Goal: Task Accomplishment & Management: Manage account settings

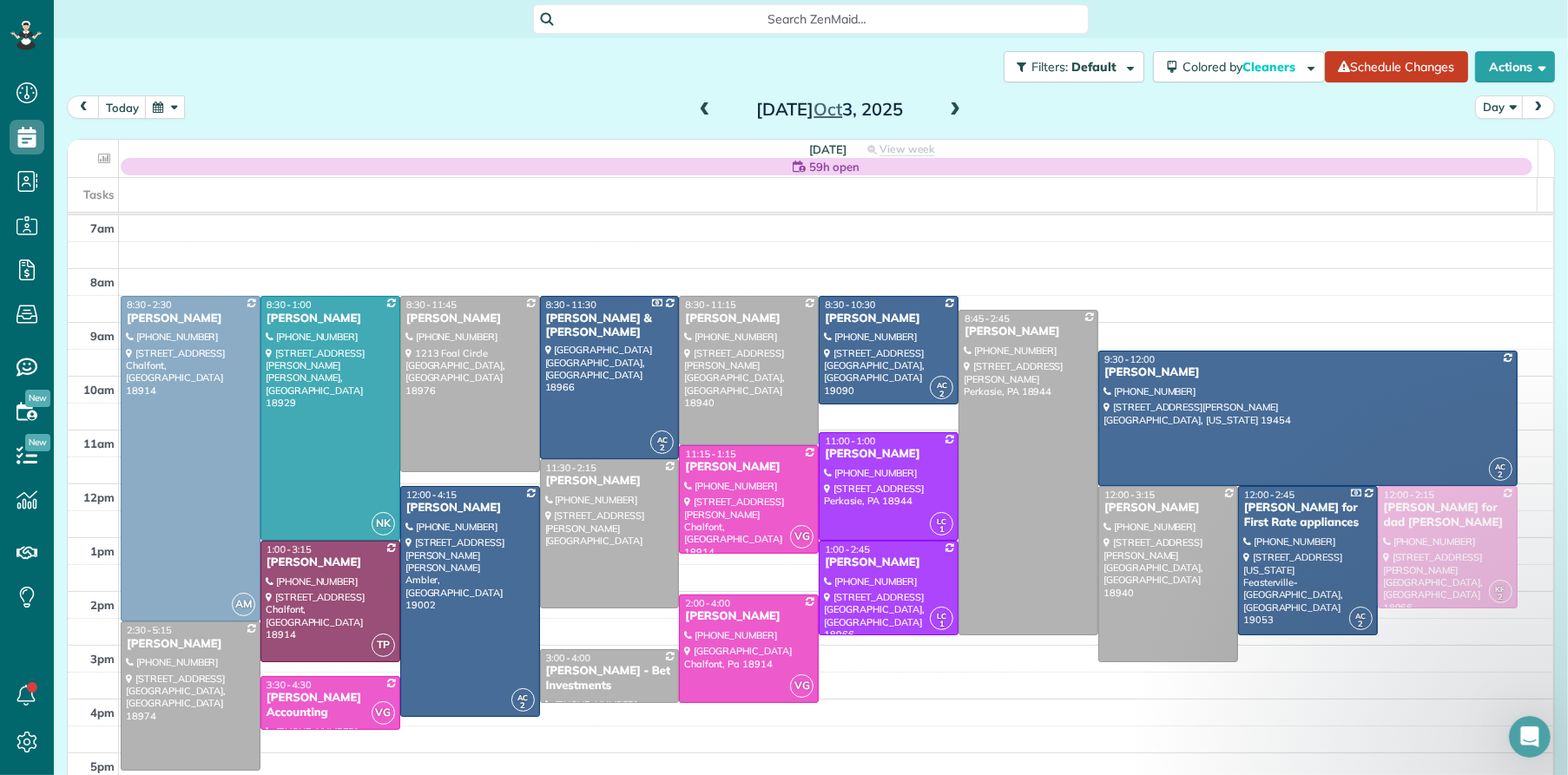
scroll to position [35, 0]
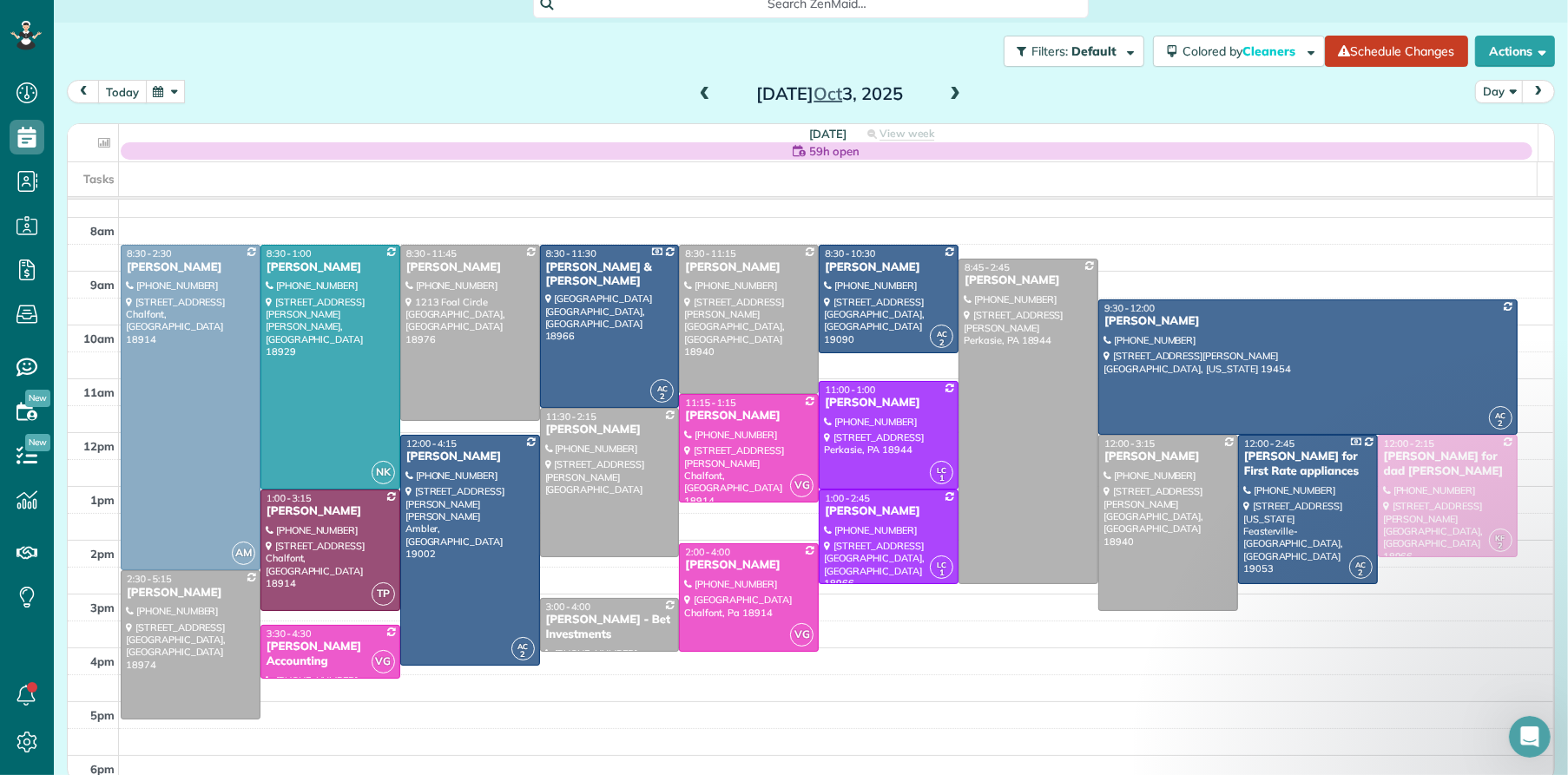
click at [108, 87] on button "today" at bounding box center [122, 91] width 48 height 24
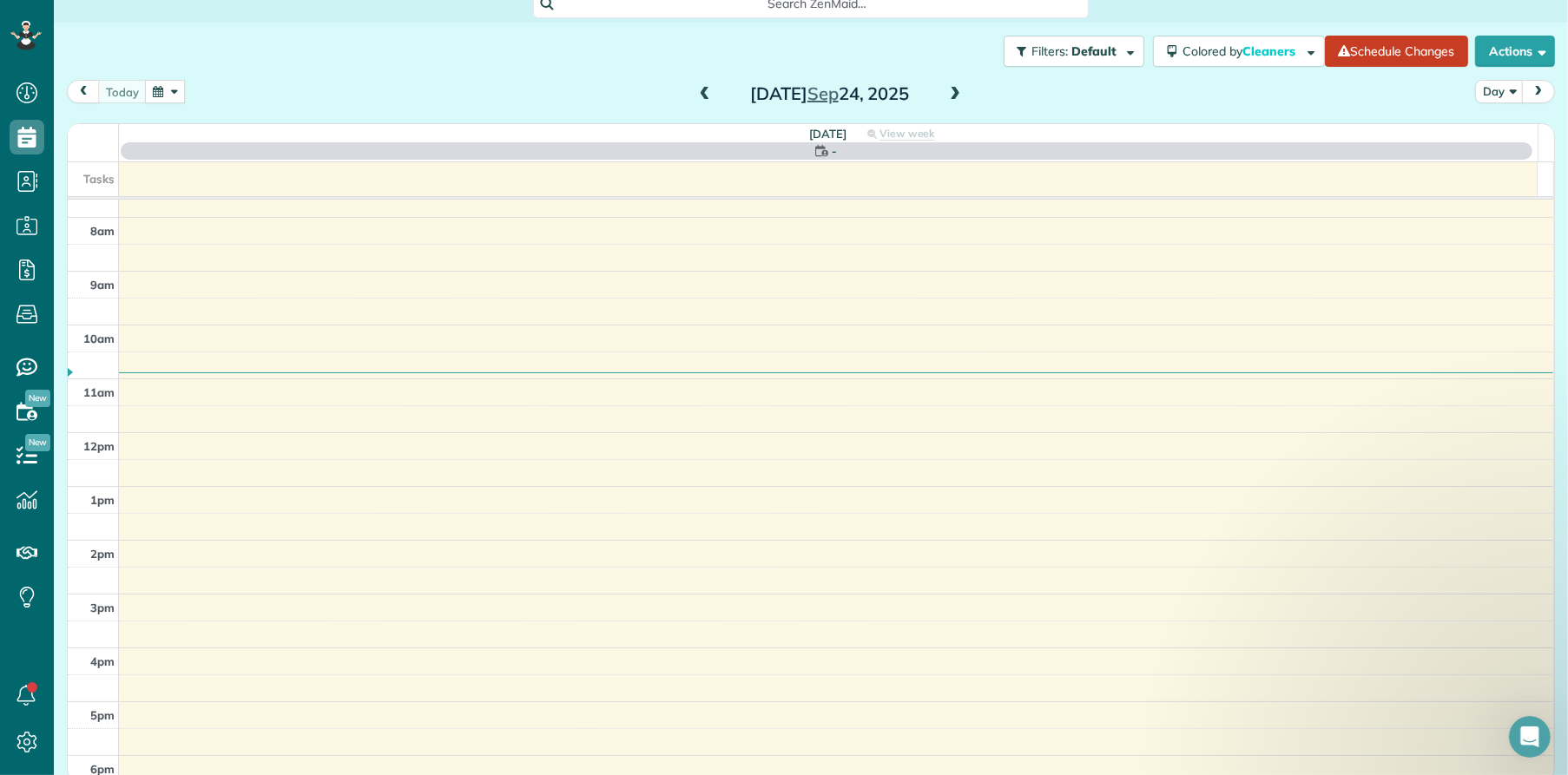
scroll to position [0, 0]
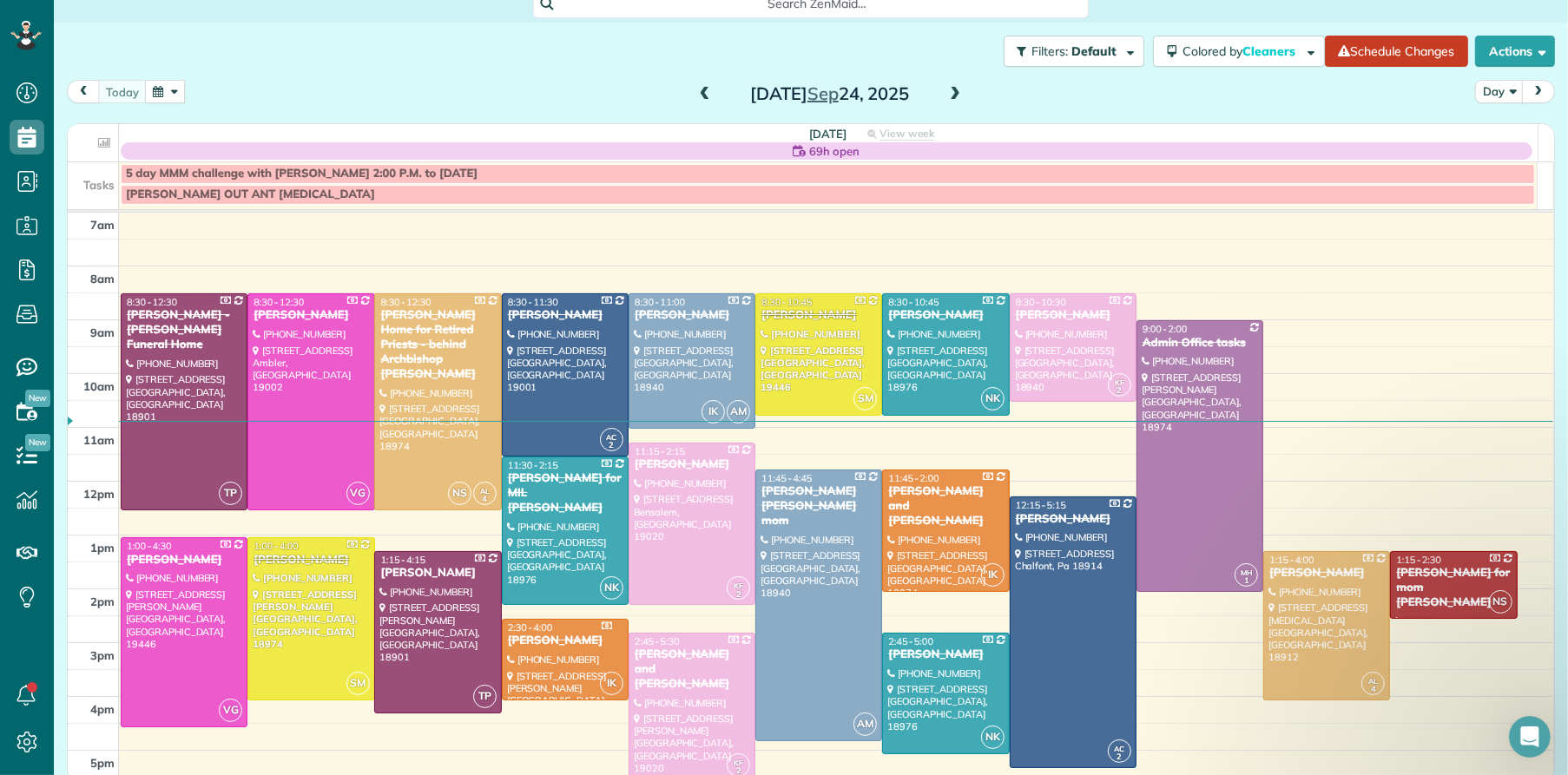
click at [948, 90] on span at bounding box center [954, 94] width 19 height 16
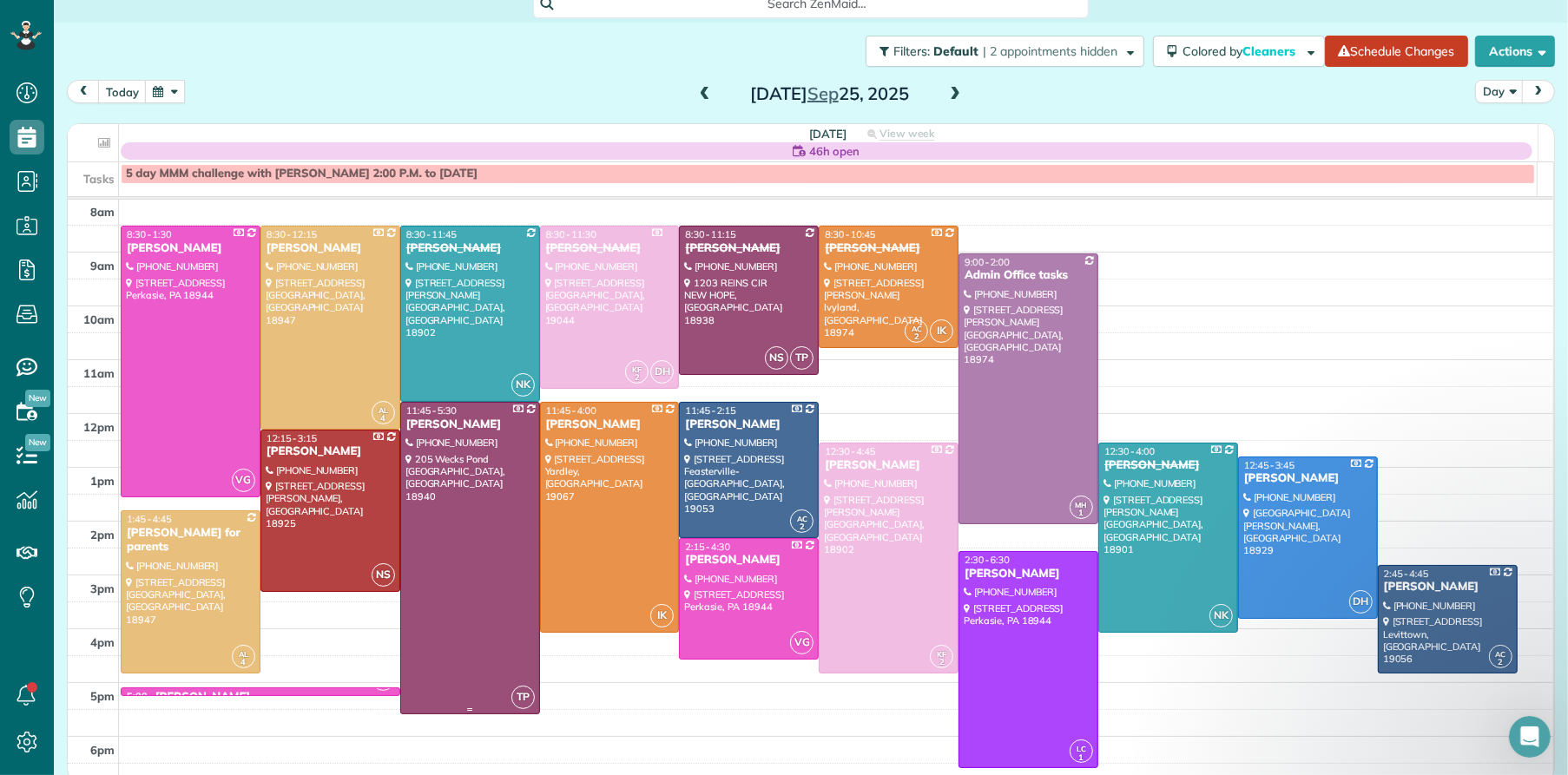
scroll to position [50, 0]
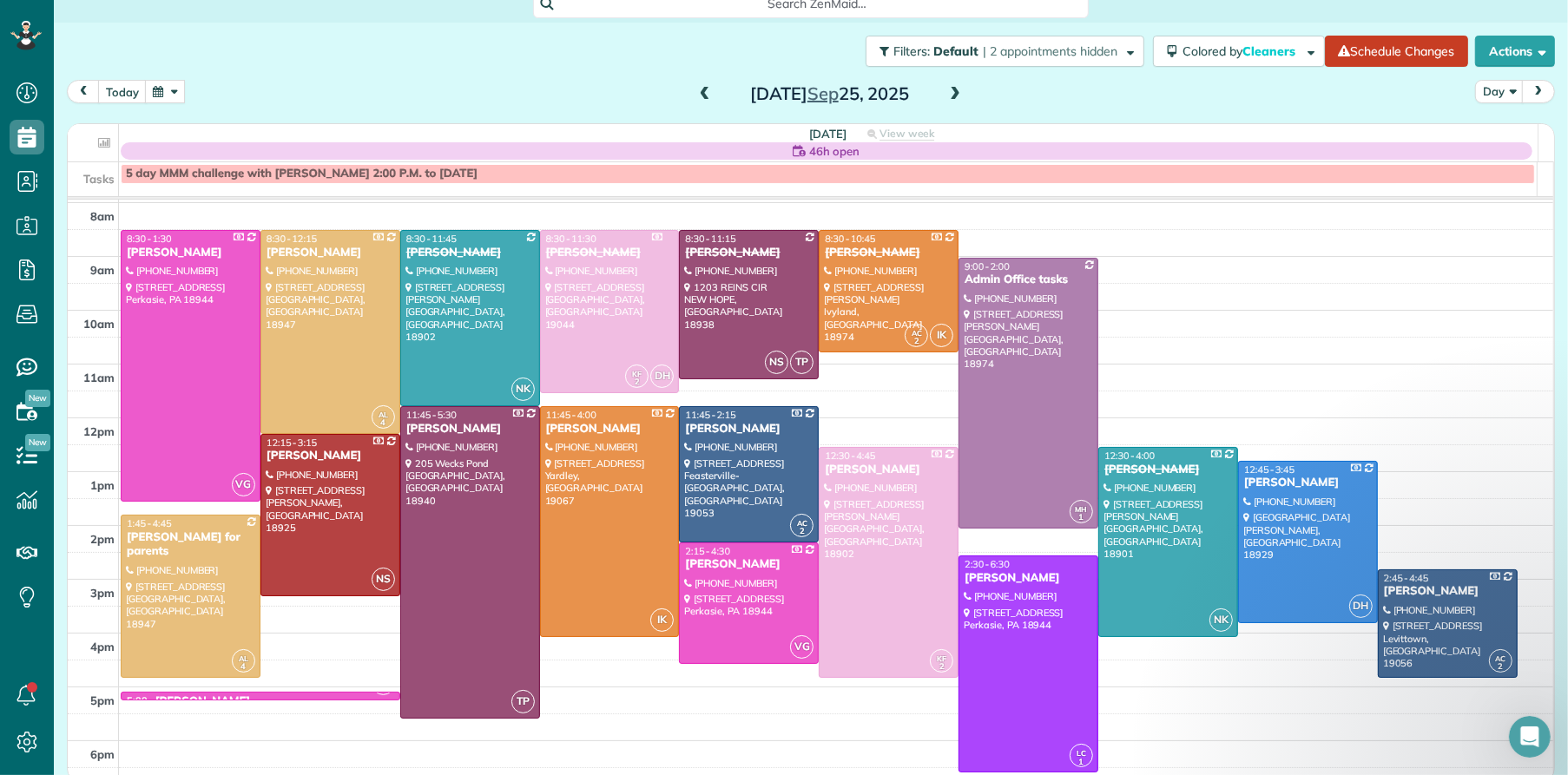
click at [951, 90] on span at bounding box center [954, 94] width 19 height 16
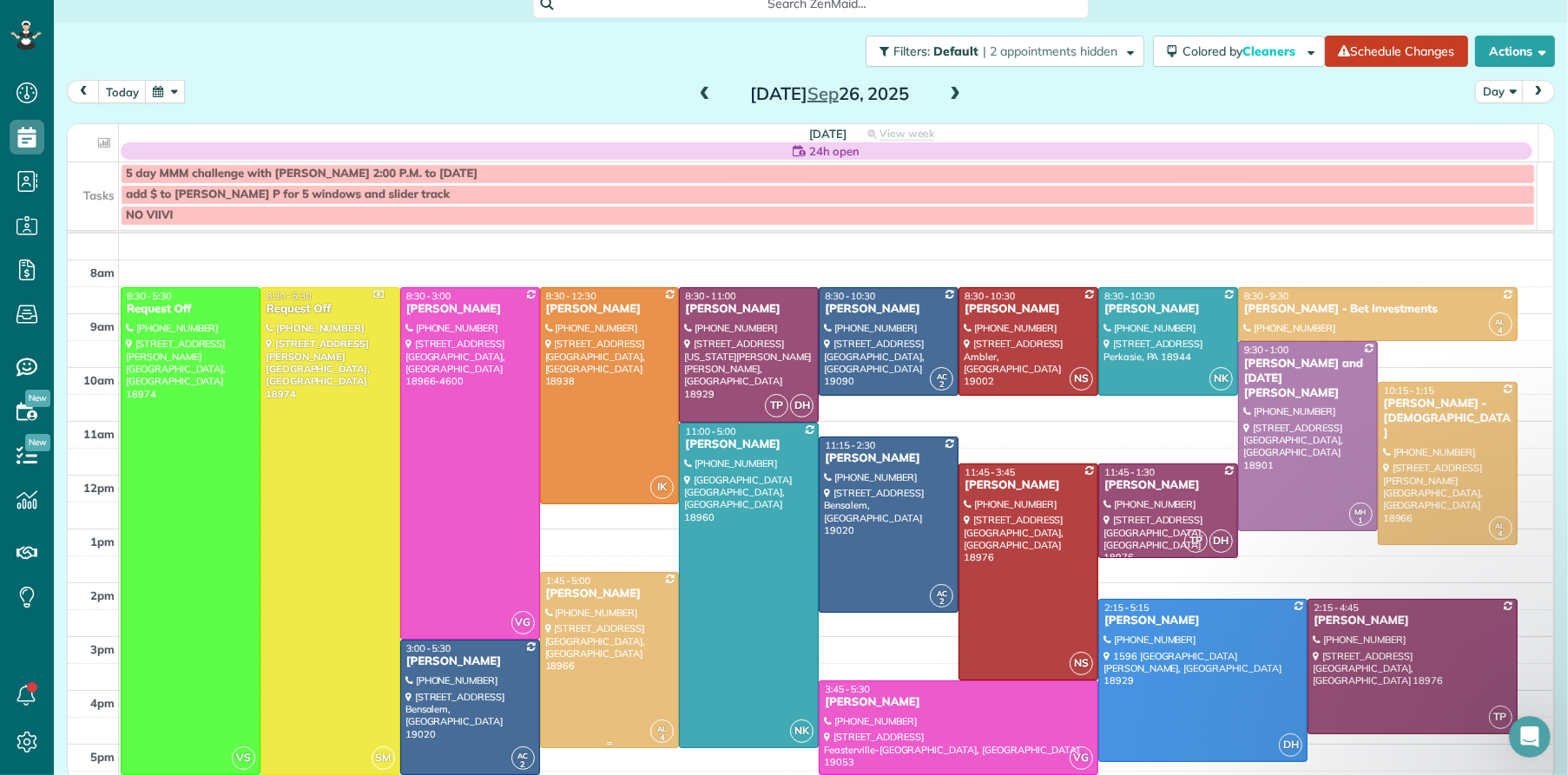
scroll to position [107, 0]
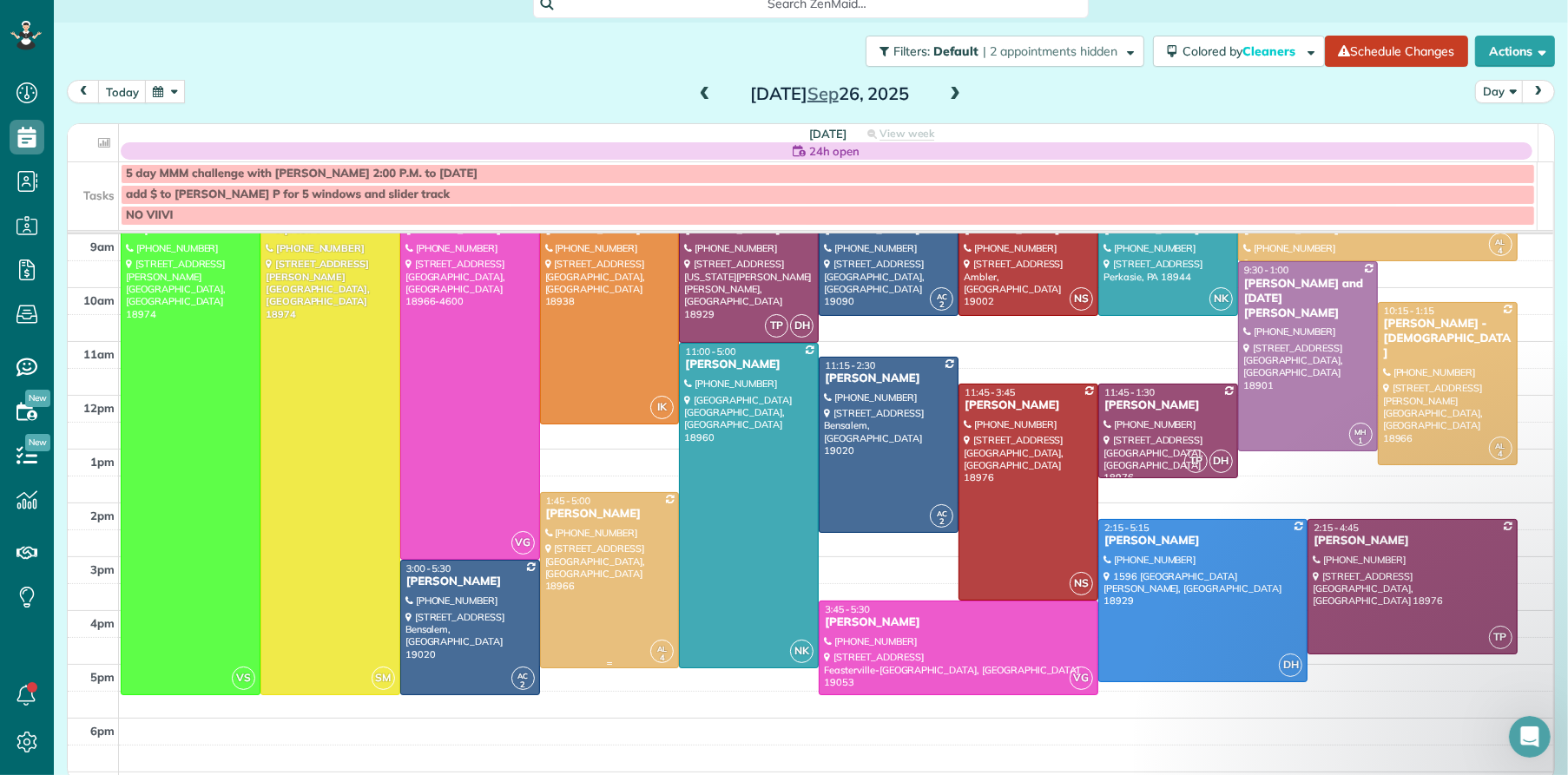
click at [588, 520] on div "[PERSON_NAME]" at bounding box center [610, 514] width 130 height 15
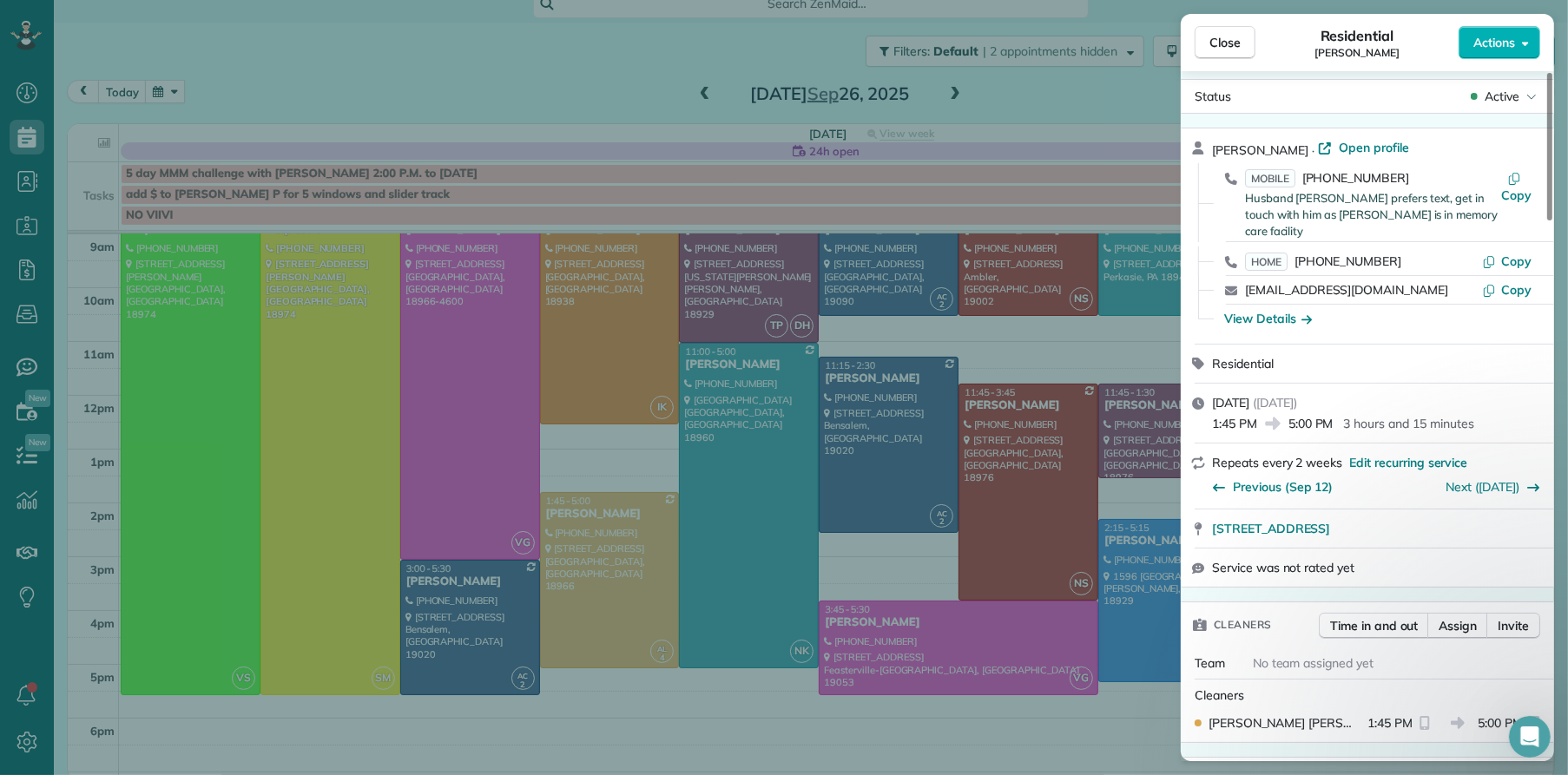
scroll to position [11, 0]
drag, startPoint x: 1356, startPoint y: 144, endPoint x: 1354, endPoint y: 153, distance: 9.2
click at [1356, 144] on span "Open profile" at bounding box center [1374, 150] width 71 height 18
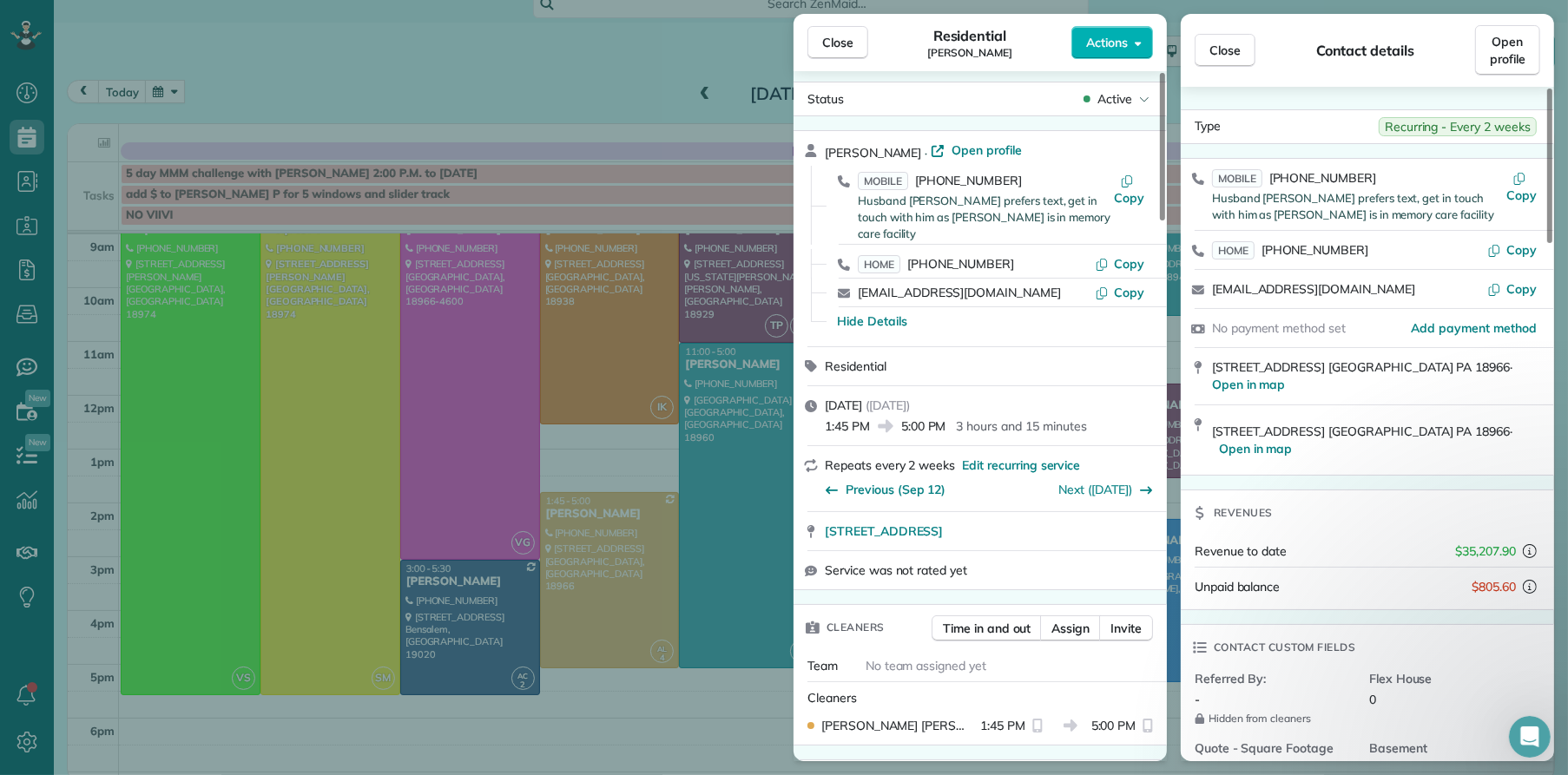
click at [825, 39] on span "Close" at bounding box center [838, 42] width 31 height 18
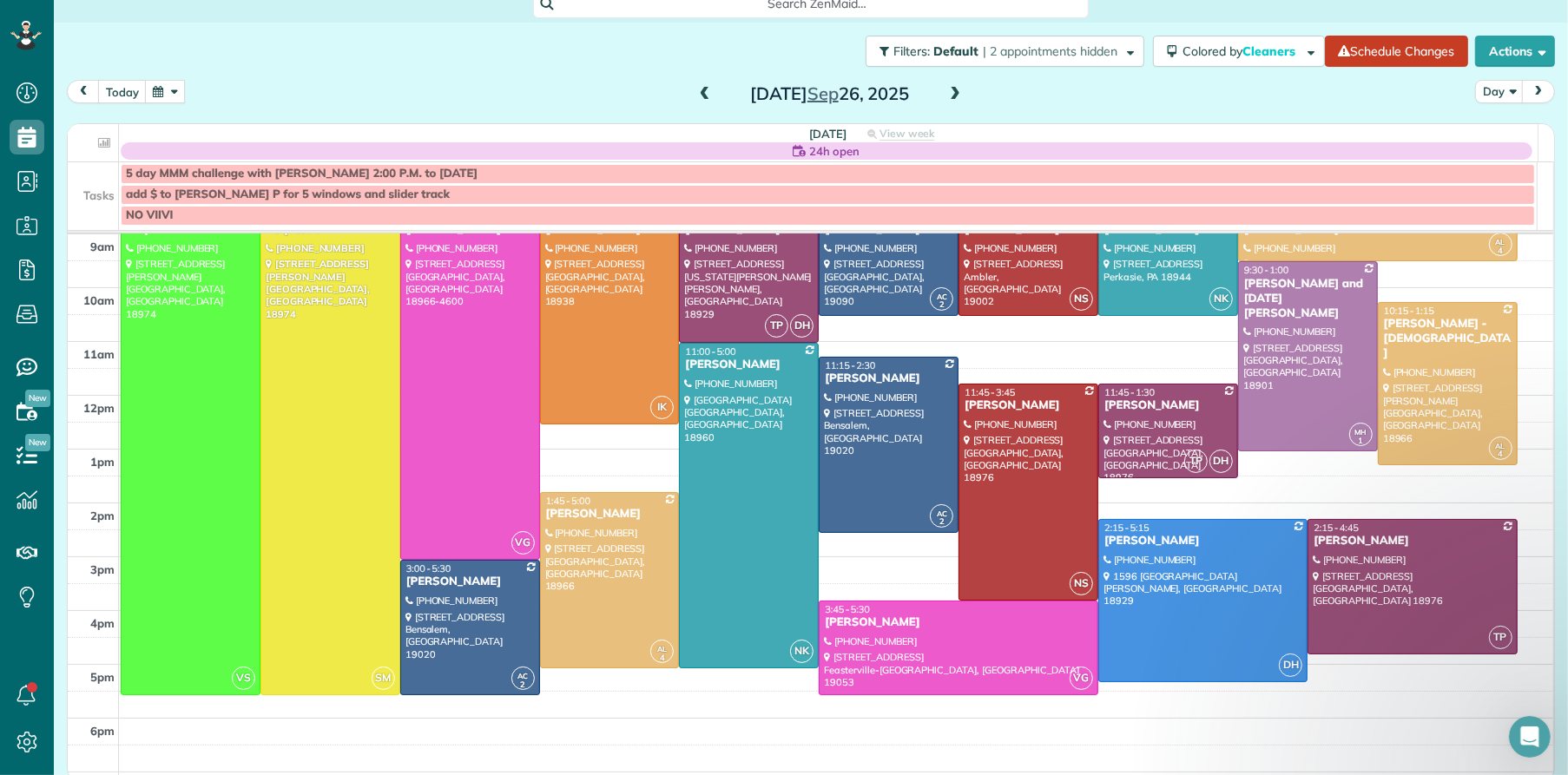
click at [696, 91] on span at bounding box center [704, 94] width 19 height 16
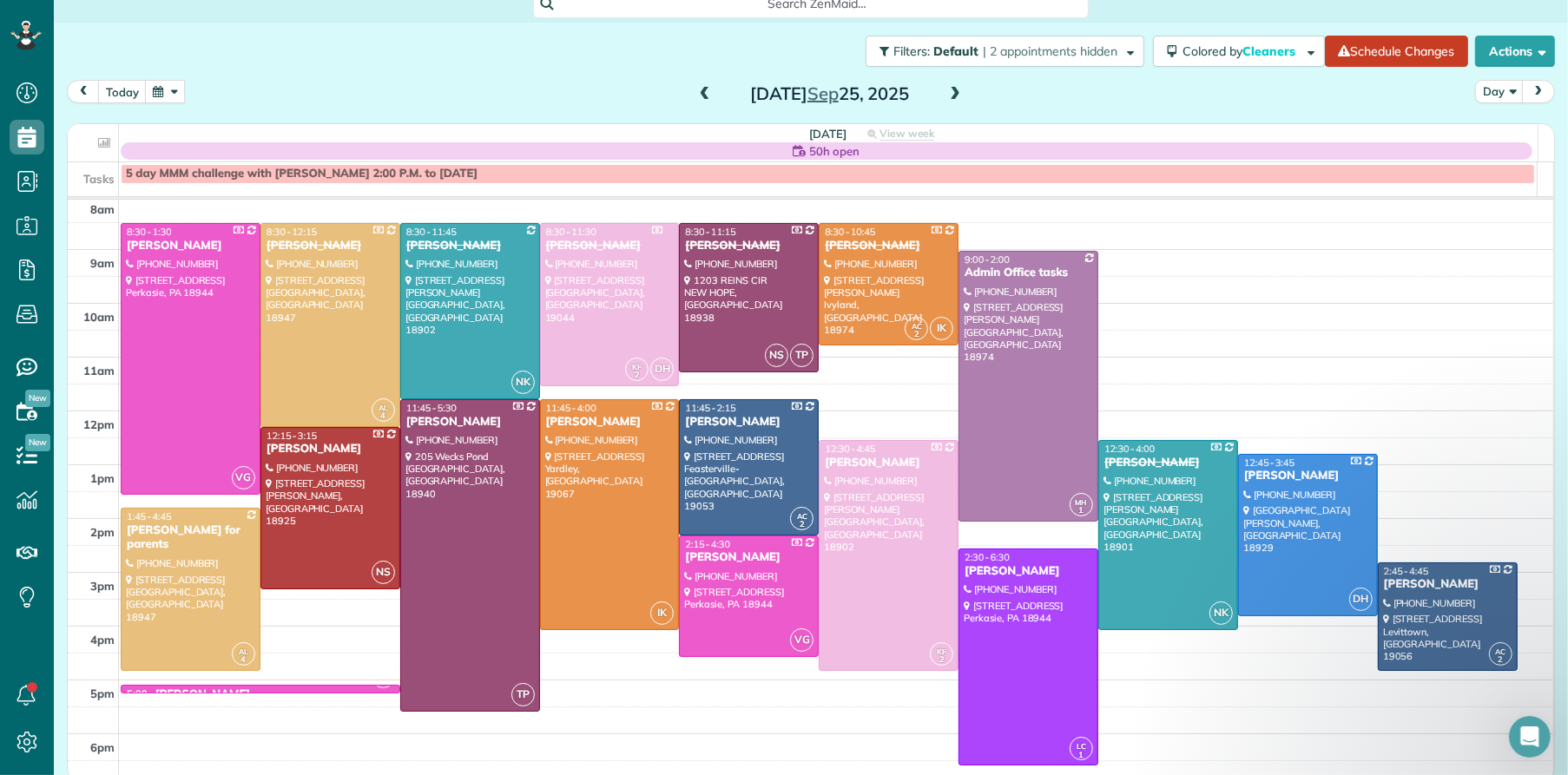
scroll to position [72, 0]
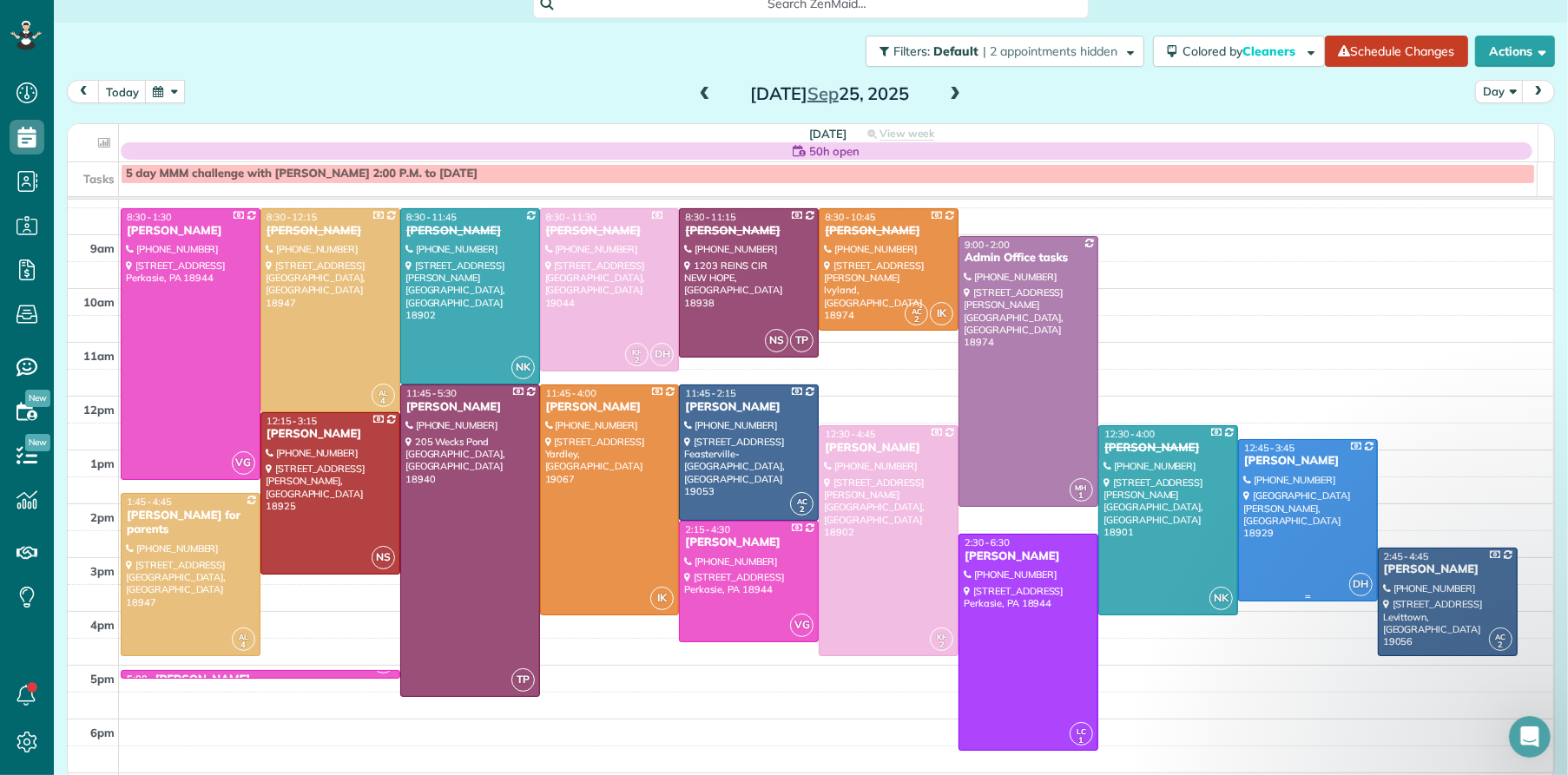
click at [1248, 467] on div "[PERSON_NAME]" at bounding box center [1309, 461] width 130 height 15
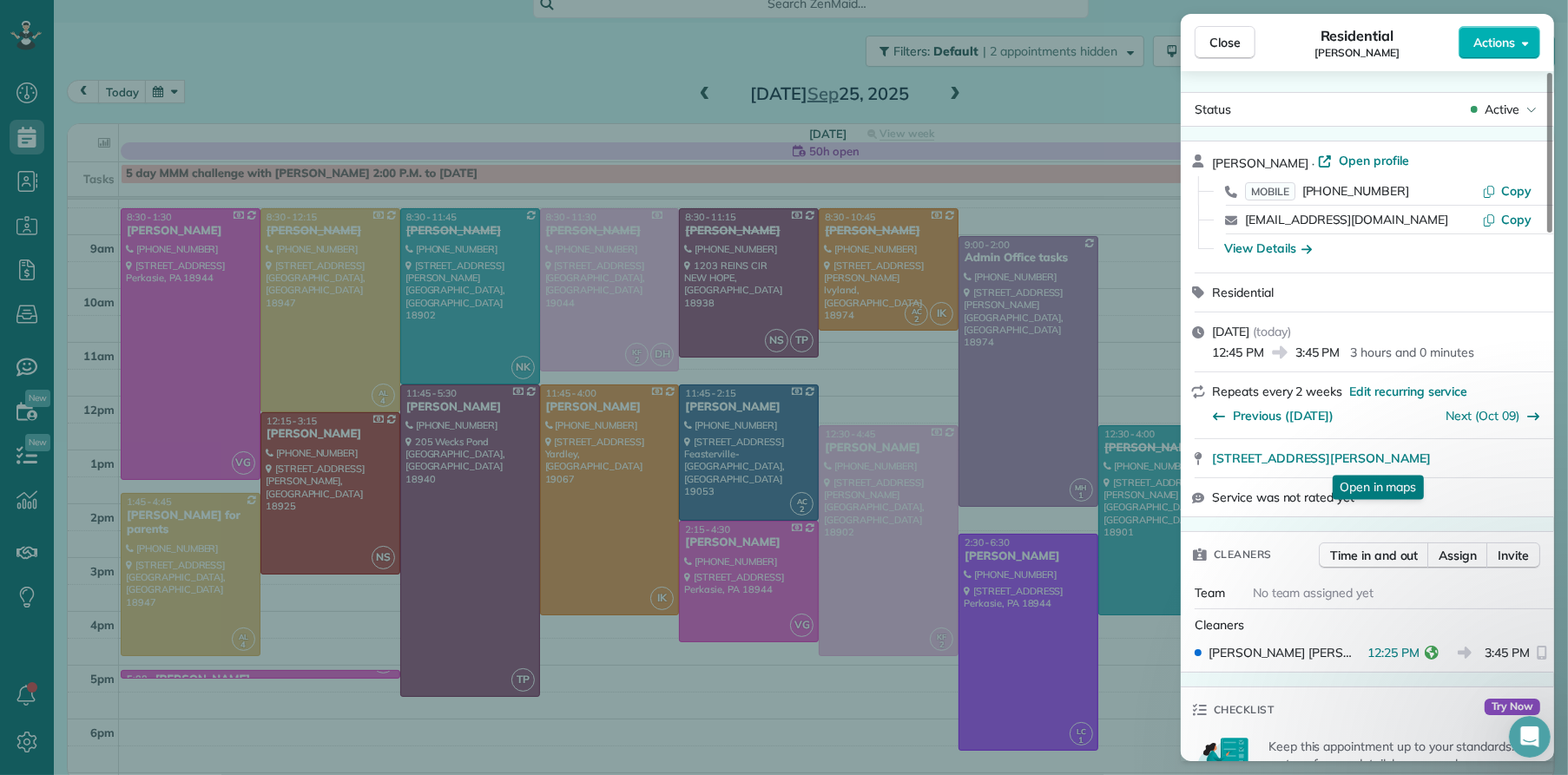
drag, startPoint x: 1211, startPoint y: 41, endPoint x: 804, endPoint y: 454, distance: 579.8
click at [1214, 41] on span "Close" at bounding box center [1225, 42] width 31 height 18
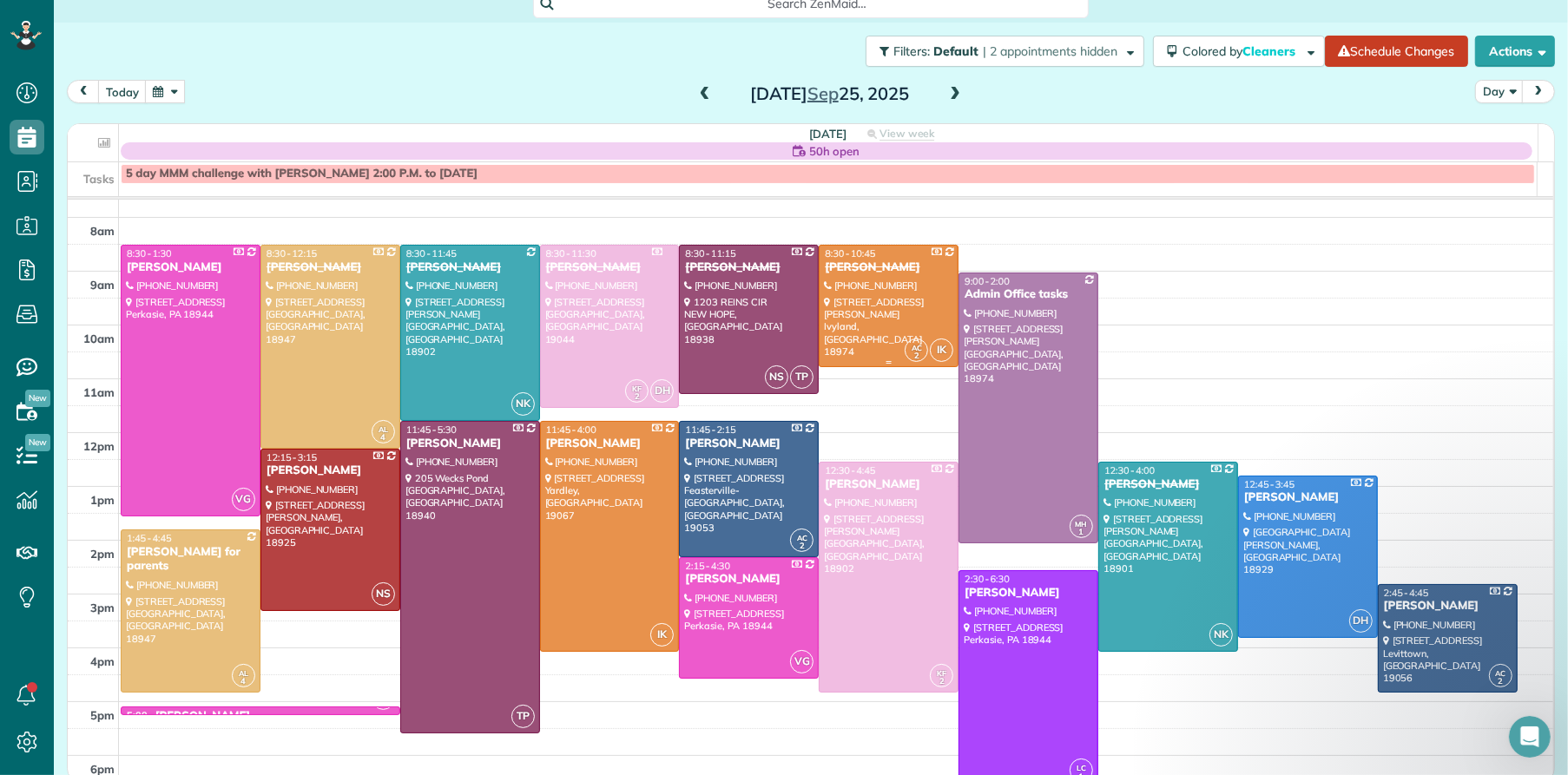
scroll to position [24, 0]
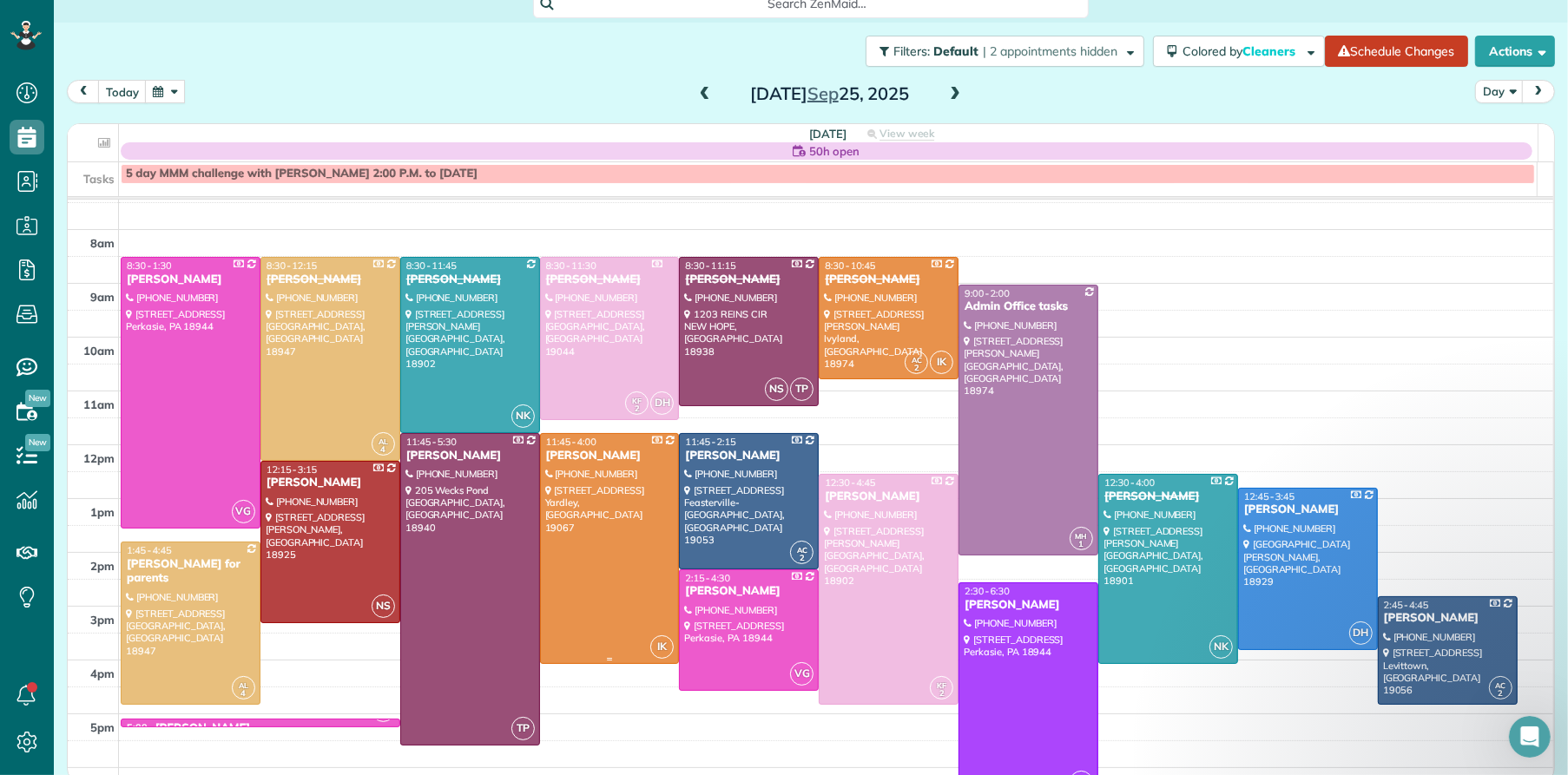
click at [577, 451] on div "[PERSON_NAME]" at bounding box center [610, 456] width 130 height 15
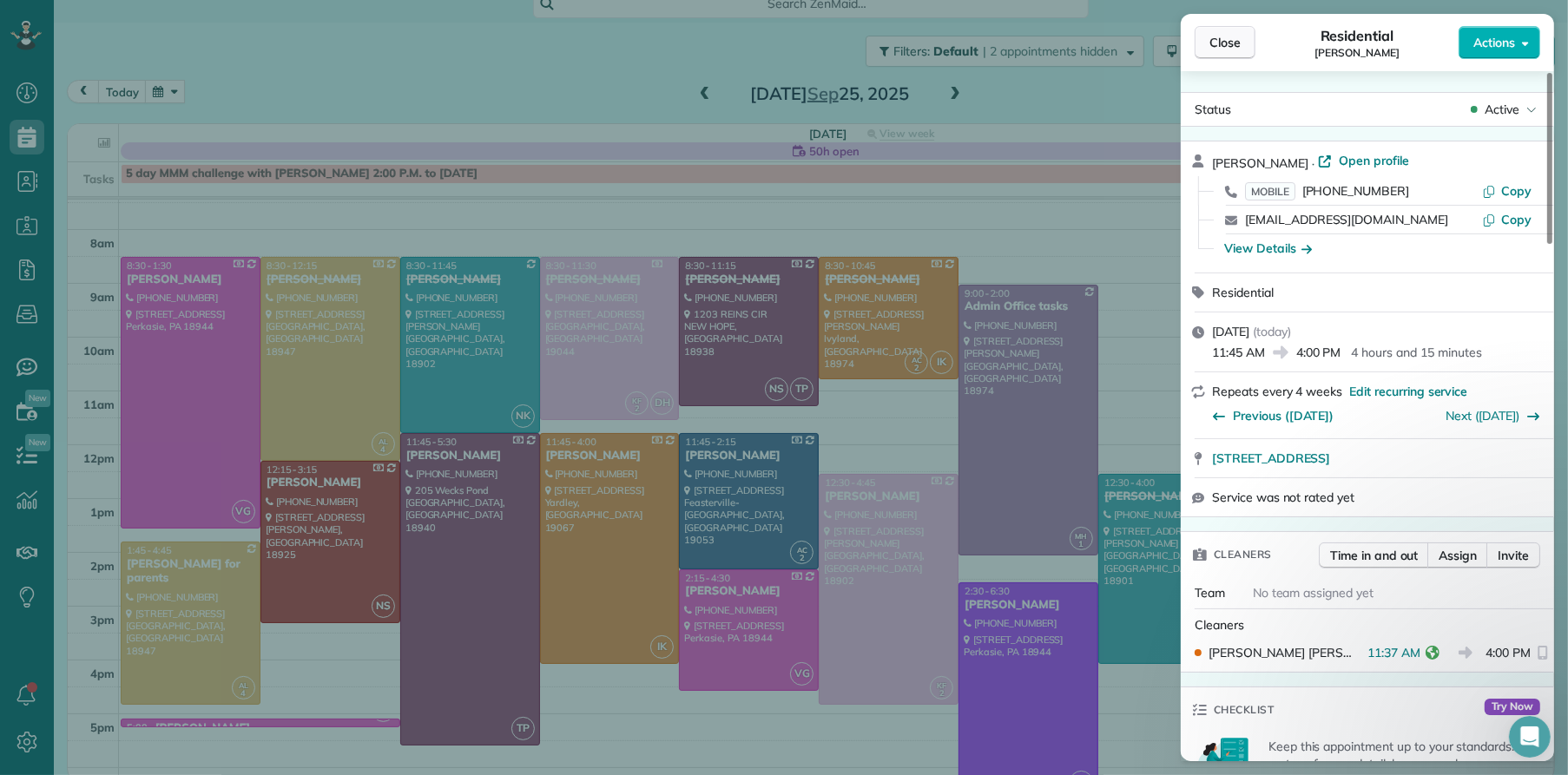
click at [1223, 38] on span "Close" at bounding box center [1225, 42] width 31 height 18
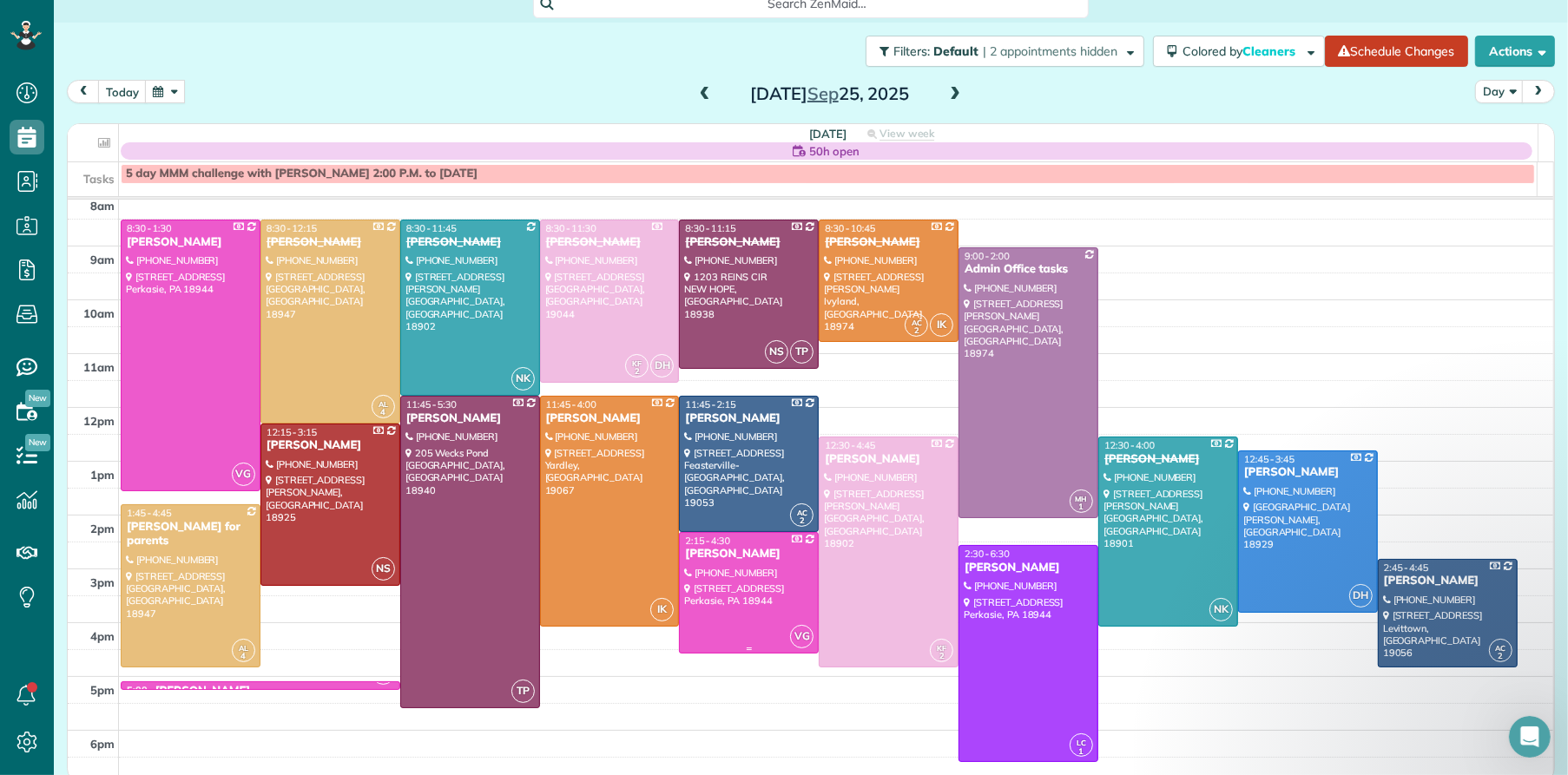
scroll to position [65, 0]
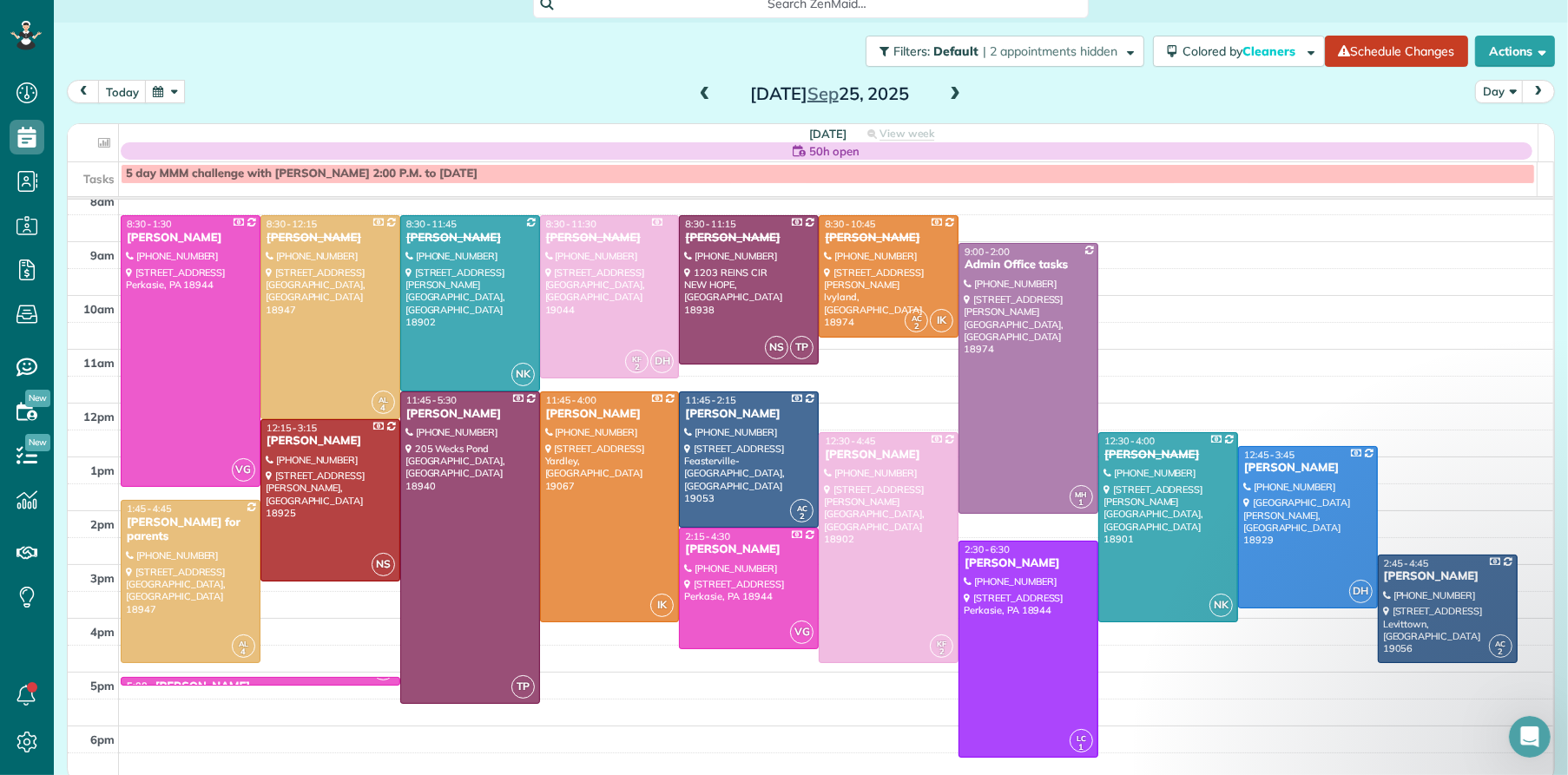
drag, startPoint x: 701, startPoint y: 93, endPoint x: 770, endPoint y: 89, distance: 69.1
click at [701, 93] on span at bounding box center [704, 94] width 19 height 16
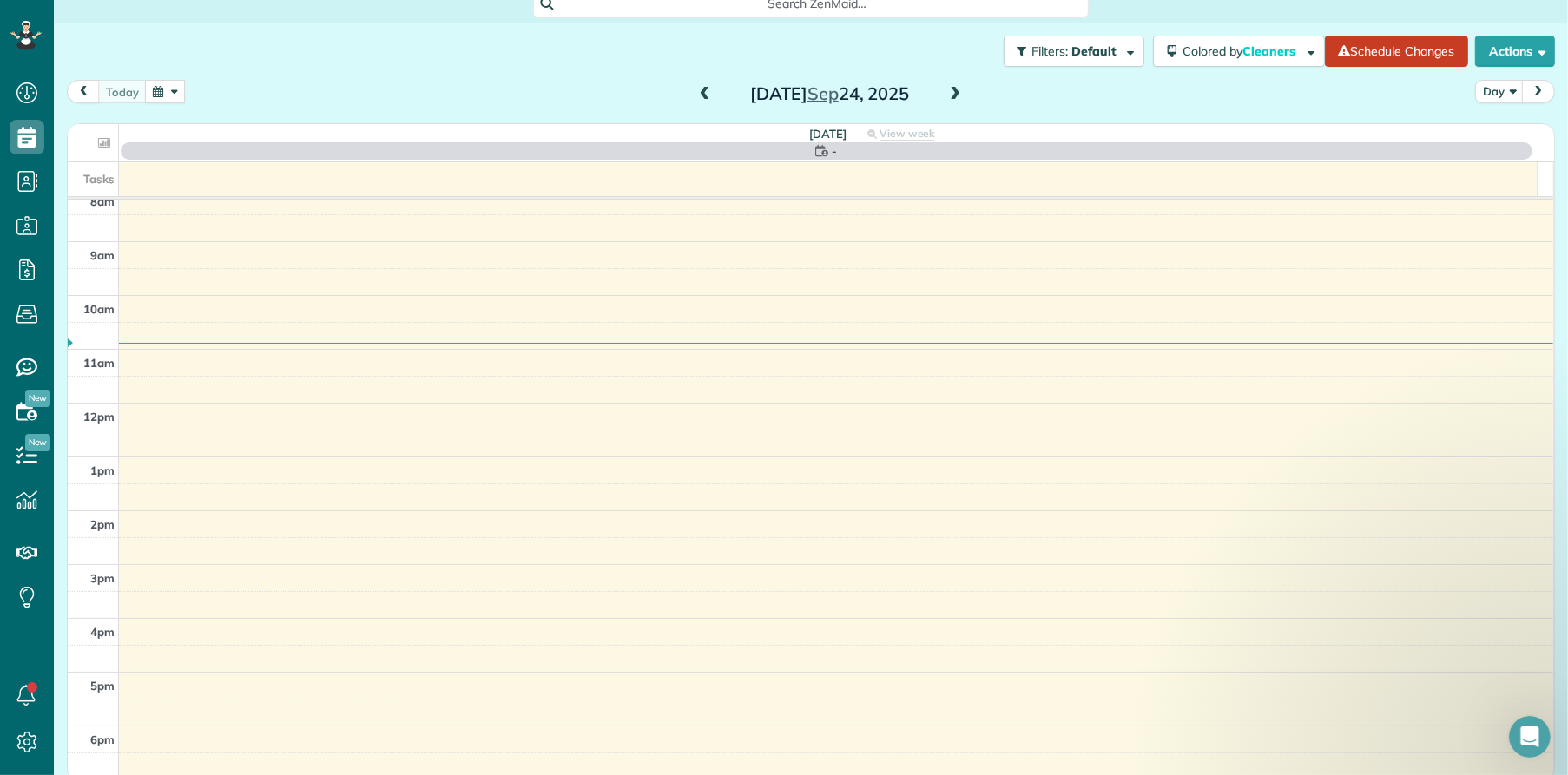
scroll to position [0, 0]
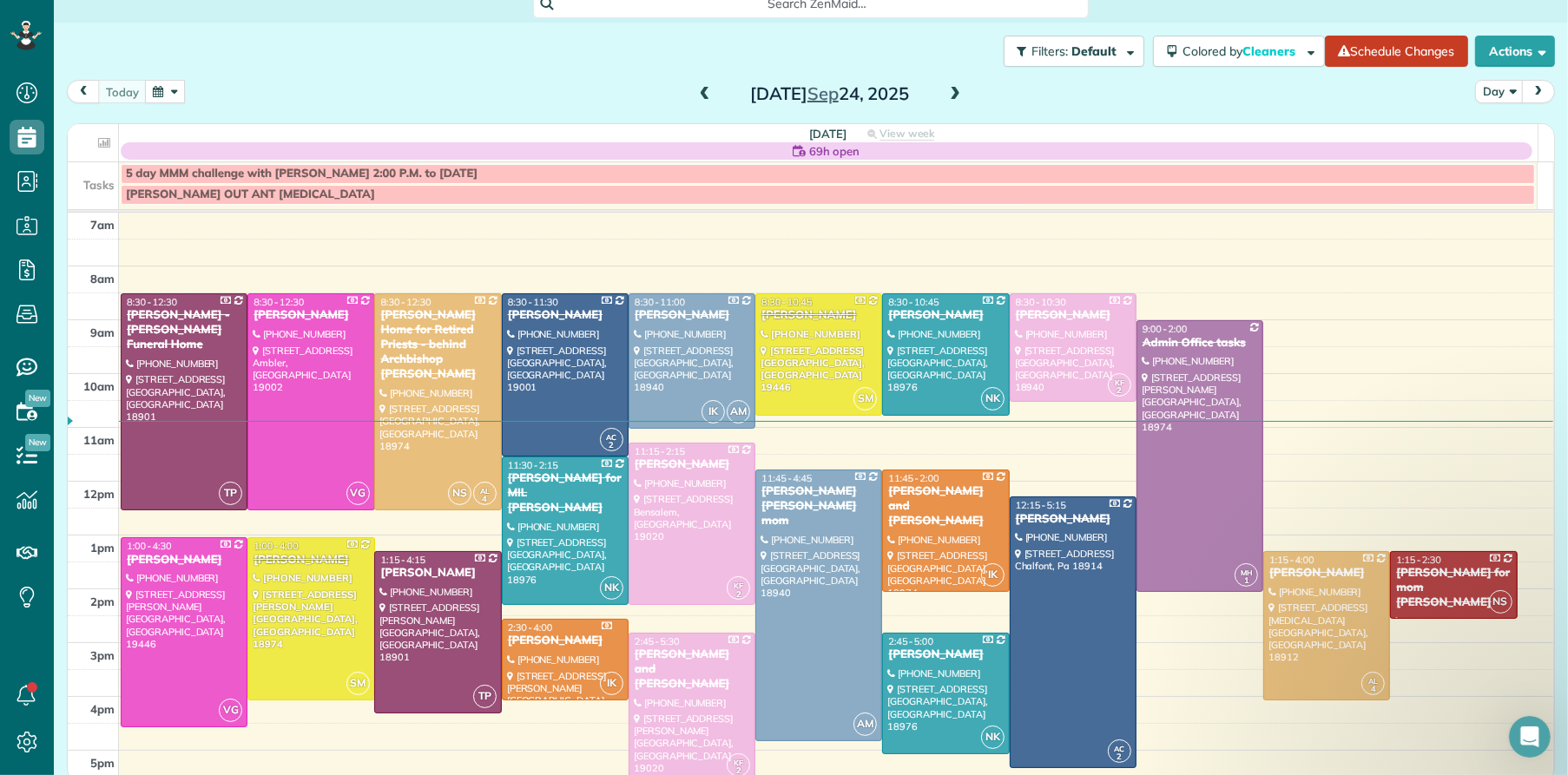
click at [947, 93] on span at bounding box center [954, 94] width 19 height 16
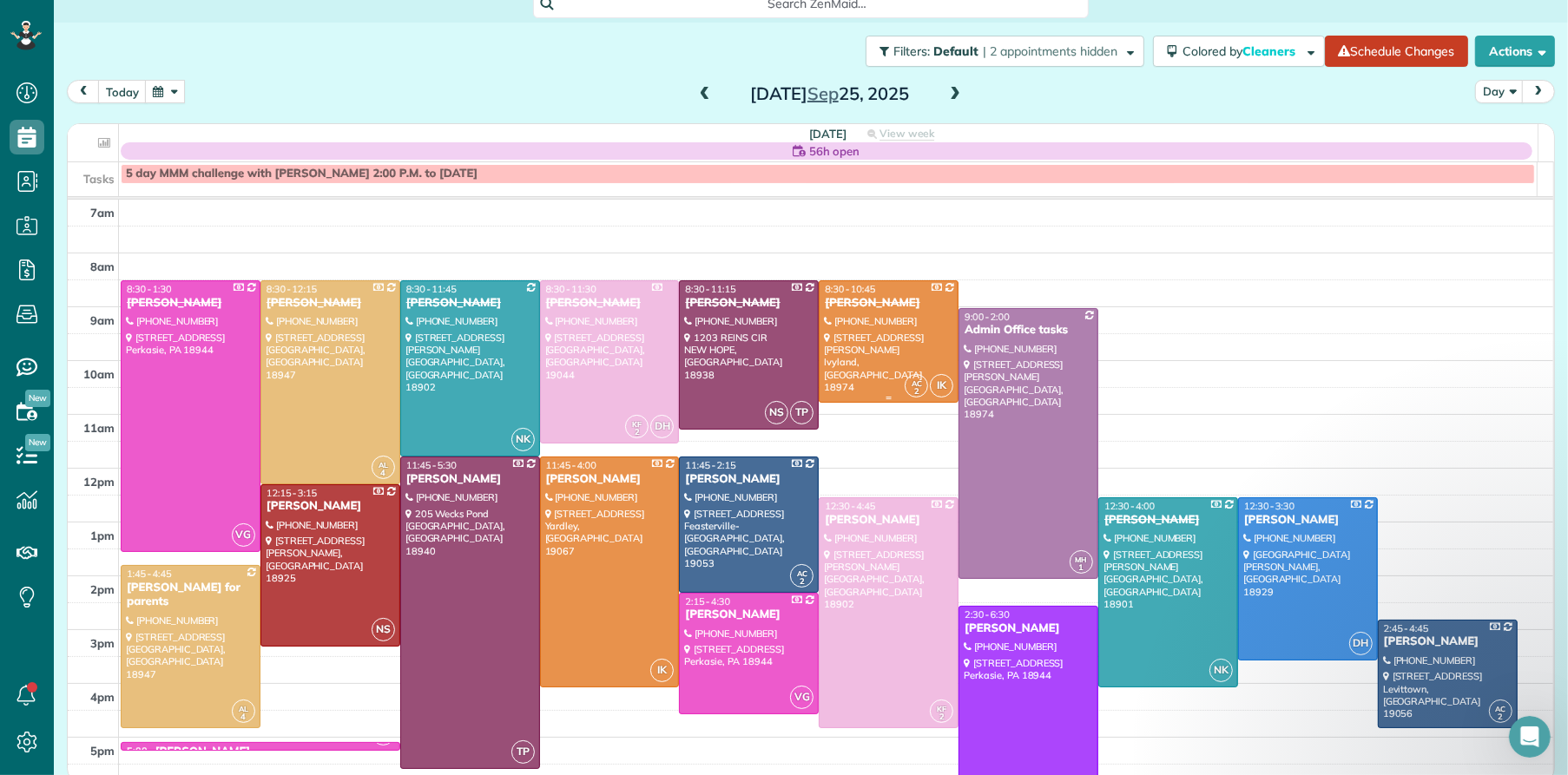
scroll to position [4, 0]
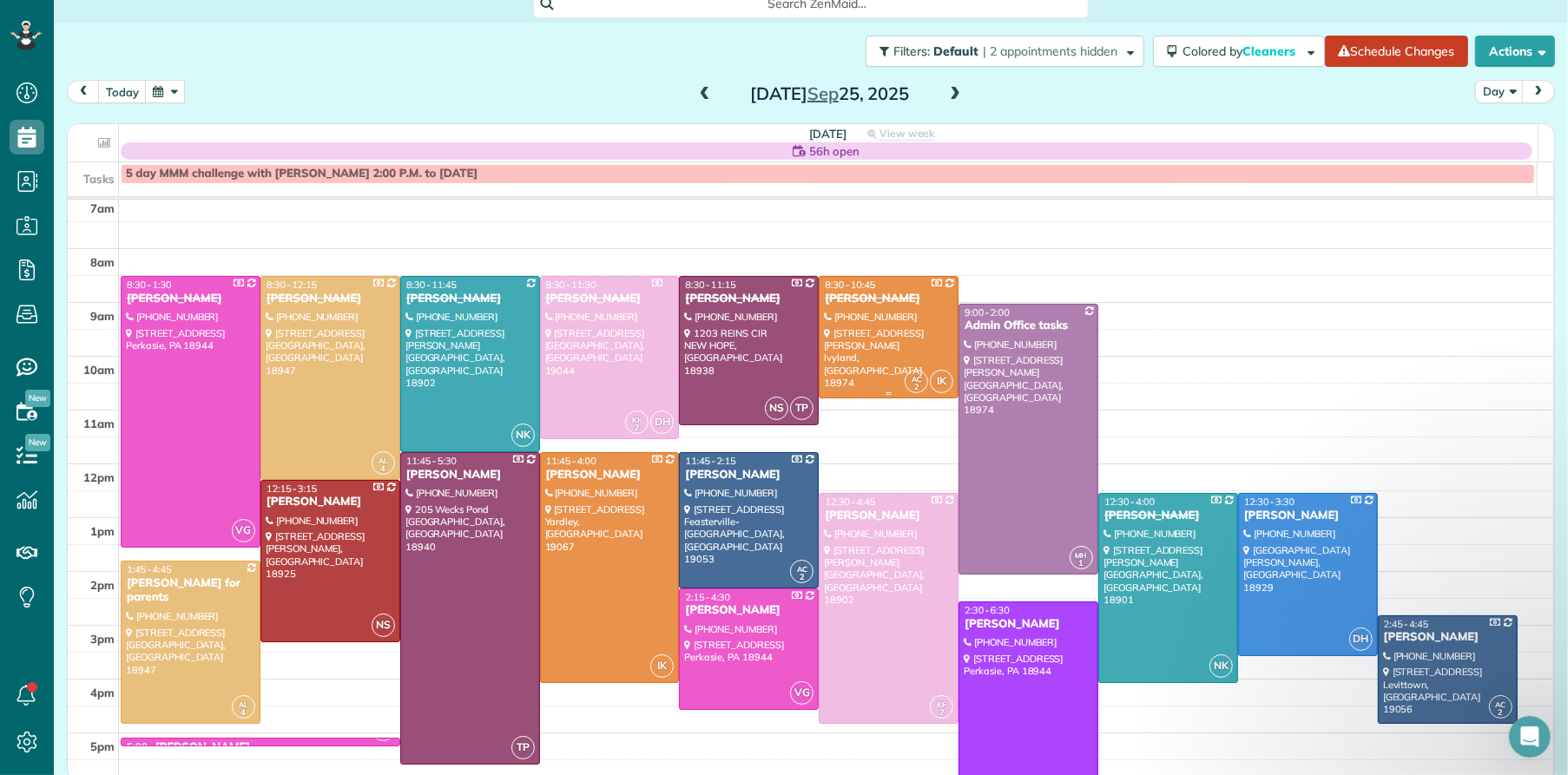
click at [853, 292] on div "[PERSON_NAME]" at bounding box center [889, 299] width 130 height 15
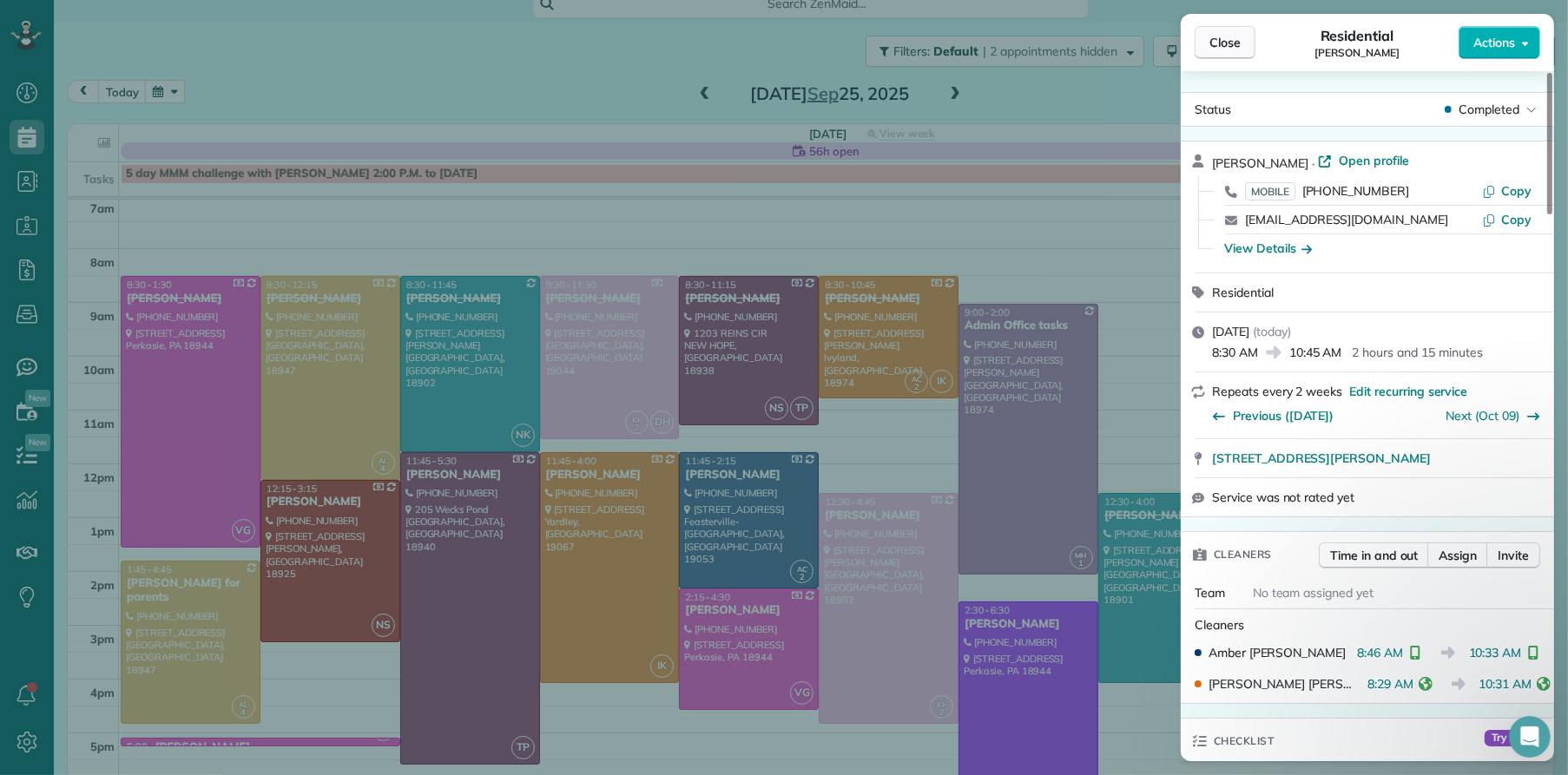
click at [1211, 42] on span "Close" at bounding box center [1225, 42] width 31 height 18
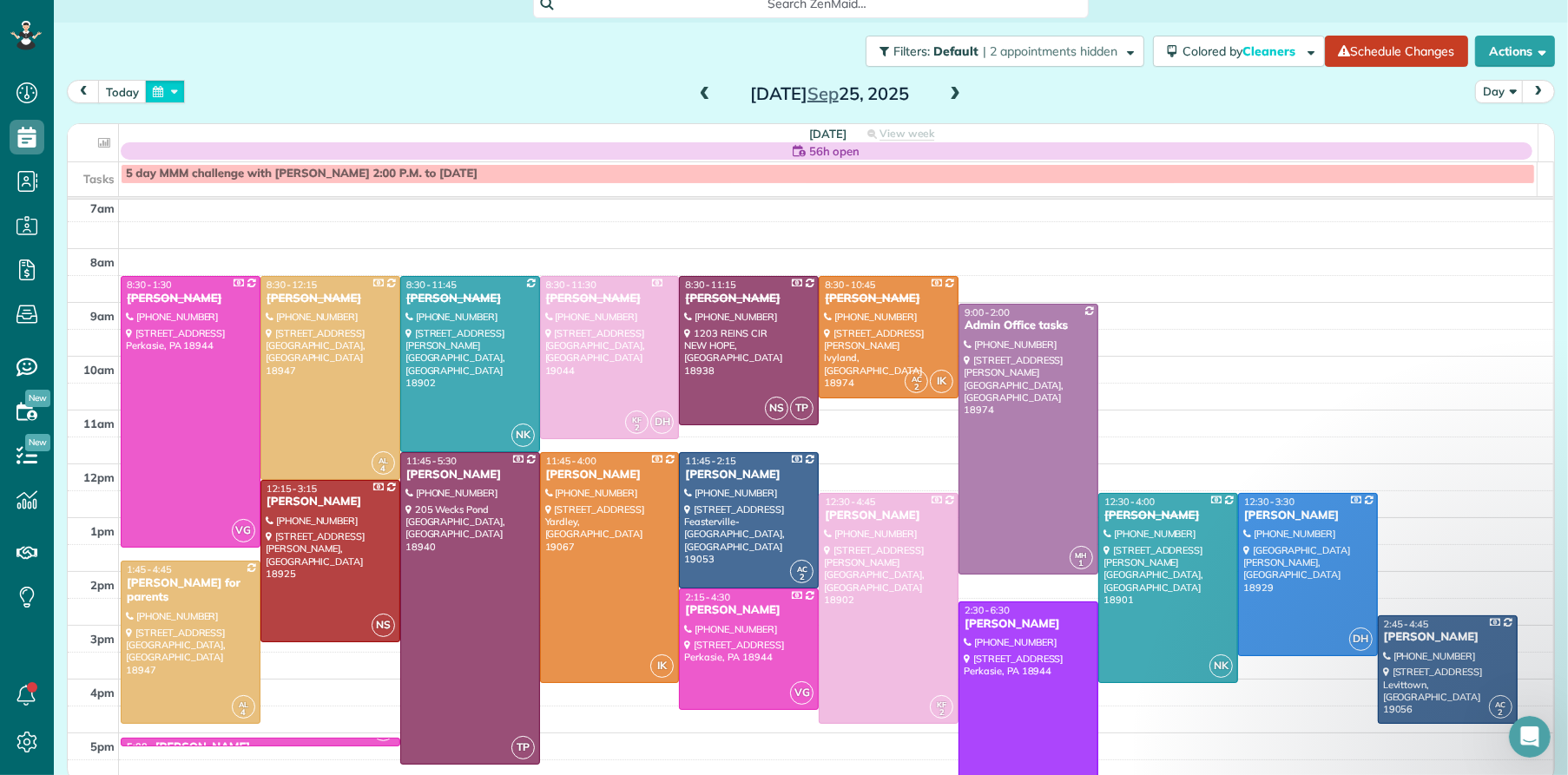
click at [174, 96] on button "button" at bounding box center [165, 91] width 40 height 24
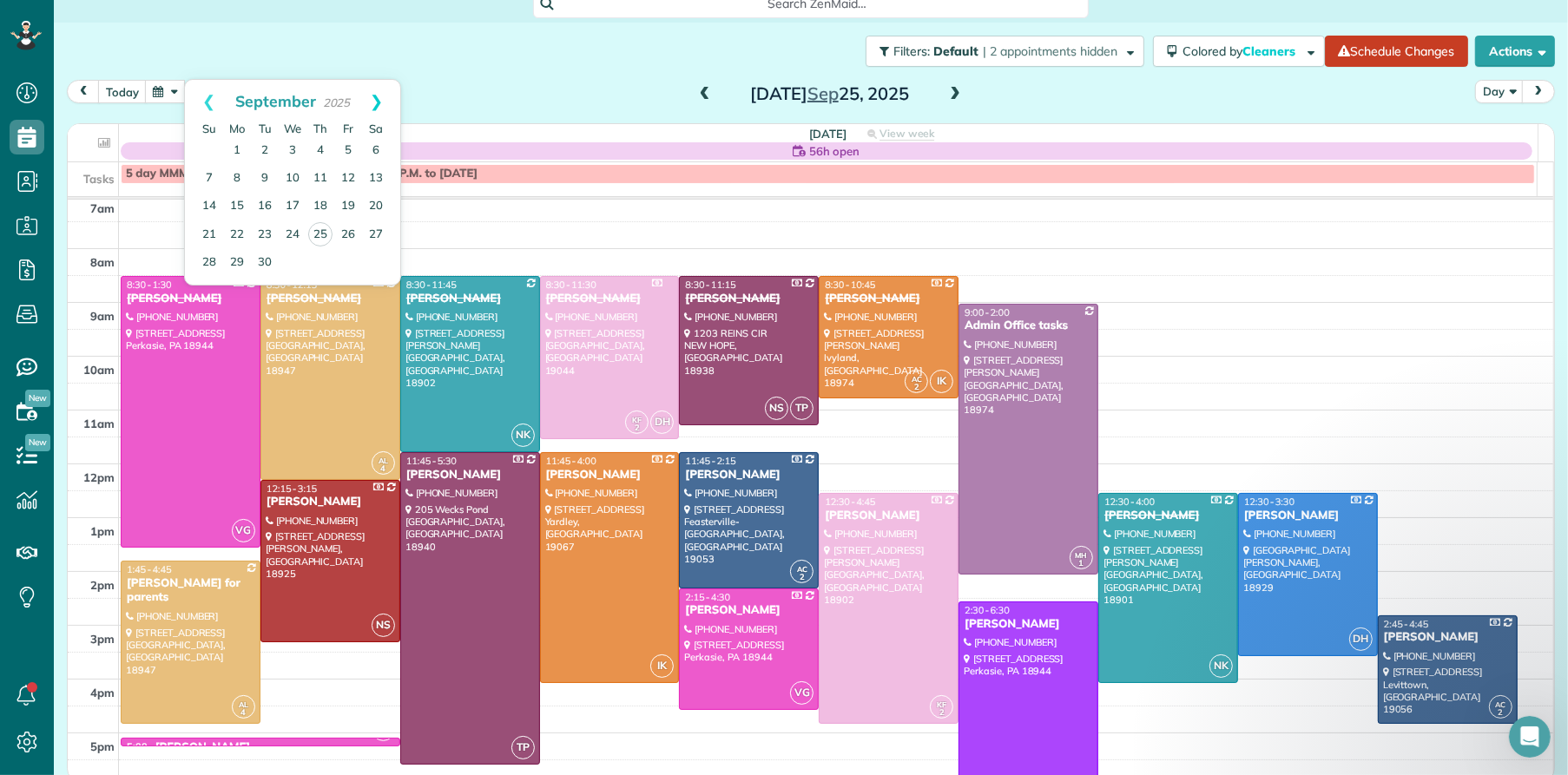
click at [385, 99] on link "Next" at bounding box center [376, 101] width 48 height 43
click at [325, 171] on link "9" at bounding box center [320, 179] width 28 height 28
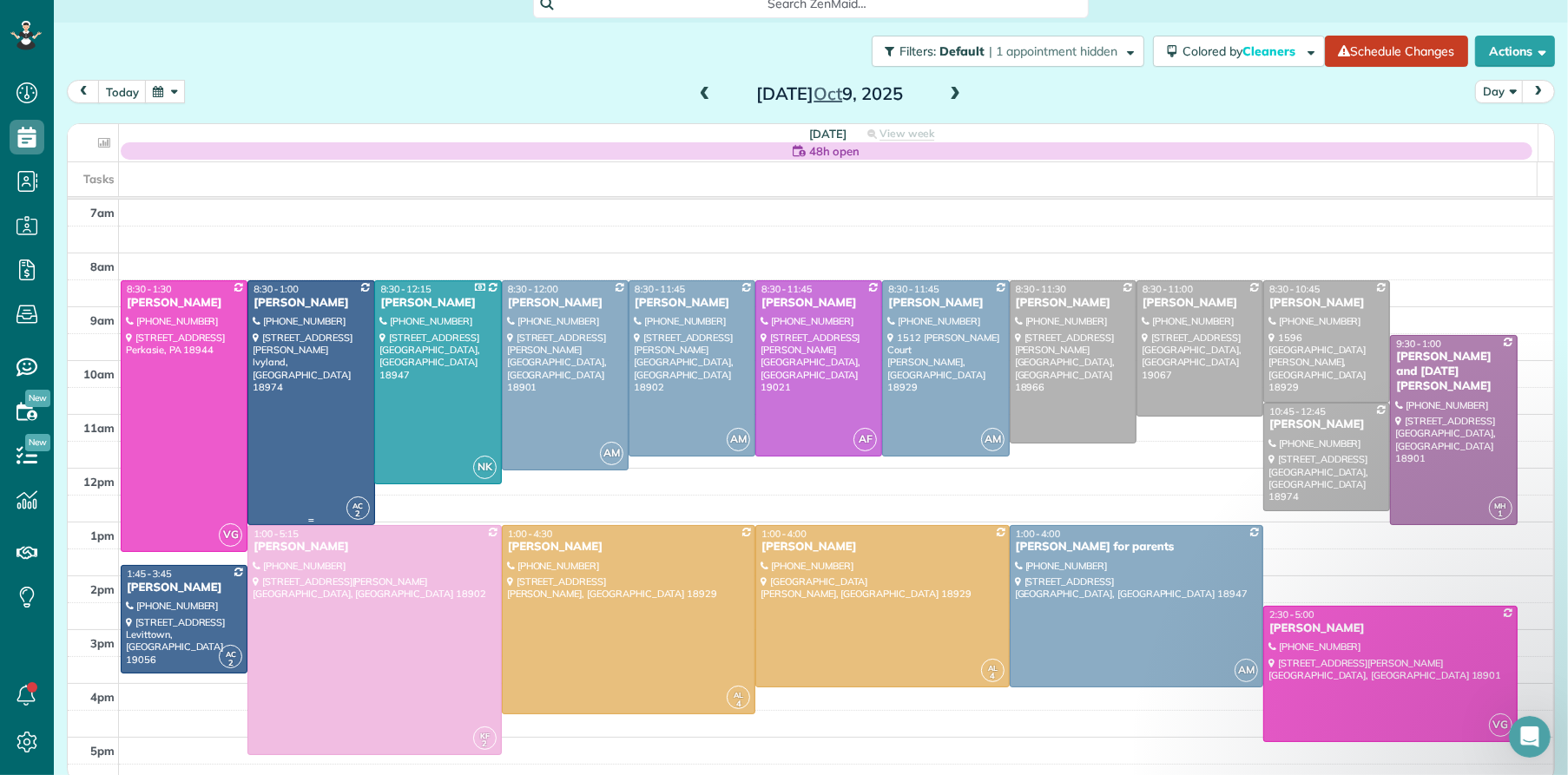
click at [308, 303] on div "[PERSON_NAME]" at bounding box center [310, 303] width 116 height 15
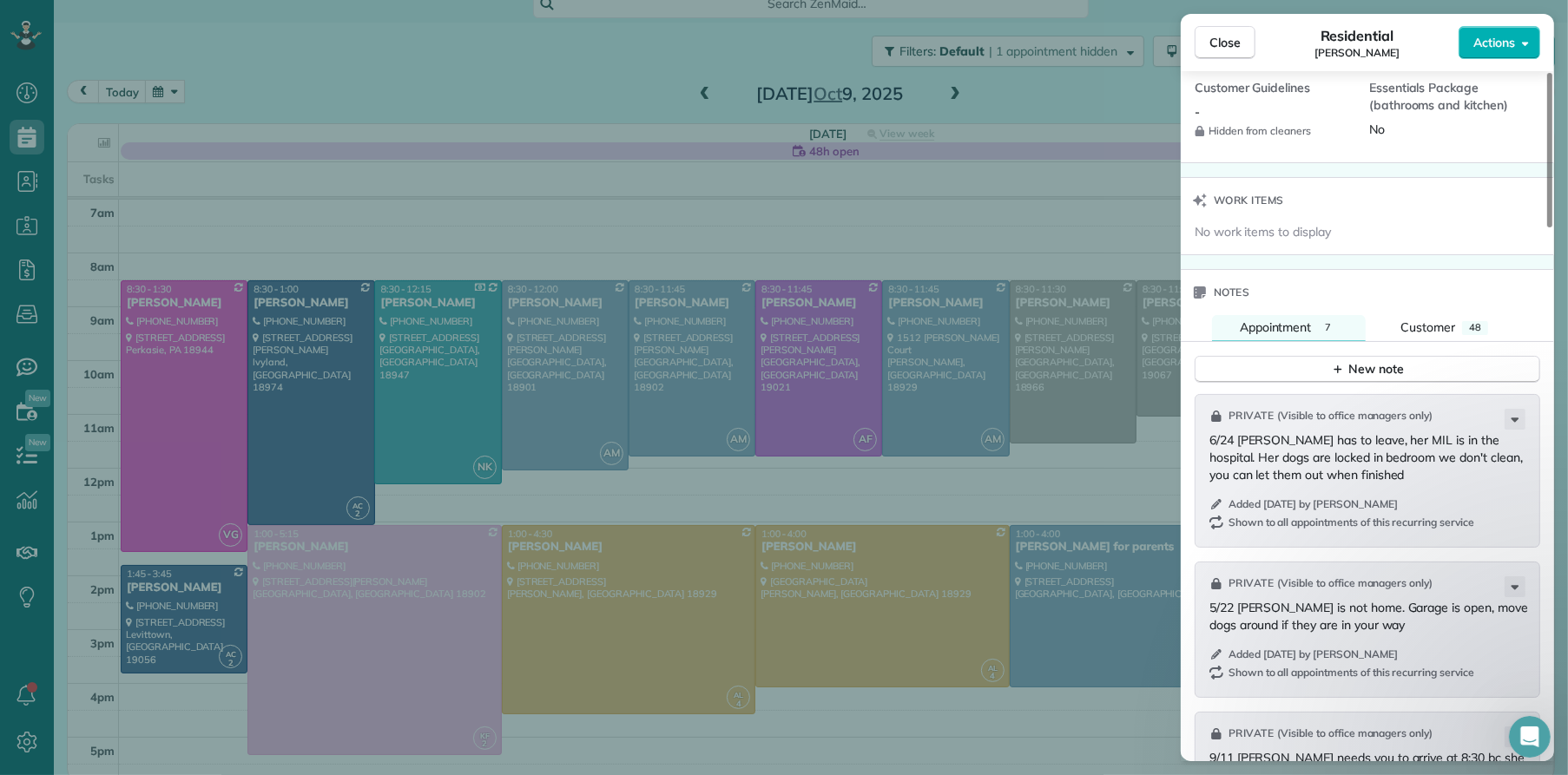
scroll to position [1522, 0]
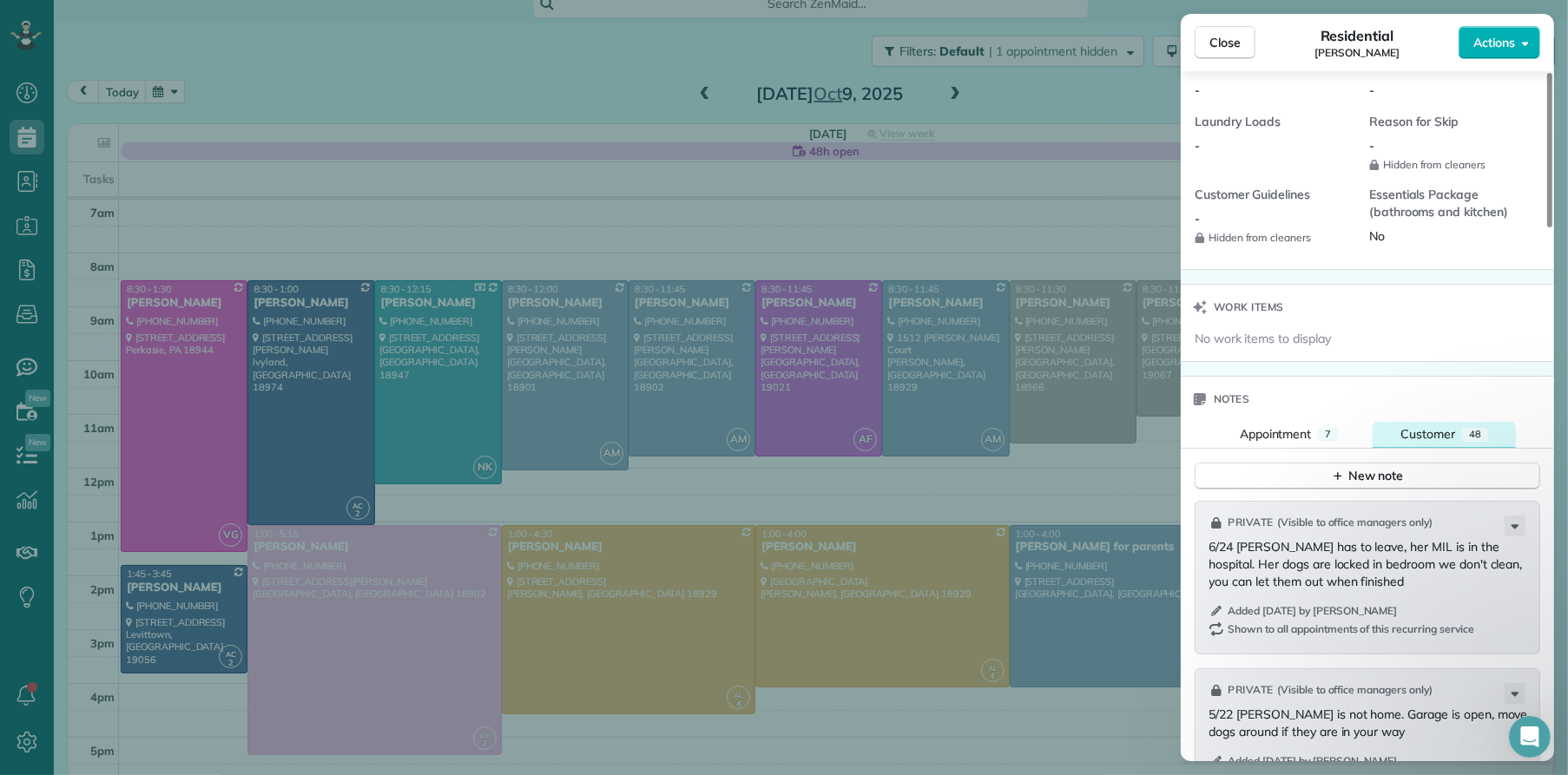
click at [1410, 438] on span "Customer" at bounding box center [1428, 434] width 55 height 16
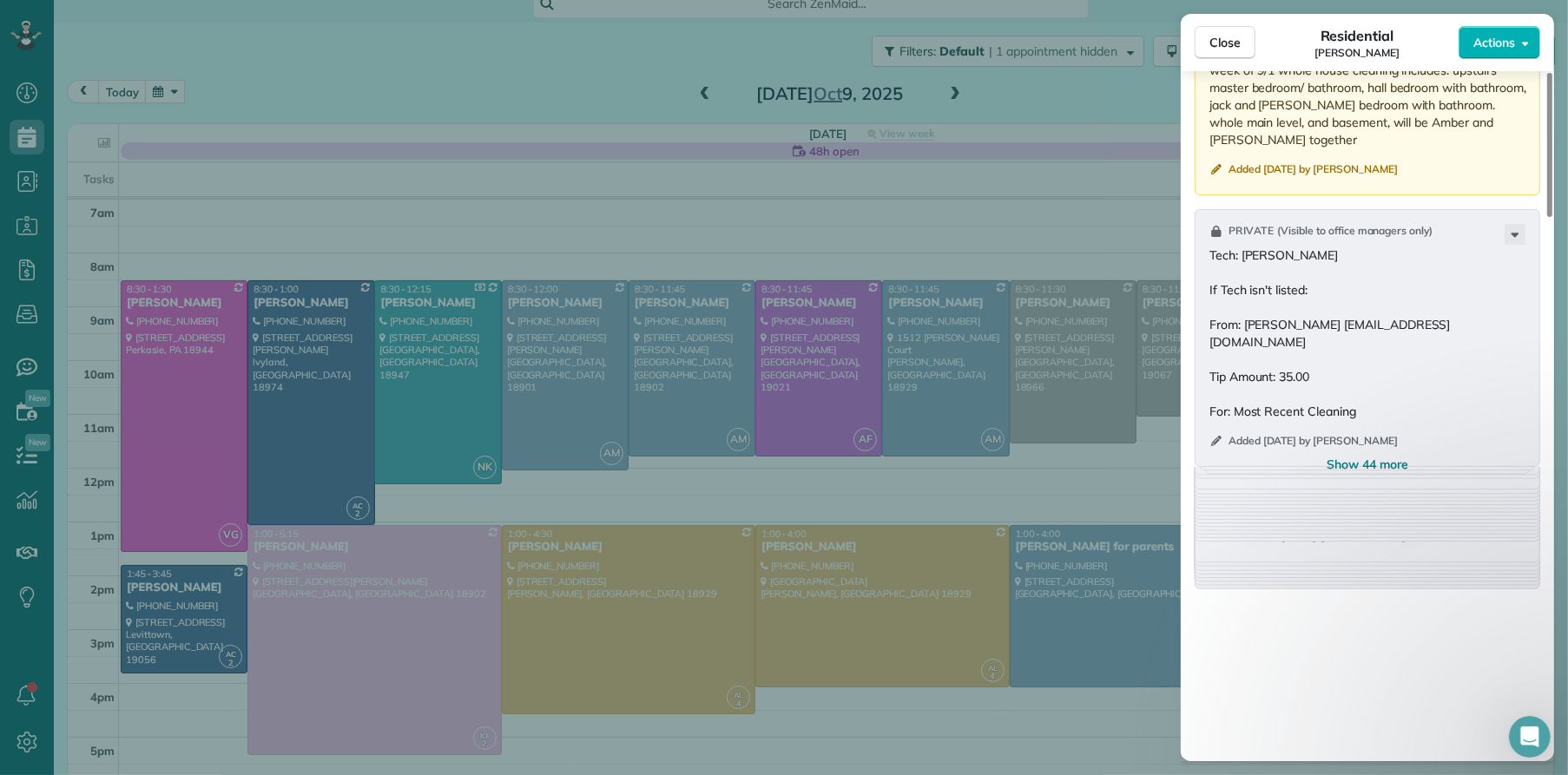
scroll to position [2605, 0]
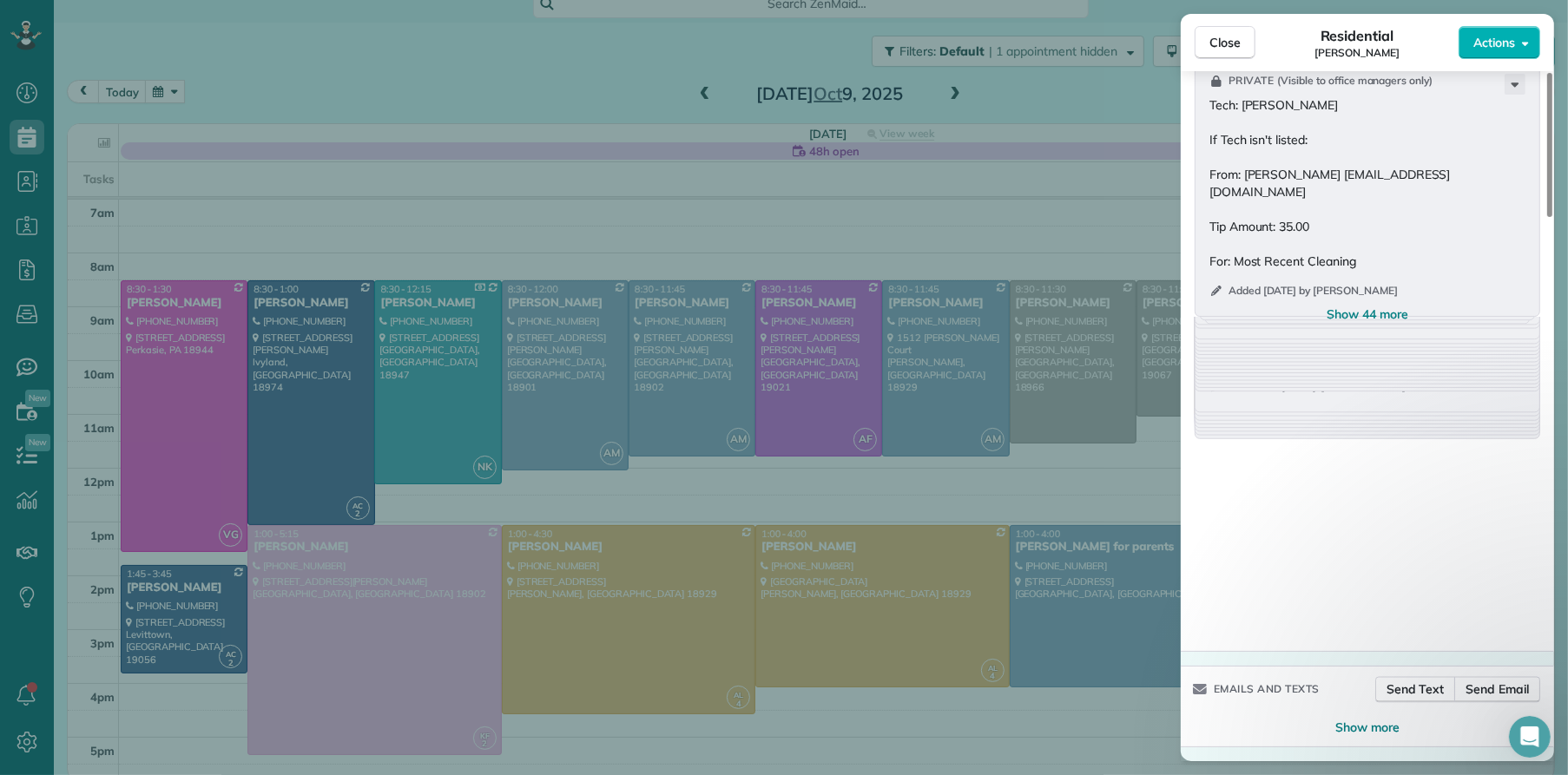
drag, startPoint x: 1378, startPoint y: 313, endPoint x: 1371, endPoint y: 323, distance: 12.2
click at [1378, 314] on span "Show 44 more" at bounding box center [1367, 314] width 82 height 18
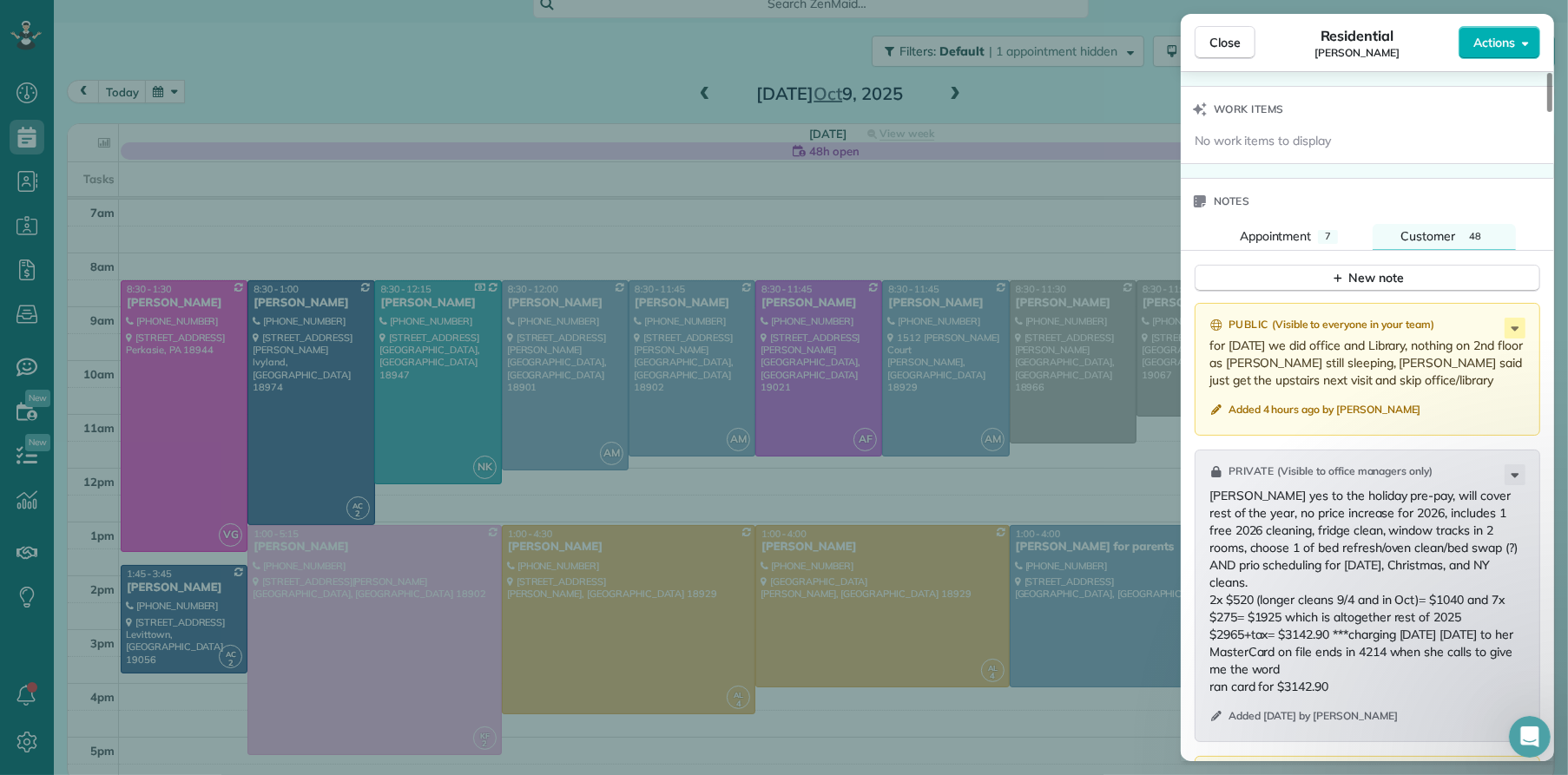
scroll to position [1824, 0]
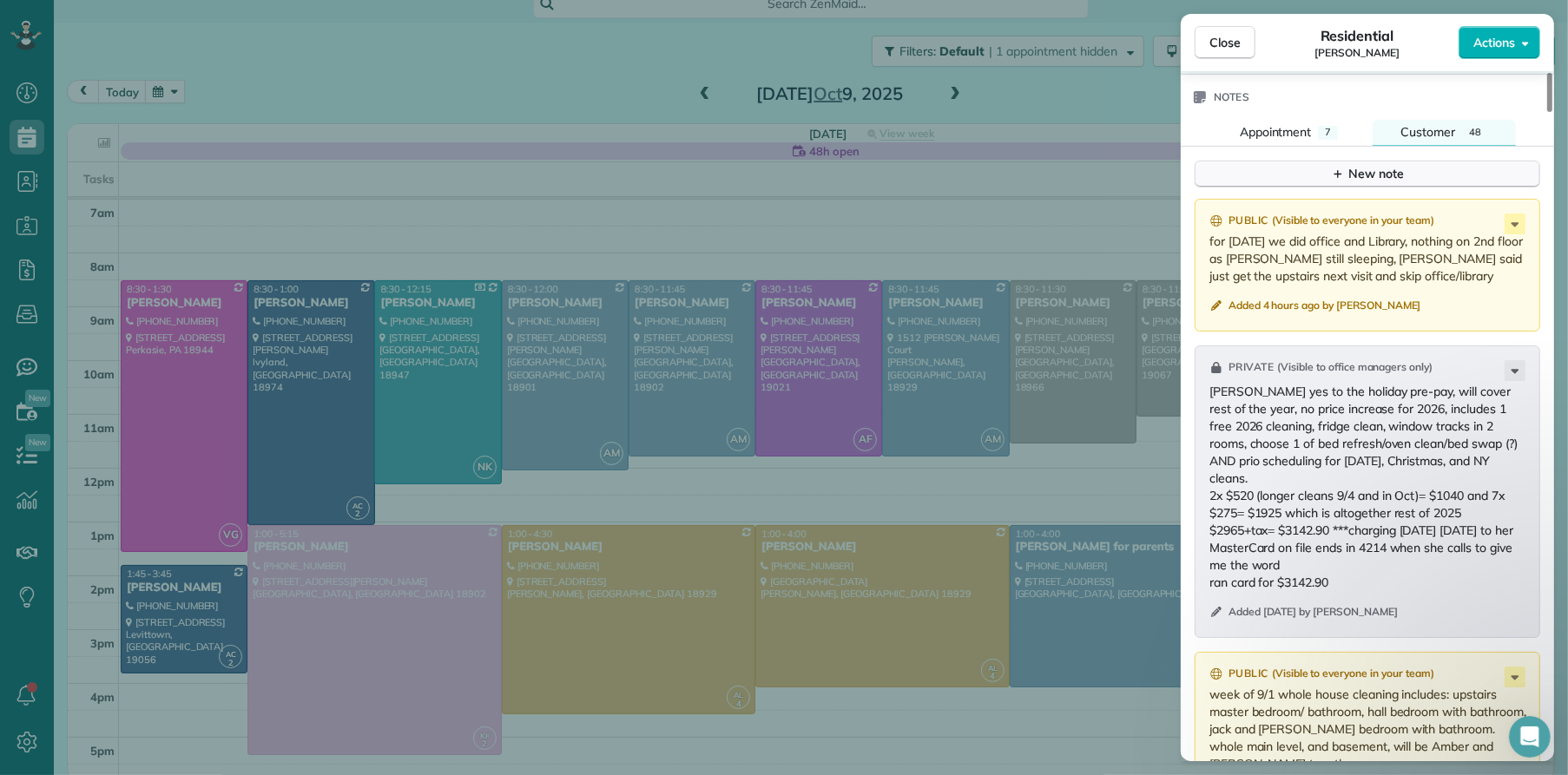
click at [1326, 184] on button "New note" at bounding box center [1368, 173] width 346 height 27
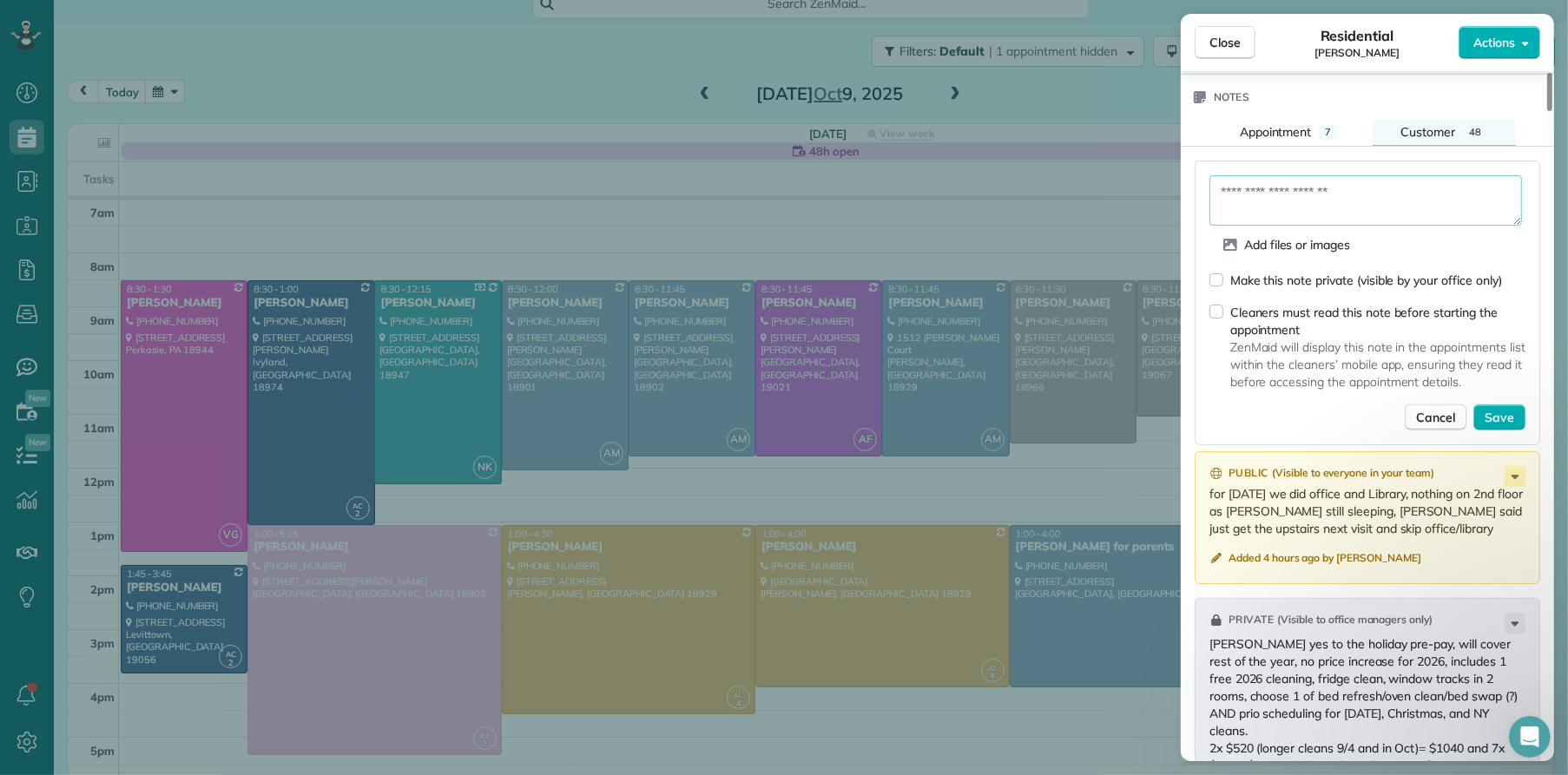
click at [1311, 203] on textarea at bounding box center [1366, 200] width 312 height 50
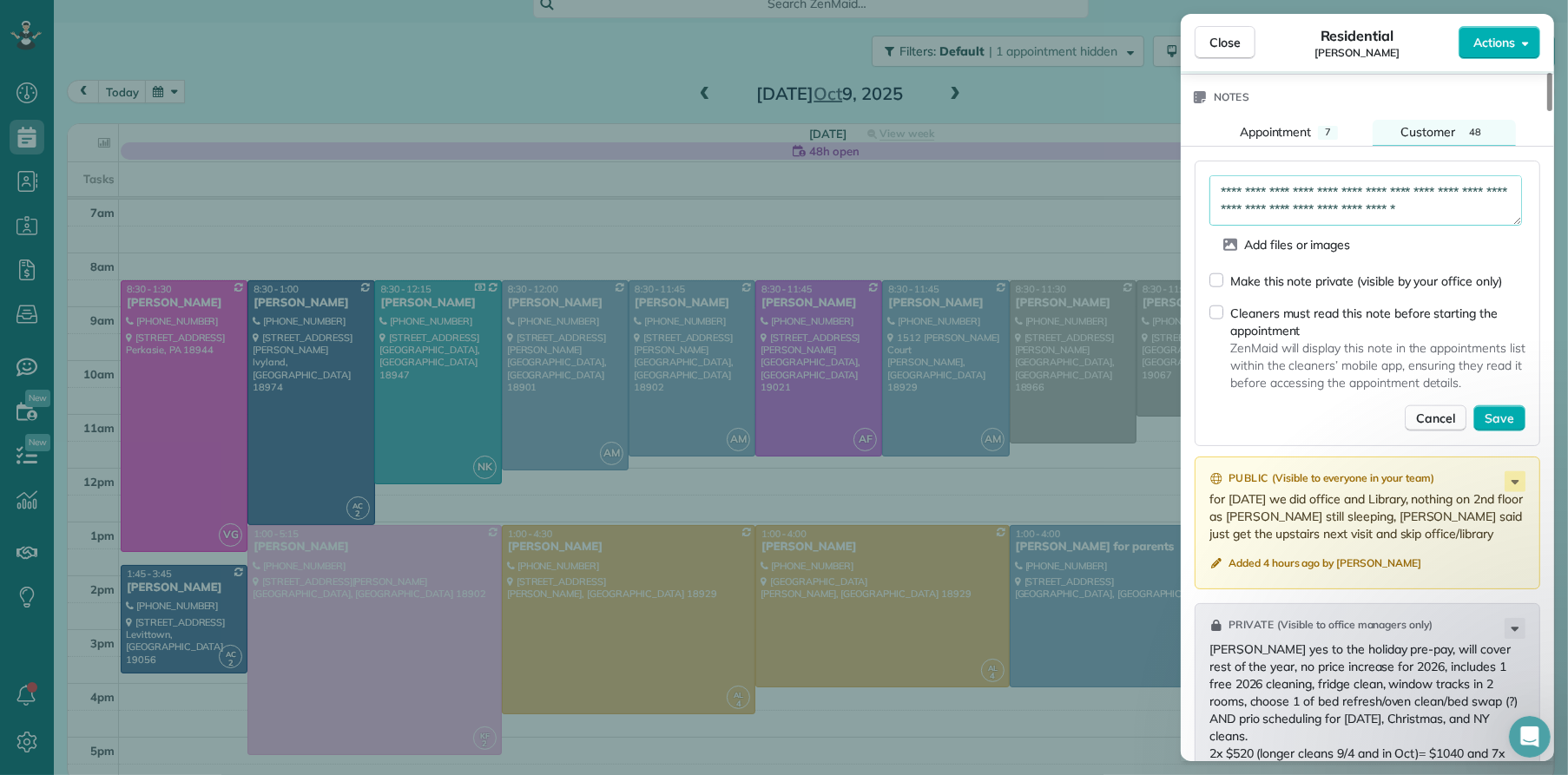
scroll to position [1850, 0]
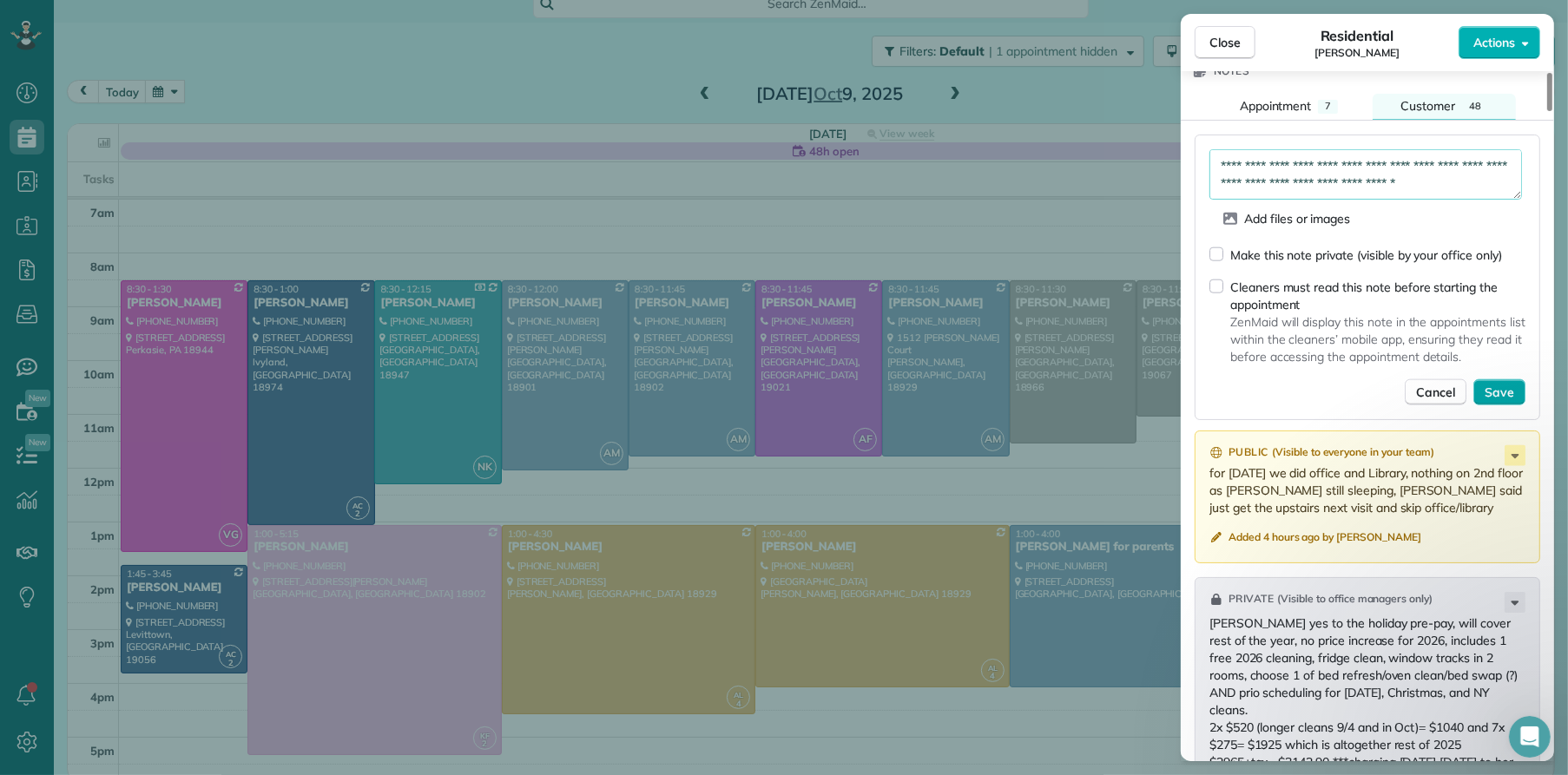
type textarea "**********"
click at [1509, 393] on span "Save" at bounding box center [1499, 393] width 29 height 18
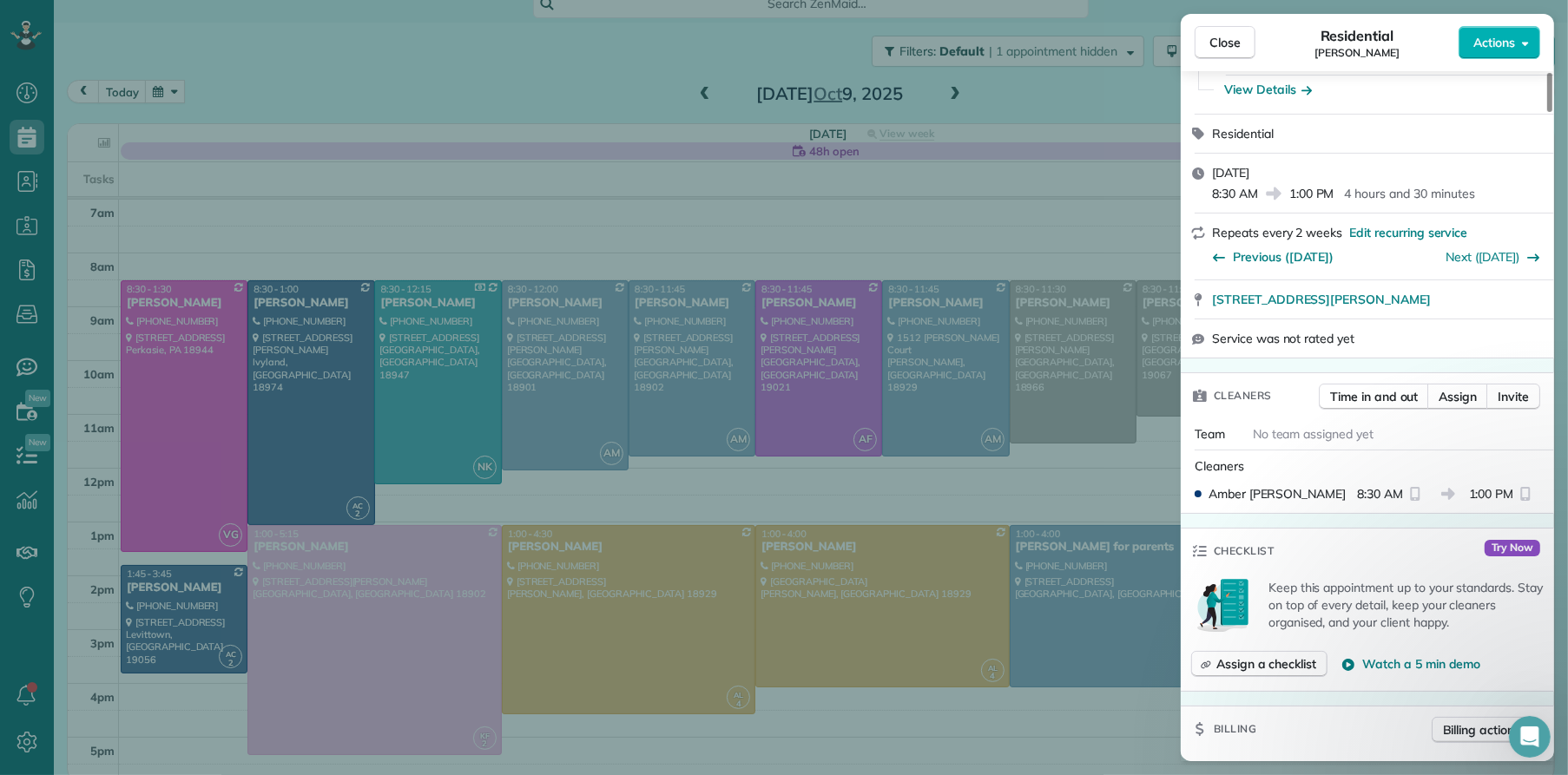
scroll to position [0, 0]
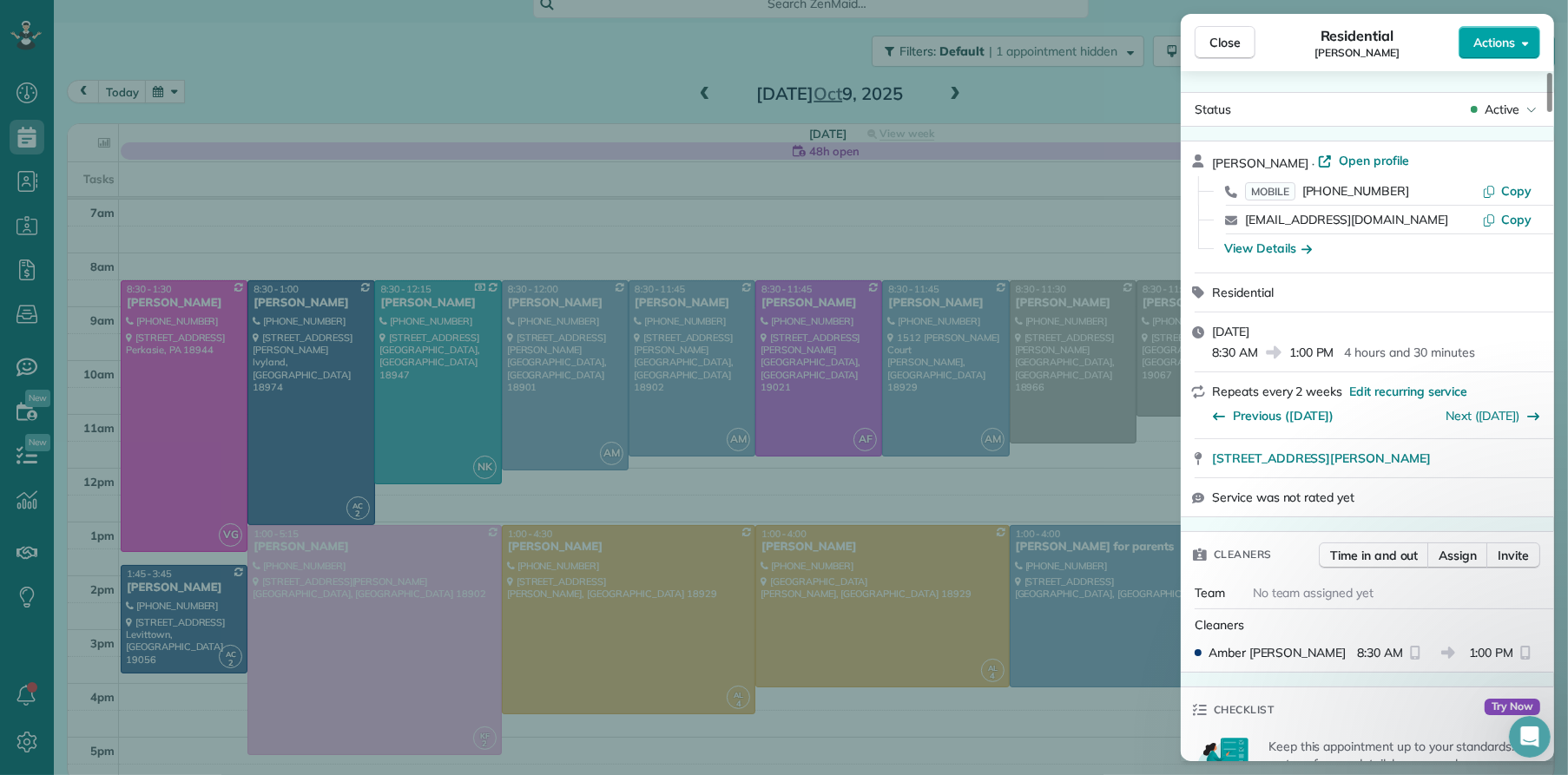
click at [1503, 40] on span "Actions" at bounding box center [1494, 42] width 41 height 18
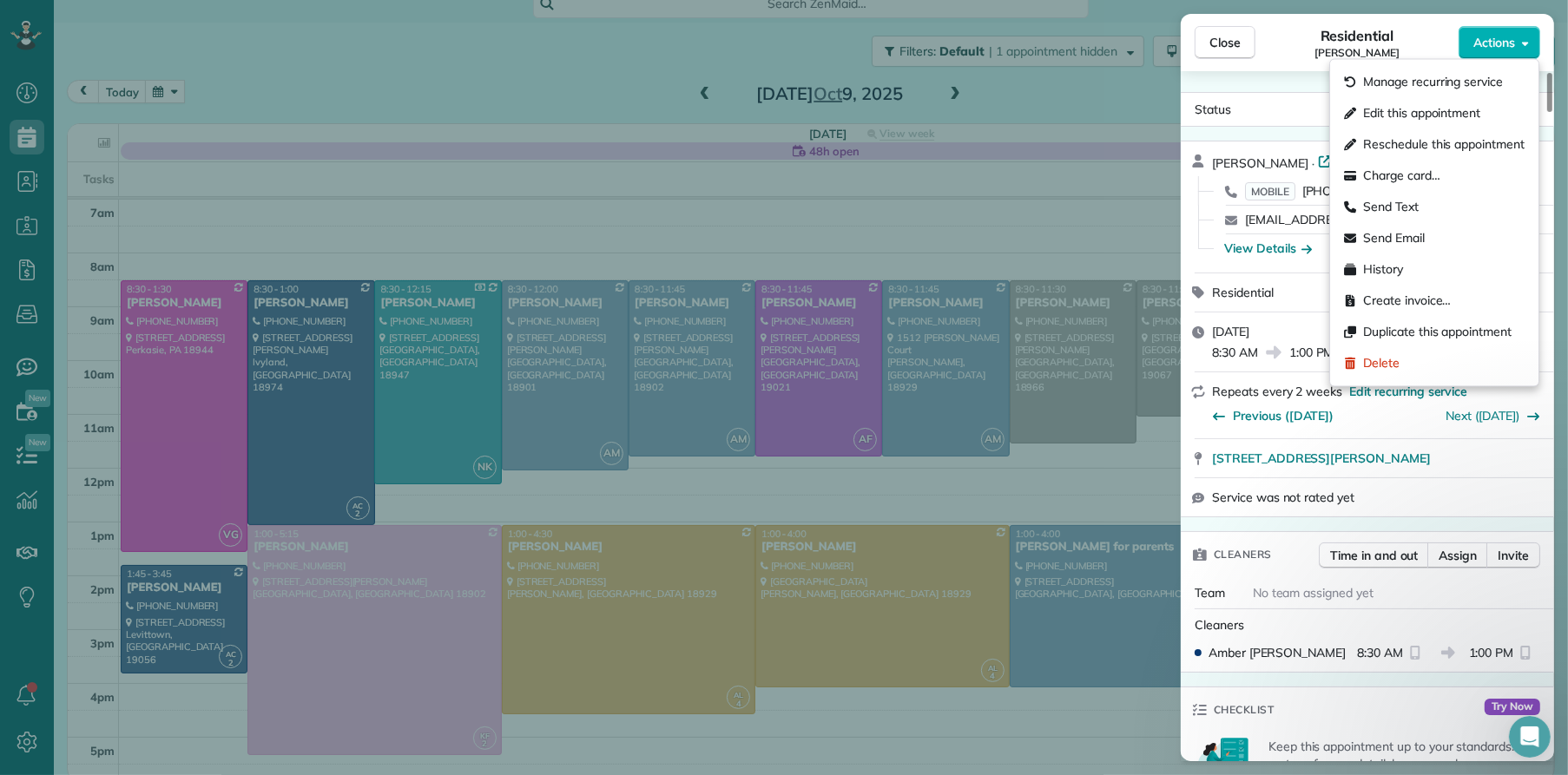
click at [1424, 111] on span "Edit this appointment" at bounding box center [1422, 114] width 117 height 18
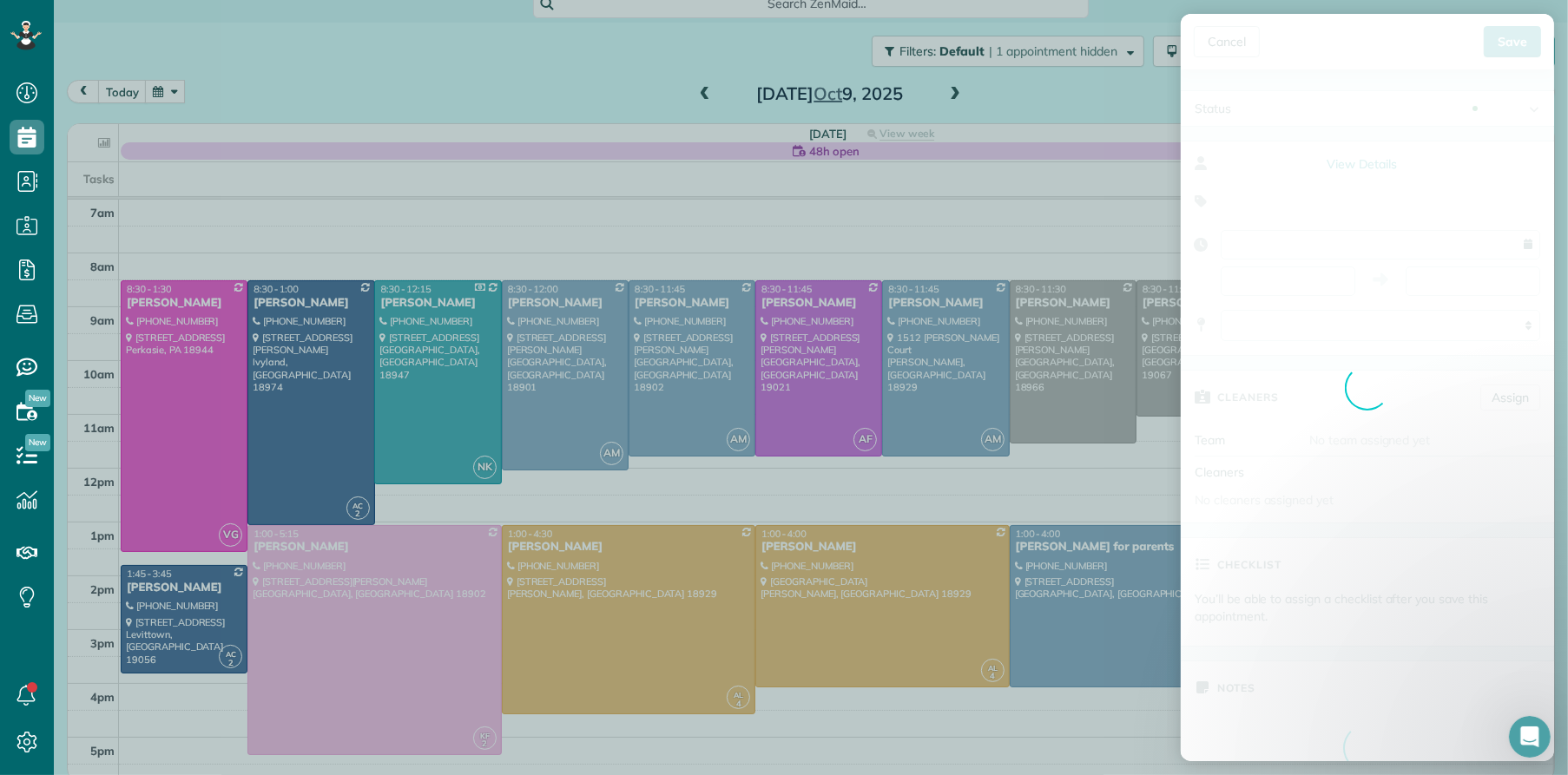
type input "**********"
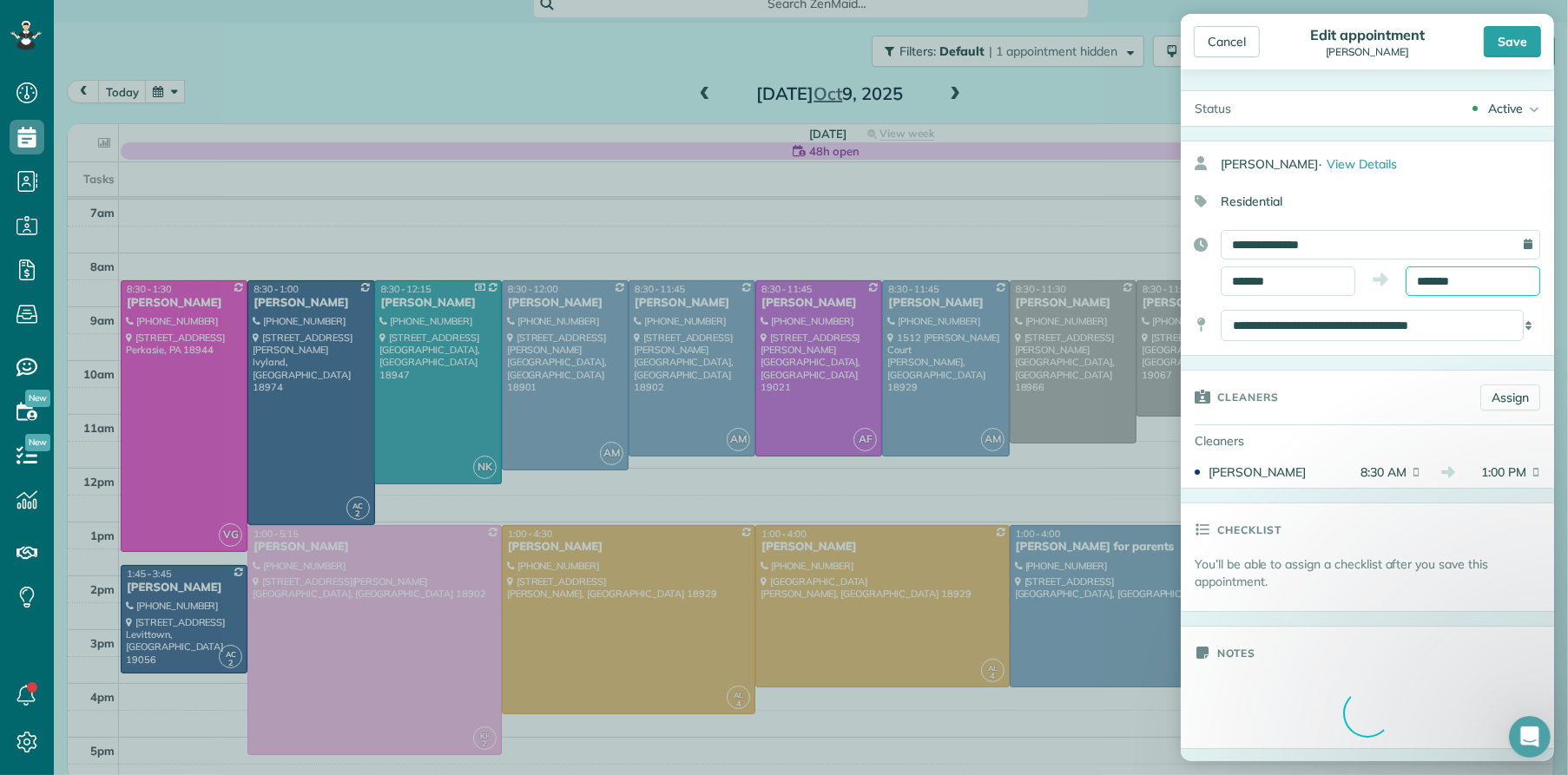
click at [1425, 287] on input "*******" at bounding box center [1473, 281] width 135 height 29
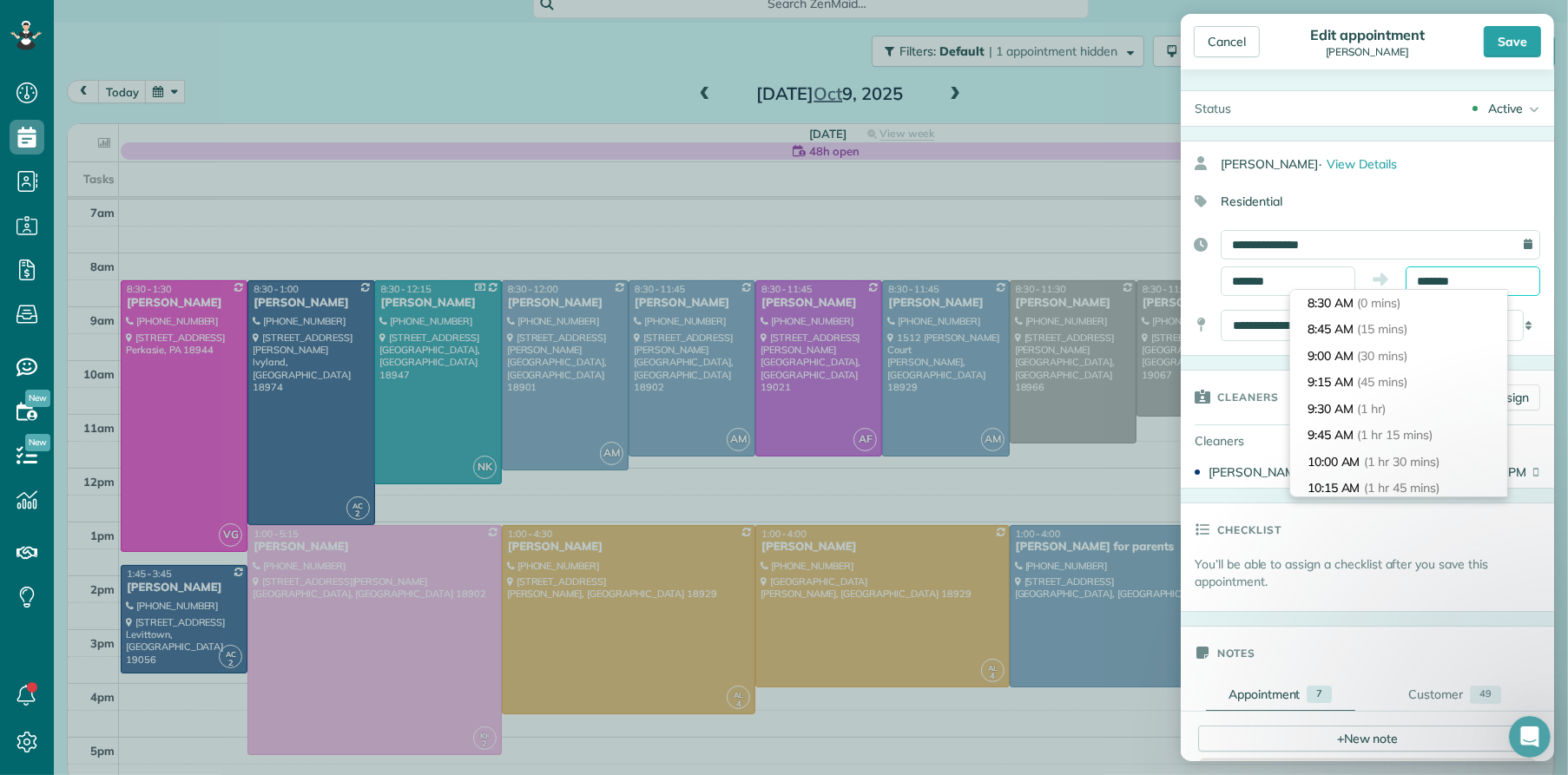
scroll to position [450, 0]
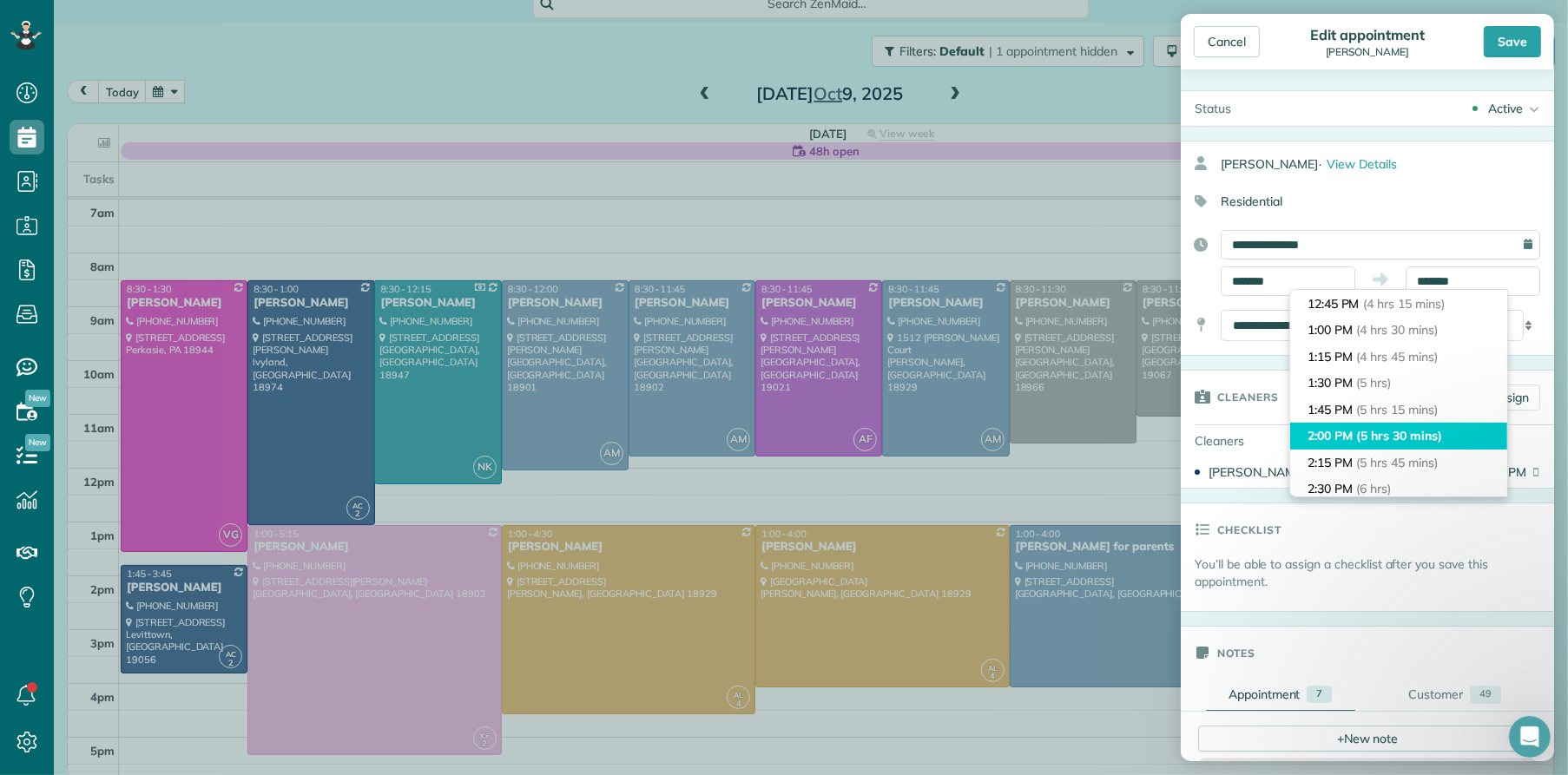
click at [1386, 428] on span "(5 hrs 30 mins)" at bounding box center [1399, 436] width 85 height 16
type input "*******"
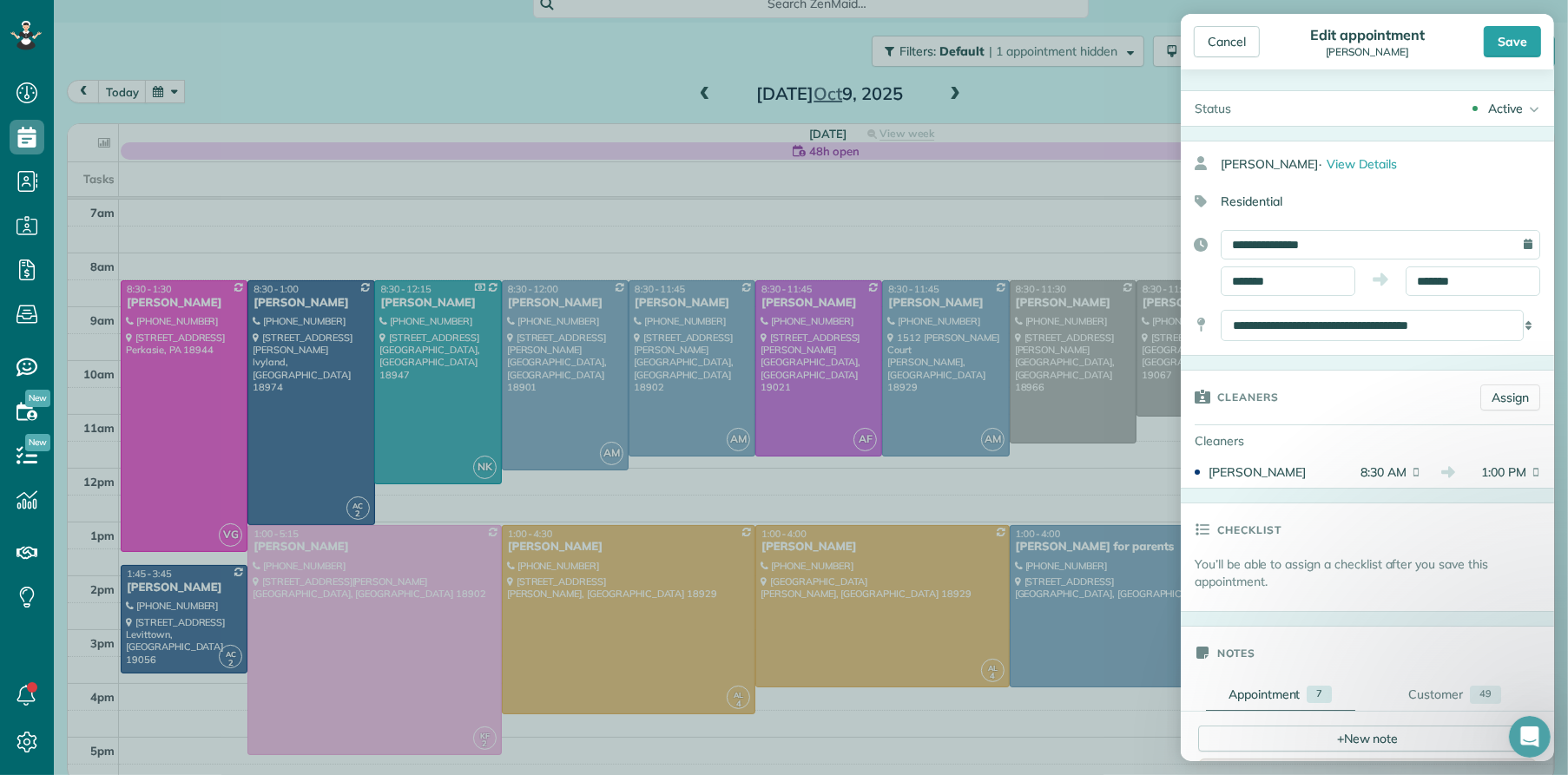
click at [1496, 48] on div "Save" at bounding box center [1512, 42] width 57 height 31
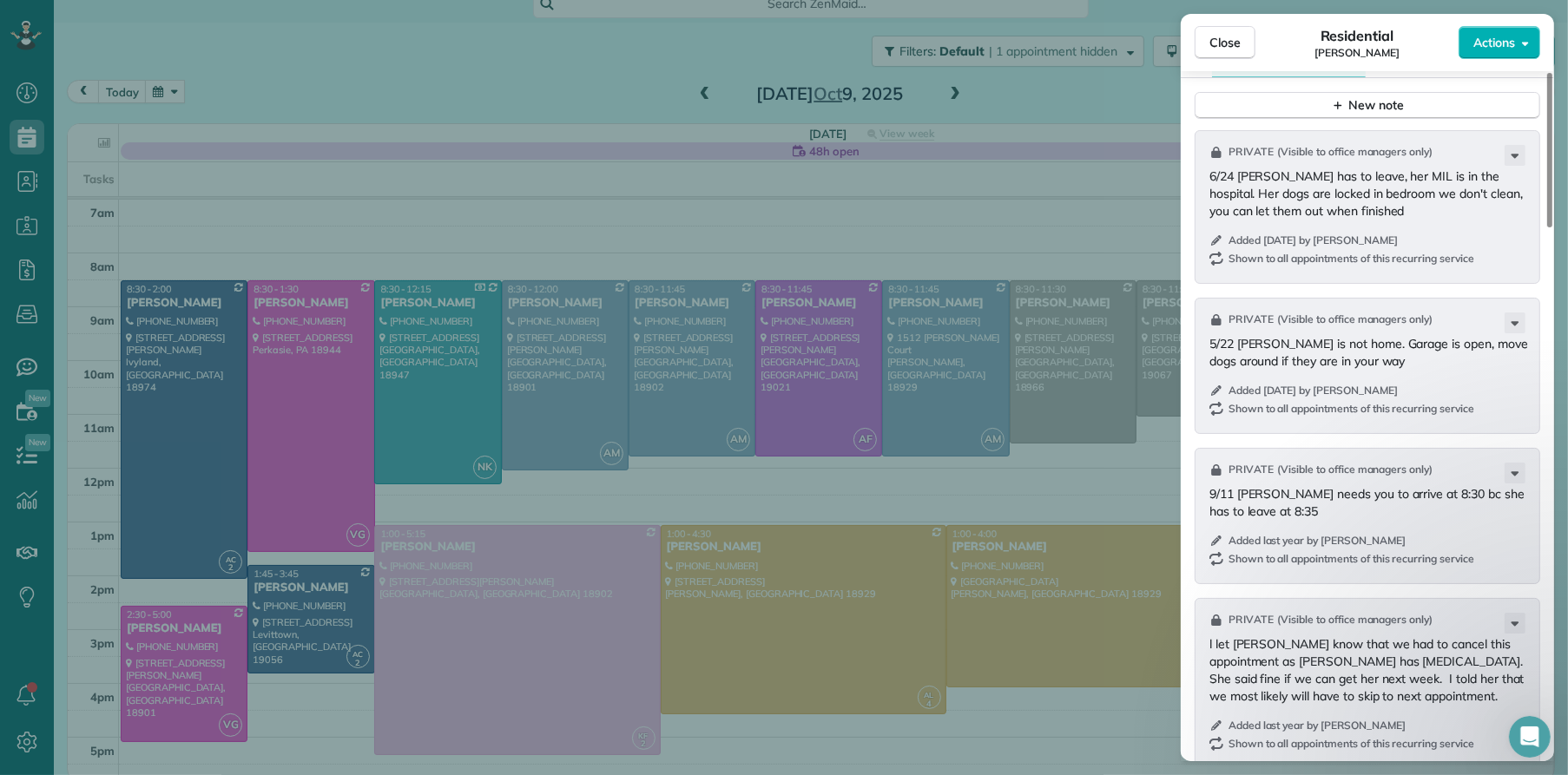
scroll to position [1691, 0]
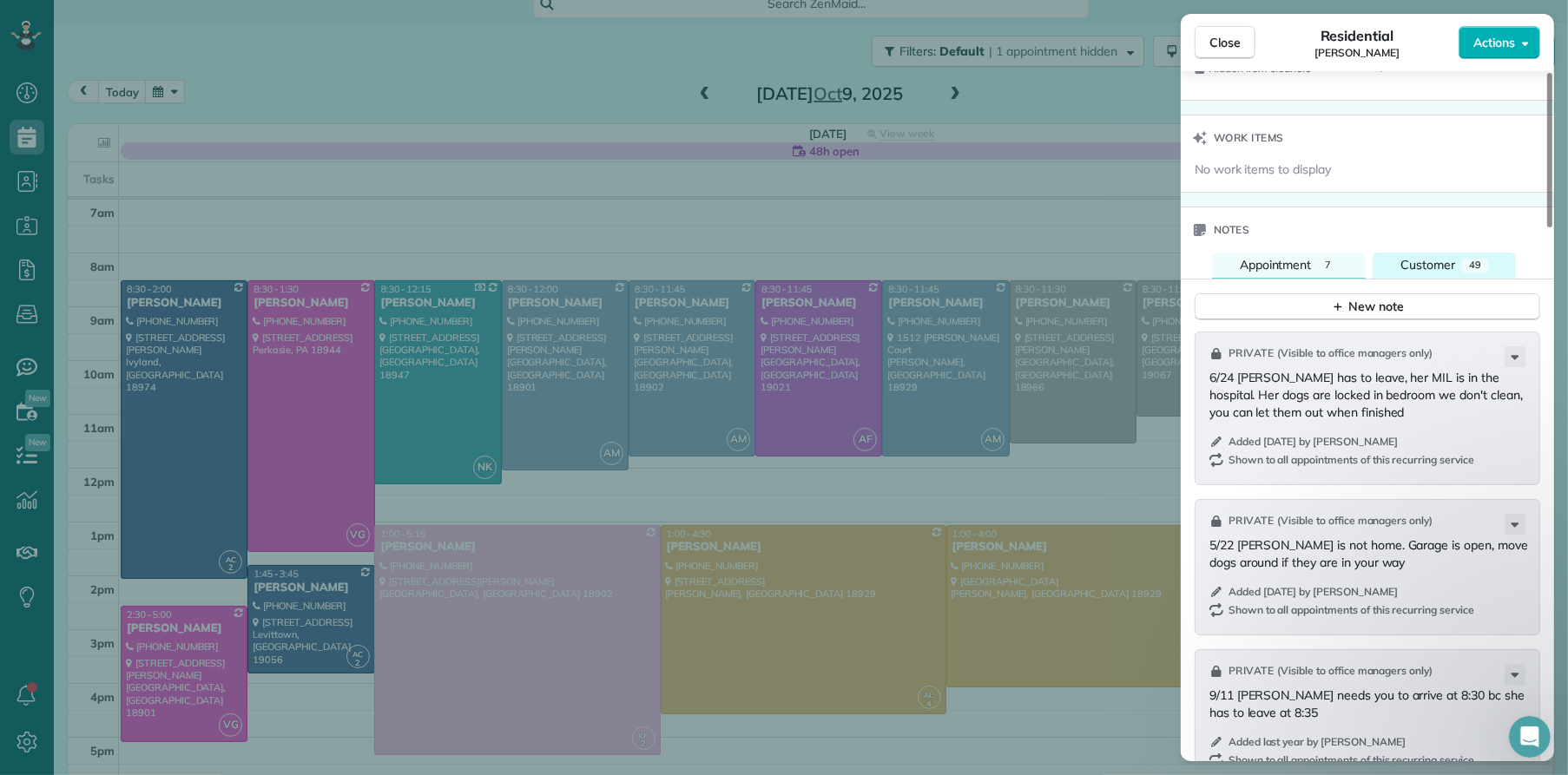
click at [1417, 272] on span "Customer" at bounding box center [1428, 265] width 55 height 16
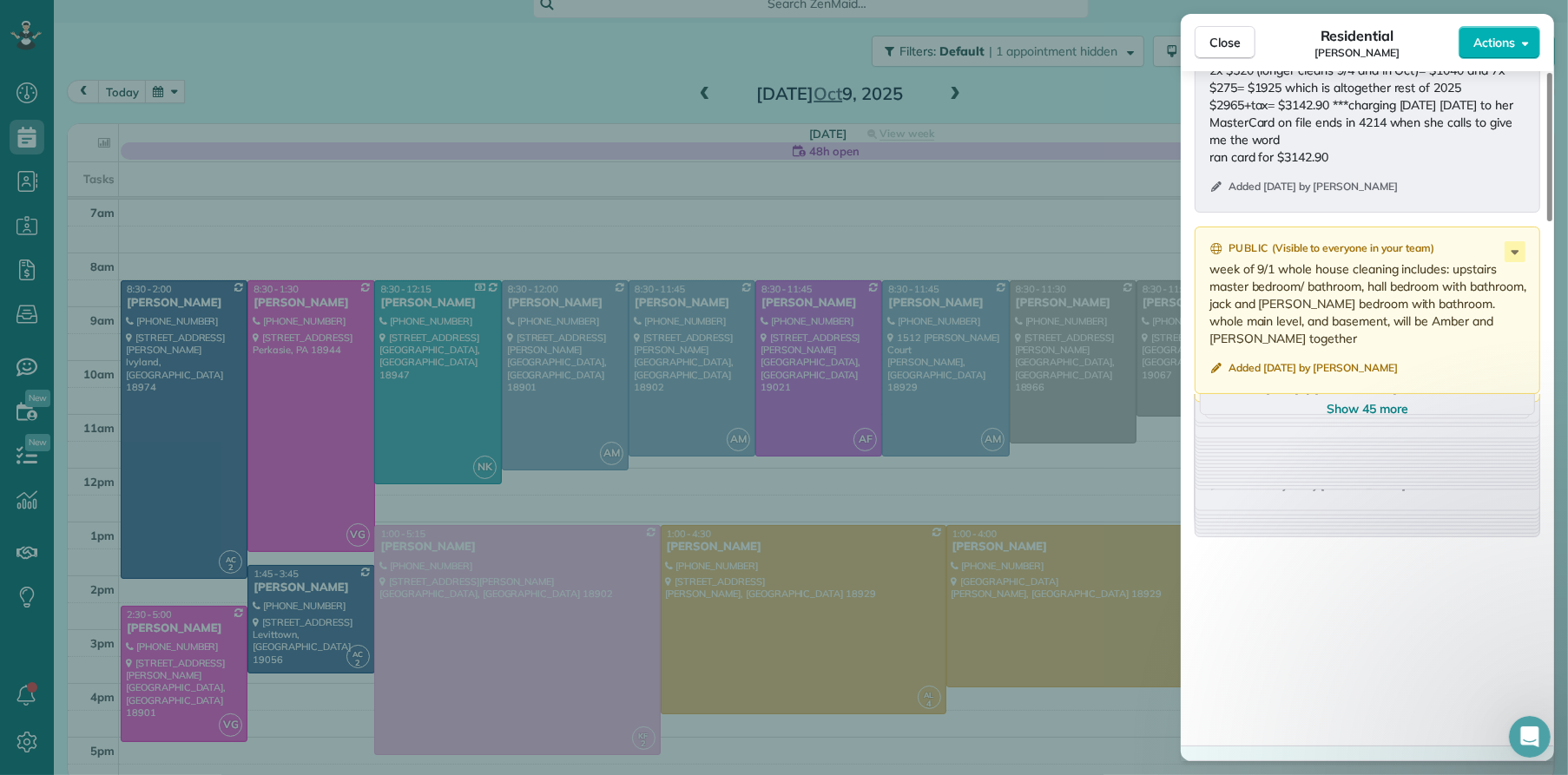
scroll to position [2498, 0]
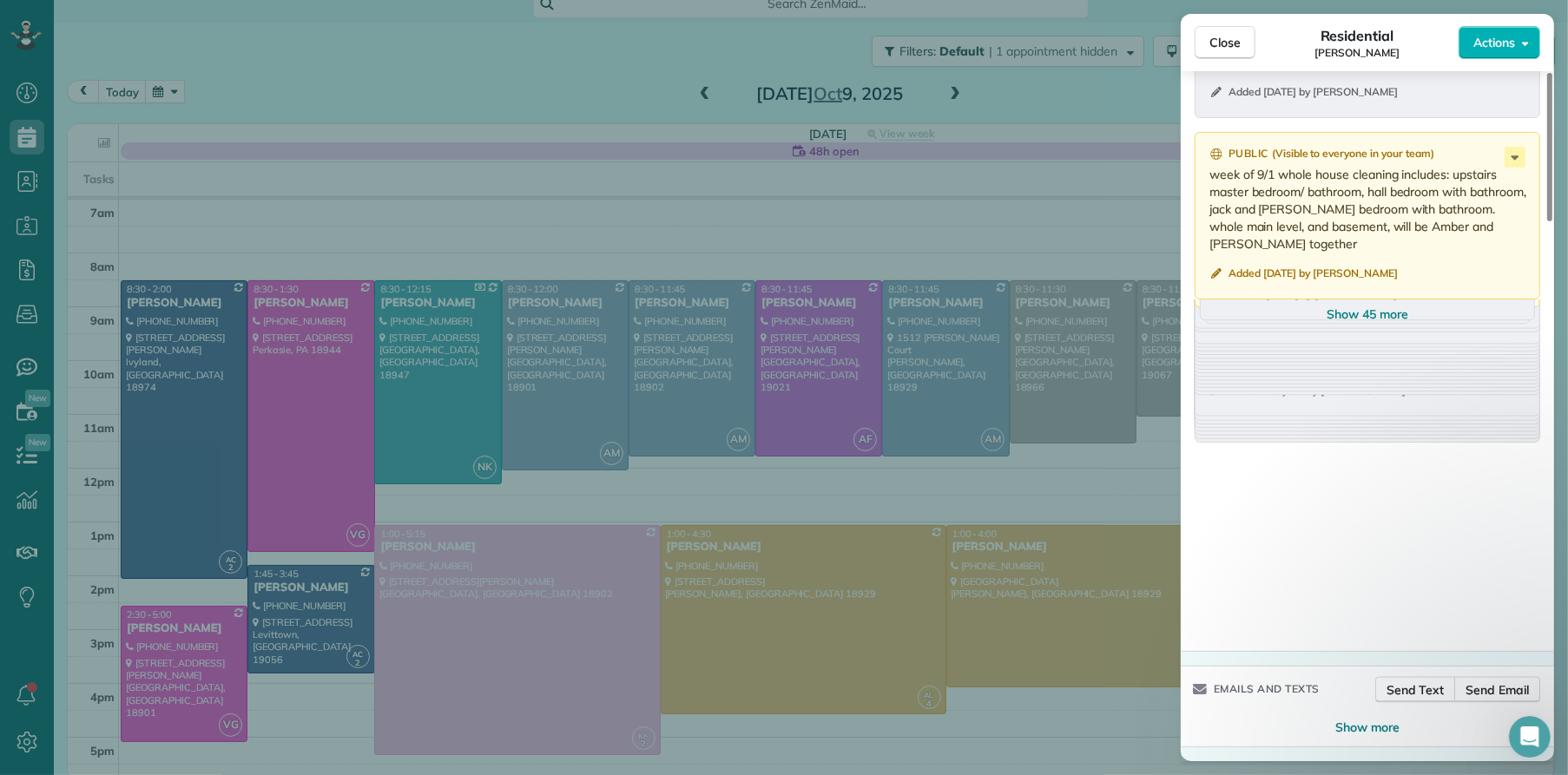
click at [1359, 311] on span "Show 45 more" at bounding box center [1367, 314] width 82 height 18
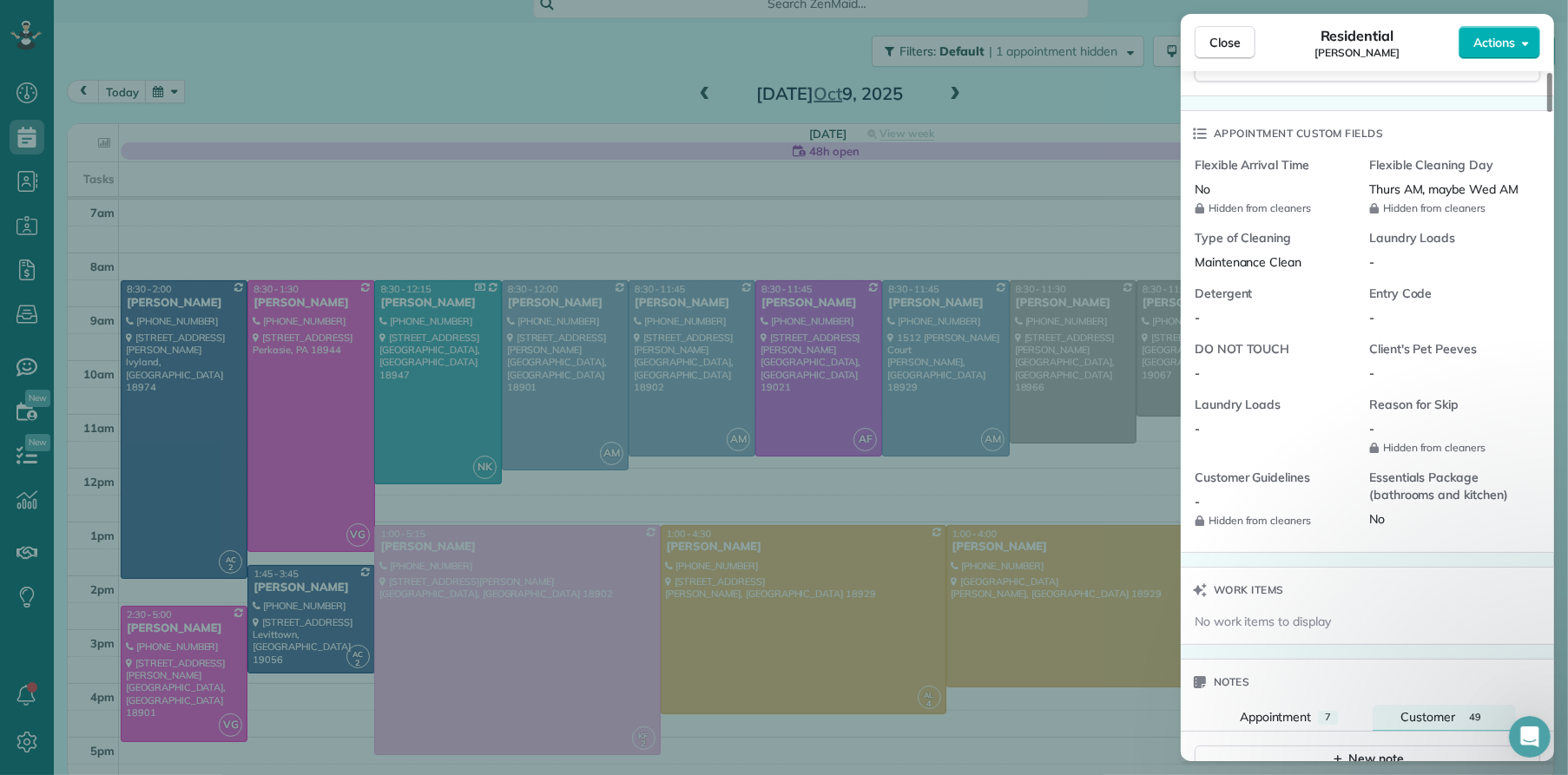
scroll to position [1637, 0]
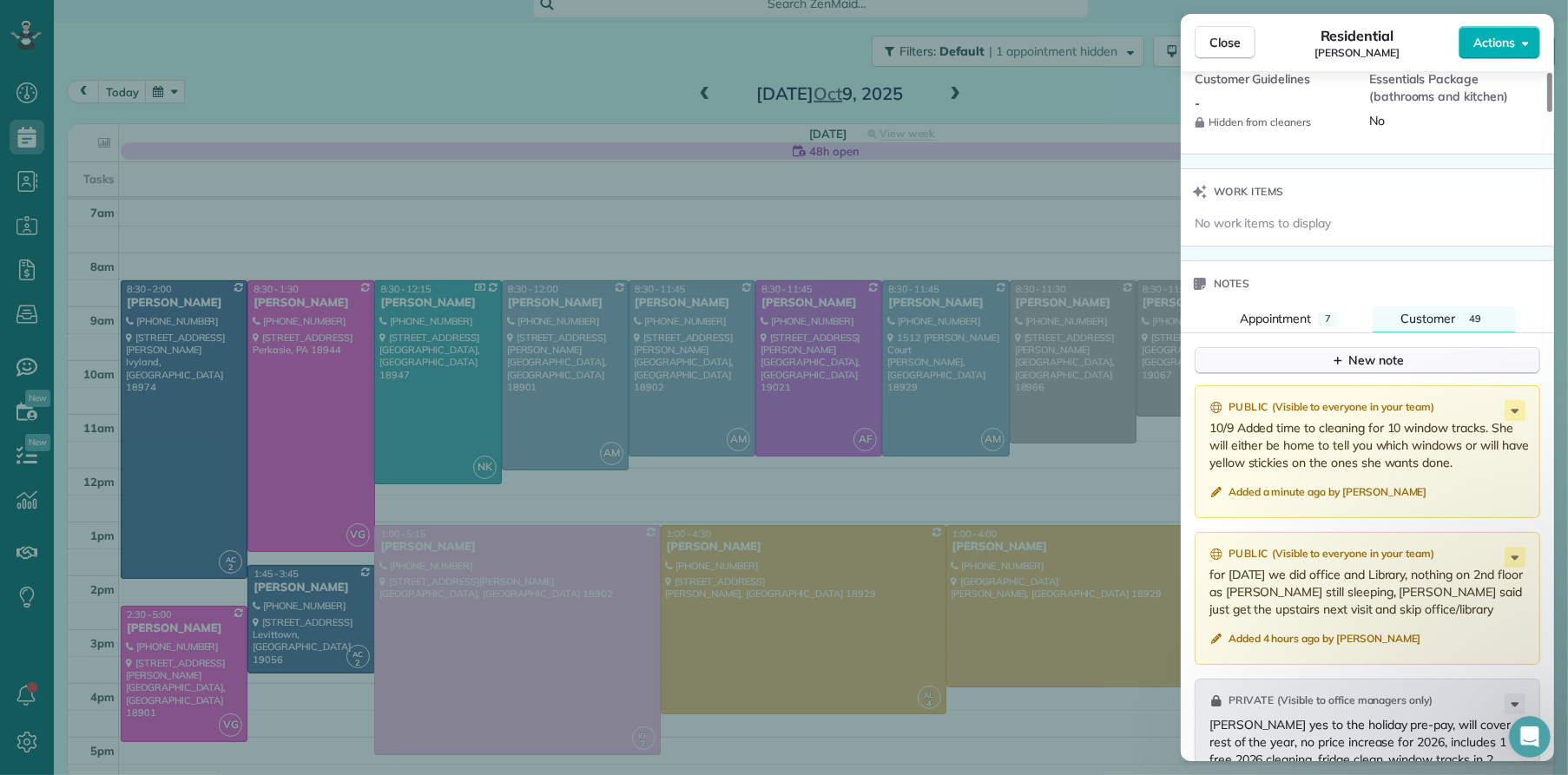
click at [1372, 369] on div "New note" at bounding box center [1368, 360] width 73 height 19
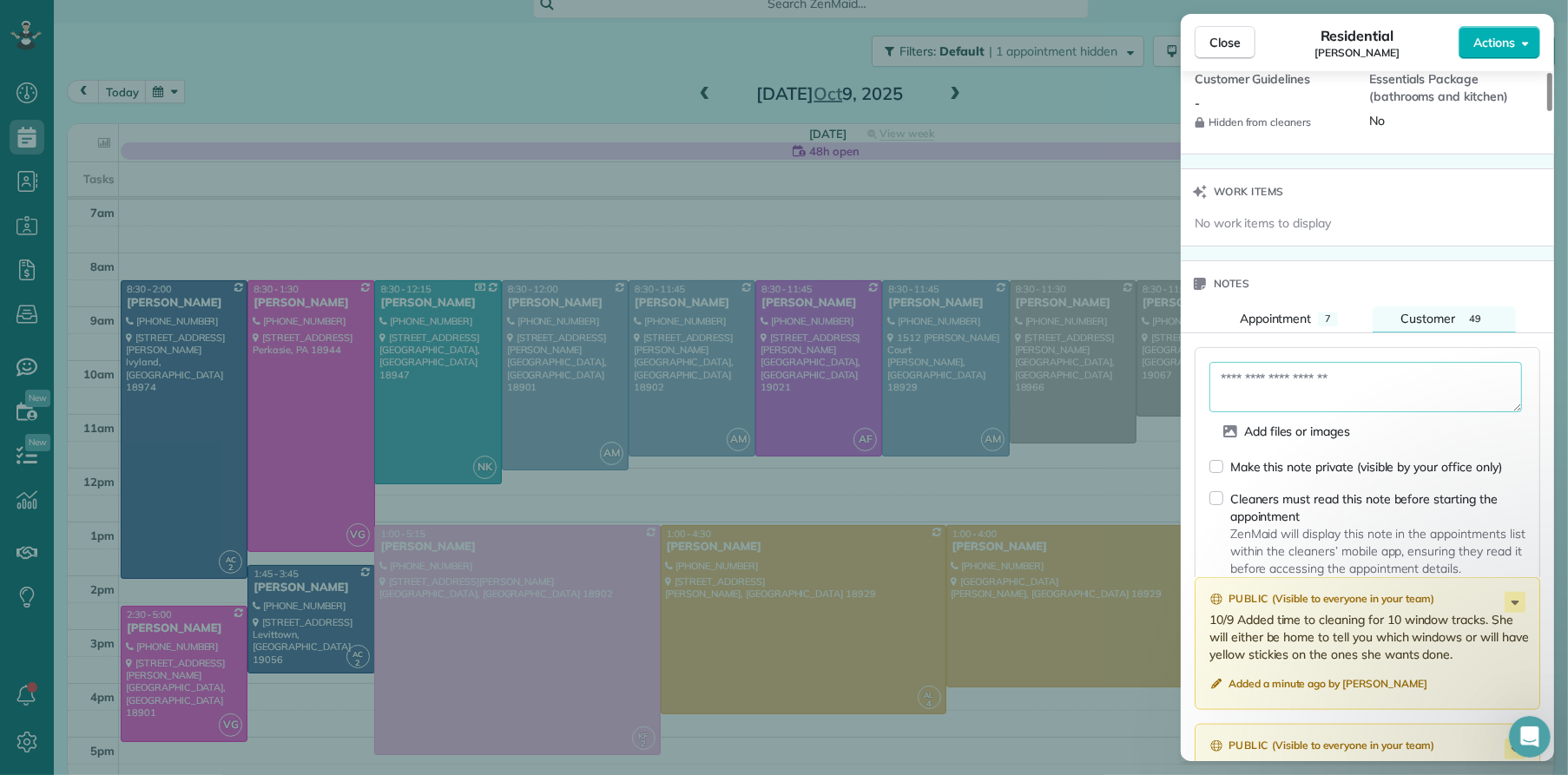
click at [1364, 406] on textarea at bounding box center [1366, 387] width 312 height 50
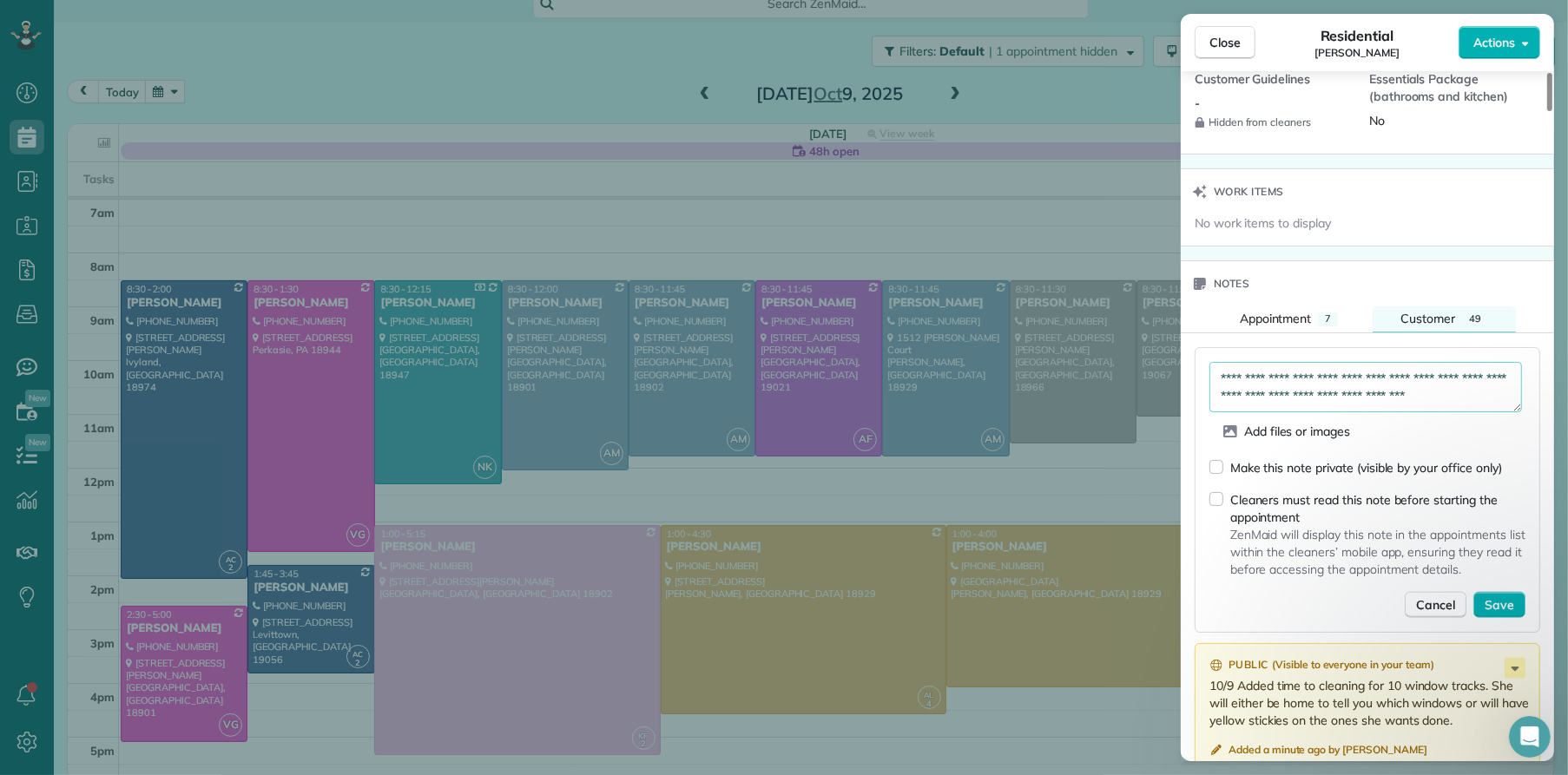
scroll to position [10, 0]
type textarea "**********"
click at [1508, 612] on span "Save" at bounding box center [1499, 605] width 29 height 18
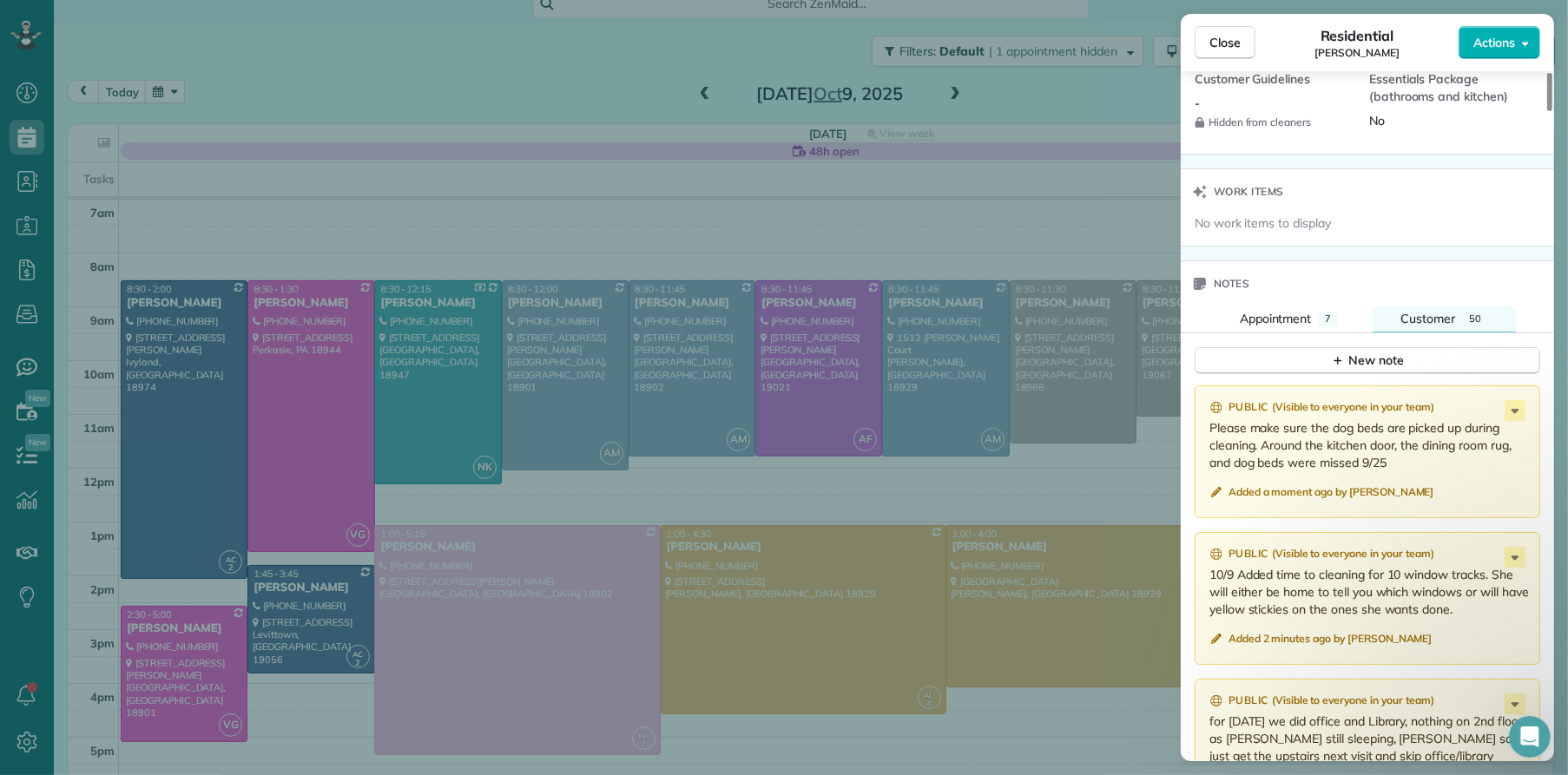
drag, startPoint x: 1235, startPoint y: 52, endPoint x: 794, endPoint y: 38, distance: 441.2
click at [1235, 53] on button "Close" at bounding box center [1225, 43] width 61 height 33
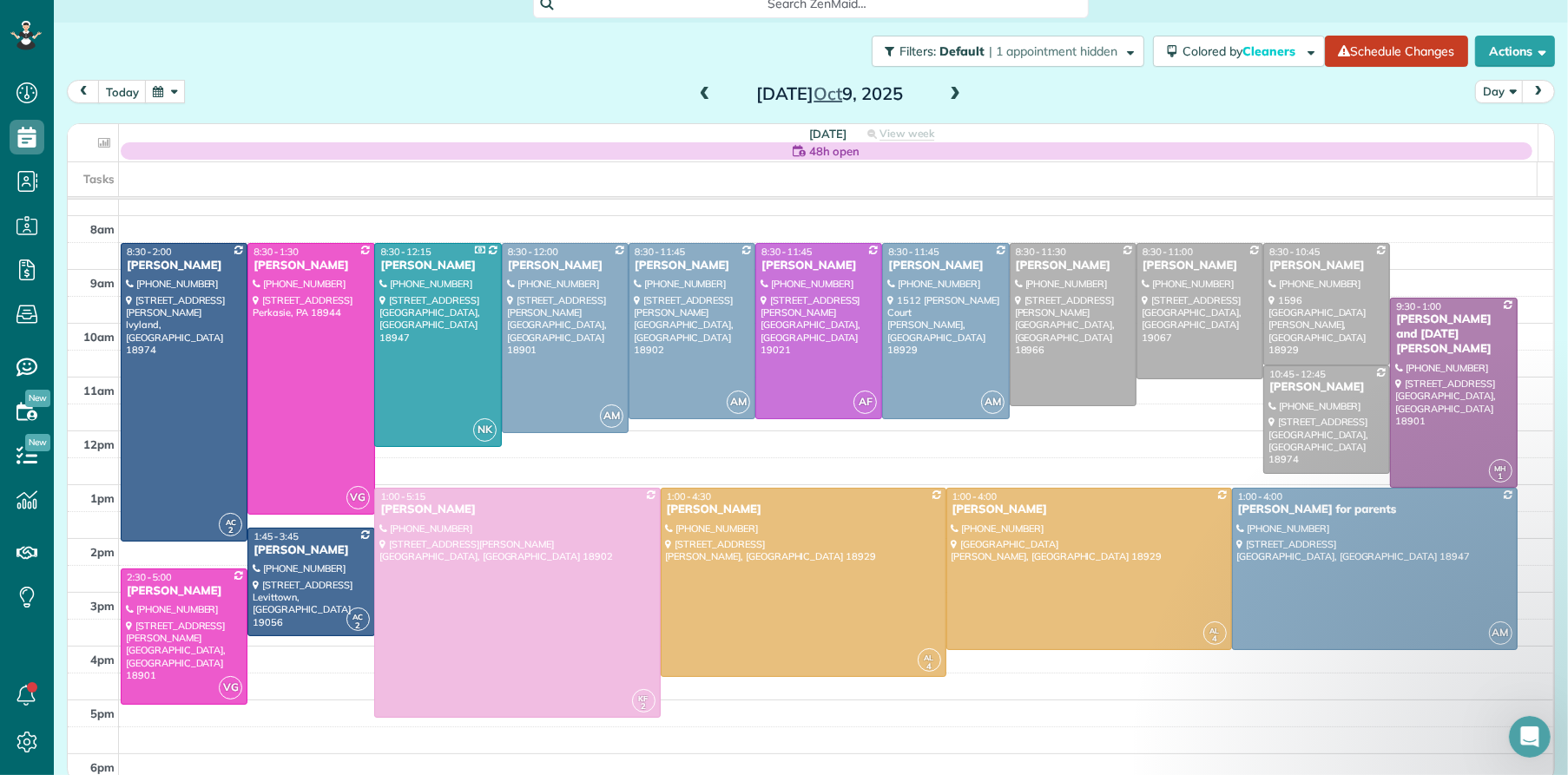
scroll to position [41, 0]
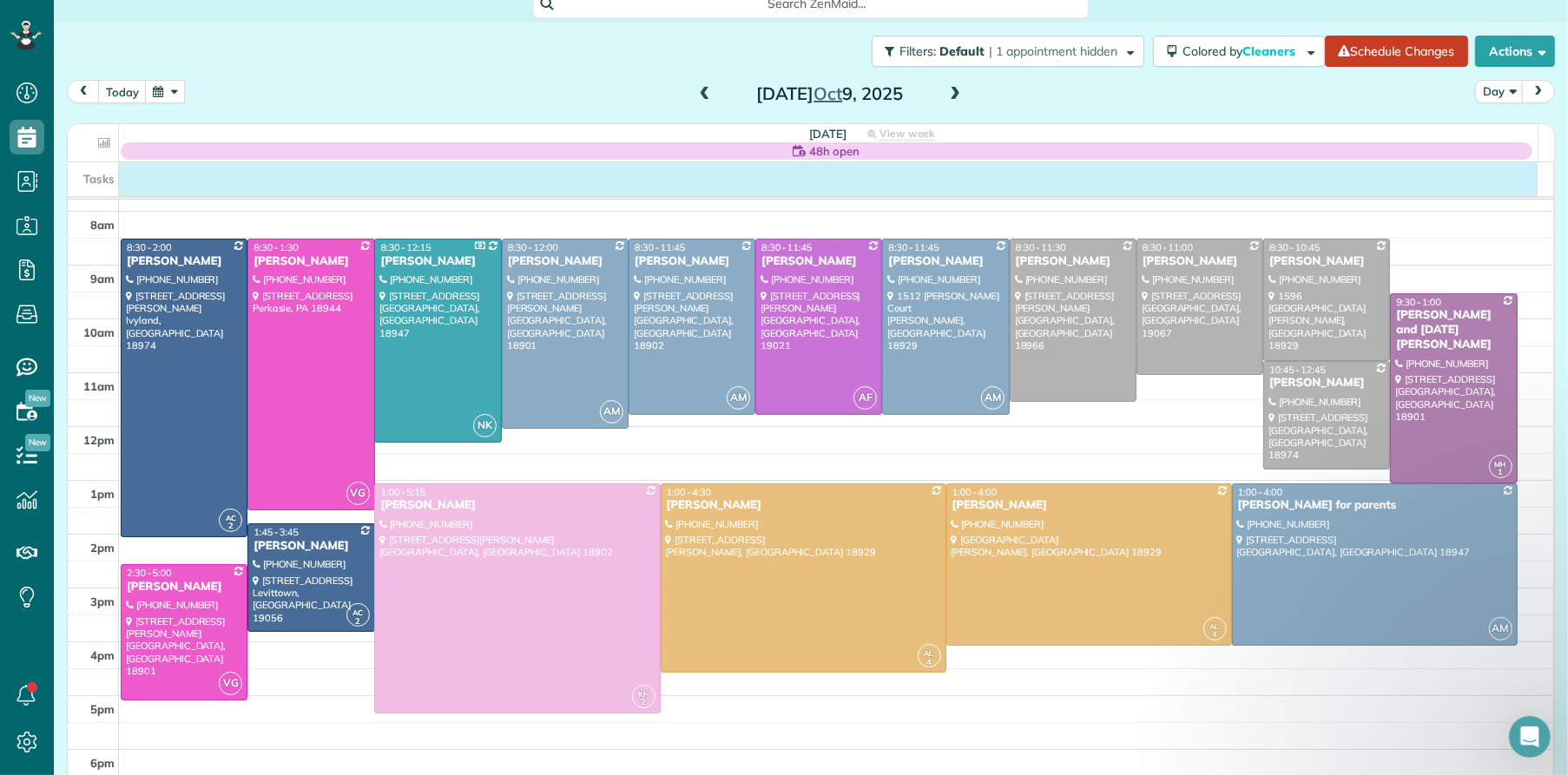
click at [138, 177] on div "Tasks" at bounding box center [803, 179] width 1470 height 33
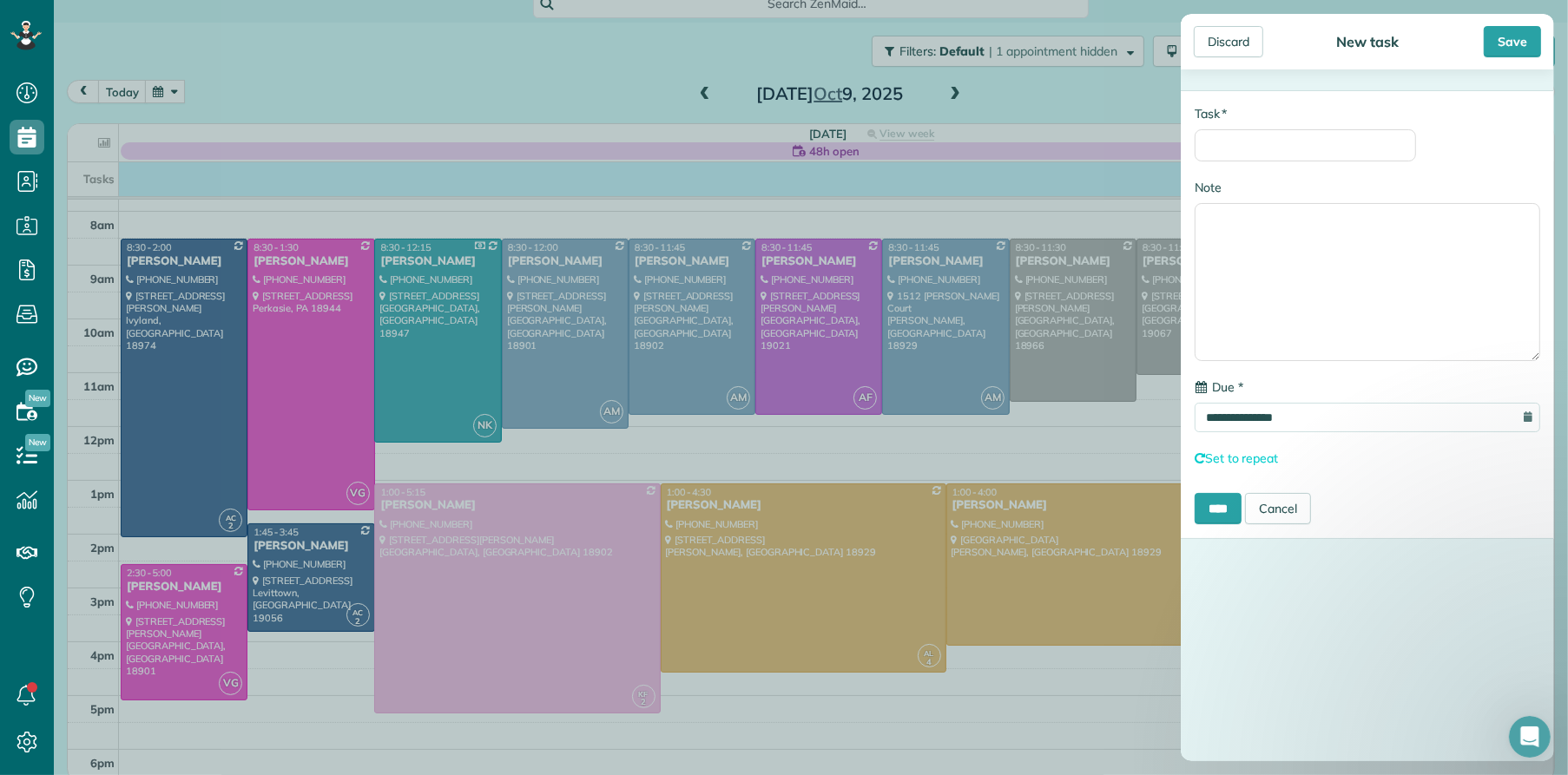
scroll to position [23, 0]
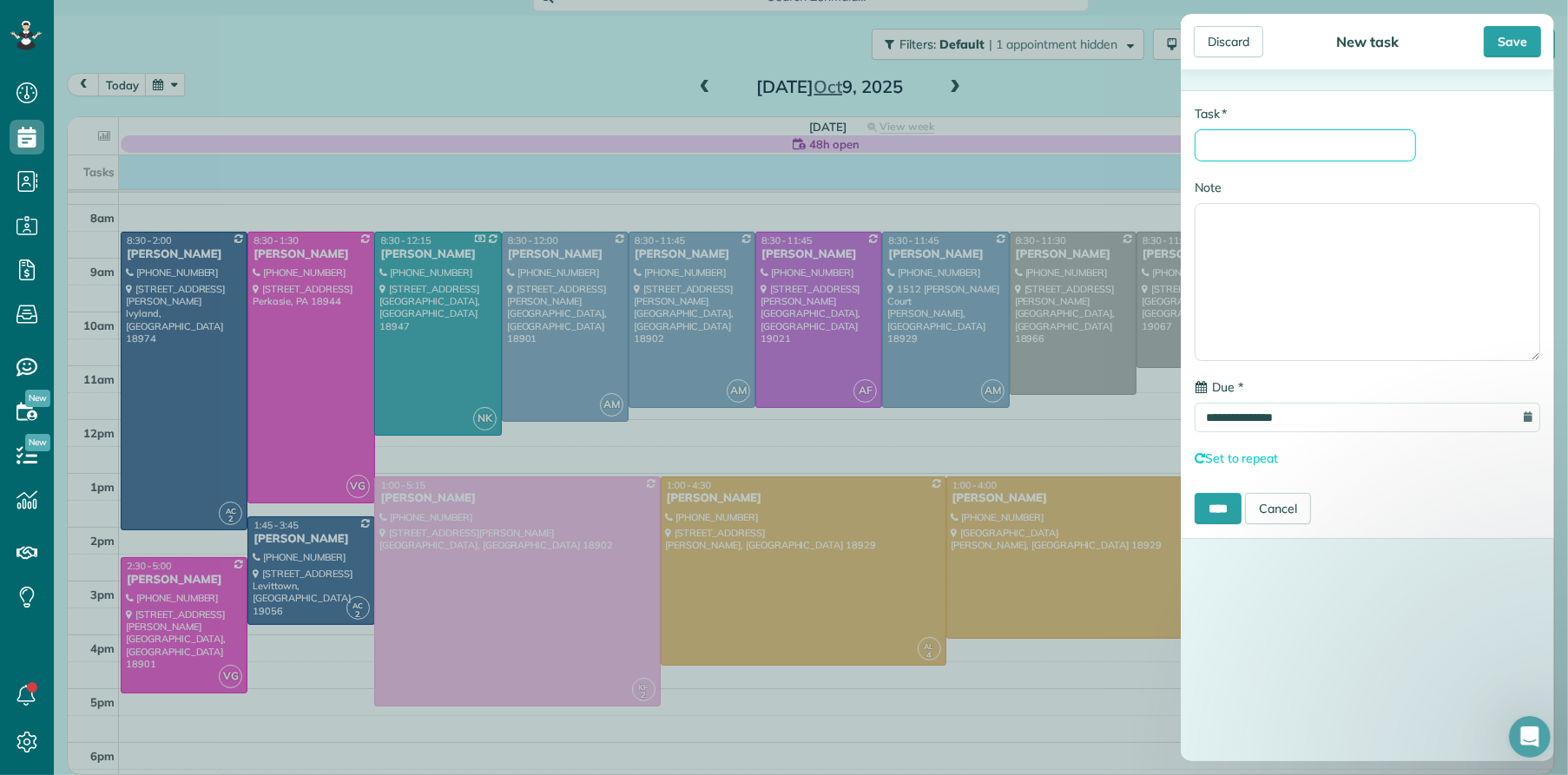
click at [1250, 153] on input "* Task" at bounding box center [1305, 145] width 221 height 32
type input "**********"
click at [1497, 48] on div "Save" at bounding box center [1512, 42] width 57 height 31
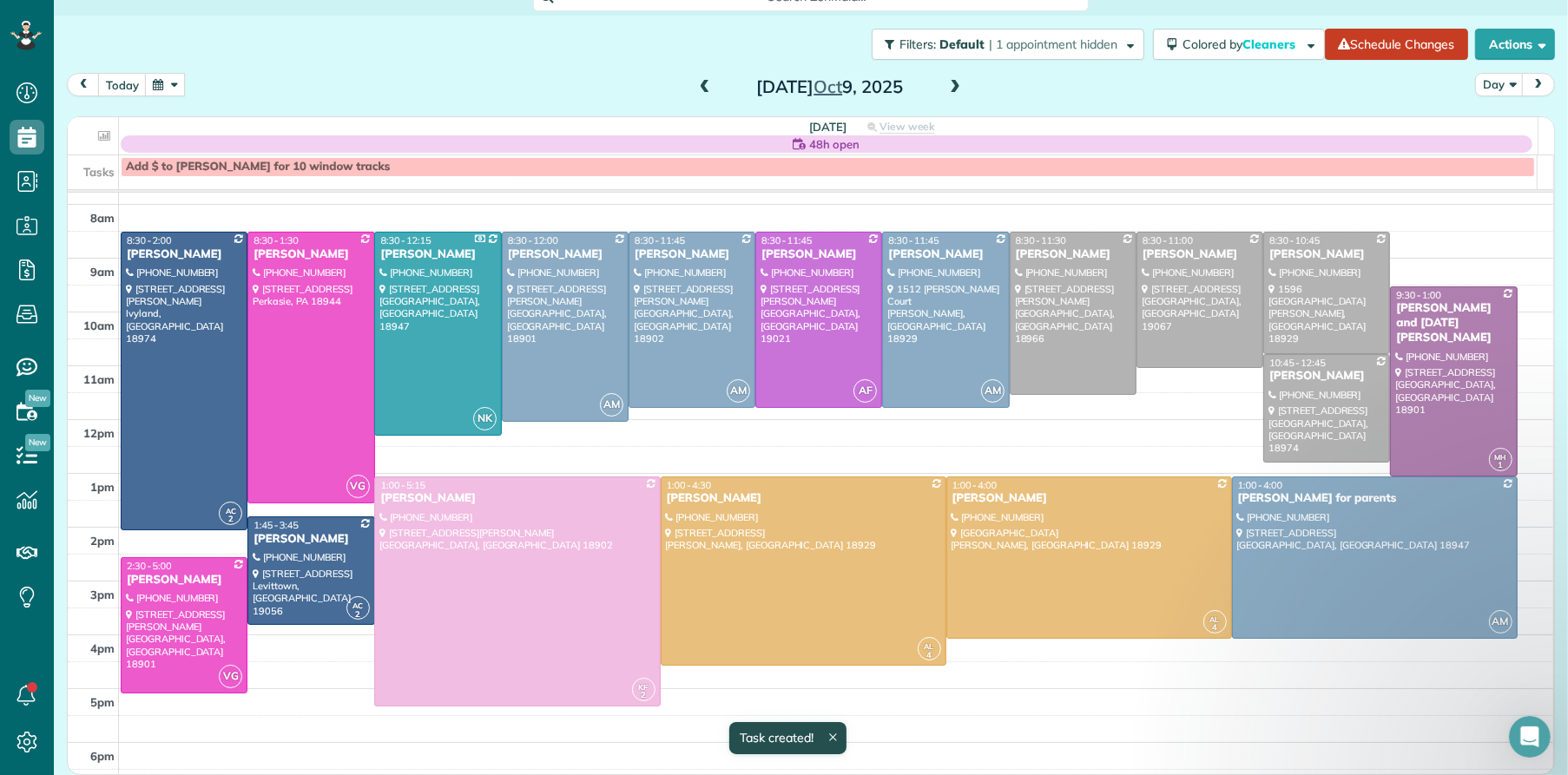
scroll to position [20, 0]
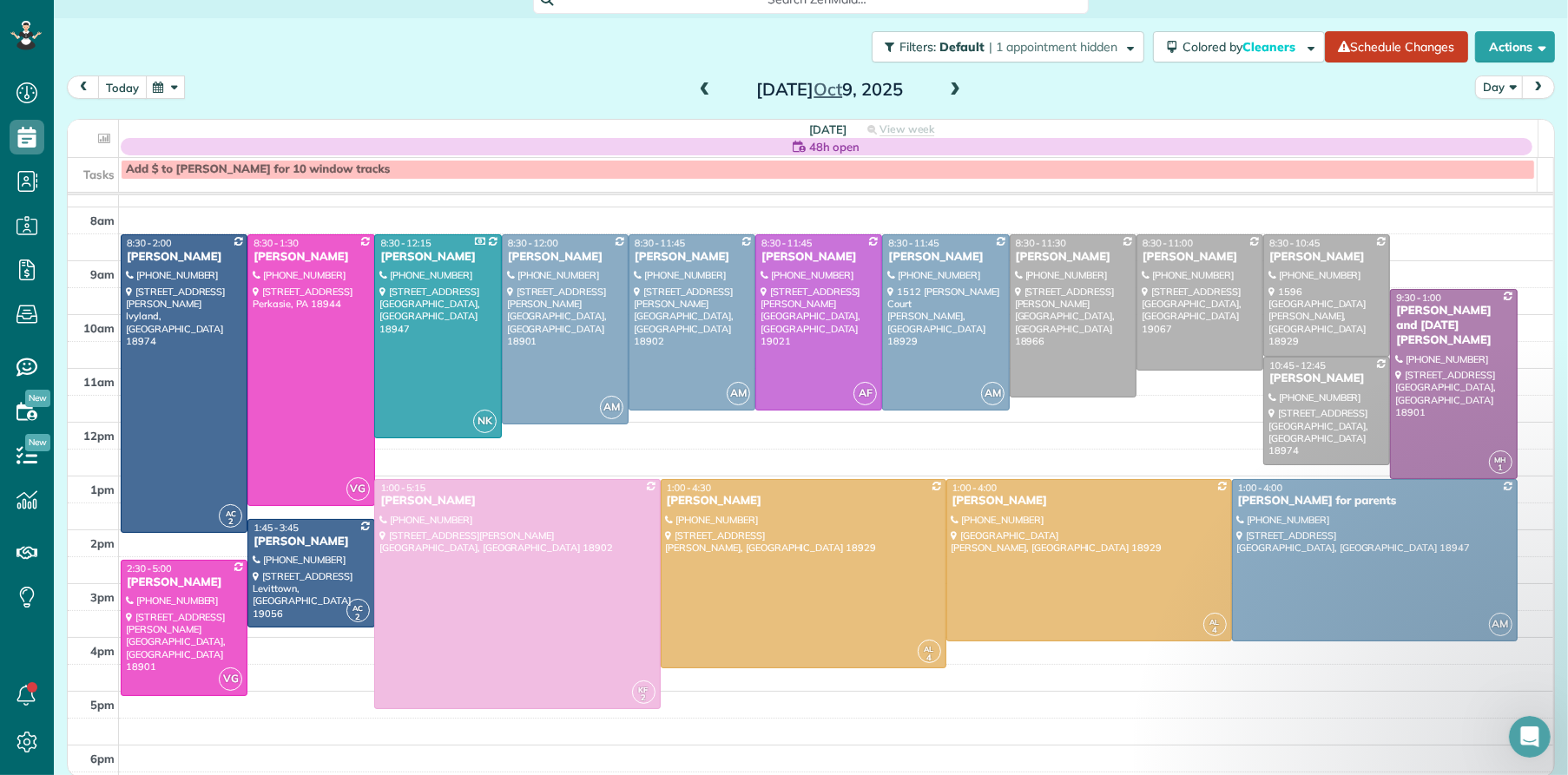
click at [125, 91] on button "today" at bounding box center [122, 87] width 48 height 24
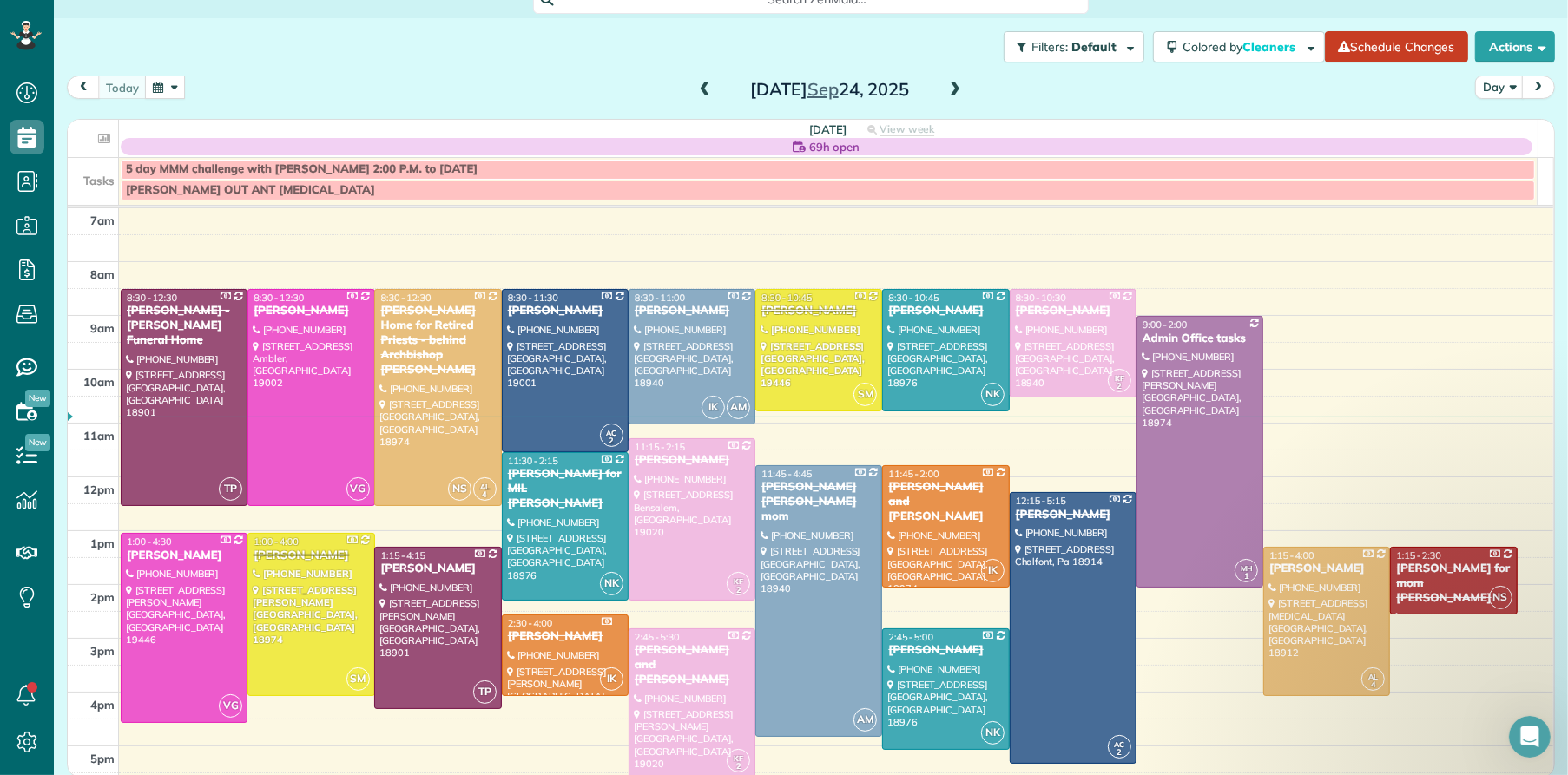
scroll to position [35, 0]
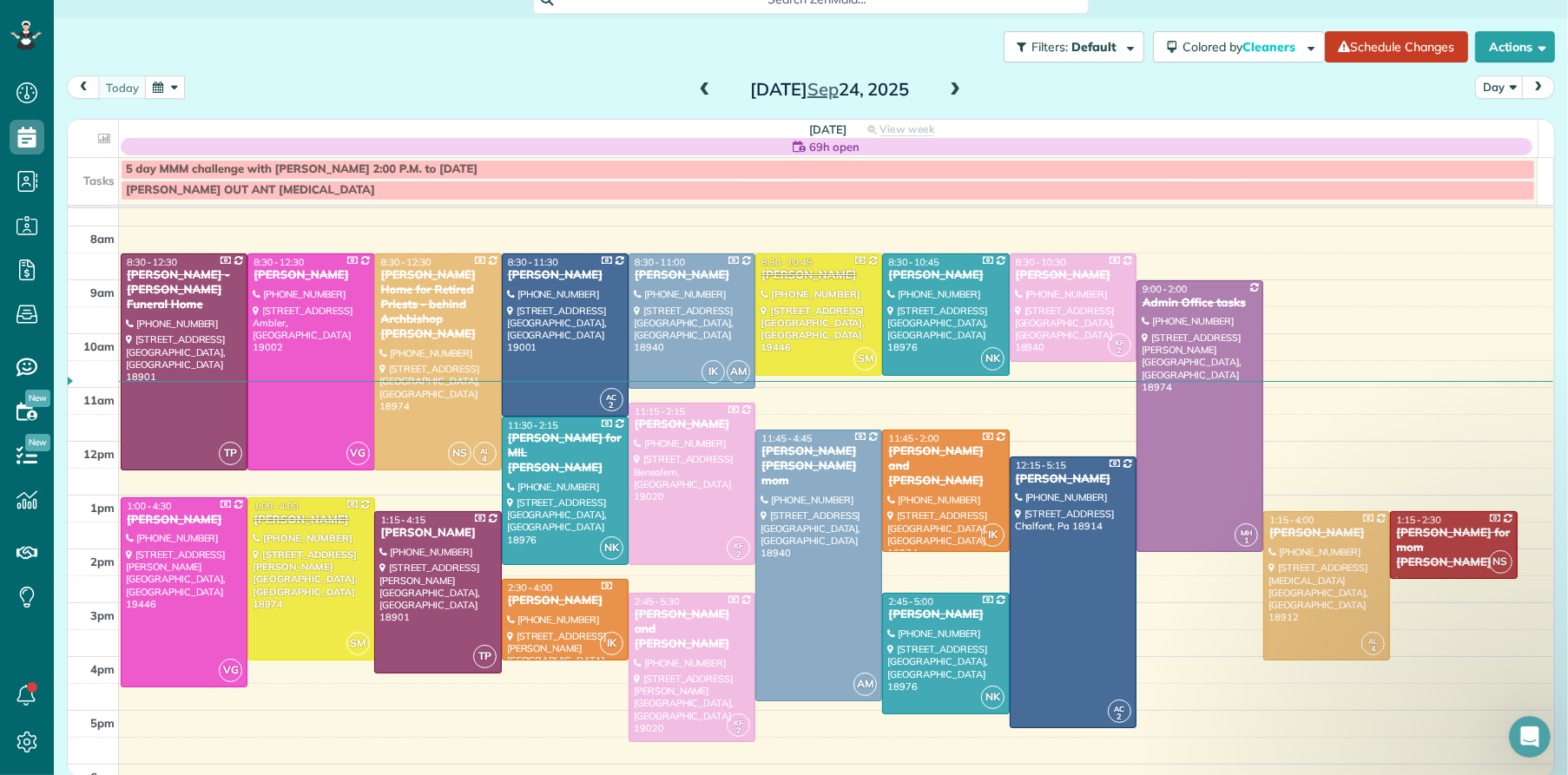
click at [950, 83] on span at bounding box center [954, 90] width 19 height 16
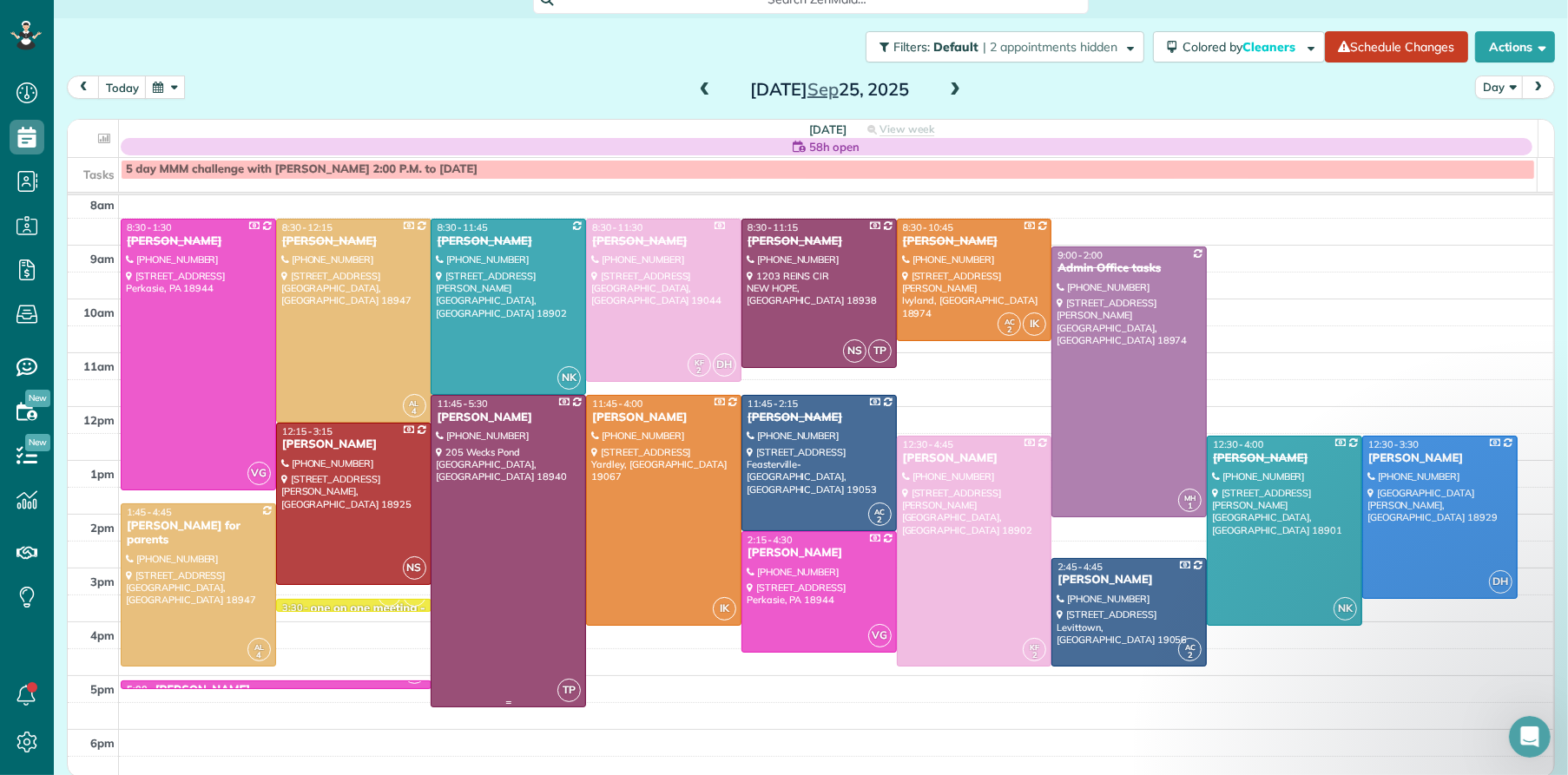
scroll to position [53, 0]
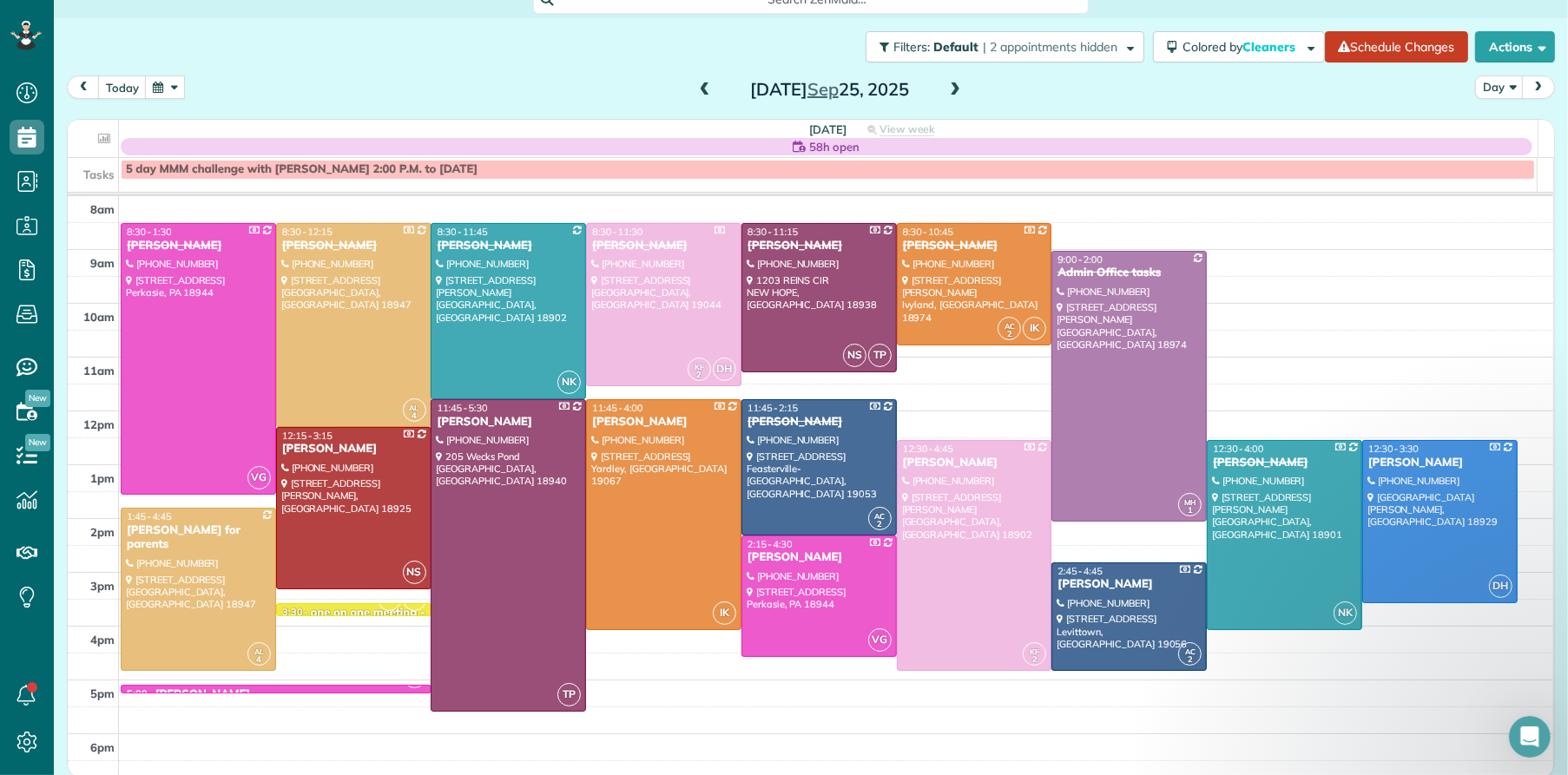
click at [948, 82] on span at bounding box center [954, 90] width 19 height 27
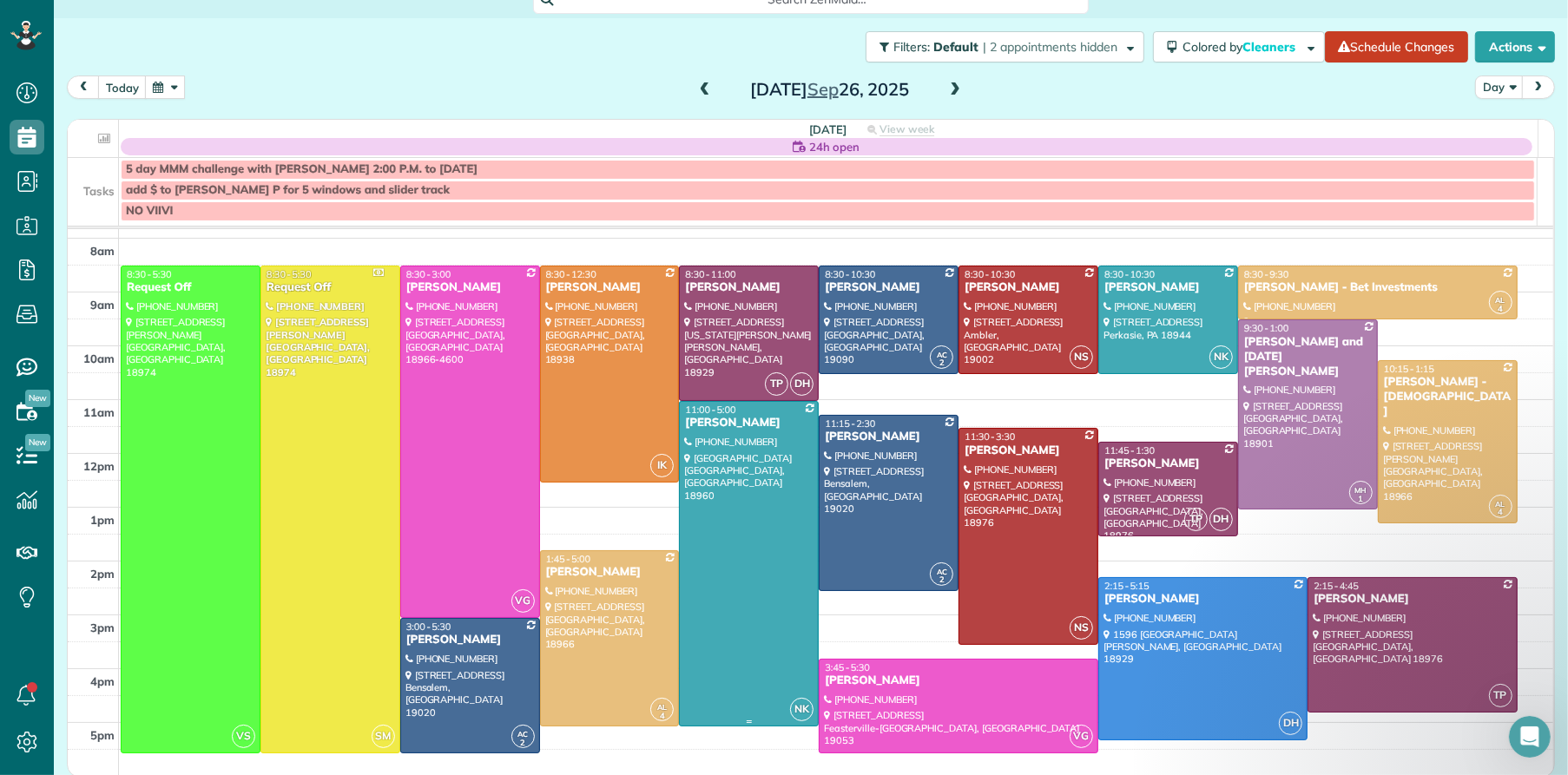
scroll to position [40, 0]
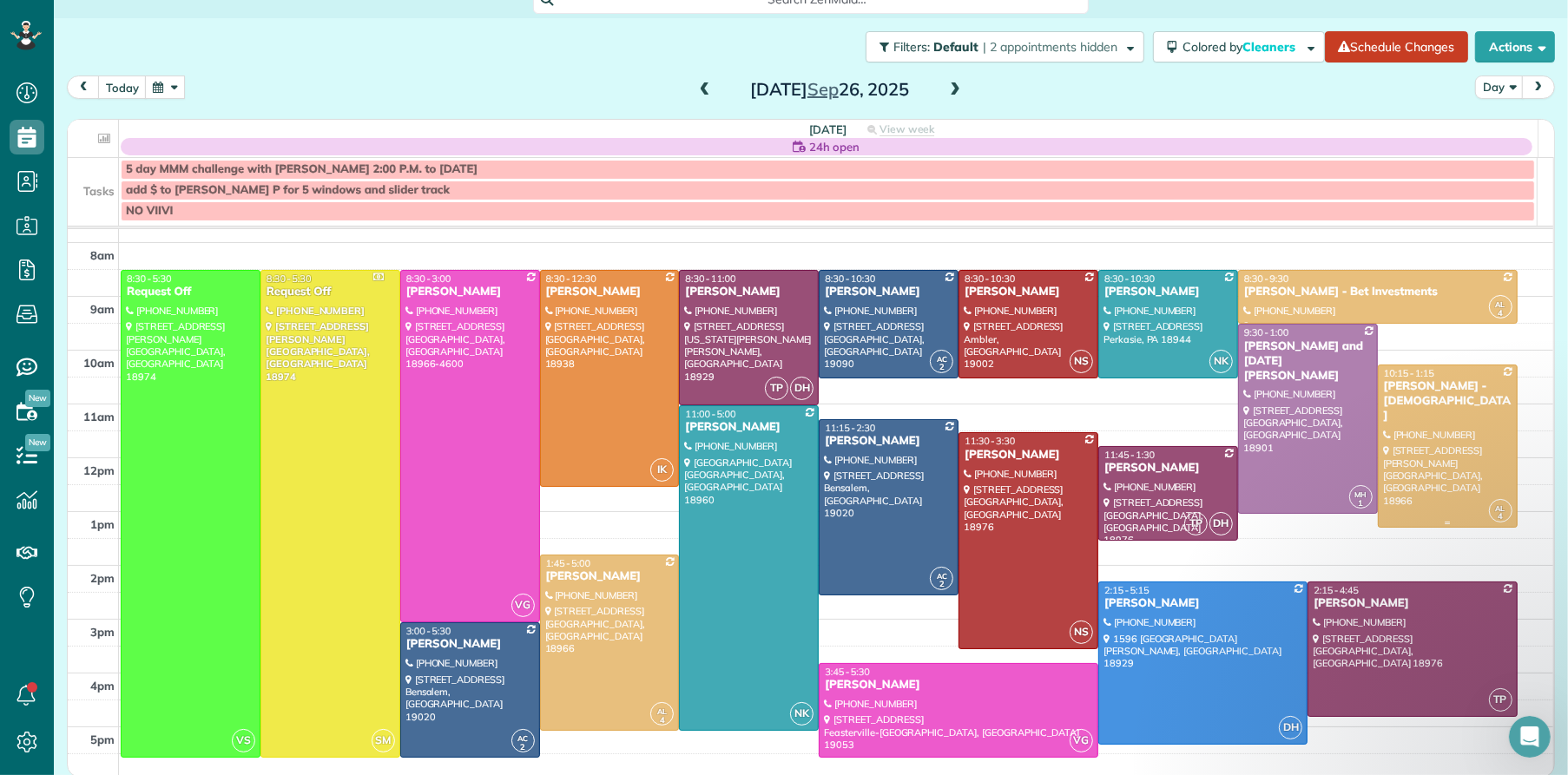
click at [1403, 404] on div "[PERSON_NAME] - [DEMOGRAPHIC_DATA]" at bounding box center [1448, 401] width 130 height 44
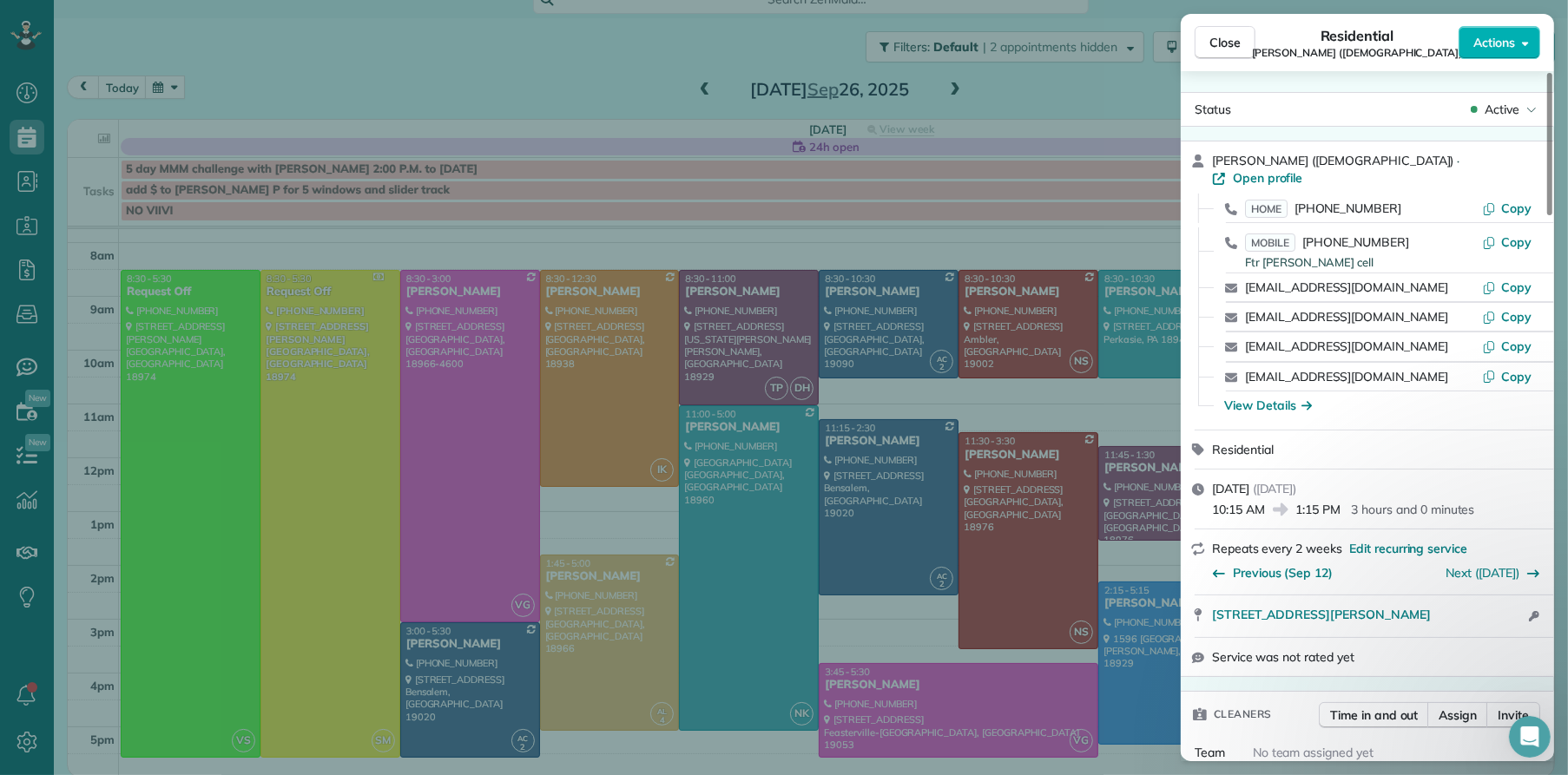
click at [1252, 46] on span "Robert Suskey (Our Lady Of Good Council Roman Catholic Church)" at bounding box center [1357, 53] width 211 height 14
click at [1222, 41] on span "Close" at bounding box center [1225, 42] width 31 height 18
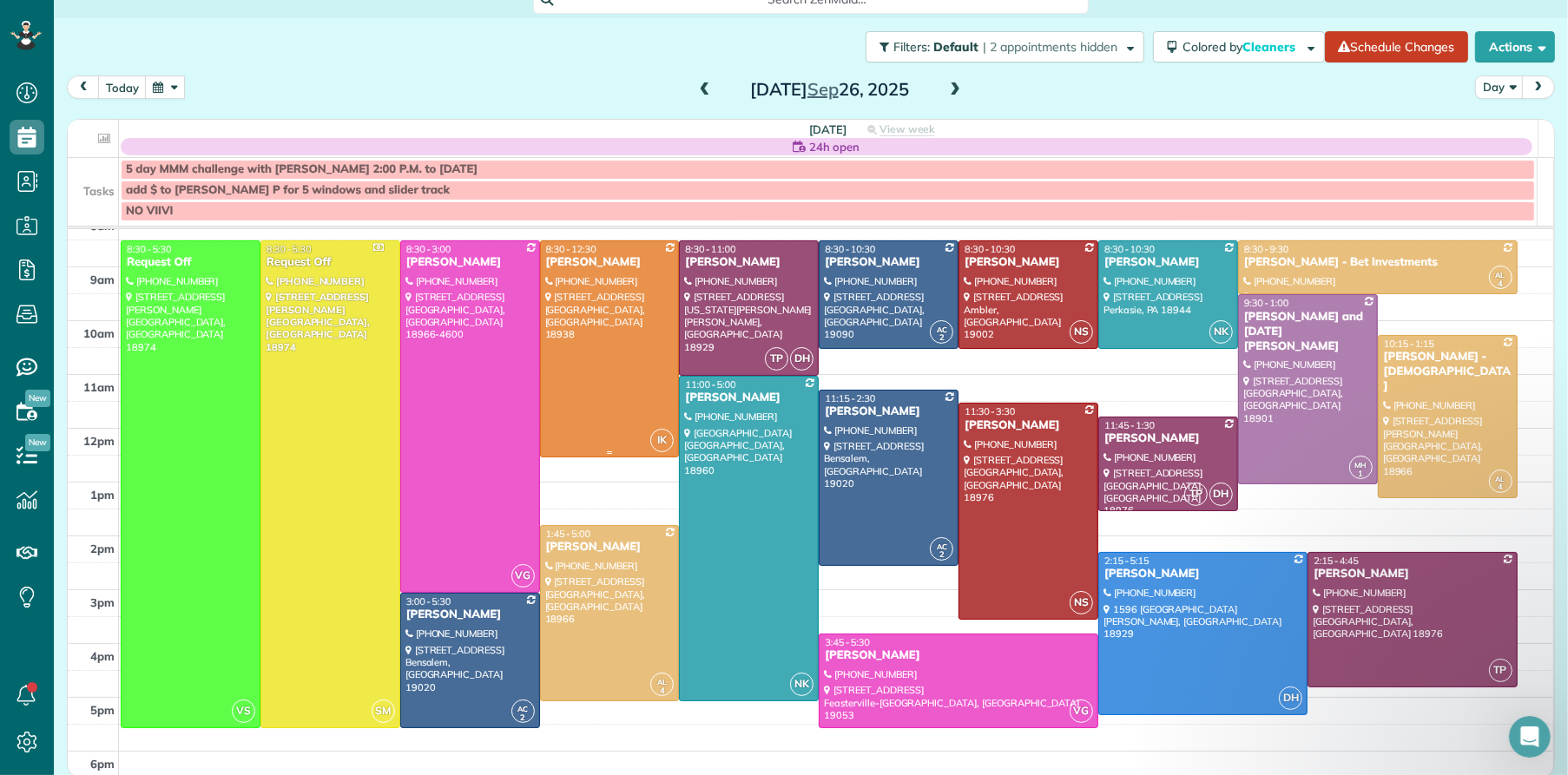
scroll to position [71, 0]
click at [698, 85] on span at bounding box center [704, 90] width 19 height 16
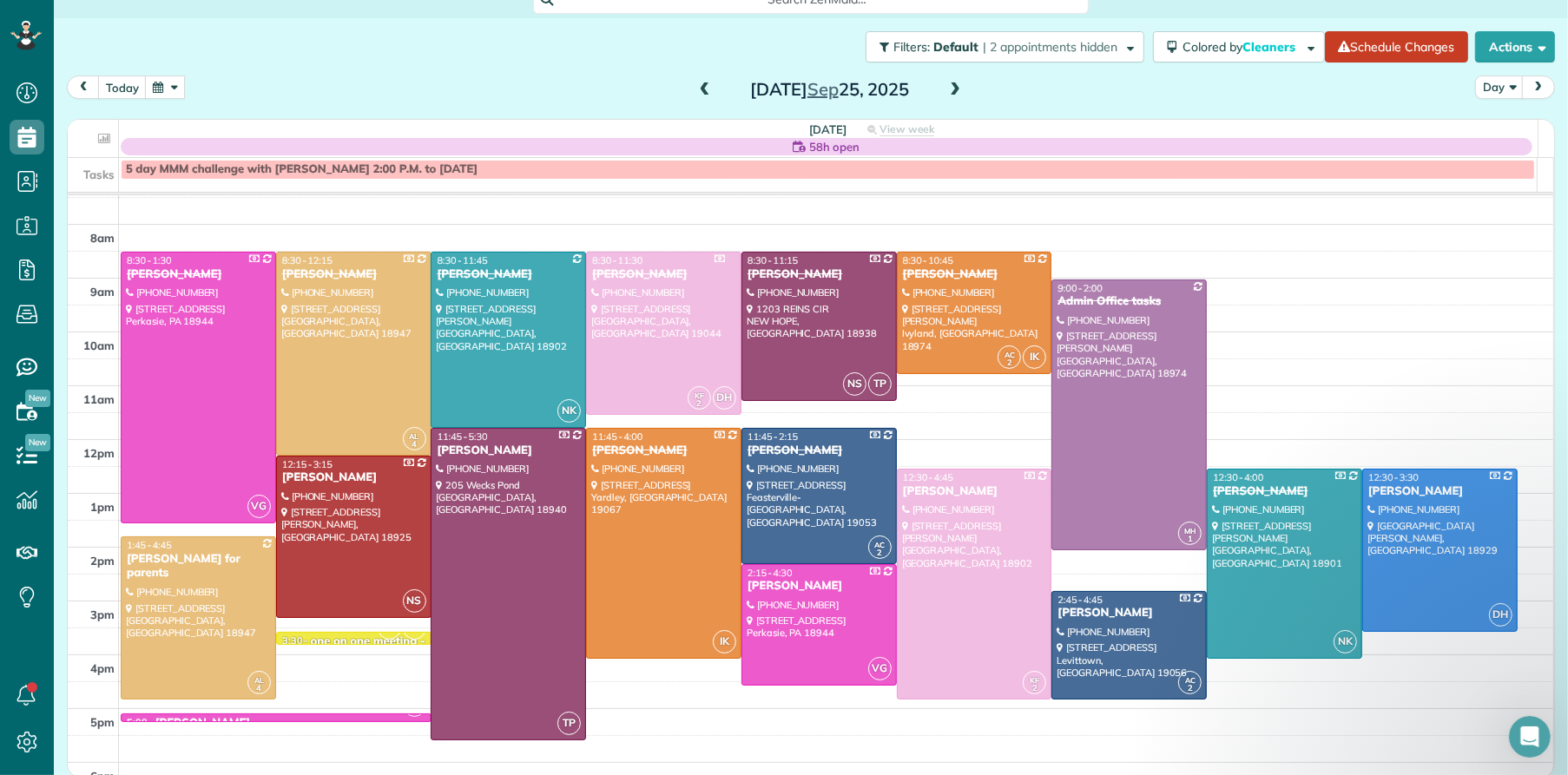
scroll to position [0, 0]
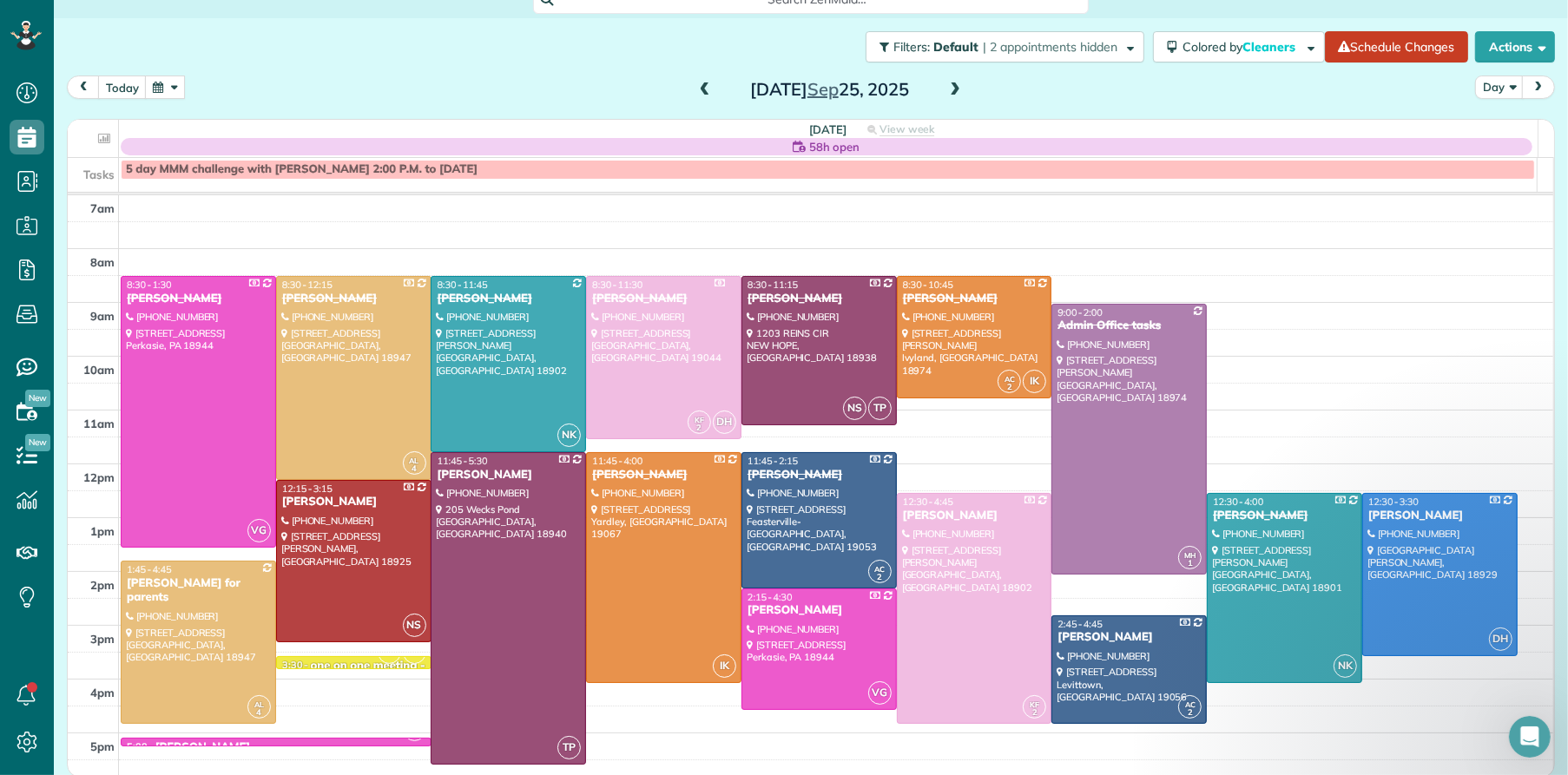
drag, startPoint x: 945, startPoint y: 88, endPoint x: 934, endPoint y: 112, distance: 26.4
click at [945, 88] on span at bounding box center [954, 90] width 19 height 16
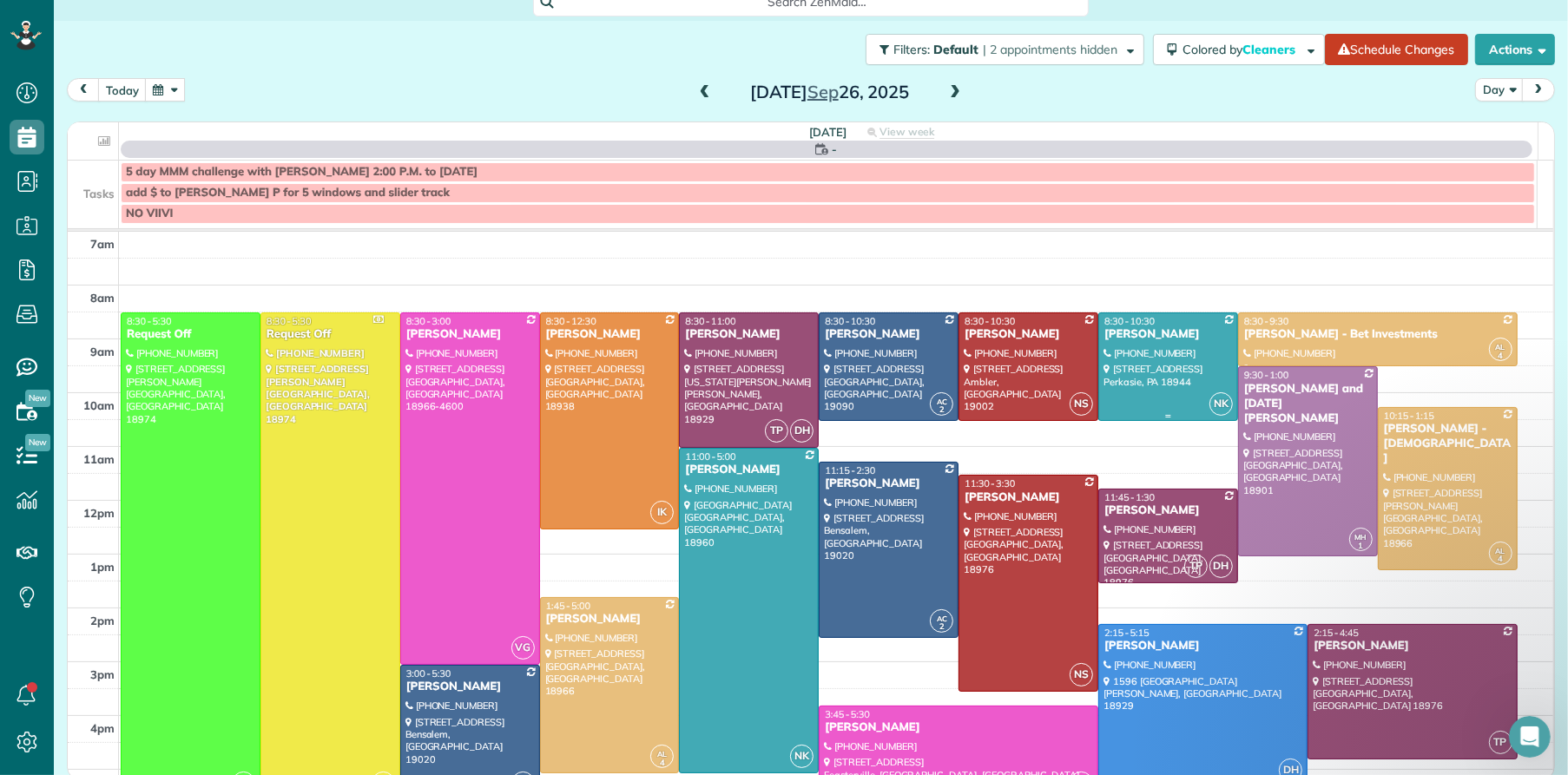
scroll to position [16, 0]
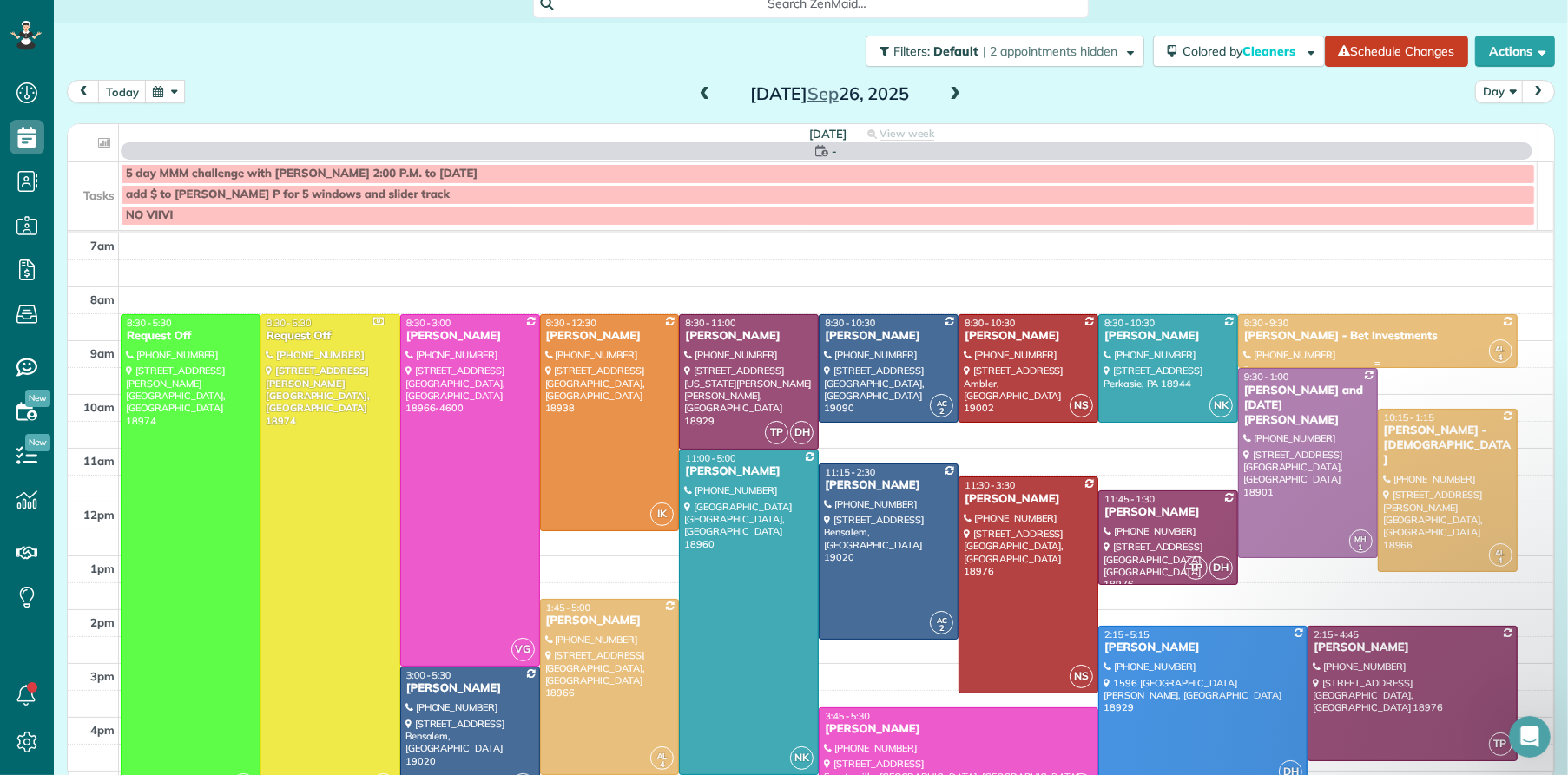
click at [1286, 334] on div "[PERSON_NAME] - Bet Investments" at bounding box center [1378, 336] width 269 height 15
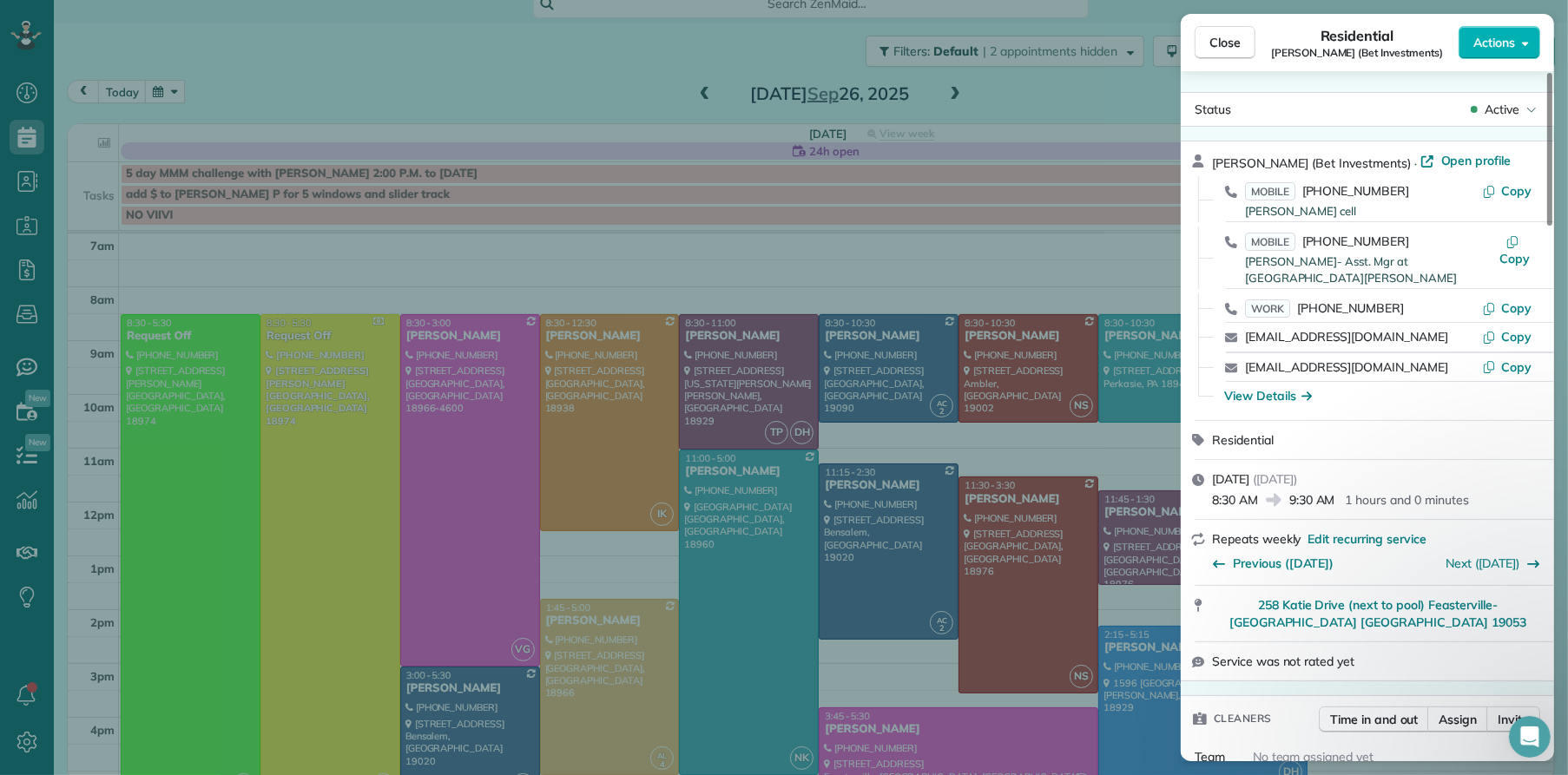
drag, startPoint x: 1221, startPoint y: 33, endPoint x: 1194, endPoint y: 152, distance: 122.0
click at [1221, 33] on span "Close" at bounding box center [1225, 42] width 31 height 18
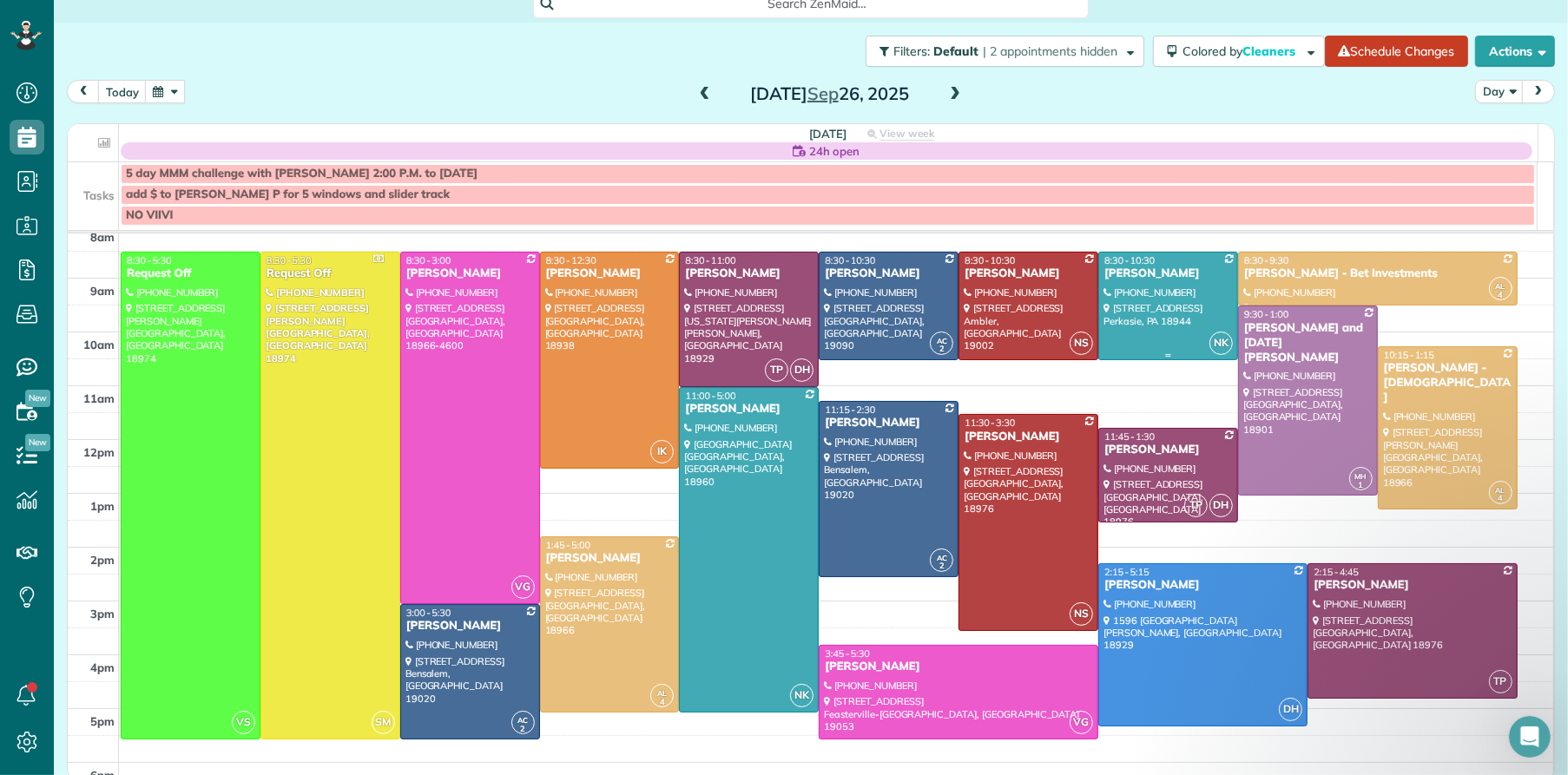
scroll to position [66, 0]
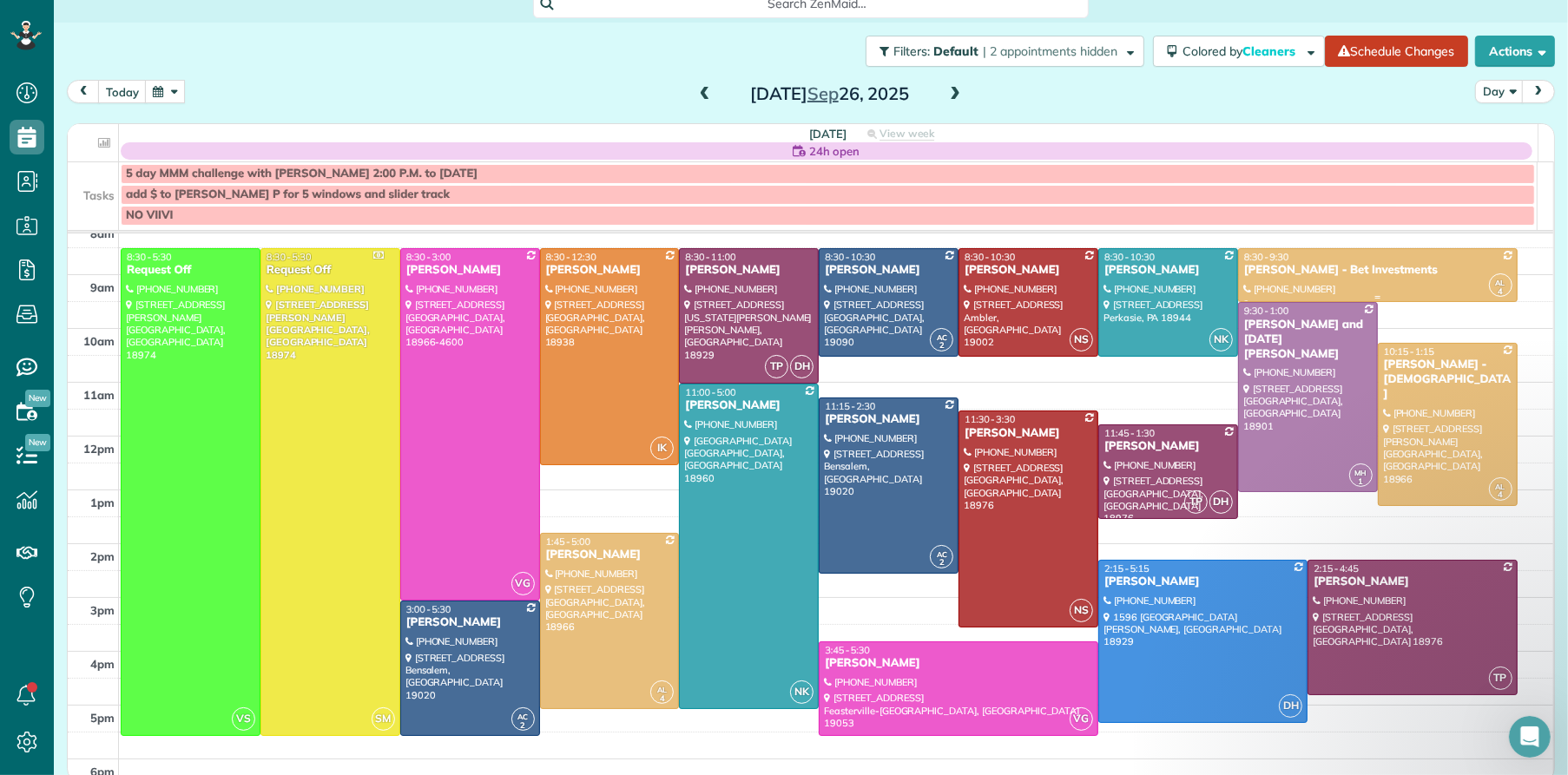
click at [1271, 269] on div "[PERSON_NAME] - Bet Investments" at bounding box center [1378, 270] width 269 height 15
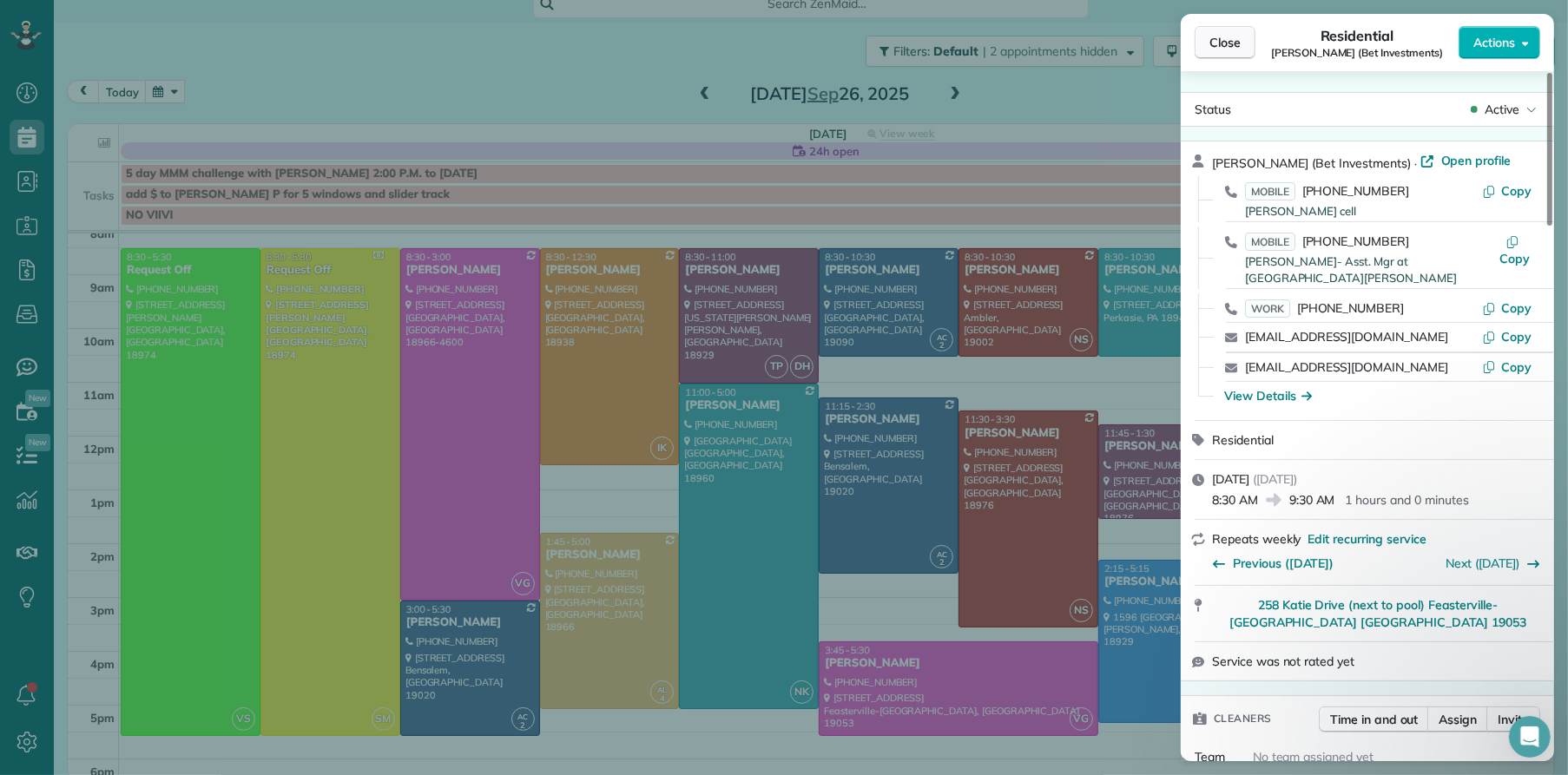
drag, startPoint x: 1234, startPoint y: 44, endPoint x: 991, endPoint y: 529, distance: 542.5
click at [1234, 44] on span "Close" at bounding box center [1225, 42] width 31 height 18
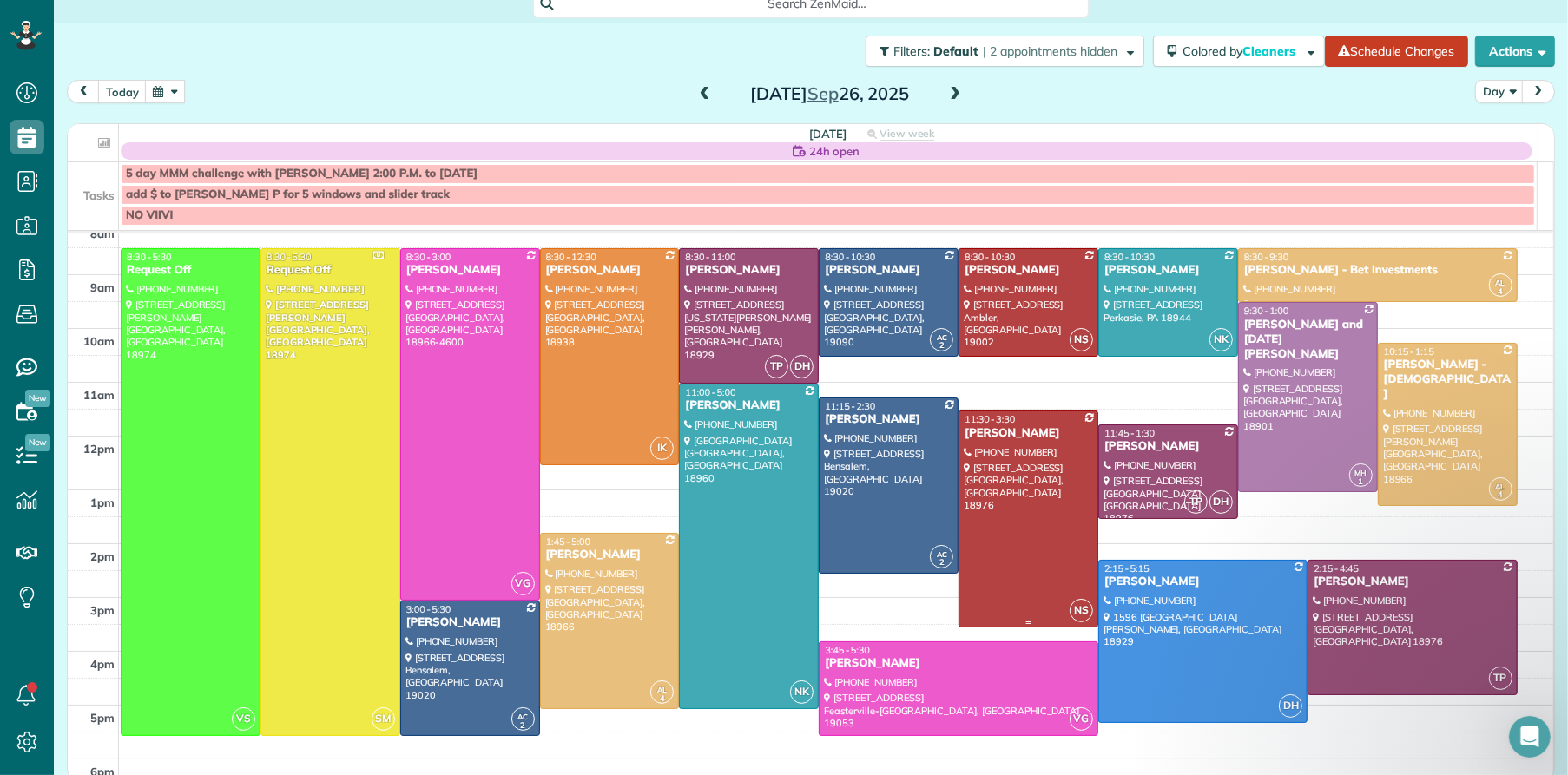
scroll to position [71, 0]
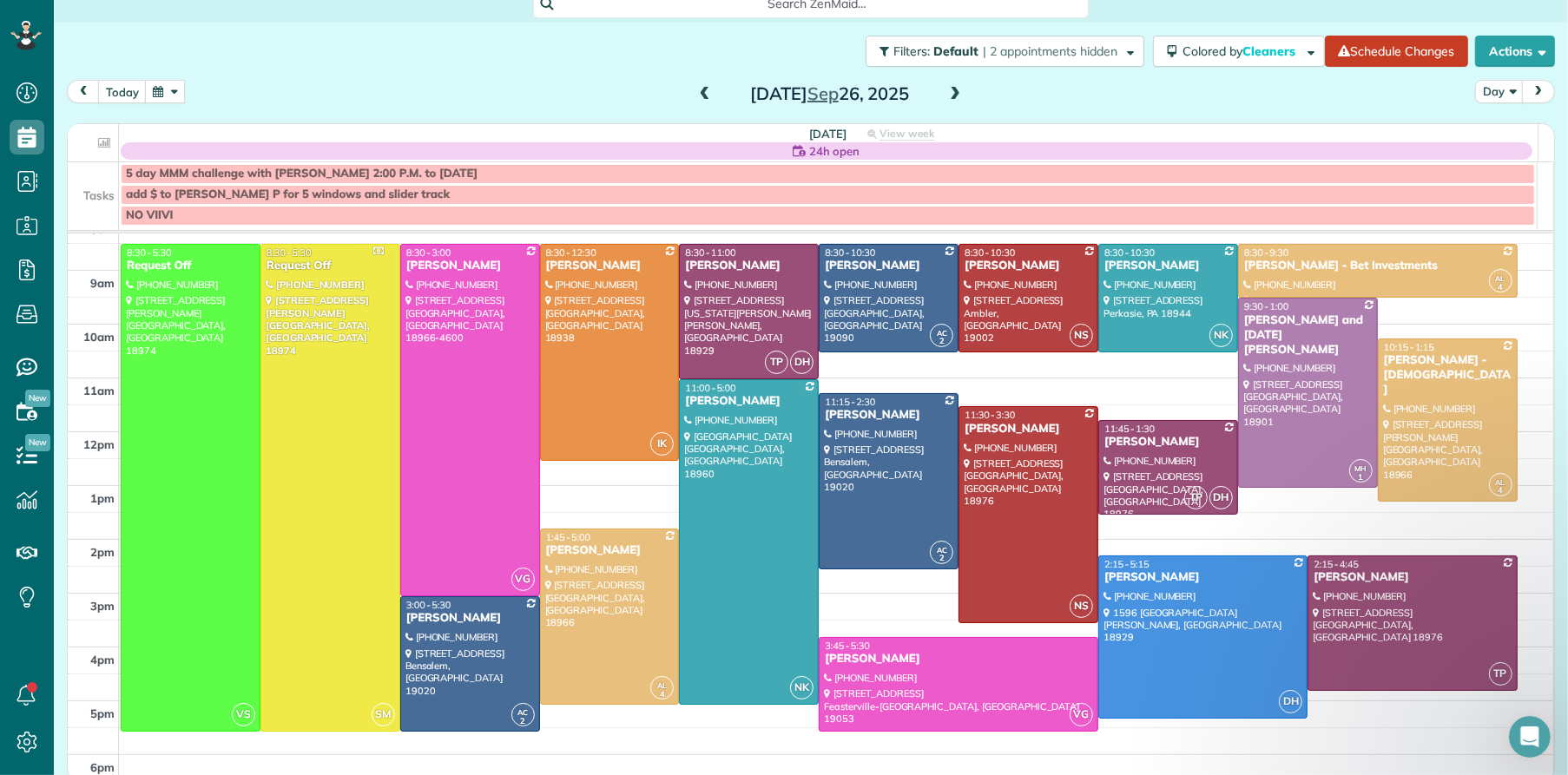
click at [705, 89] on span at bounding box center [704, 94] width 19 height 16
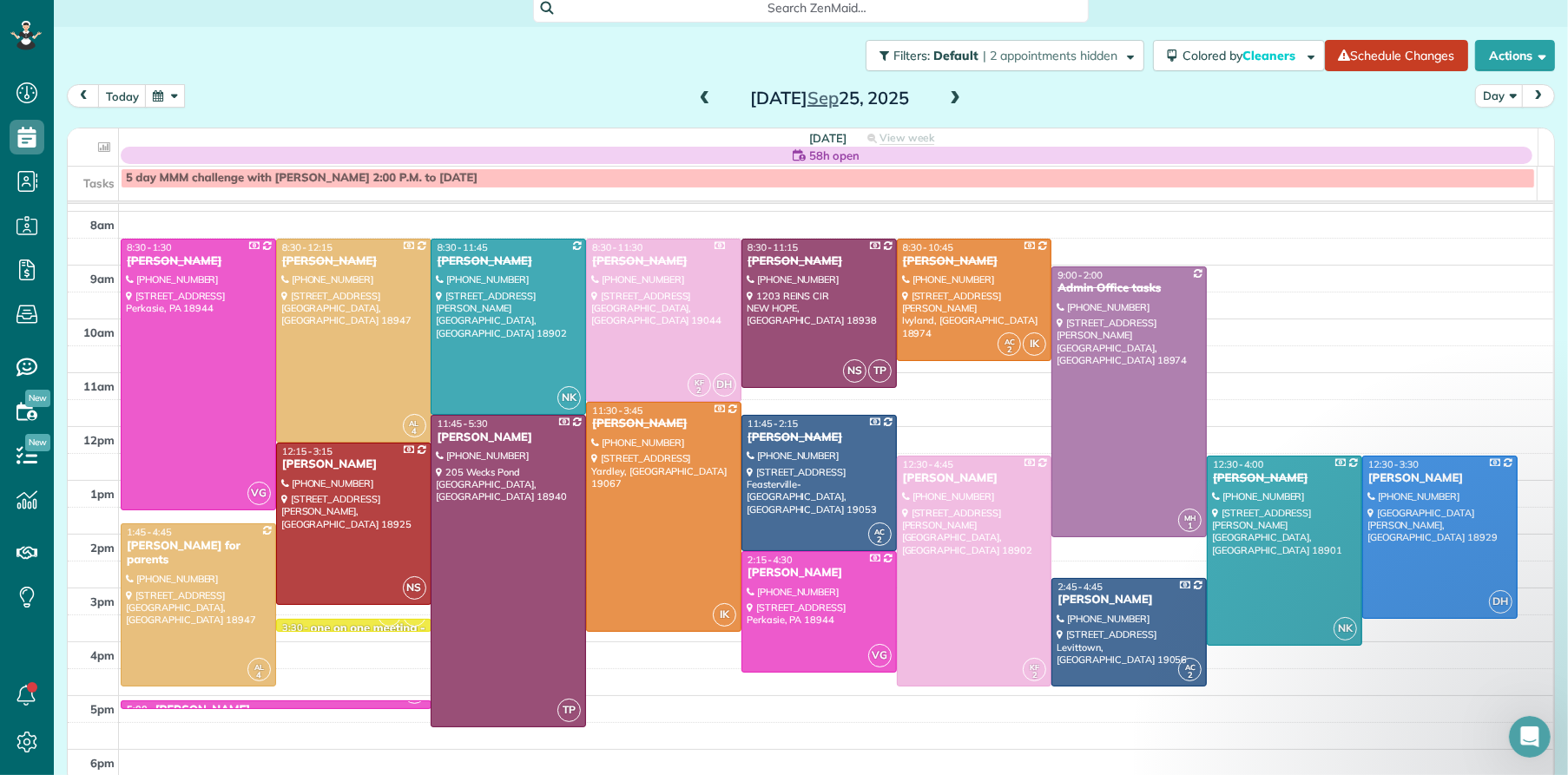
scroll to position [50, 0]
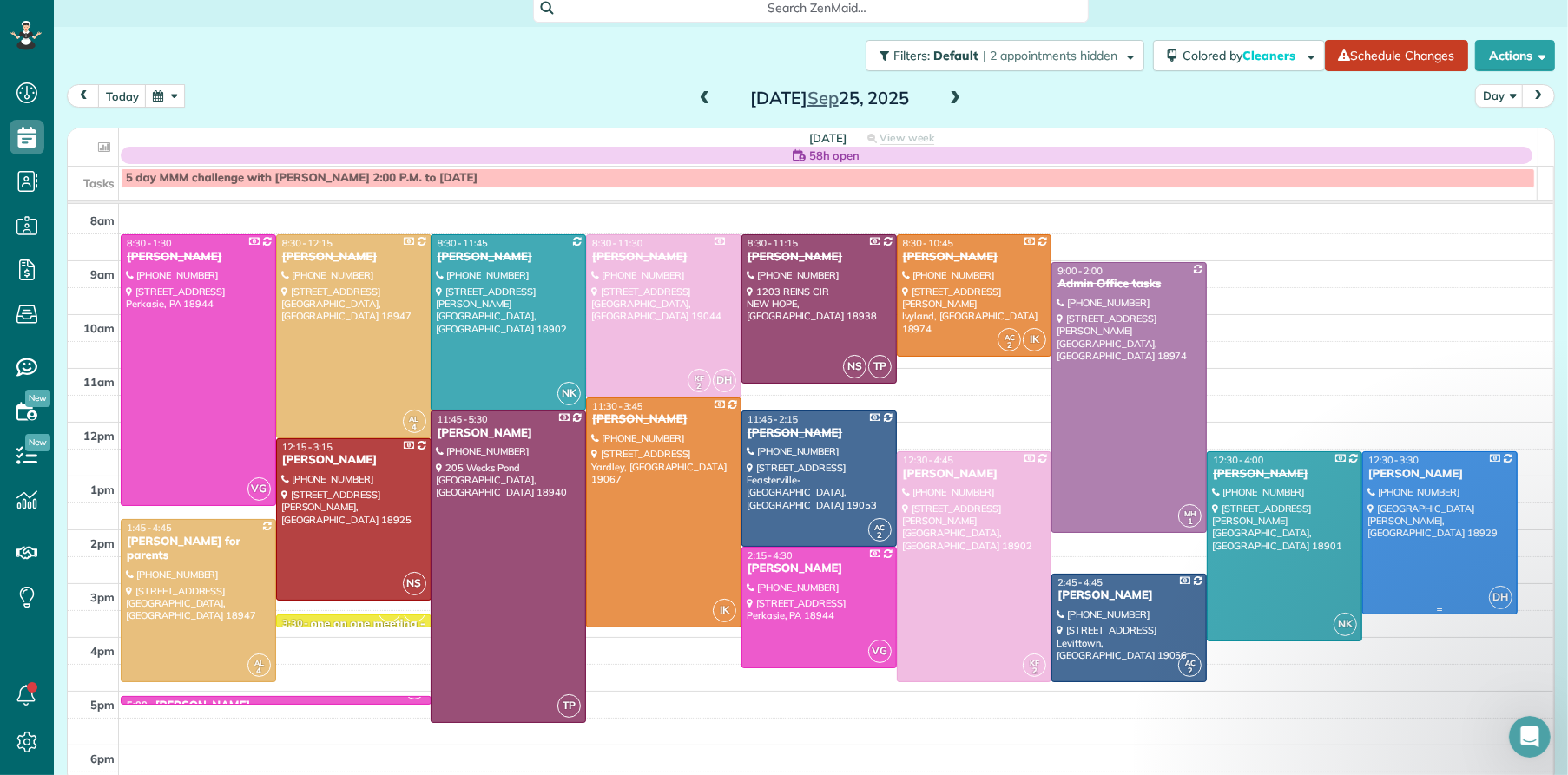
click at [1385, 469] on div "[PERSON_NAME]" at bounding box center [1440, 473] width 145 height 15
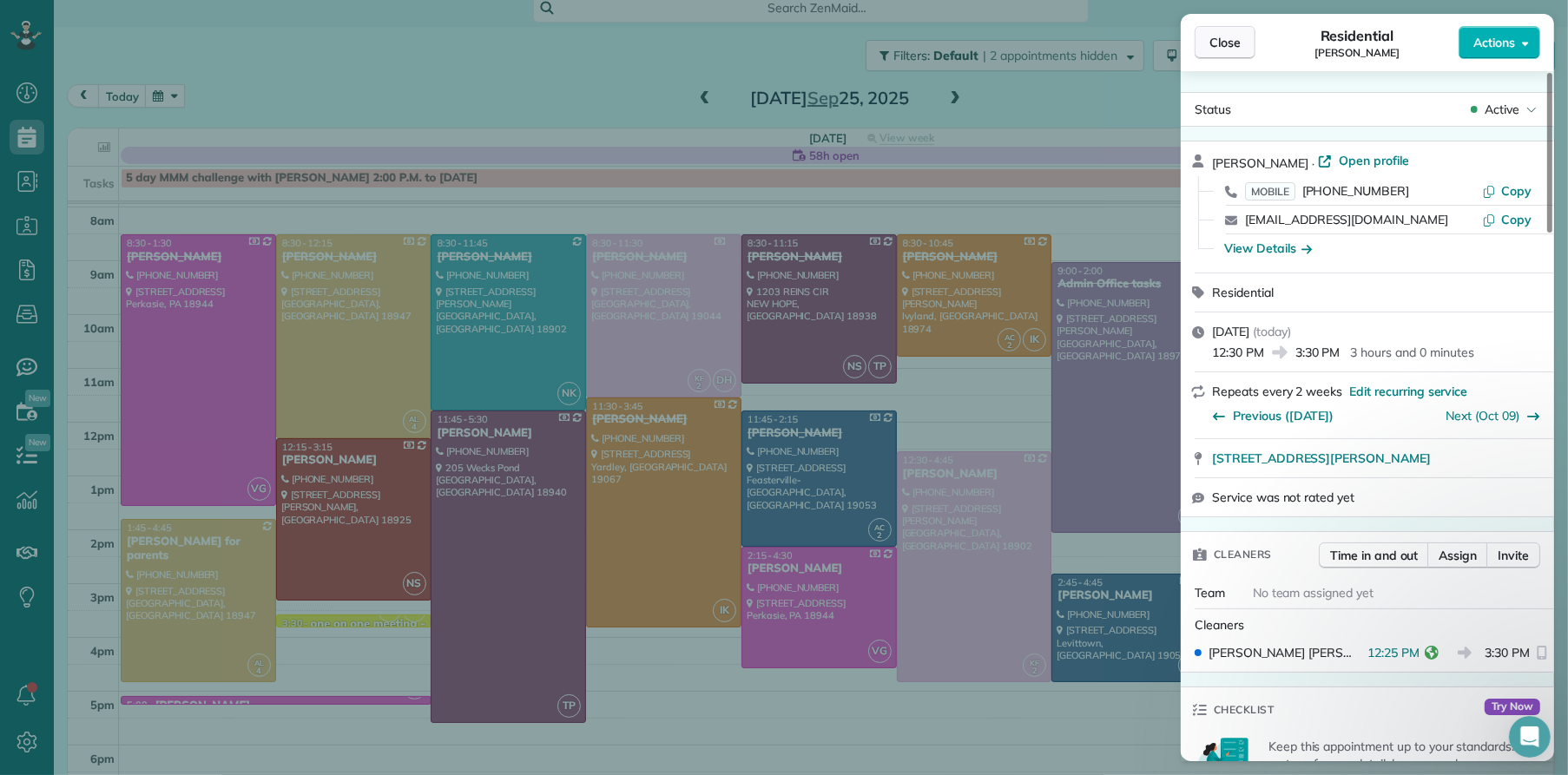
click at [1233, 56] on button "Close" at bounding box center [1225, 43] width 61 height 33
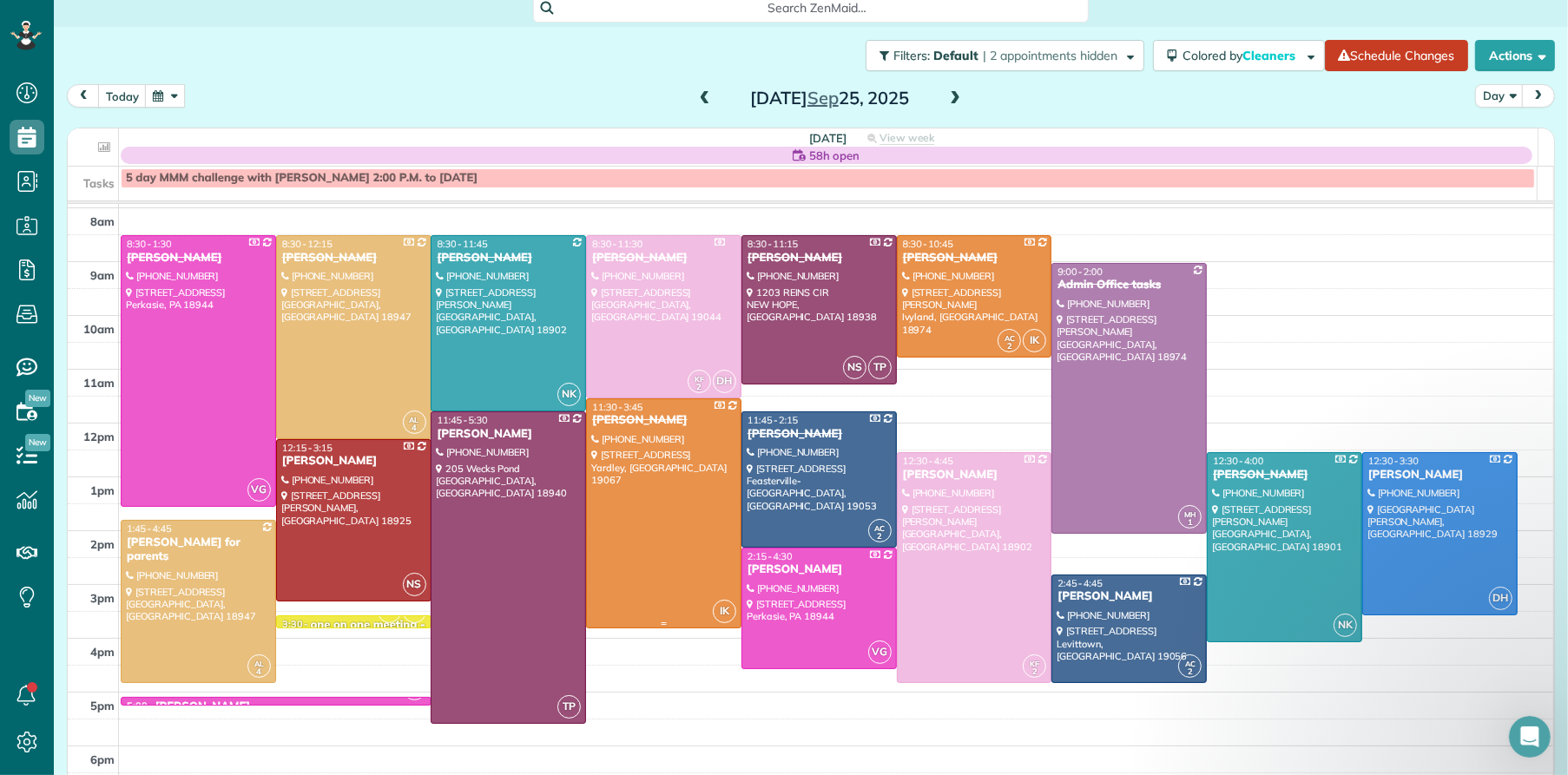
scroll to position [45, 0]
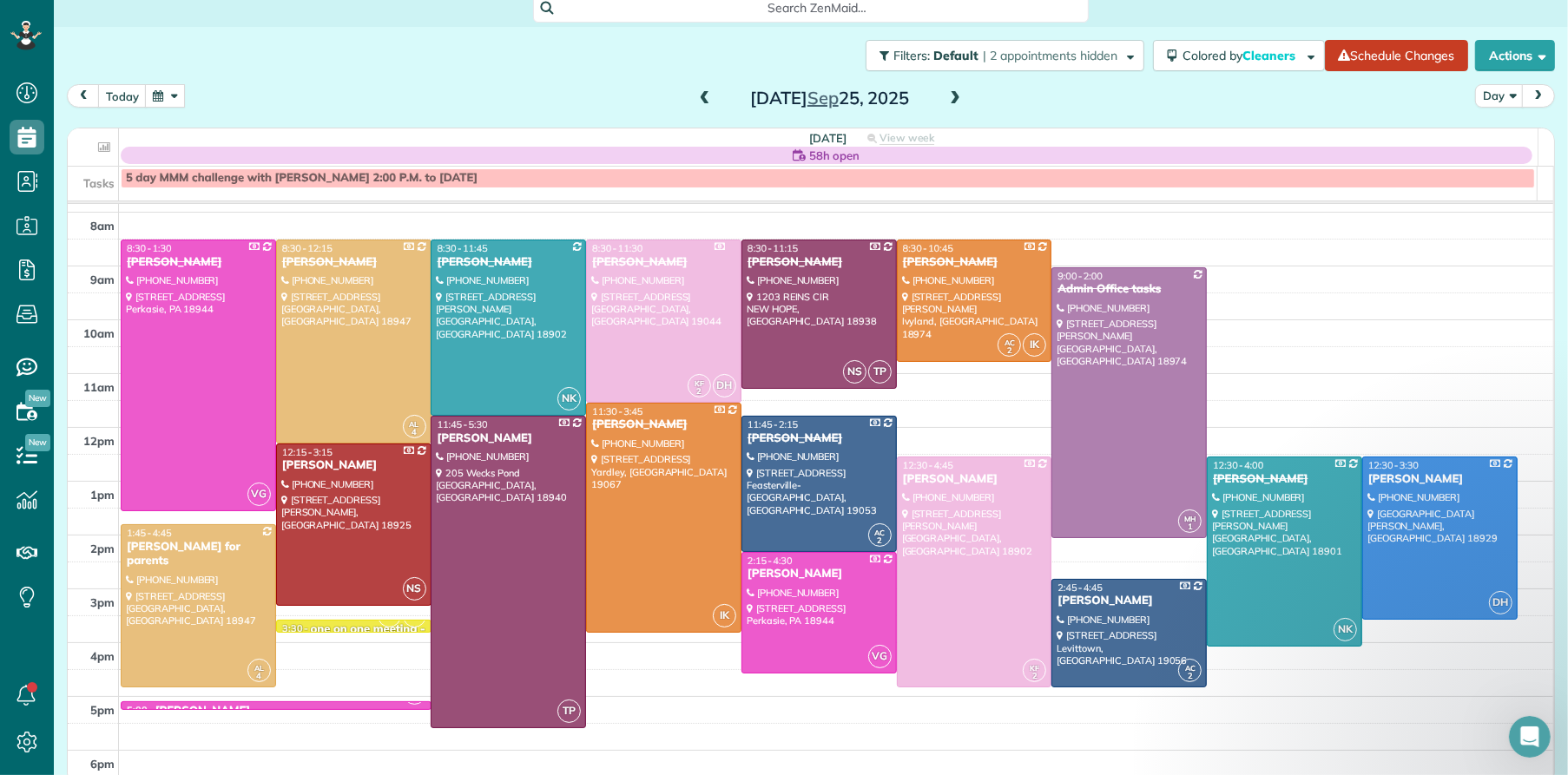
drag, startPoint x: 696, startPoint y: 96, endPoint x: 948, endPoint y: 83, distance: 252.3
click at [696, 96] on span at bounding box center [704, 99] width 19 height 16
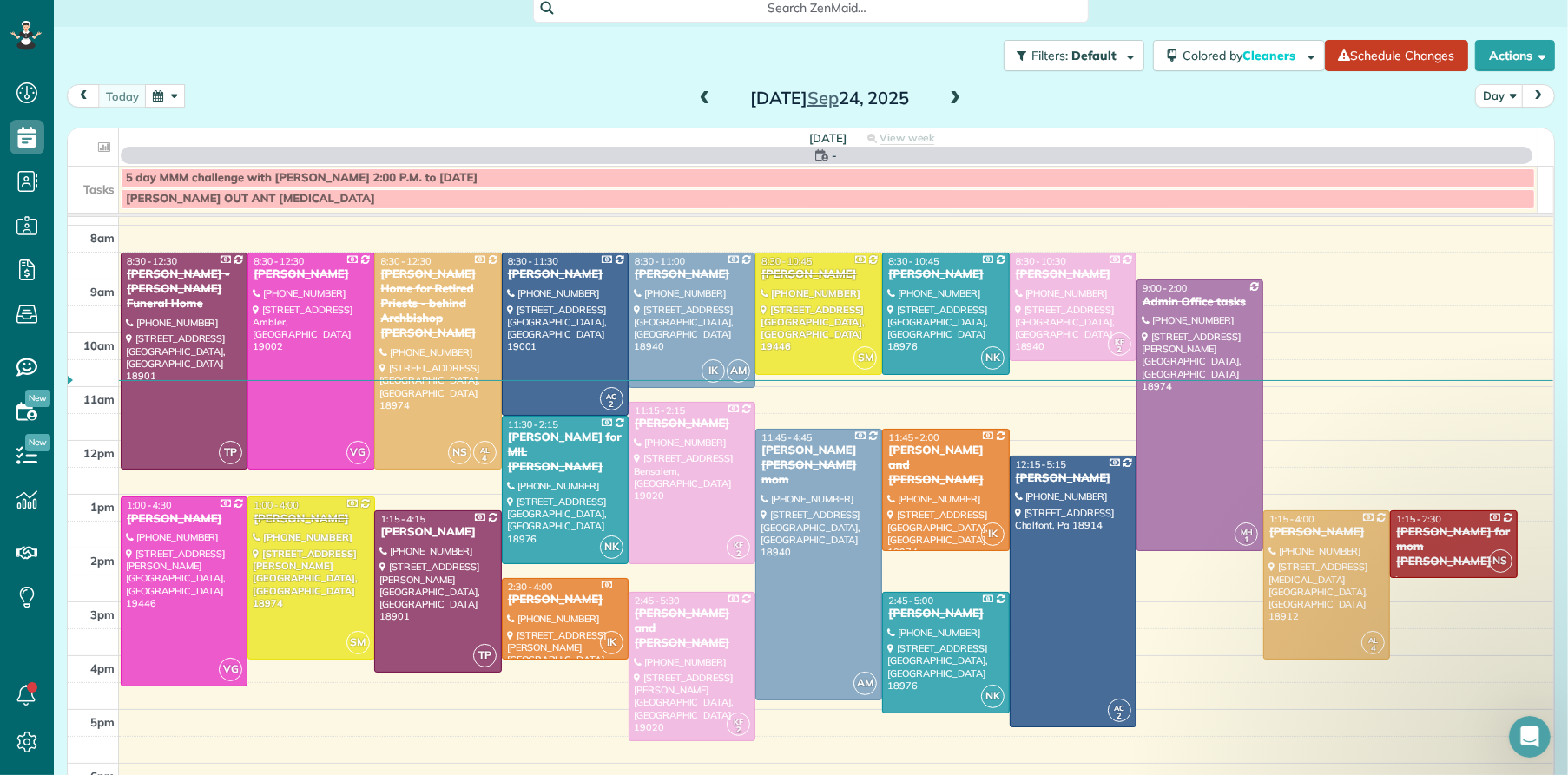
scroll to position [0, 0]
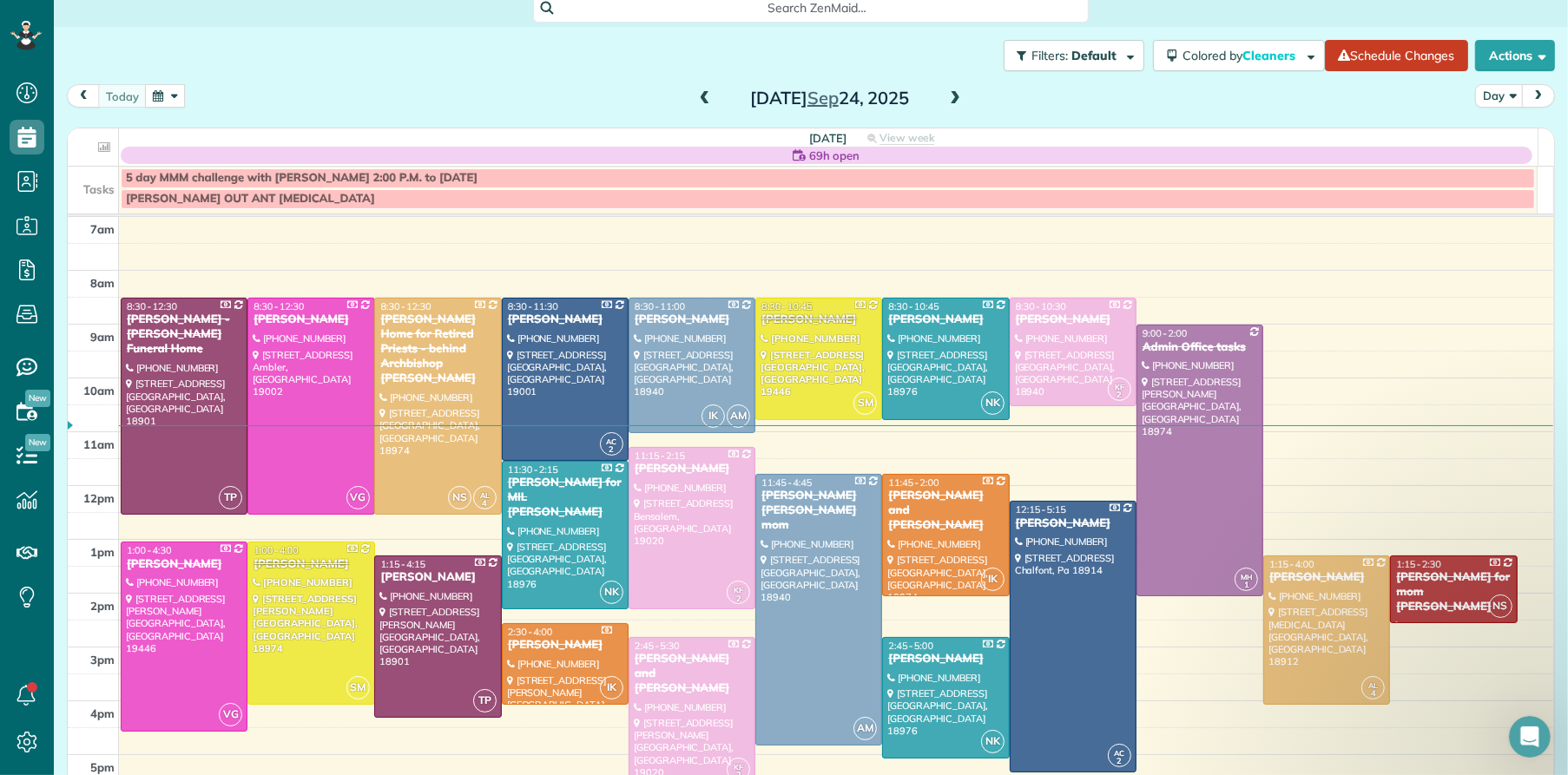
click at [945, 97] on span at bounding box center [954, 99] width 19 height 16
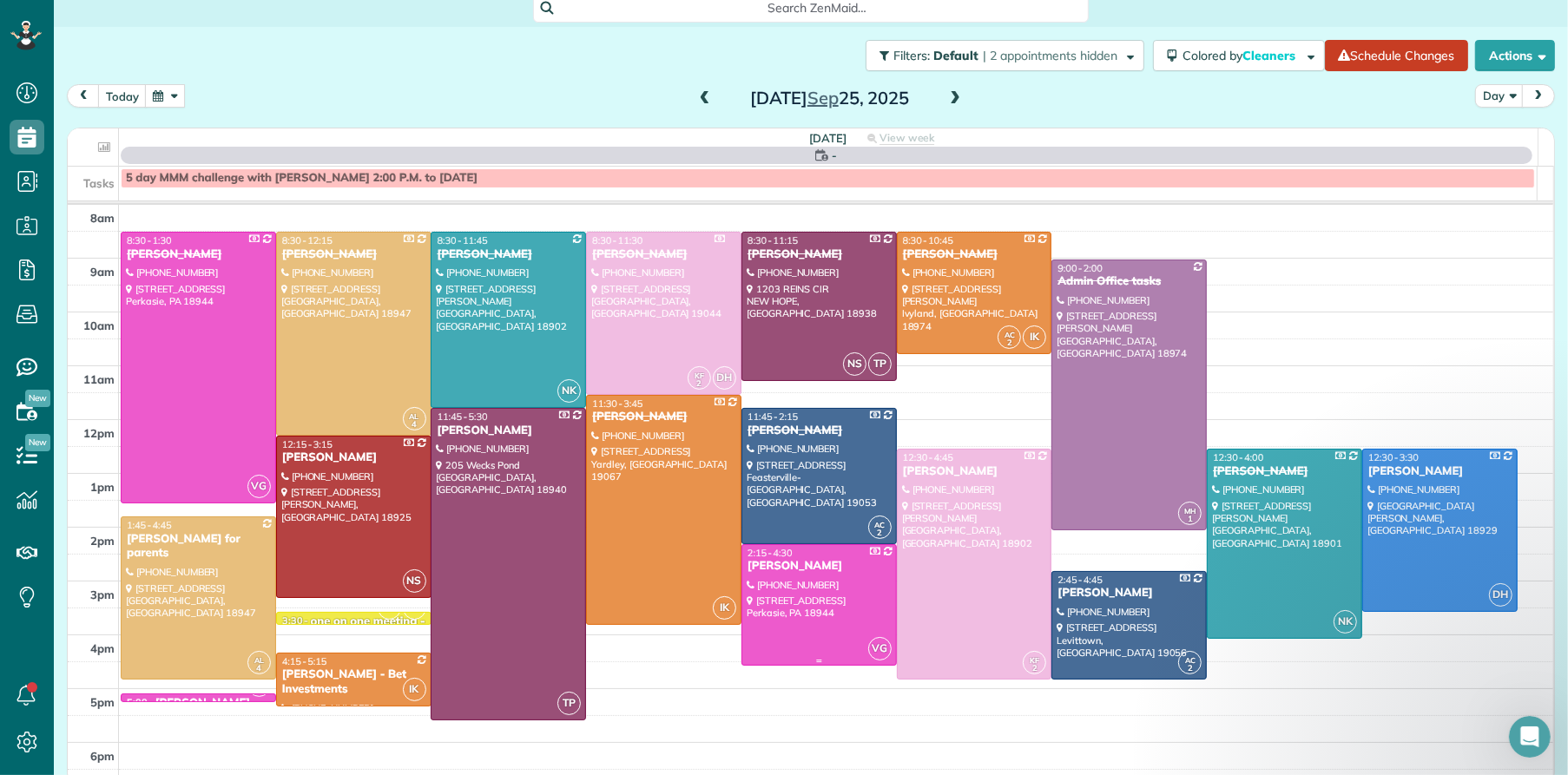
scroll to position [76, 0]
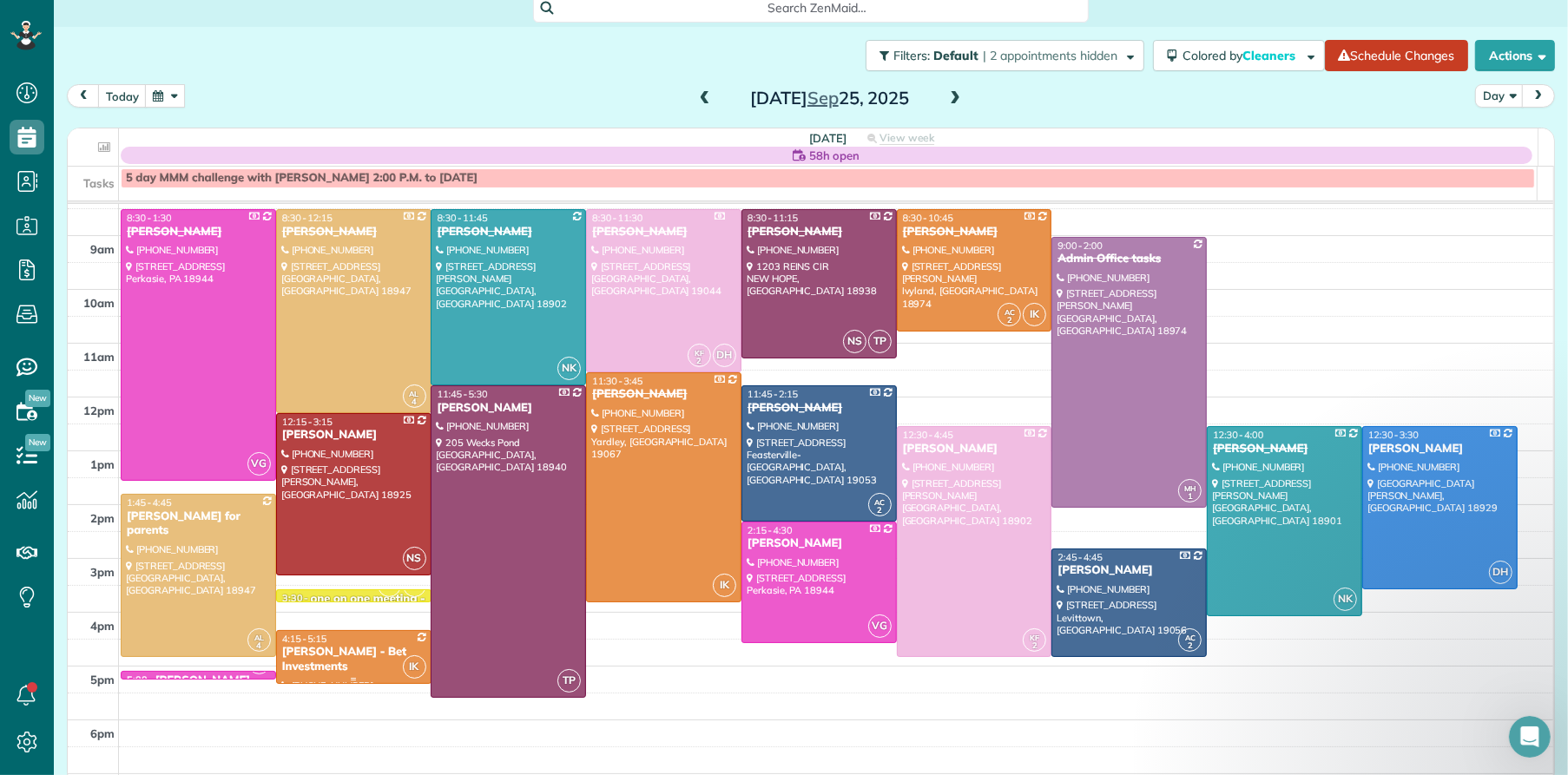
click at [308, 653] on div "[PERSON_NAME] - Bet Investments" at bounding box center [354, 660] width 145 height 29
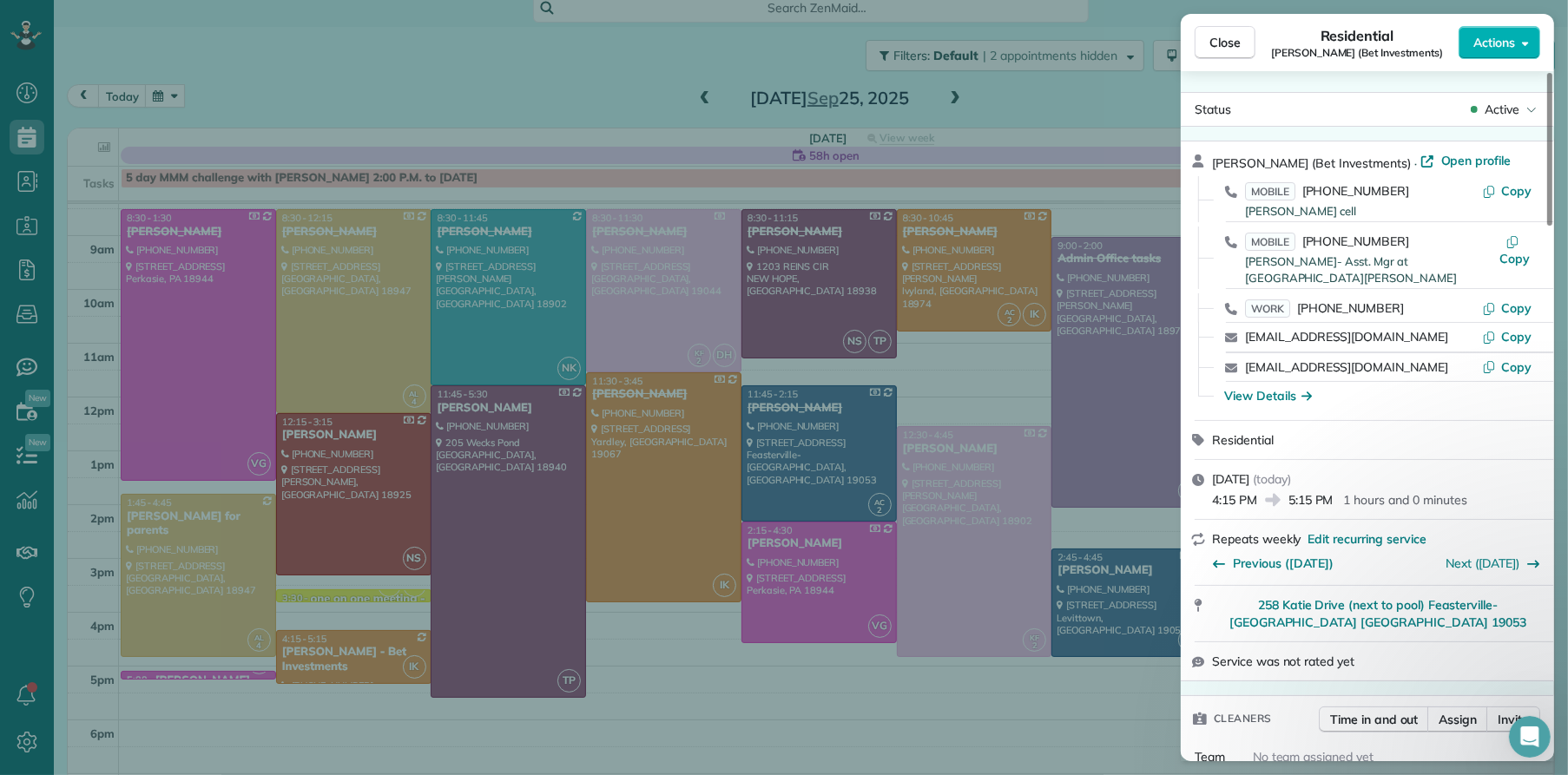
drag, startPoint x: 1221, startPoint y: 32, endPoint x: 578, endPoint y: 562, distance: 833.3
click at [1221, 33] on button "Close" at bounding box center [1225, 43] width 61 height 33
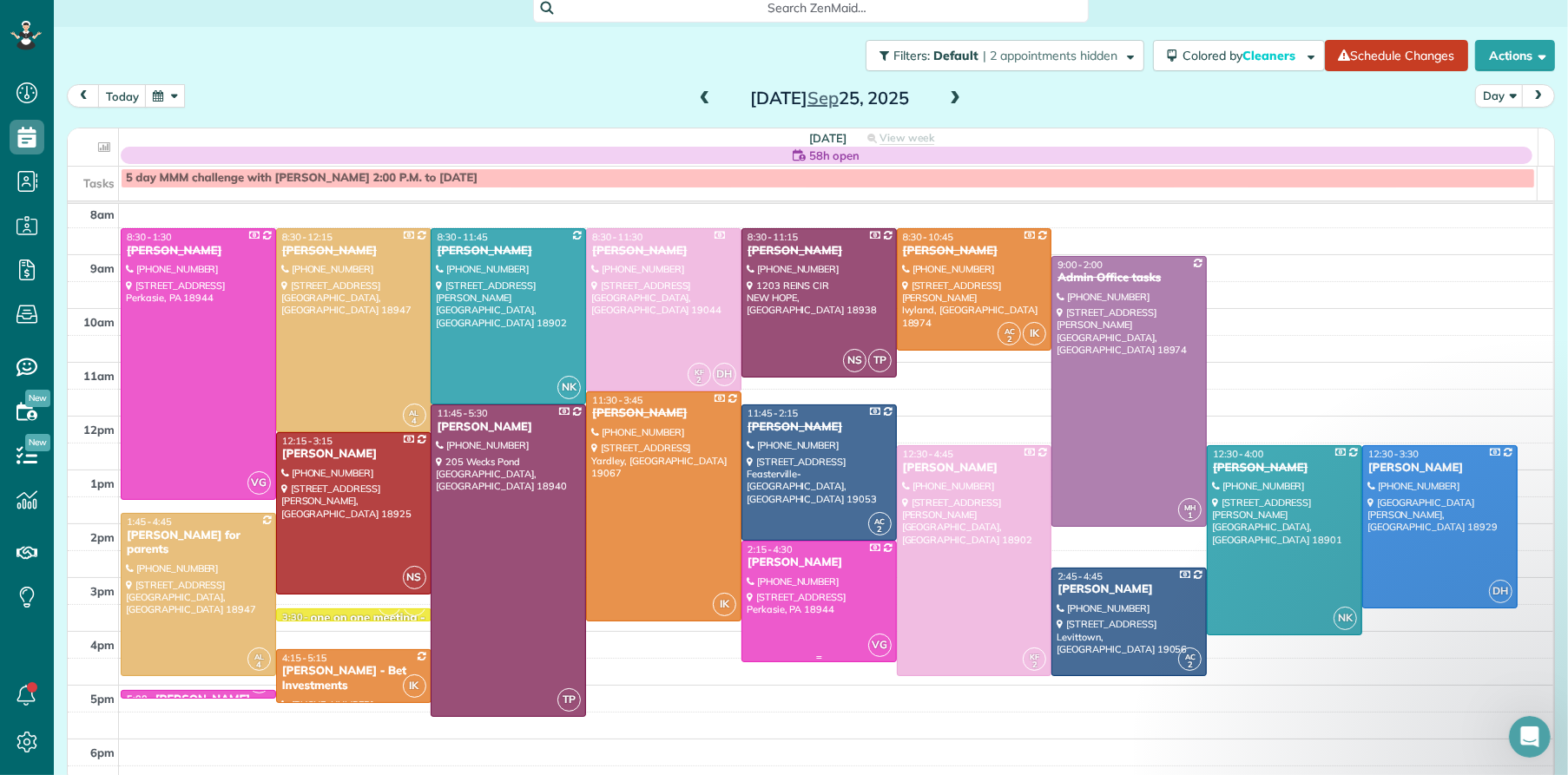
scroll to position [34, 0]
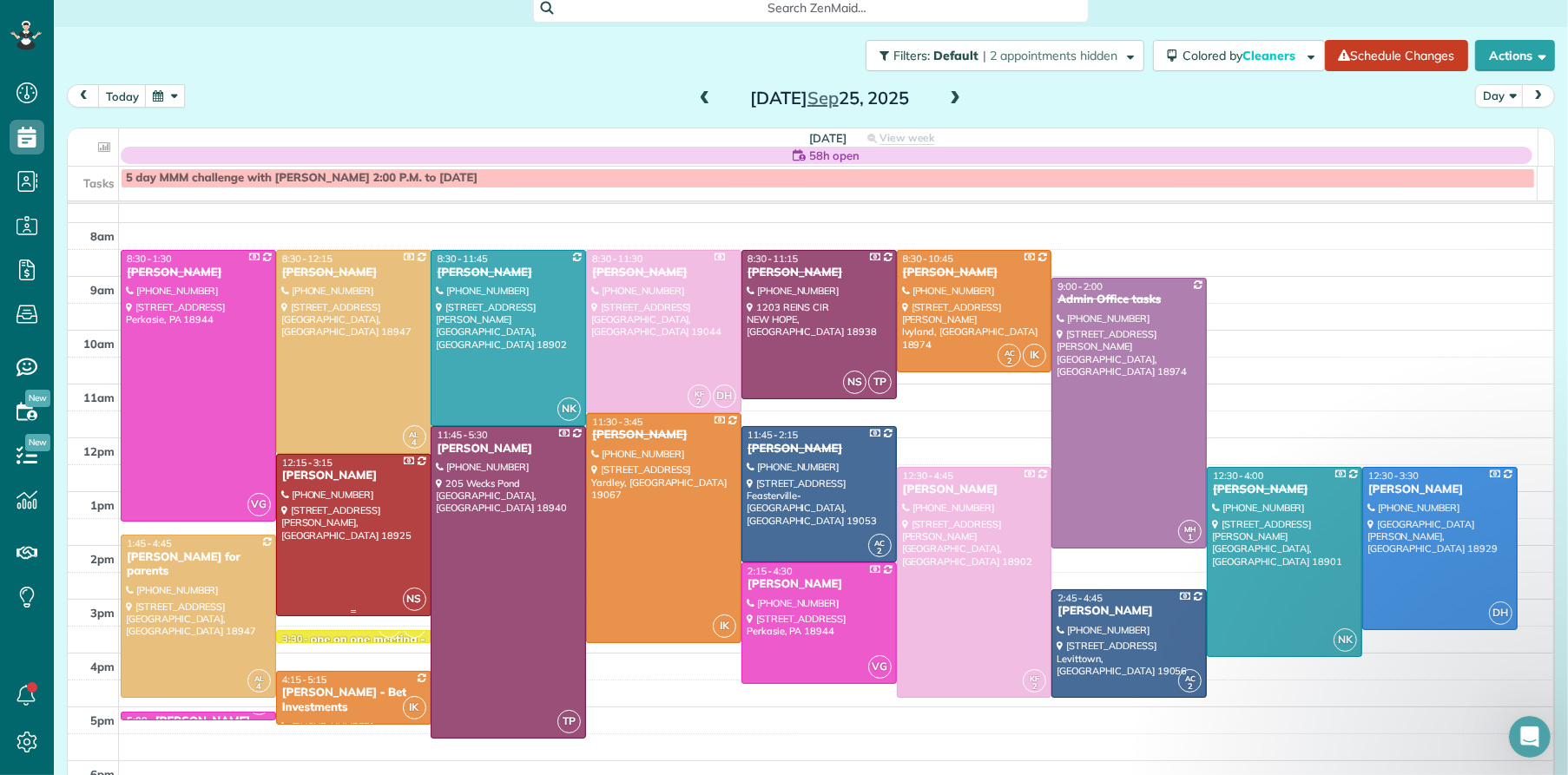
click at [308, 473] on div "[PERSON_NAME]" at bounding box center [354, 475] width 145 height 15
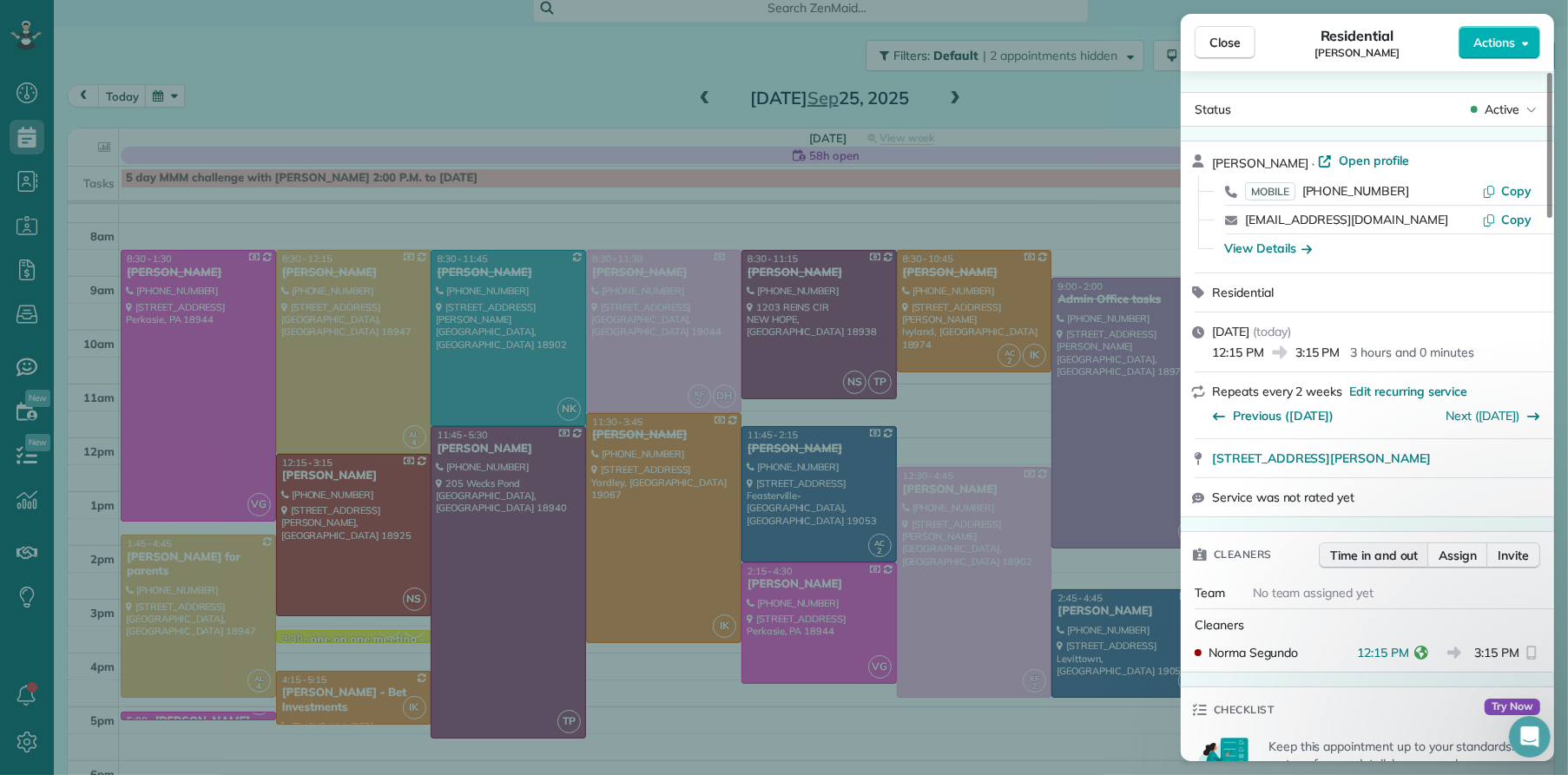
scroll to position [32, 0]
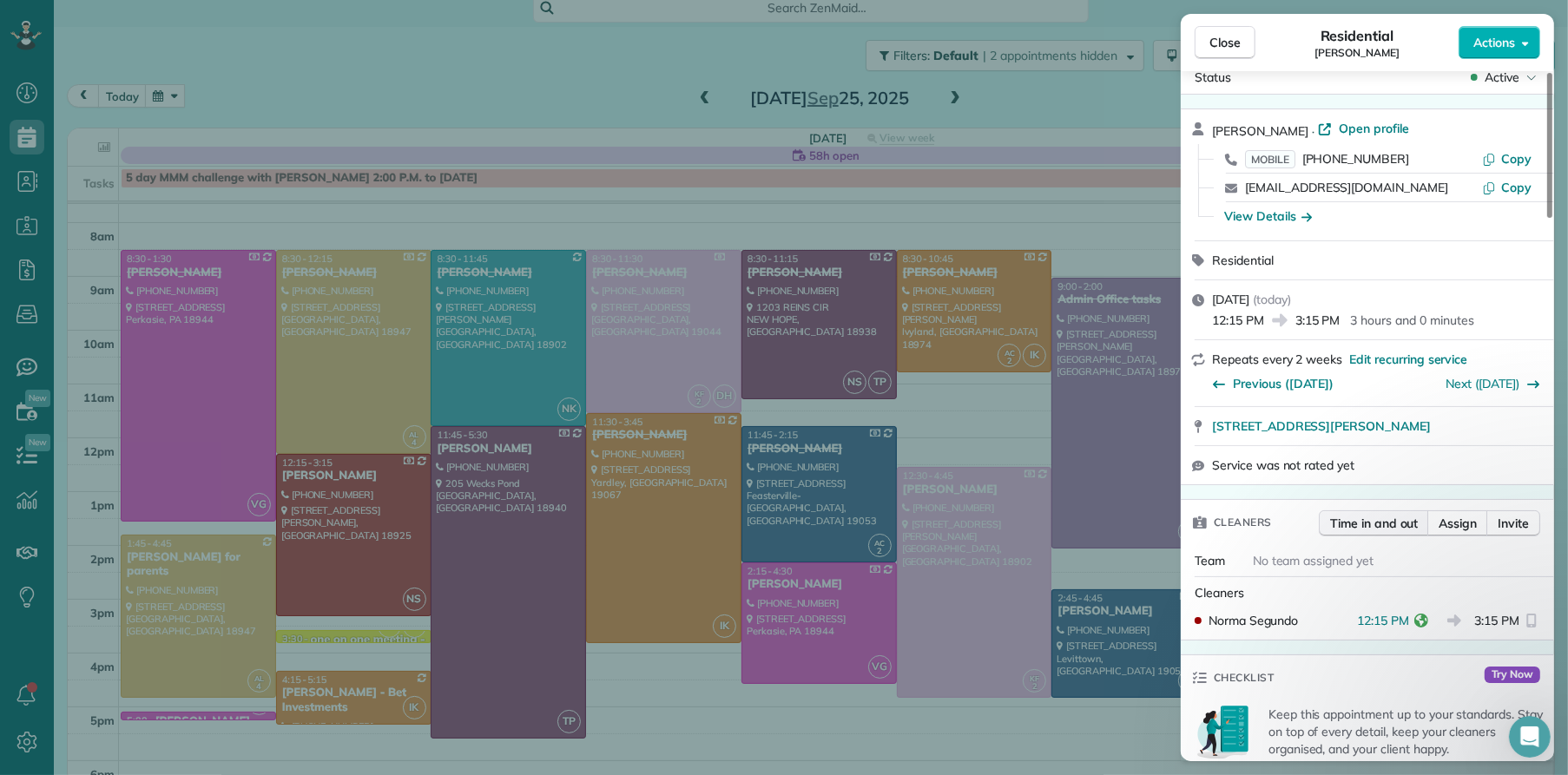
click at [1380, 525] on span "Time in and out" at bounding box center [1373, 524] width 87 height 18
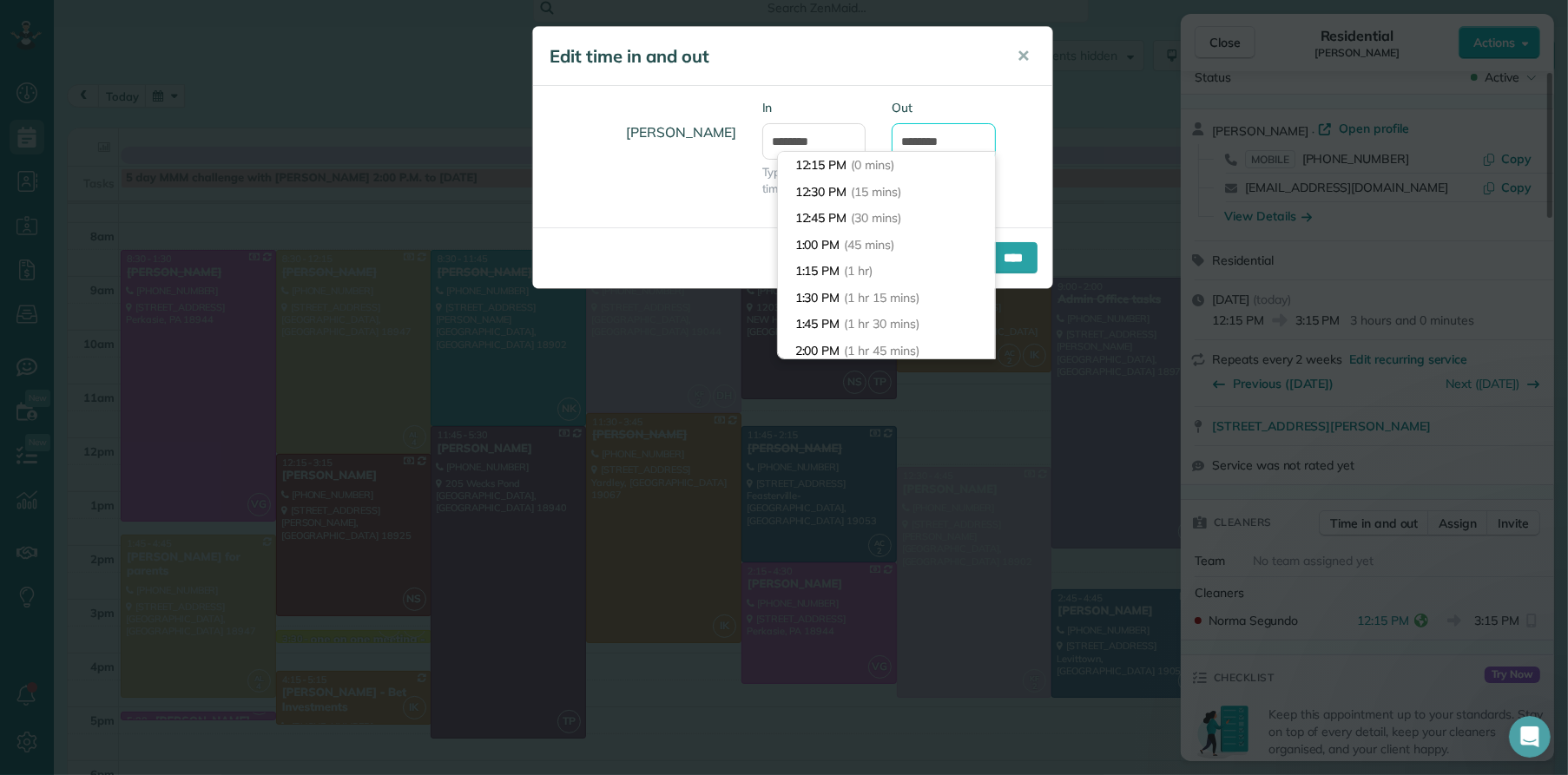
scroll to position [292, 0]
drag, startPoint x: 930, startPoint y: 142, endPoint x: 935, endPoint y: 184, distance: 42.3
click at [930, 143] on input "*******" at bounding box center [944, 140] width 104 height 36
type input "*******"
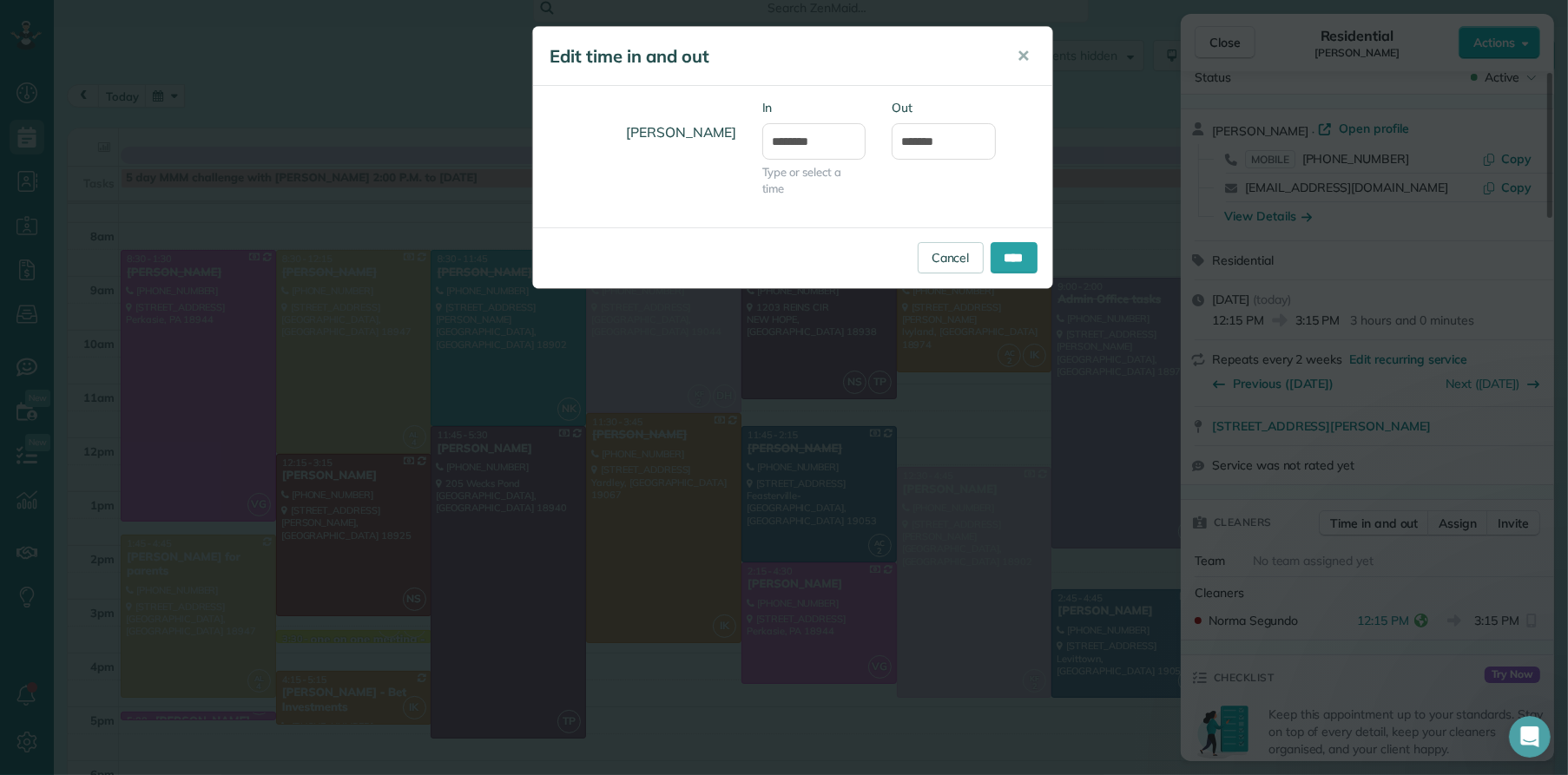
drag, startPoint x: 1064, startPoint y: 183, endPoint x: 1049, endPoint y: 193, distance: 18.0
click at [1064, 183] on div "Edit time in and out ✕ Norma Segundo In ******** Type or select a time Out ****…" at bounding box center [784, 387] width 1568 height 775
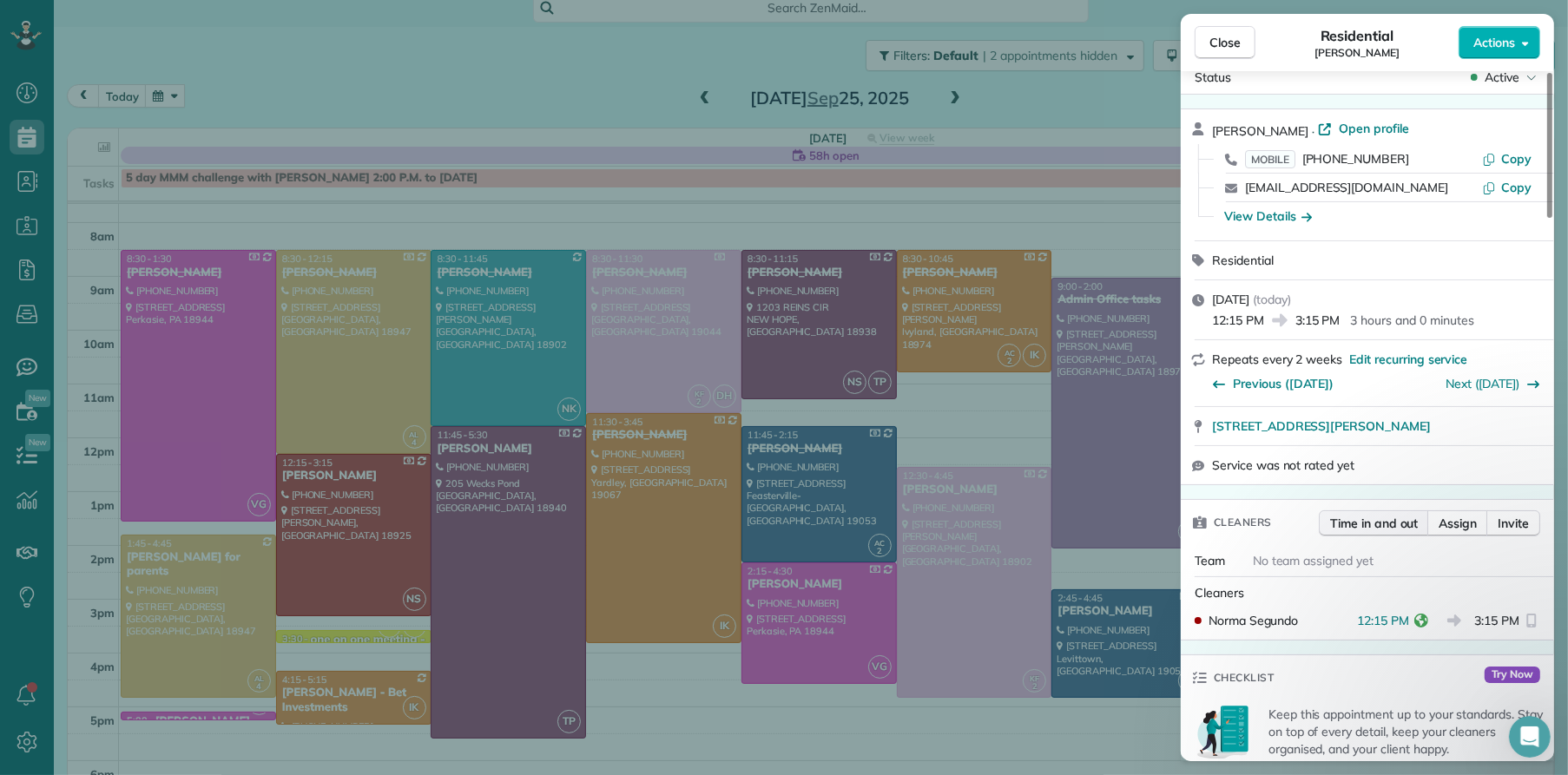
click at [1367, 526] on span "Time in and out" at bounding box center [1373, 524] width 87 height 18
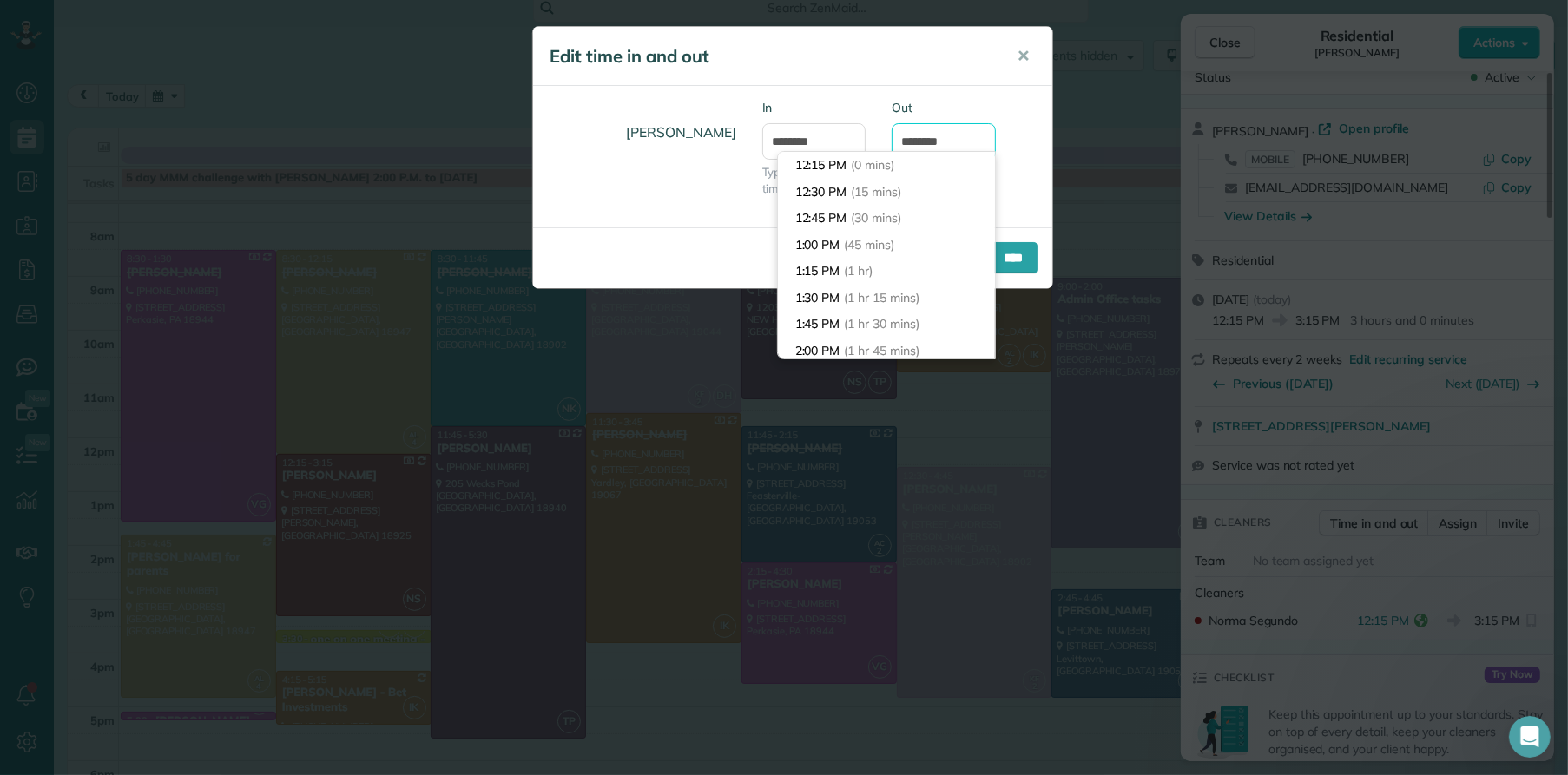
click at [926, 144] on input "*******" at bounding box center [944, 140] width 104 height 36
type input "*******"
click at [1005, 260] on input "****" at bounding box center [1014, 258] width 47 height 31
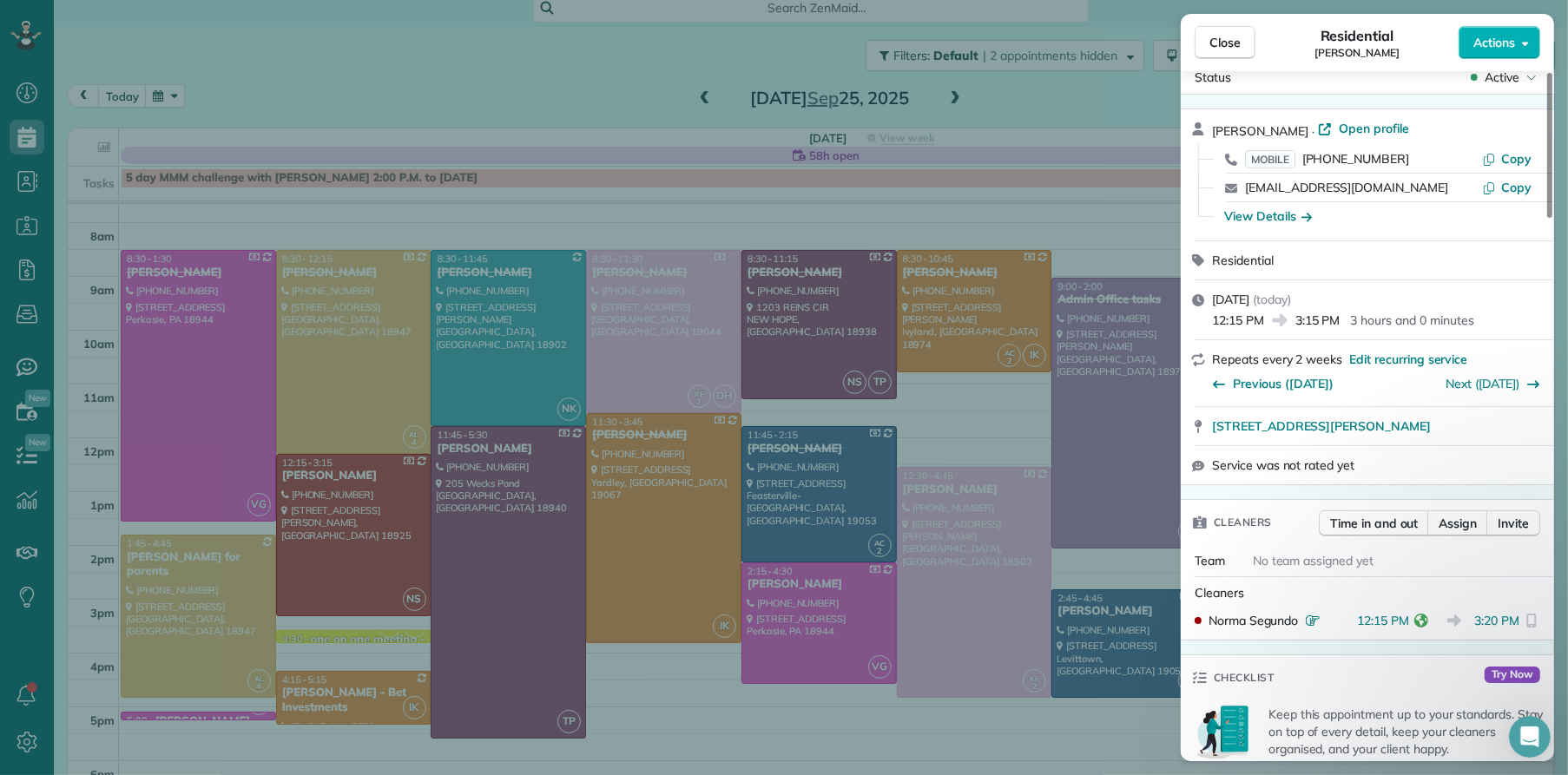
drag, startPoint x: 1221, startPoint y: 42, endPoint x: 935, endPoint y: 276, distance: 369.5
click at [1221, 44] on span "Close" at bounding box center [1225, 42] width 31 height 18
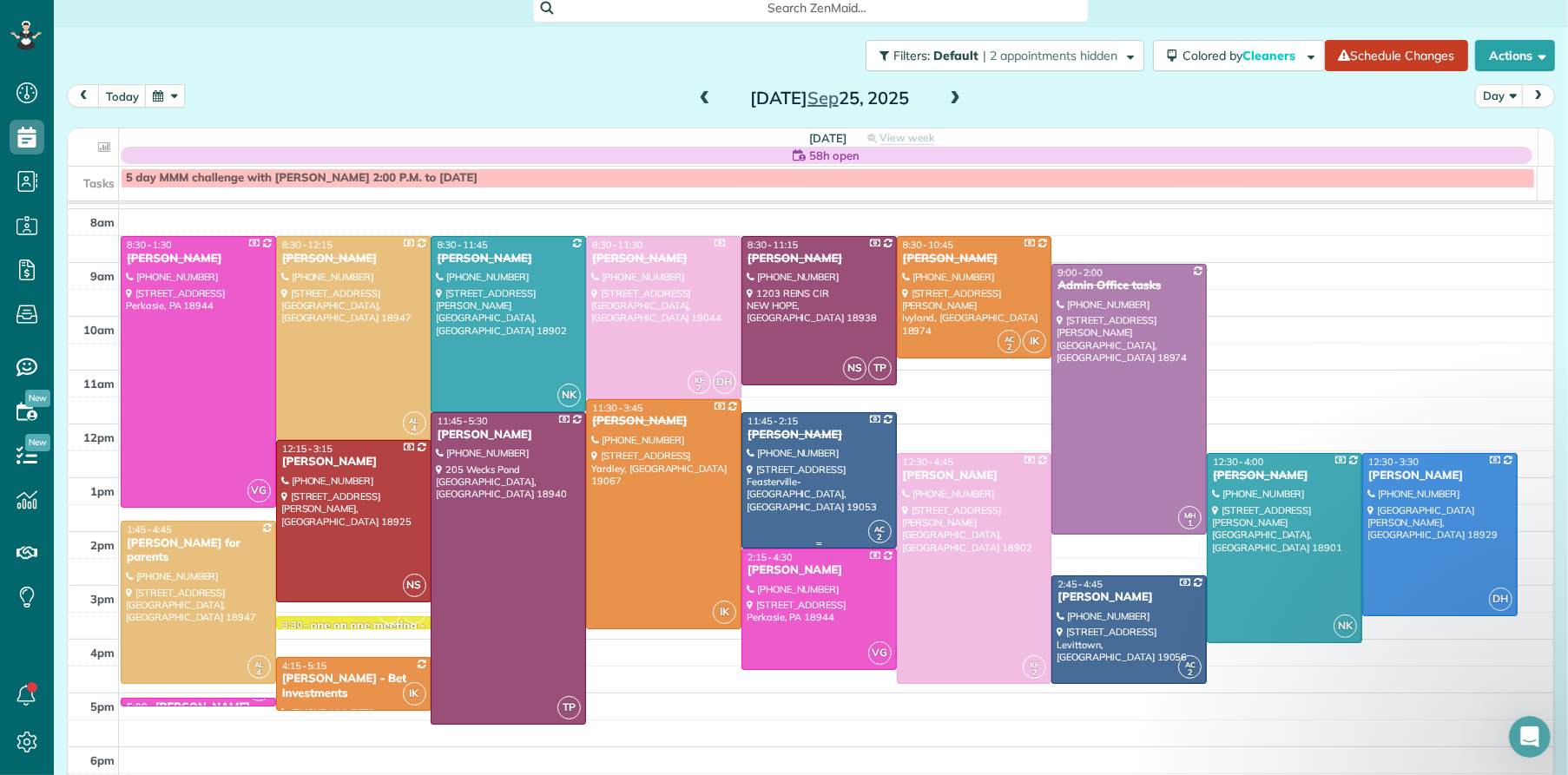
scroll to position [48, 0]
click at [1395, 475] on div "[PERSON_NAME]" at bounding box center [1440, 476] width 145 height 15
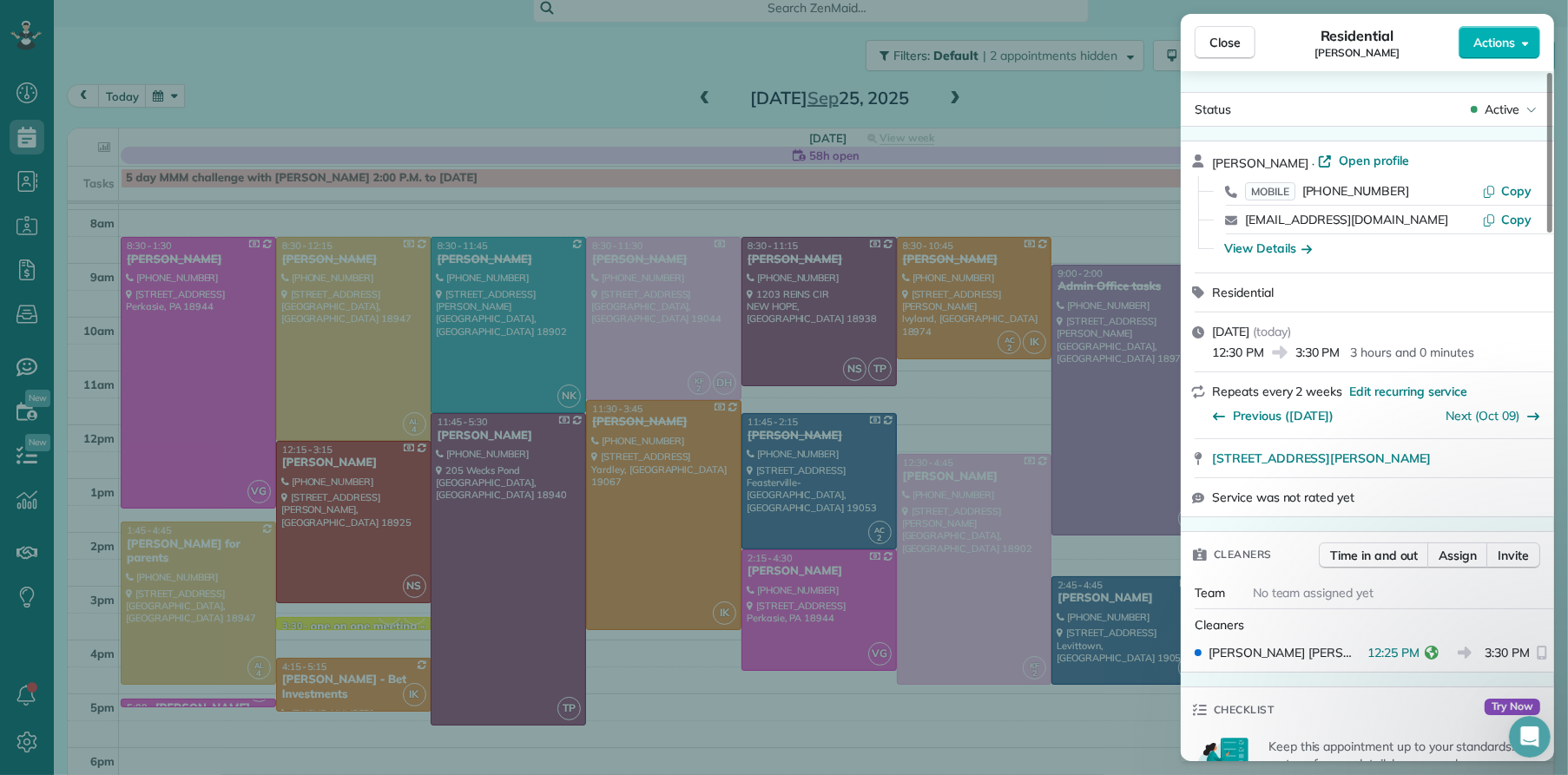
click at [1216, 61] on div "Close Residential Rachel Reznick Actions" at bounding box center [1368, 42] width 373 height 57
drag, startPoint x: 1214, startPoint y: 44, endPoint x: 1208, endPoint y: 86, distance: 42.4
click at [1214, 44] on span "Close" at bounding box center [1225, 42] width 31 height 18
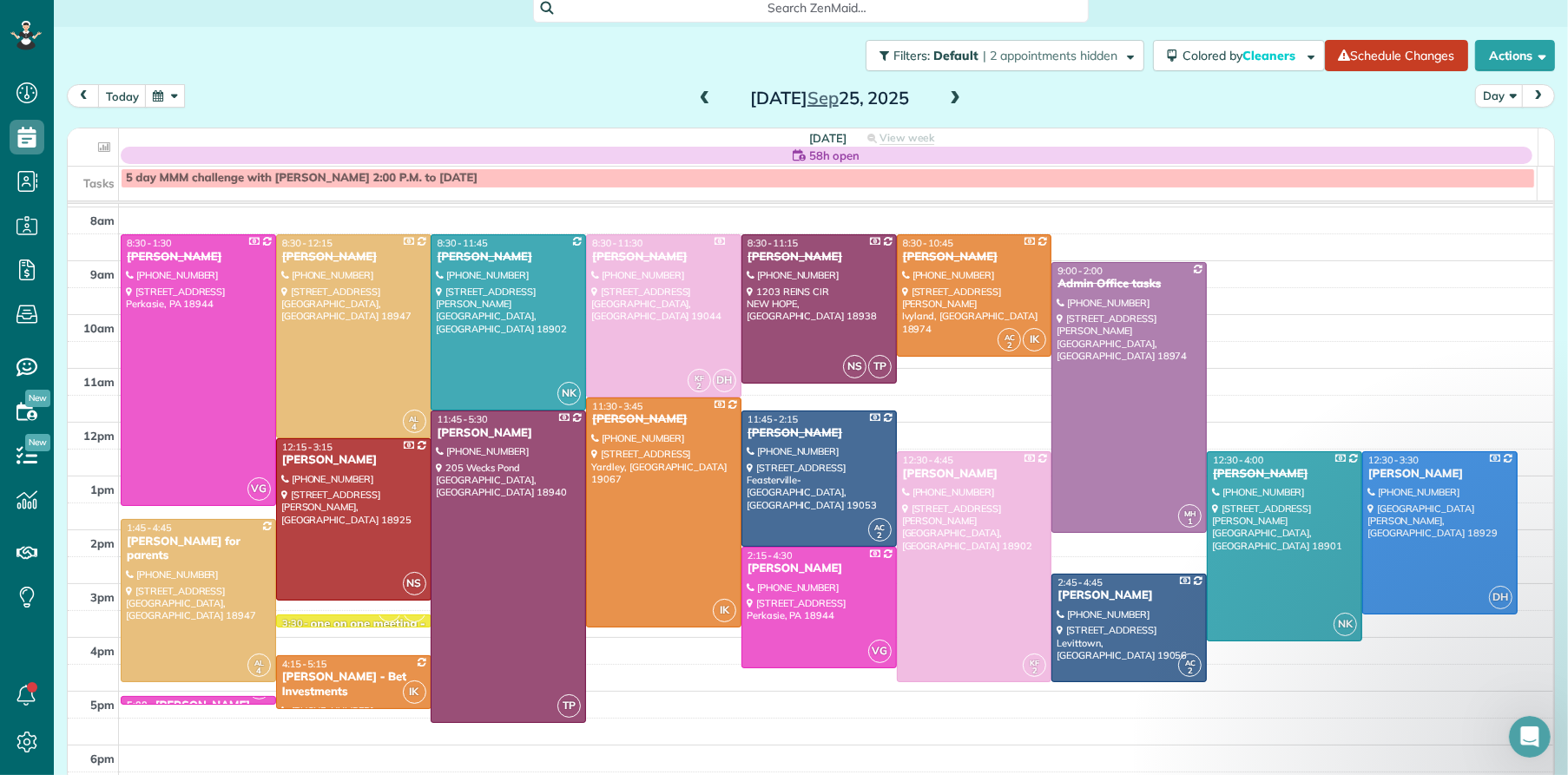
scroll to position [52, 0]
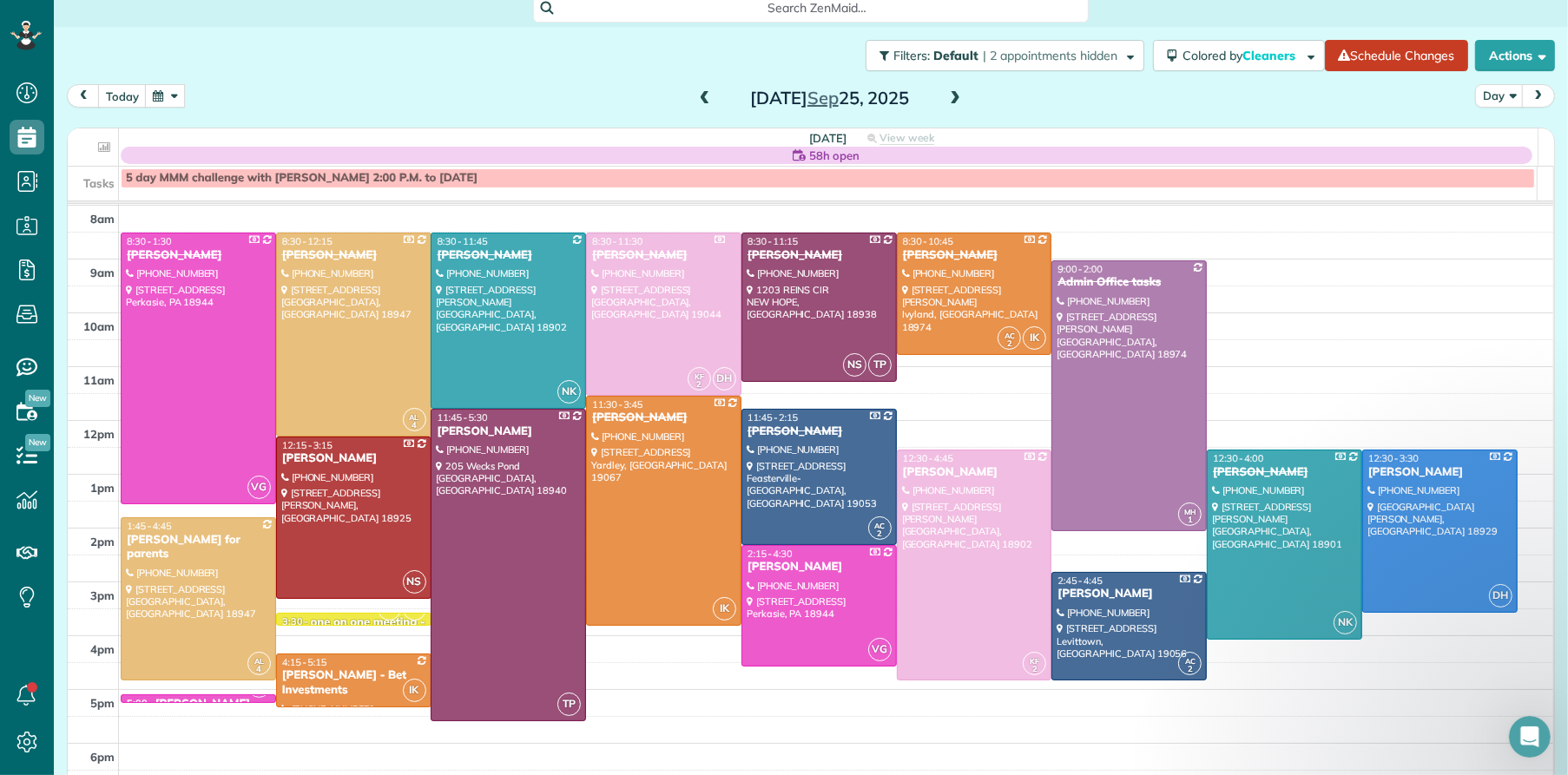
click at [945, 94] on span at bounding box center [954, 99] width 19 height 16
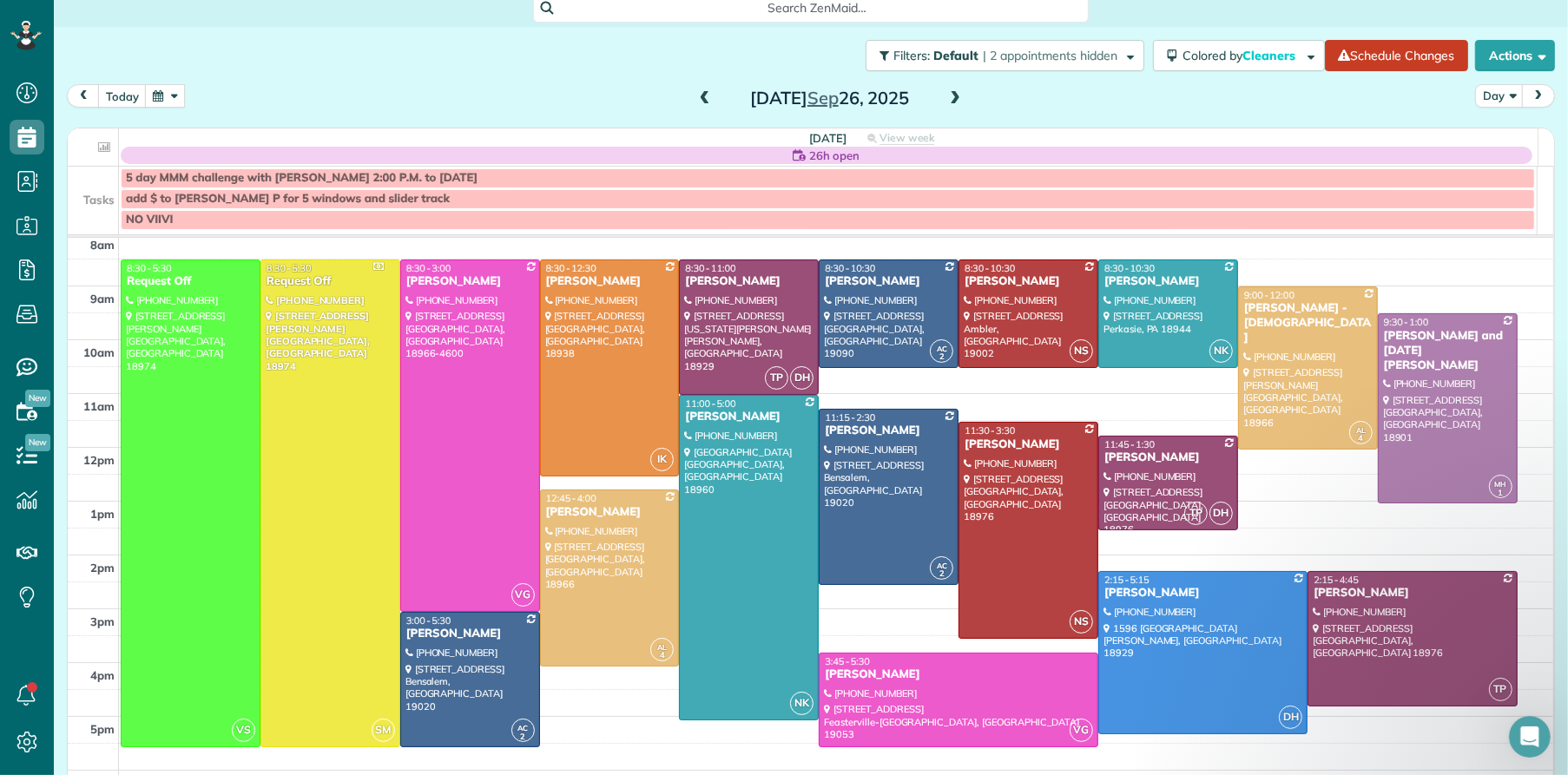
scroll to position [7, 0]
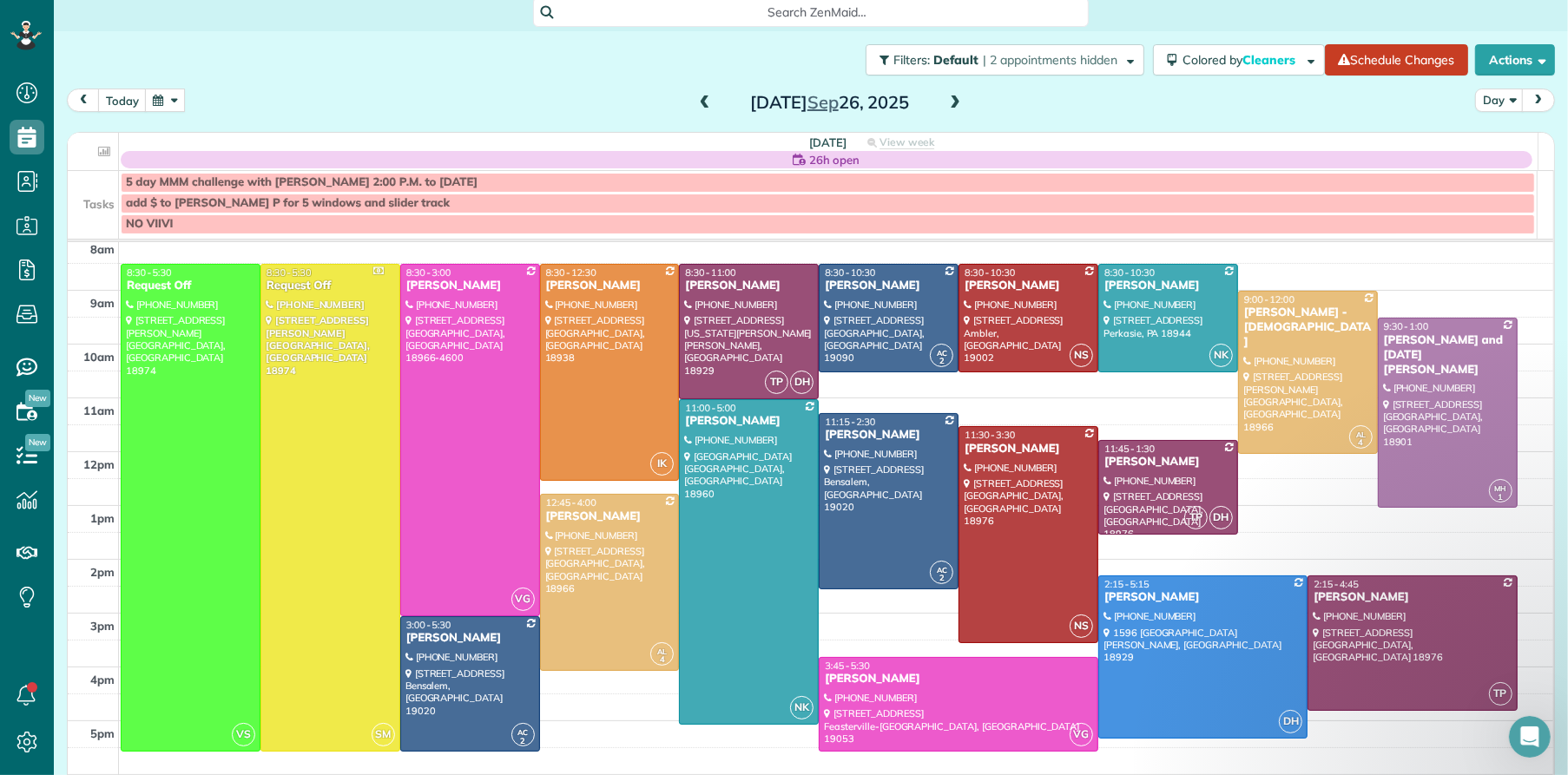
click at [950, 104] on span at bounding box center [954, 103] width 19 height 16
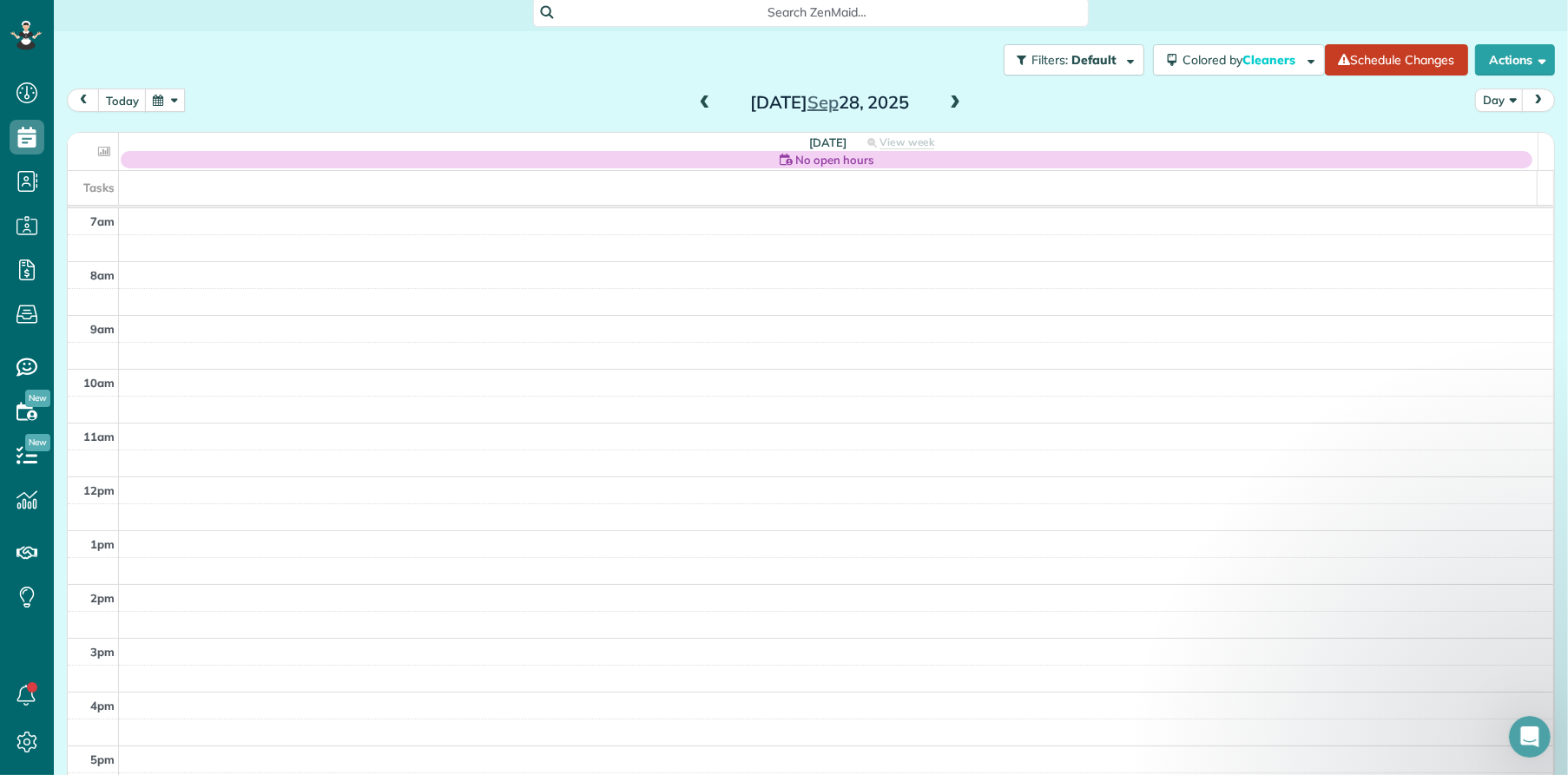
click at [949, 98] on span at bounding box center [954, 103] width 19 height 16
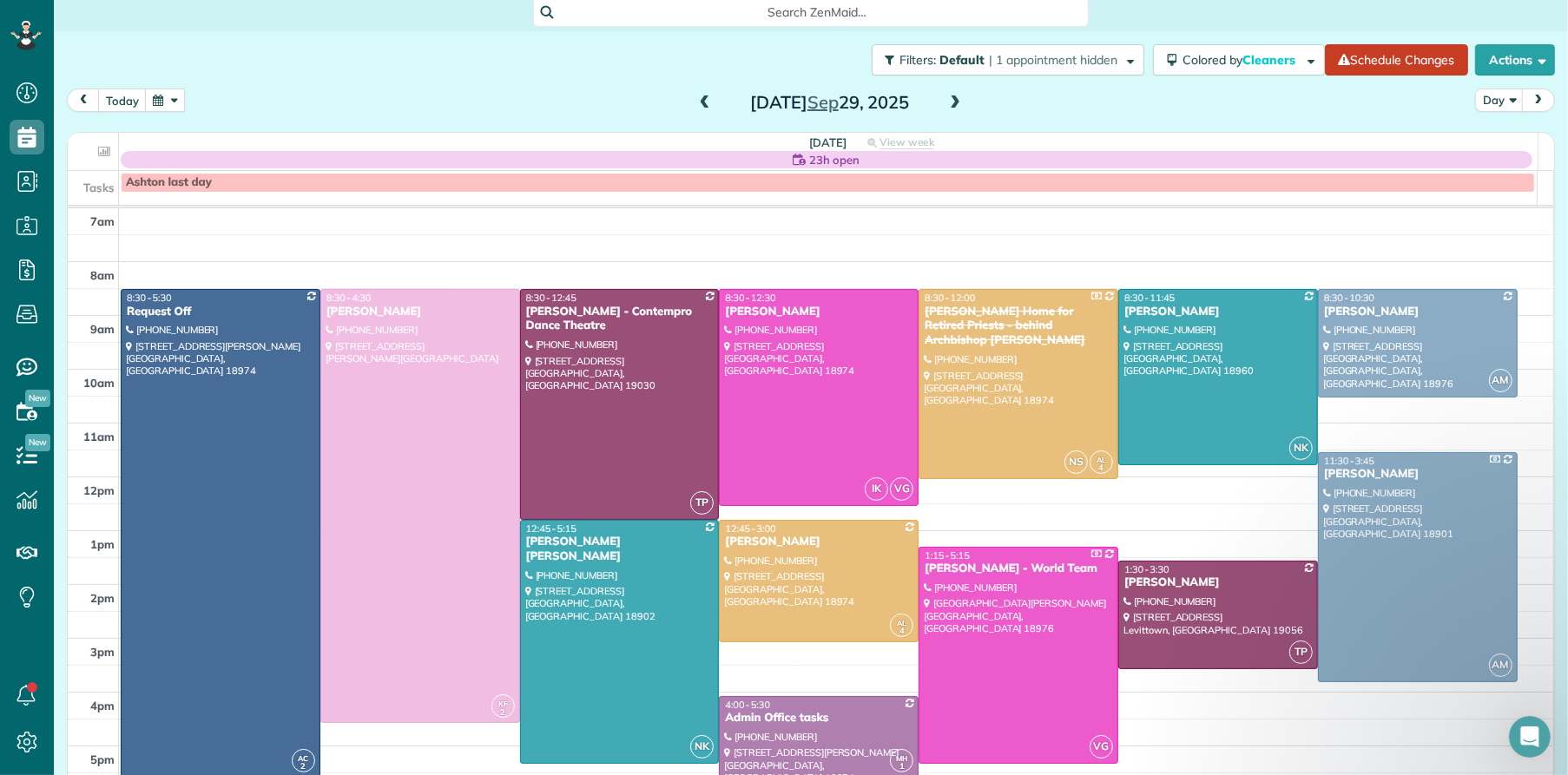
click at [949, 98] on span at bounding box center [954, 103] width 19 height 16
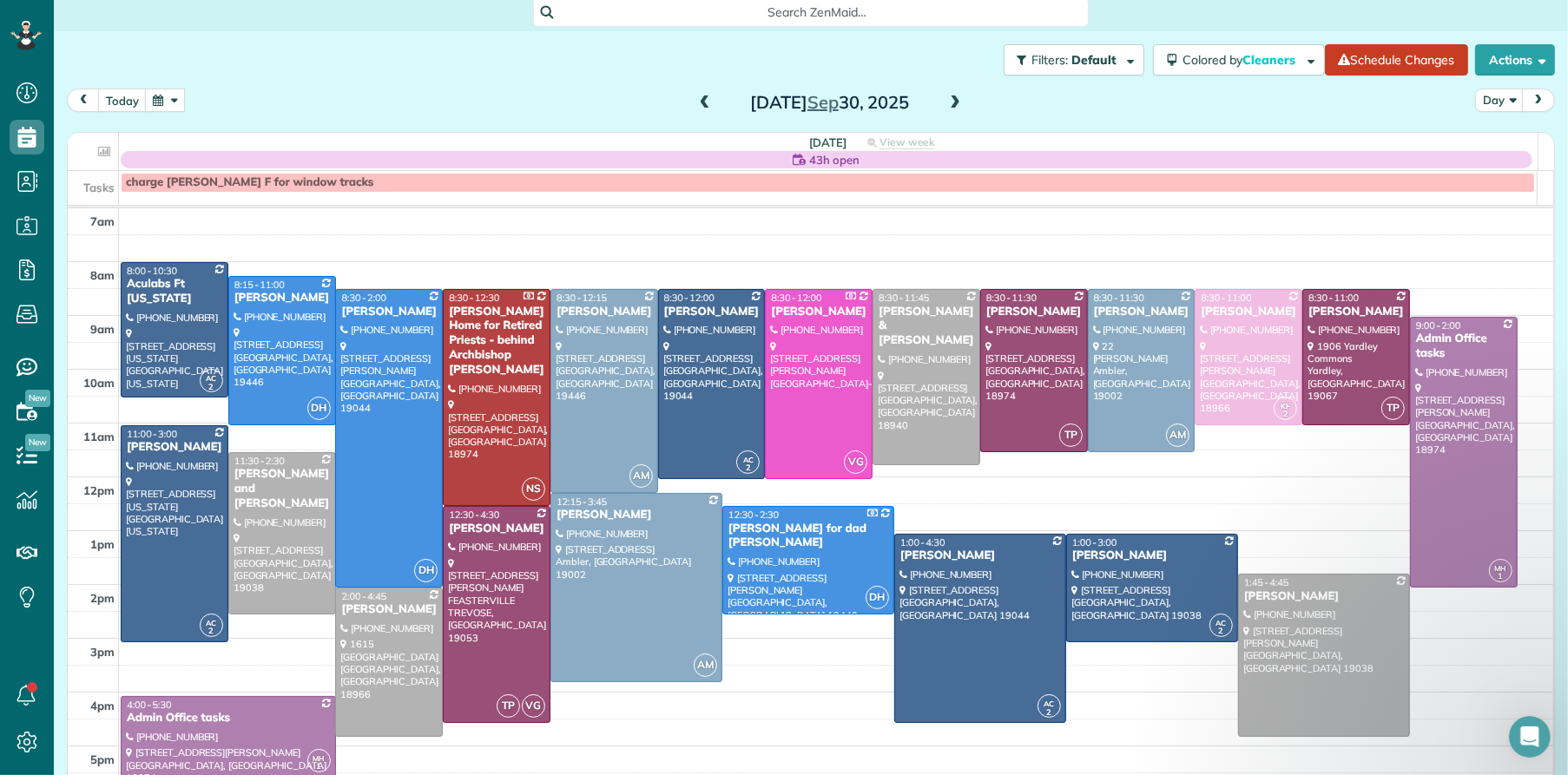
click at [949, 98] on span at bounding box center [954, 103] width 19 height 16
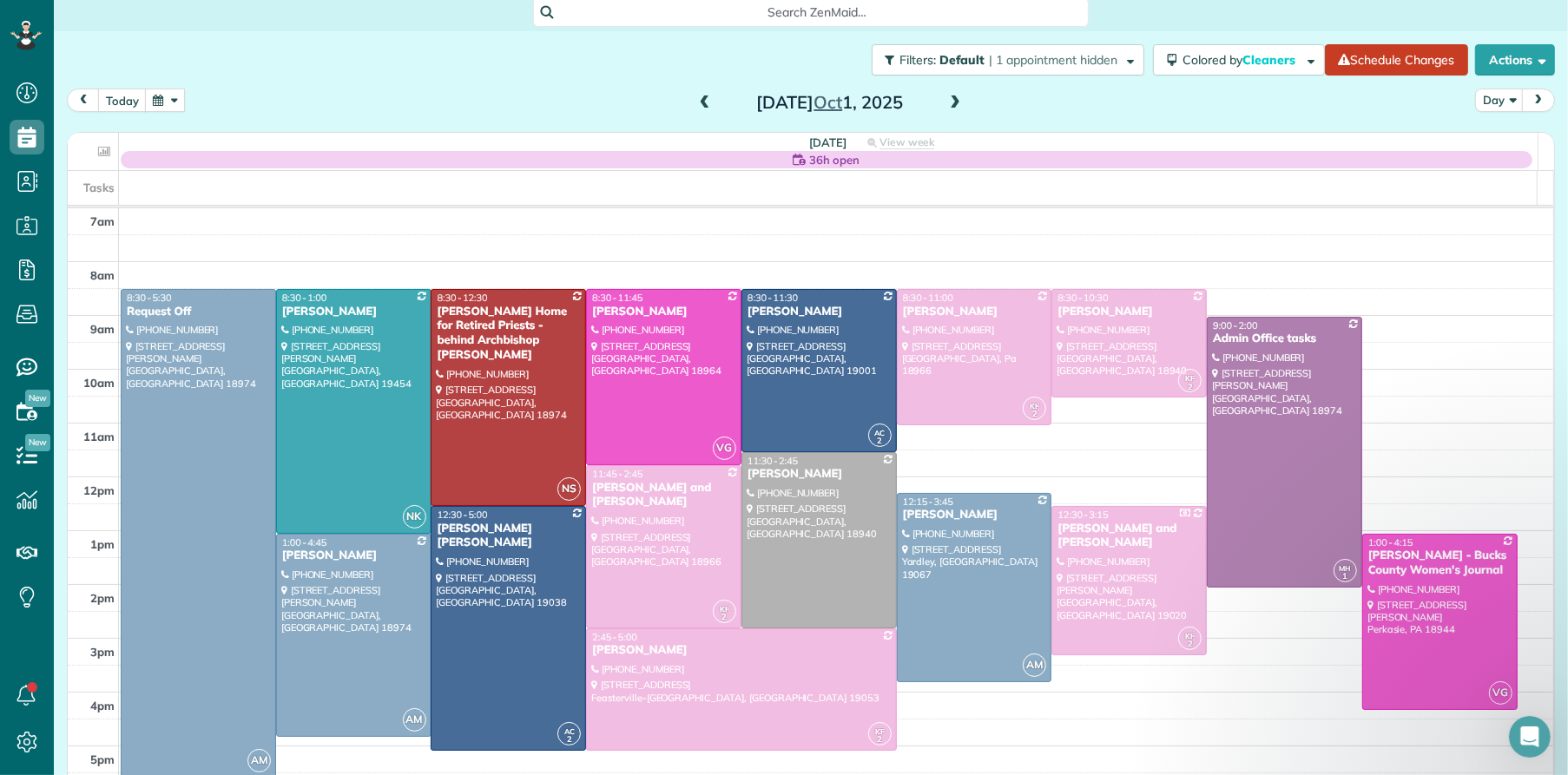
click at [949, 100] on span at bounding box center [954, 103] width 19 height 16
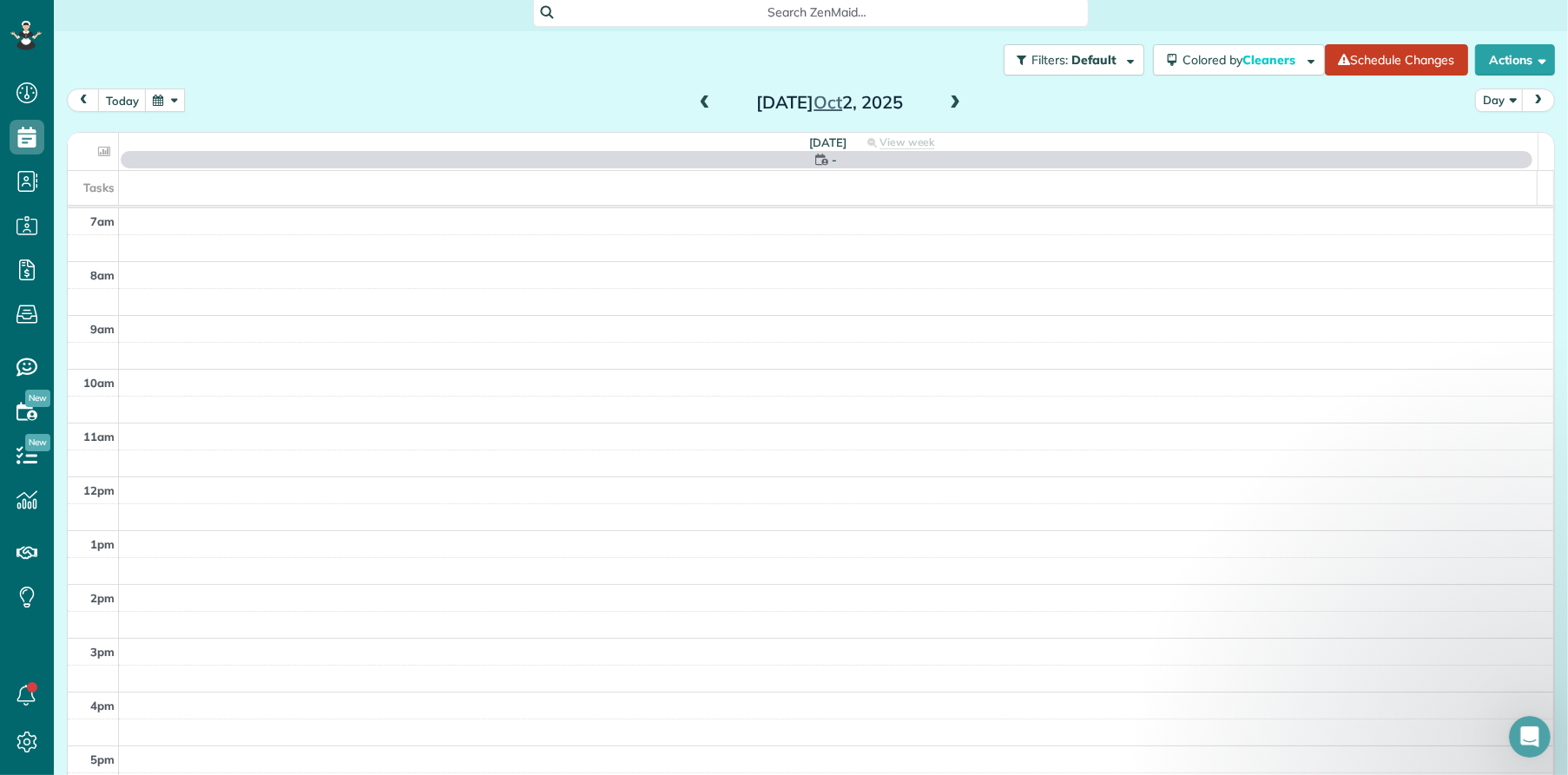
click at [702, 100] on span at bounding box center [704, 103] width 19 height 16
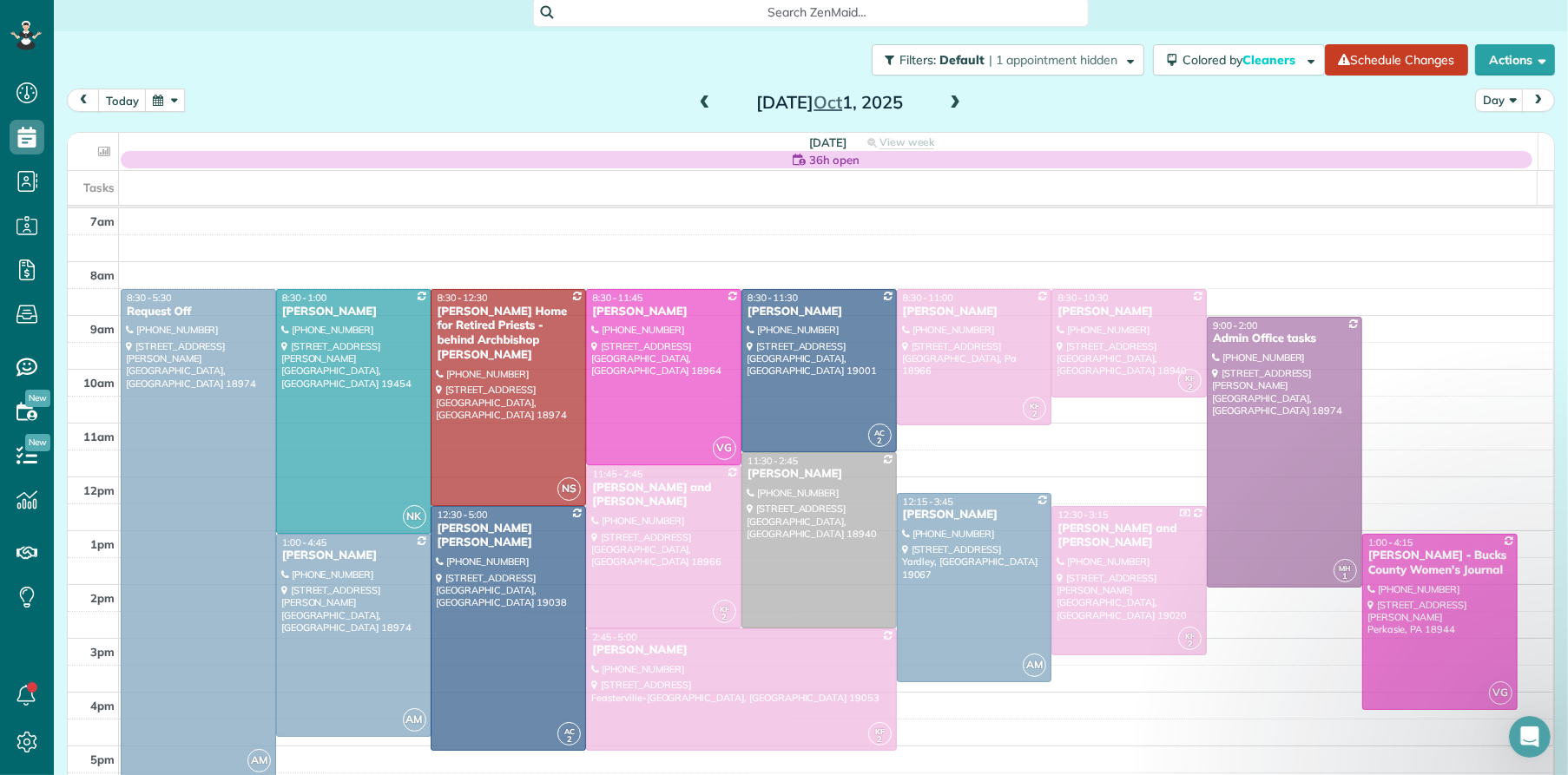
click at [702, 99] on span at bounding box center [704, 103] width 19 height 16
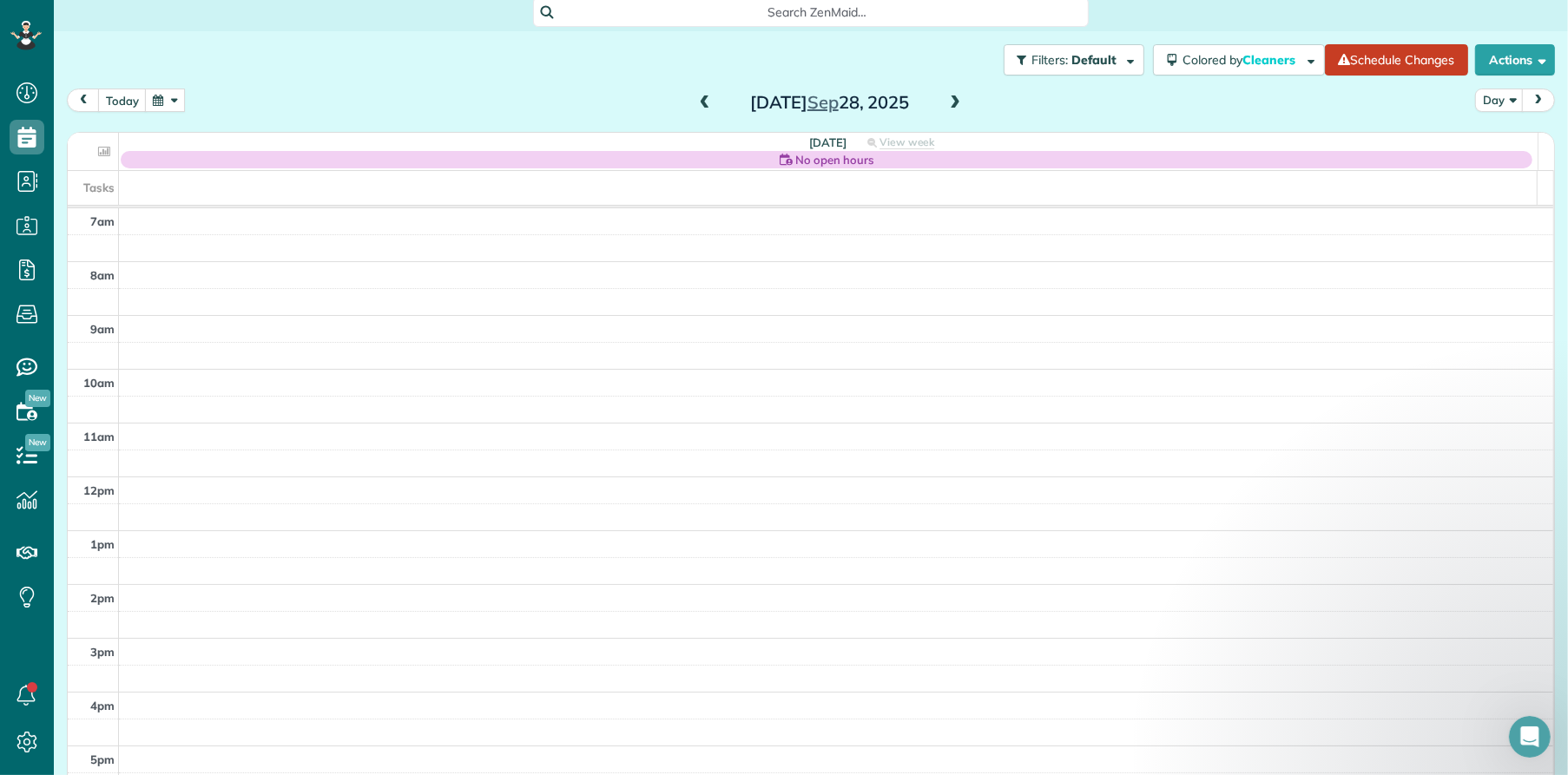
click at [701, 100] on span at bounding box center [704, 103] width 19 height 16
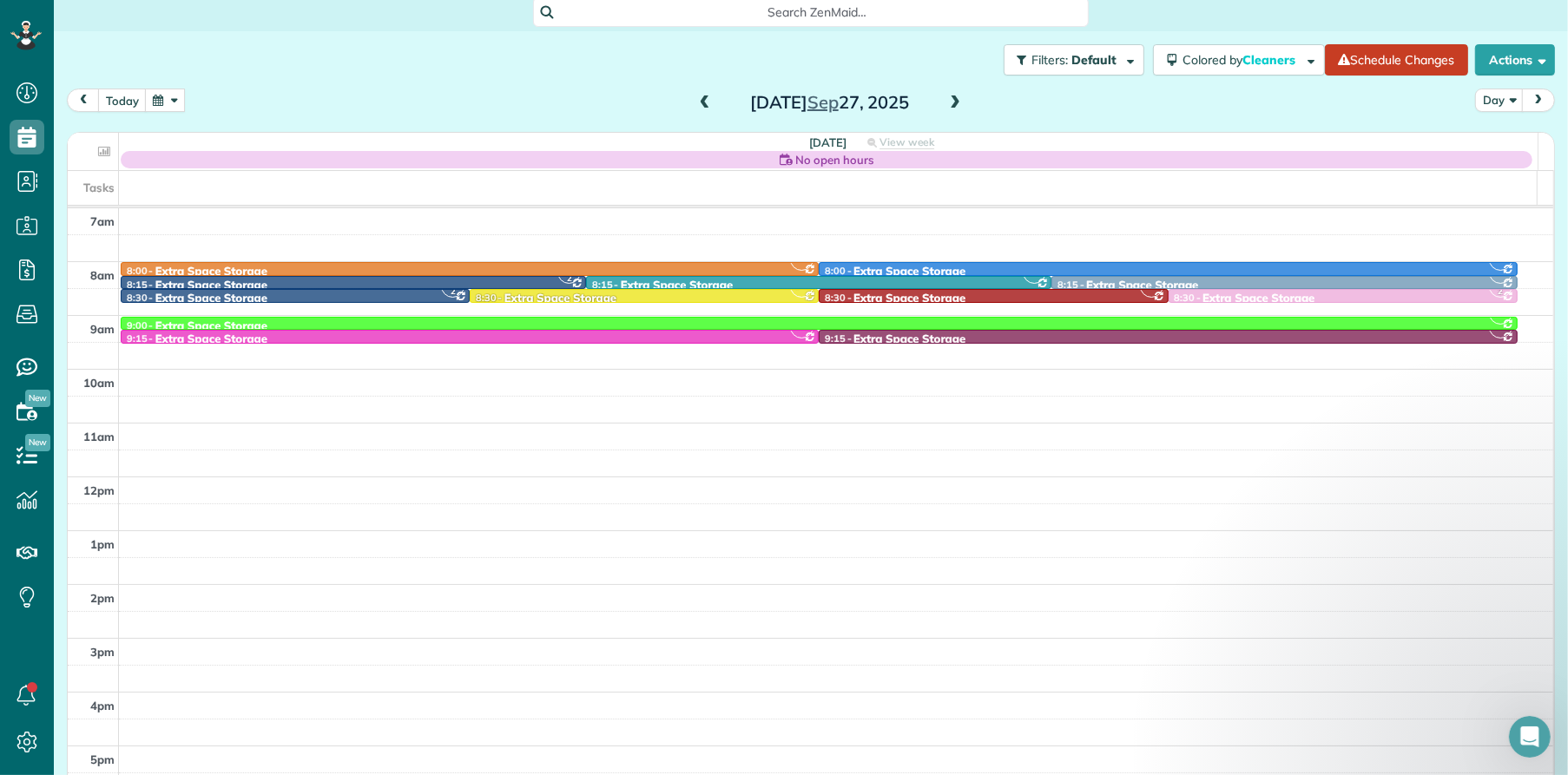
click at [701, 100] on span at bounding box center [704, 103] width 19 height 16
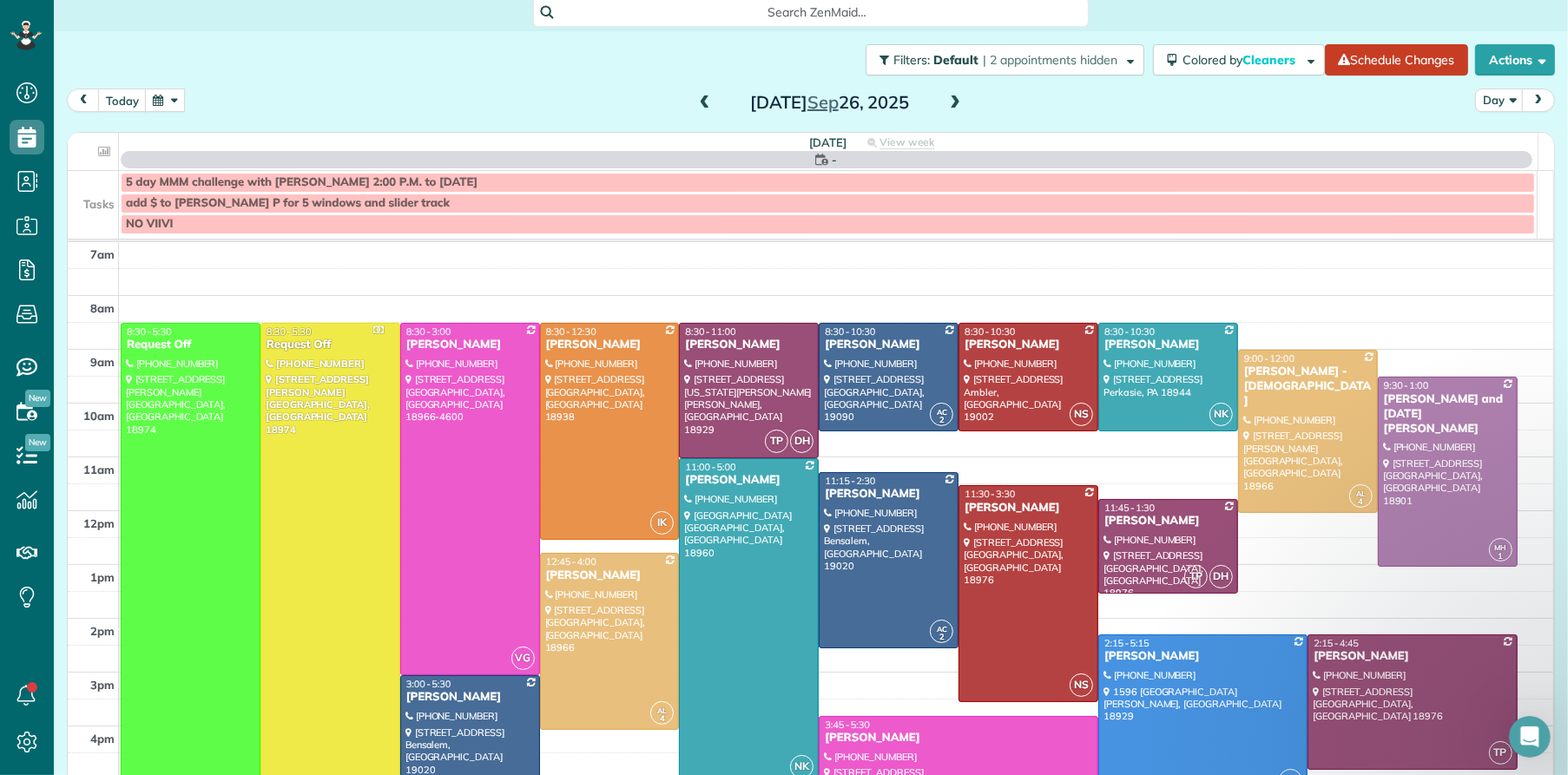
click at [701, 100] on span at bounding box center [704, 103] width 19 height 16
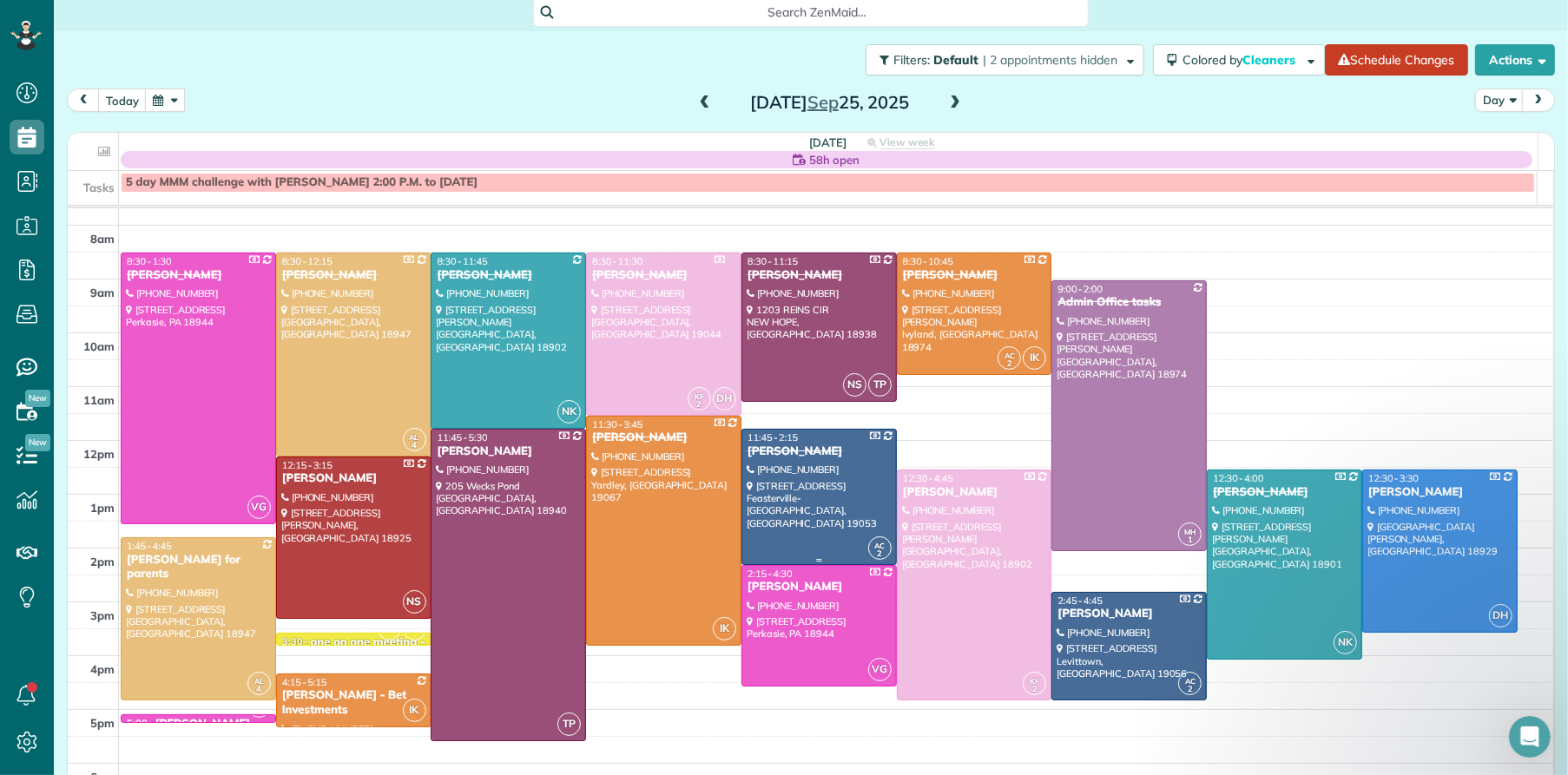
scroll to position [41, 0]
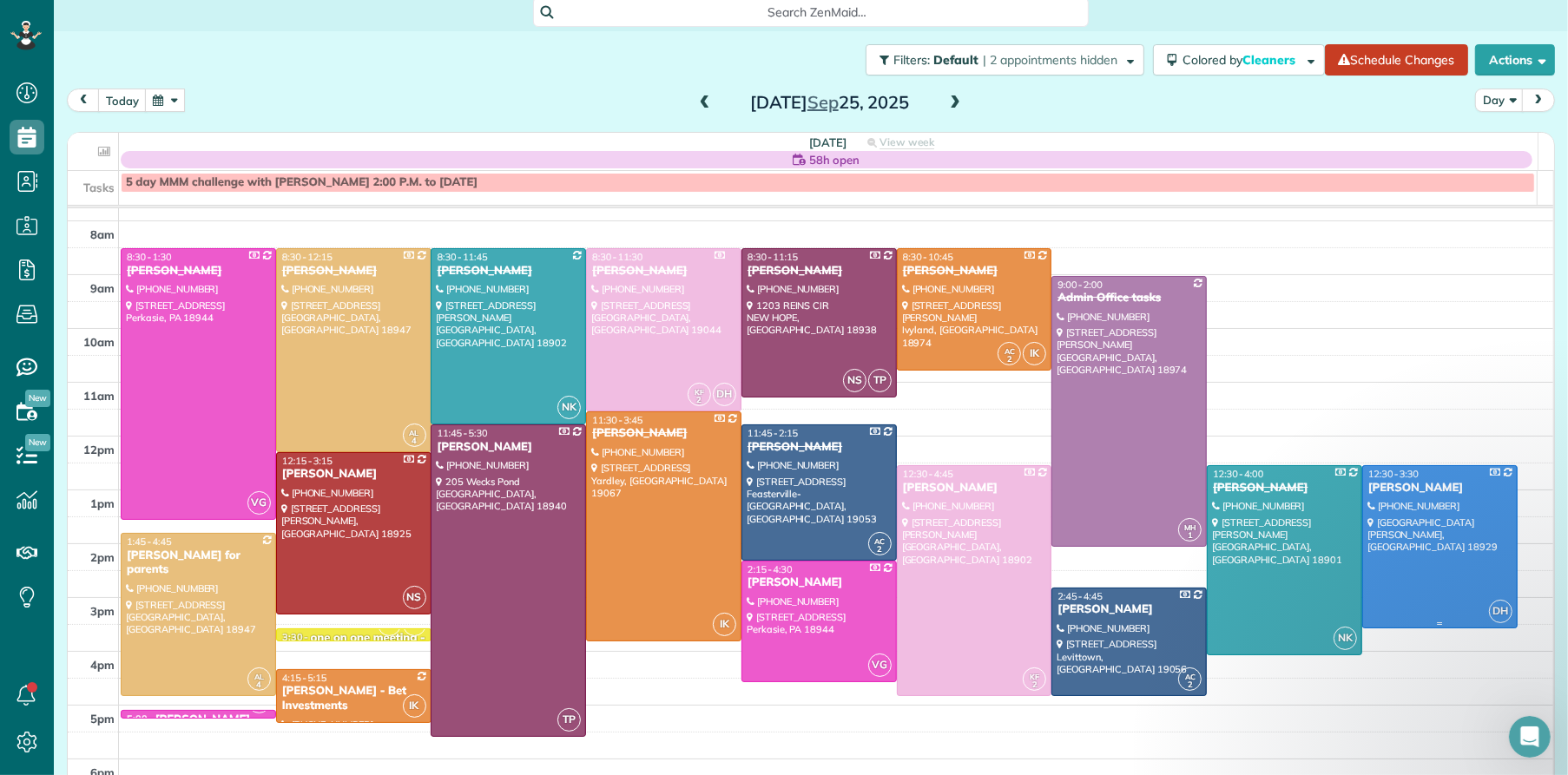
click at [1368, 489] on div "[PERSON_NAME]" at bounding box center [1440, 488] width 145 height 15
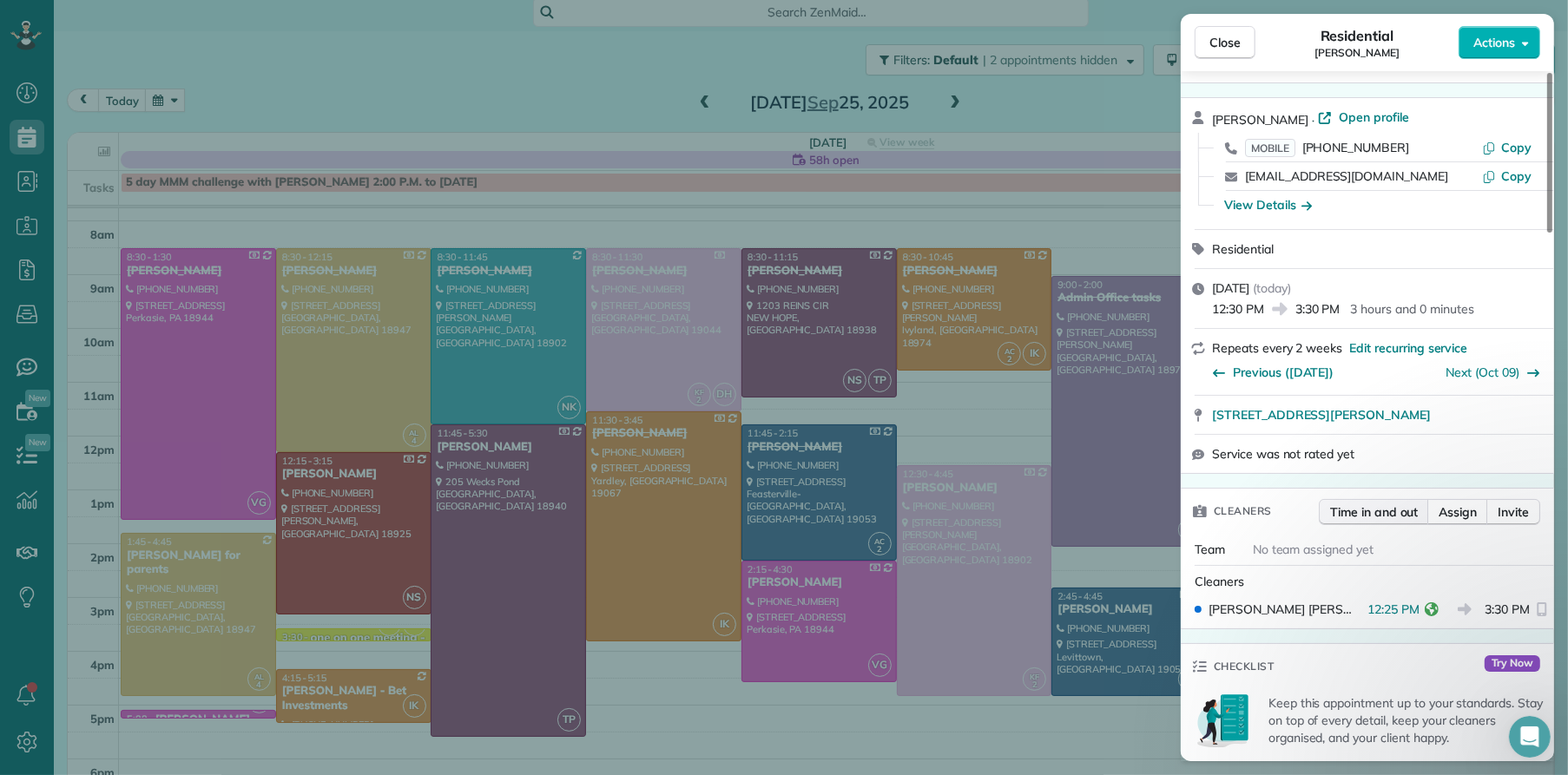
scroll to position [15, 0]
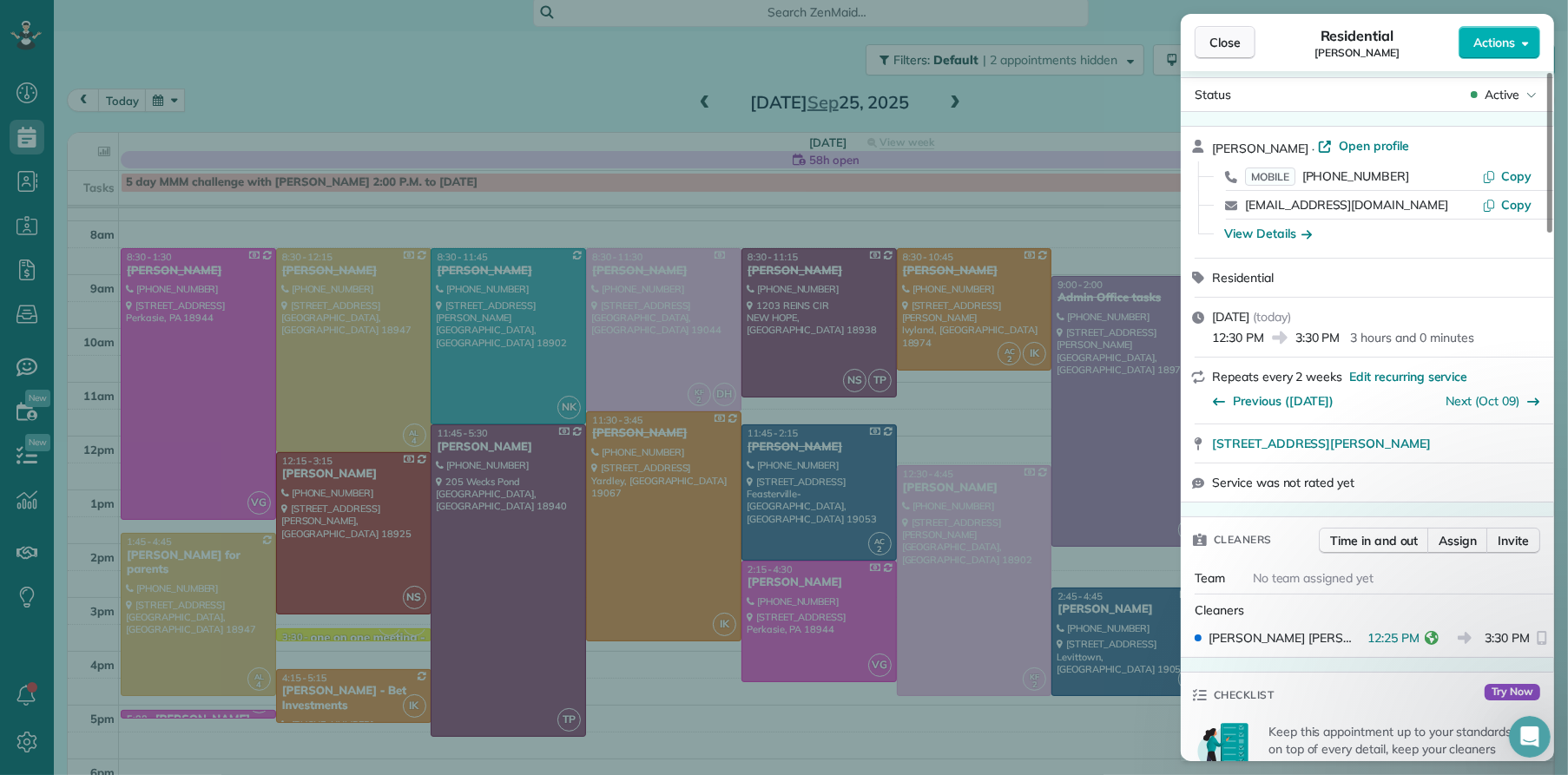
click at [1199, 54] on button "Close" at bounding box center [1225, 43] width 61 height 33
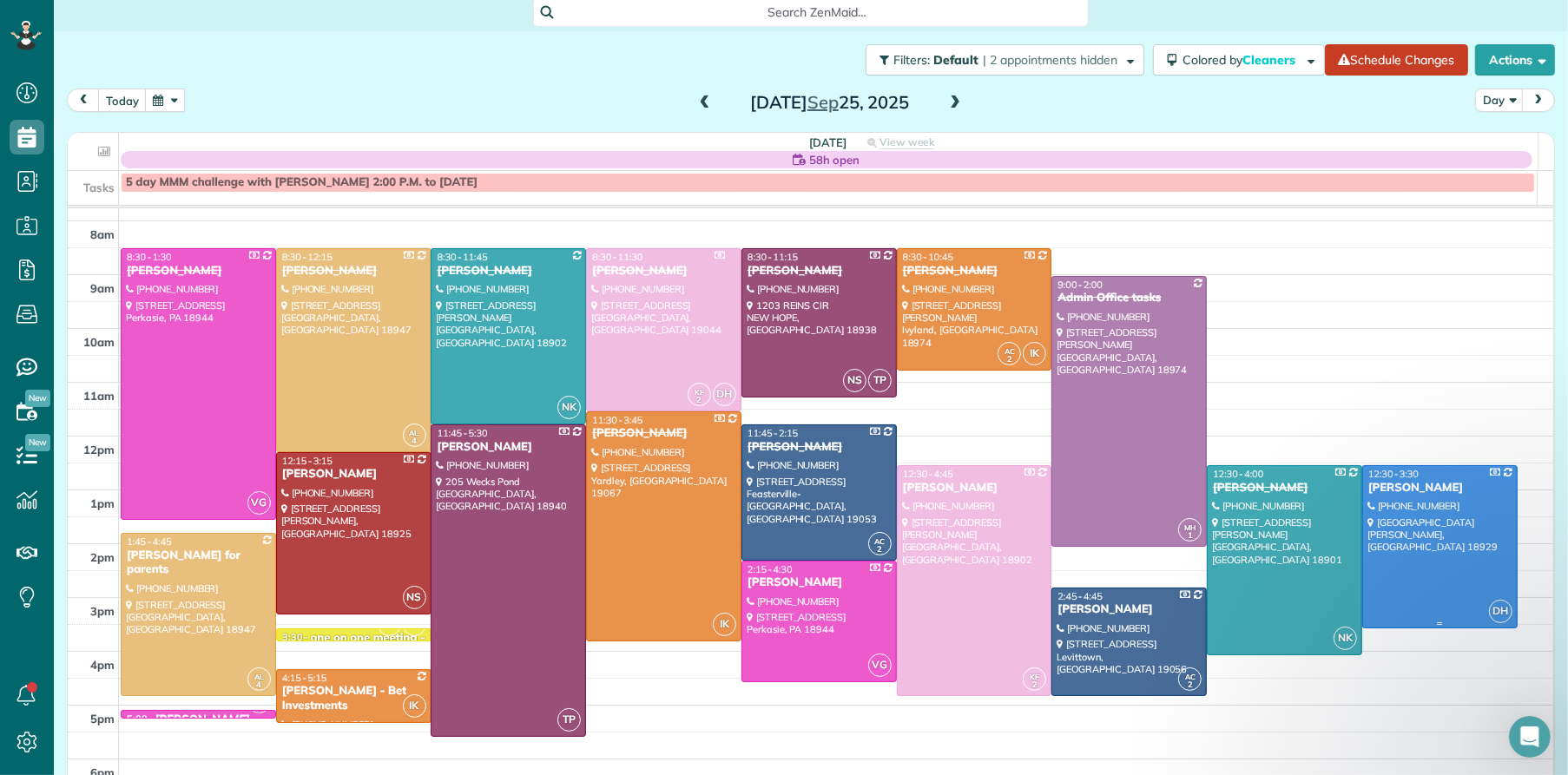
click at [1372, 490] on div "[PERSON_NAME]" at bounding box center [1440, 488] width 145 height 15
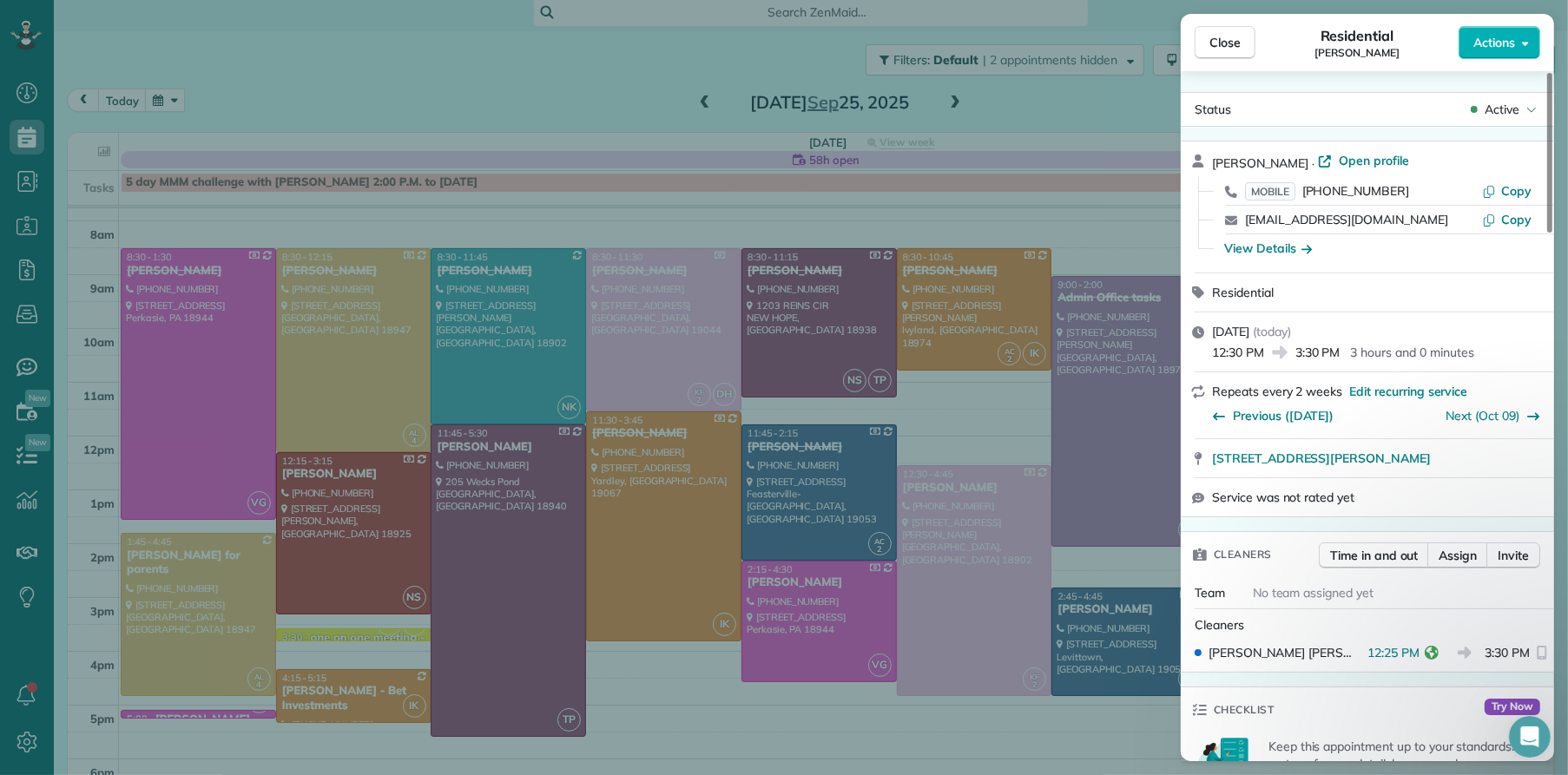
drag, startPoint x: 1223, startPoint y: 40, endPoint x: 558, endPoint y: 522, distance: 821.3
click at [1223, 41] on span "Close" at bounding box center [1225, 42] width 31 height 18
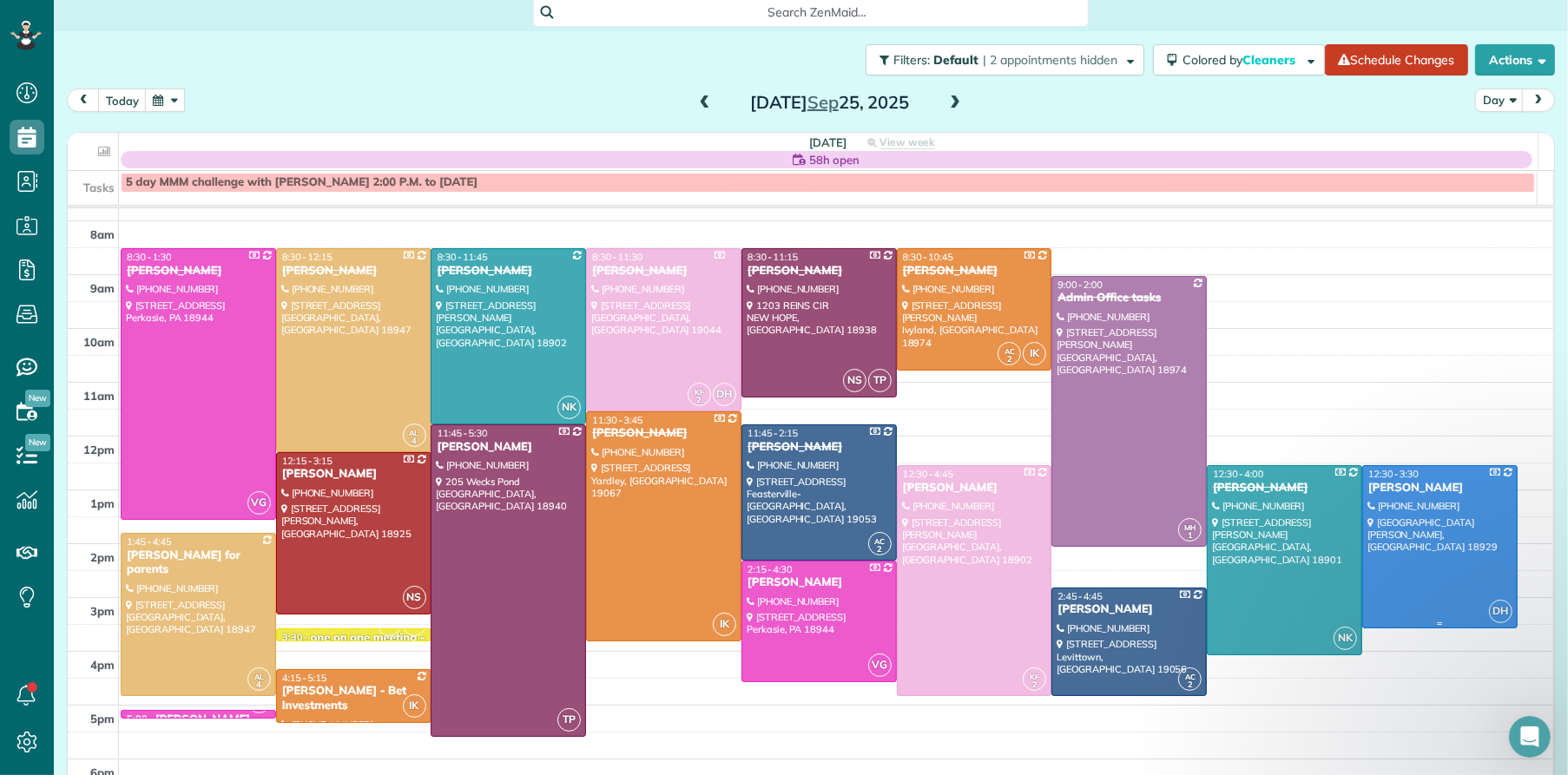
click at [1368, 481] on div "[PERSON_NAME]" at bounding box center [1440, 488] width 145 height 15
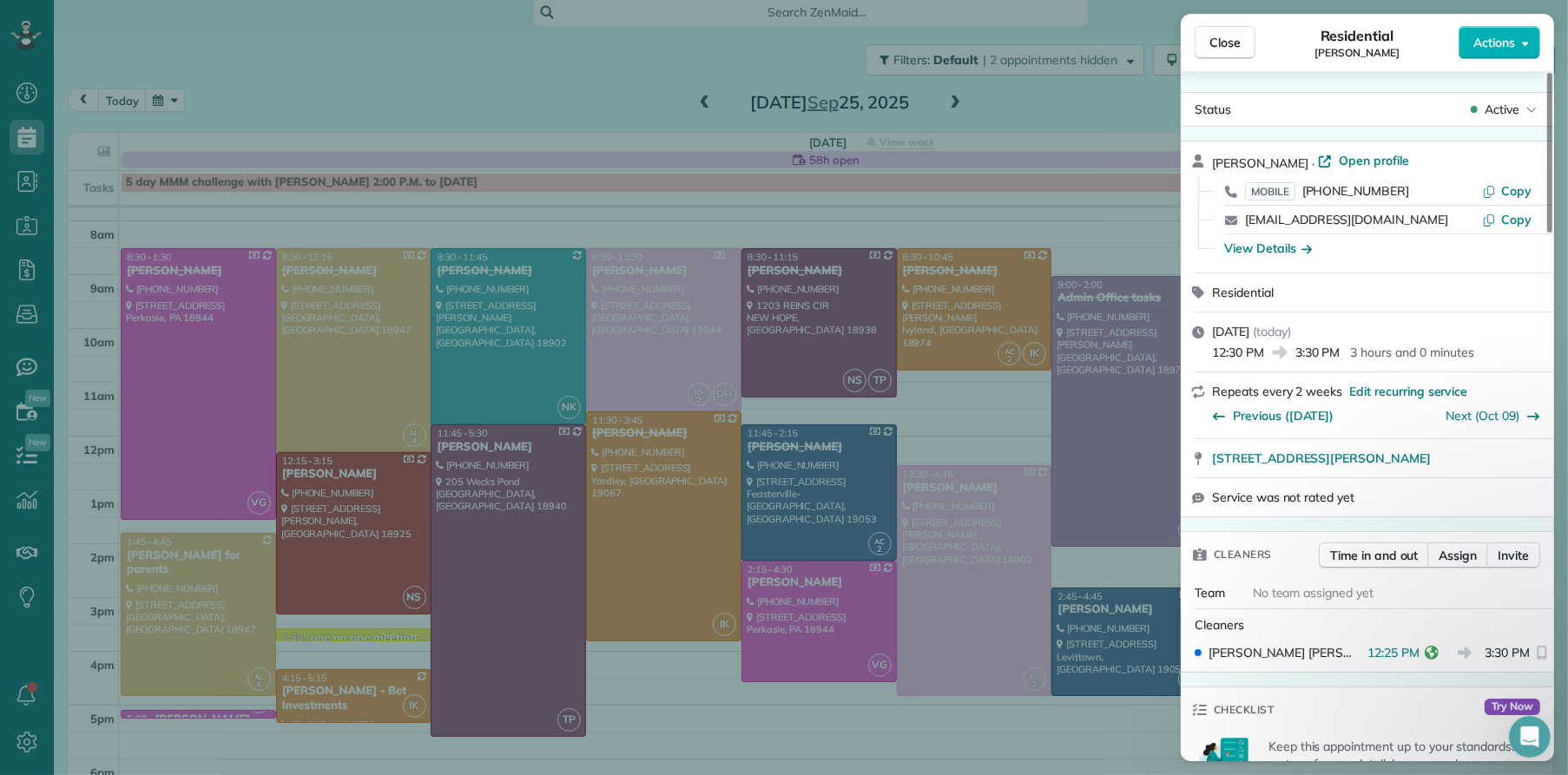
scroll to position [4, 0]
drag, startPoint x: 1222, startPoint y: 53, endPoint x: 913, endPoint y: 214, distance: 348.4
click at [1221, 54] on button "Close" at bounding box center [1225, 43] width 61 height 33
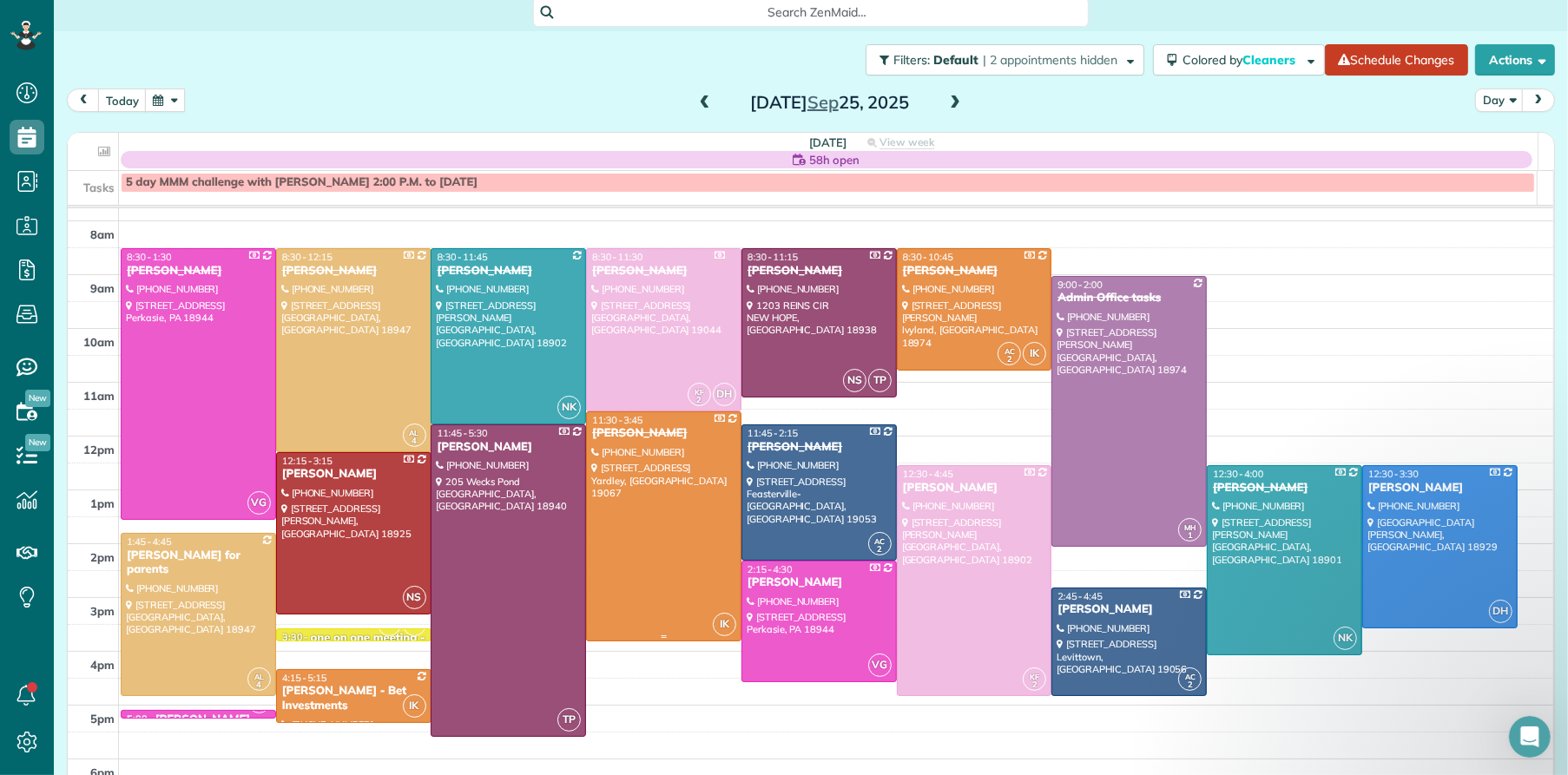
scroll to position [45, 0]
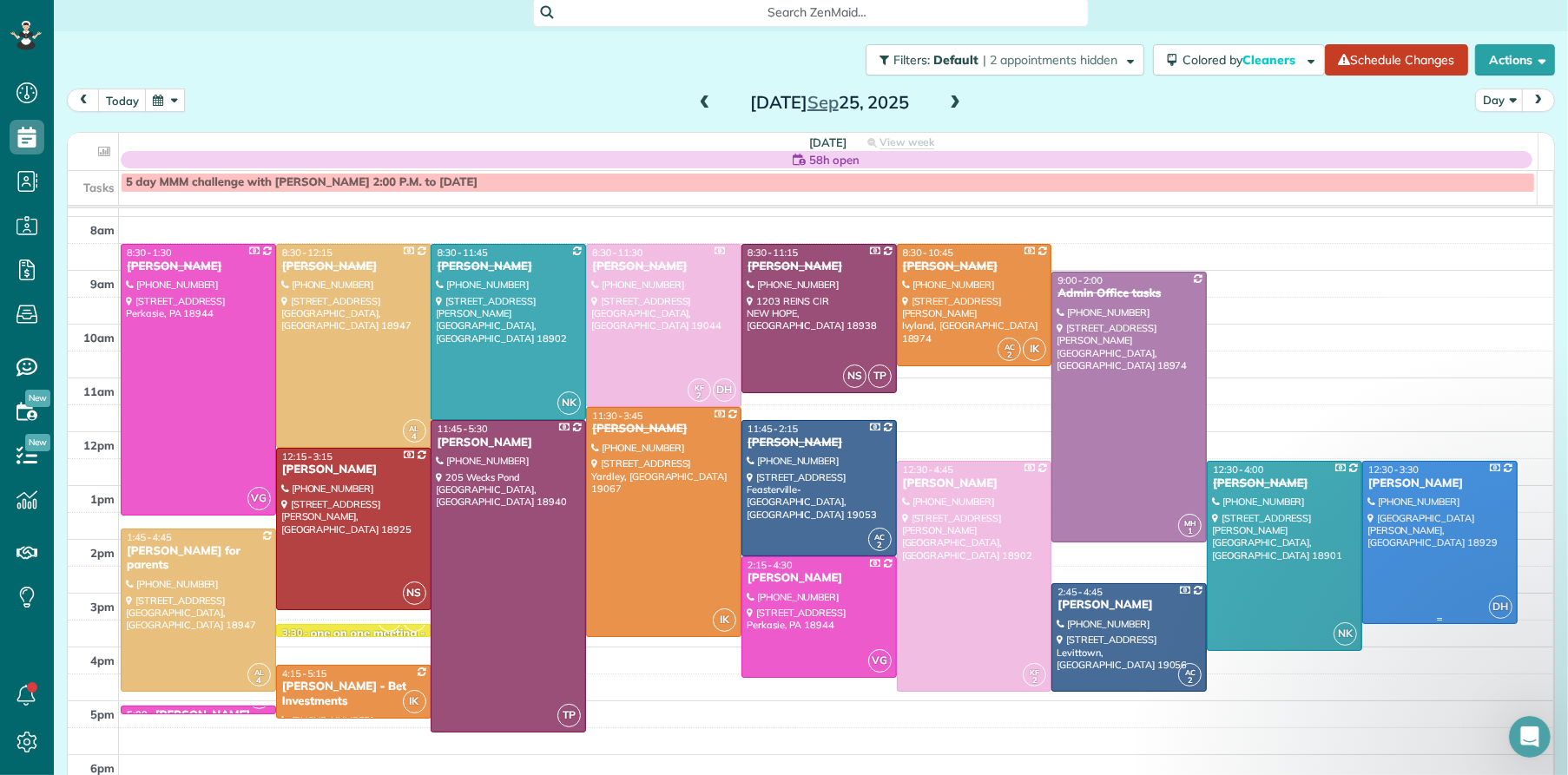
drag, startPoint x: 1385, startPoint y: 479, endPoint x: 1015, endPoint y: 193, distance: 467.6
click at [1385, 479] on div "[PERSON_NAME]" at bounding box center [1440, 483] width 145 height 15
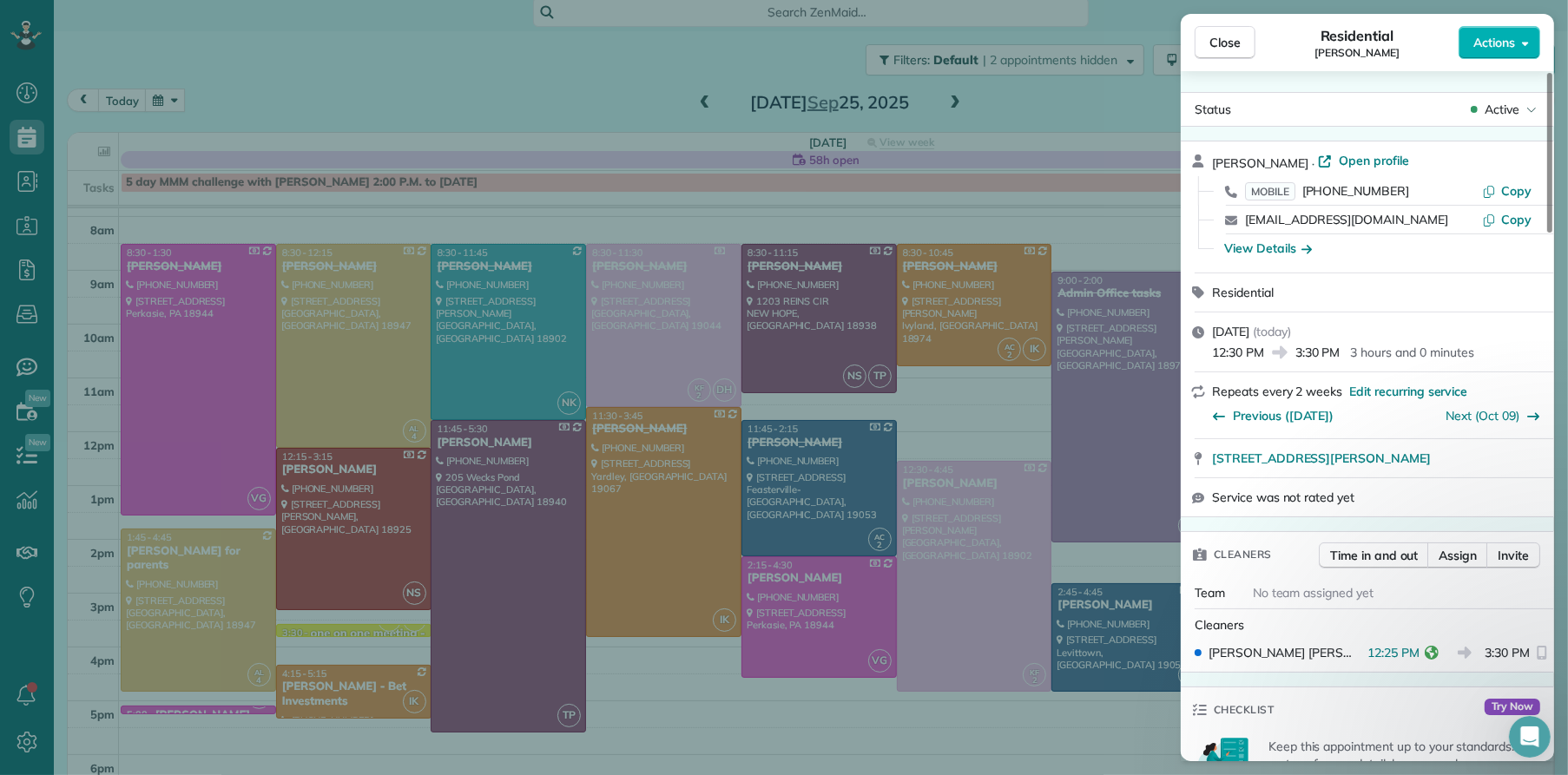
drag, startPoint x: 1222, startPoint y: 38, endPoint x: 883, endPoint y: 513, distance: 583.6
click at [1221, 41] on span "Close" at bounding box center [1225, 42] width 31 height 18
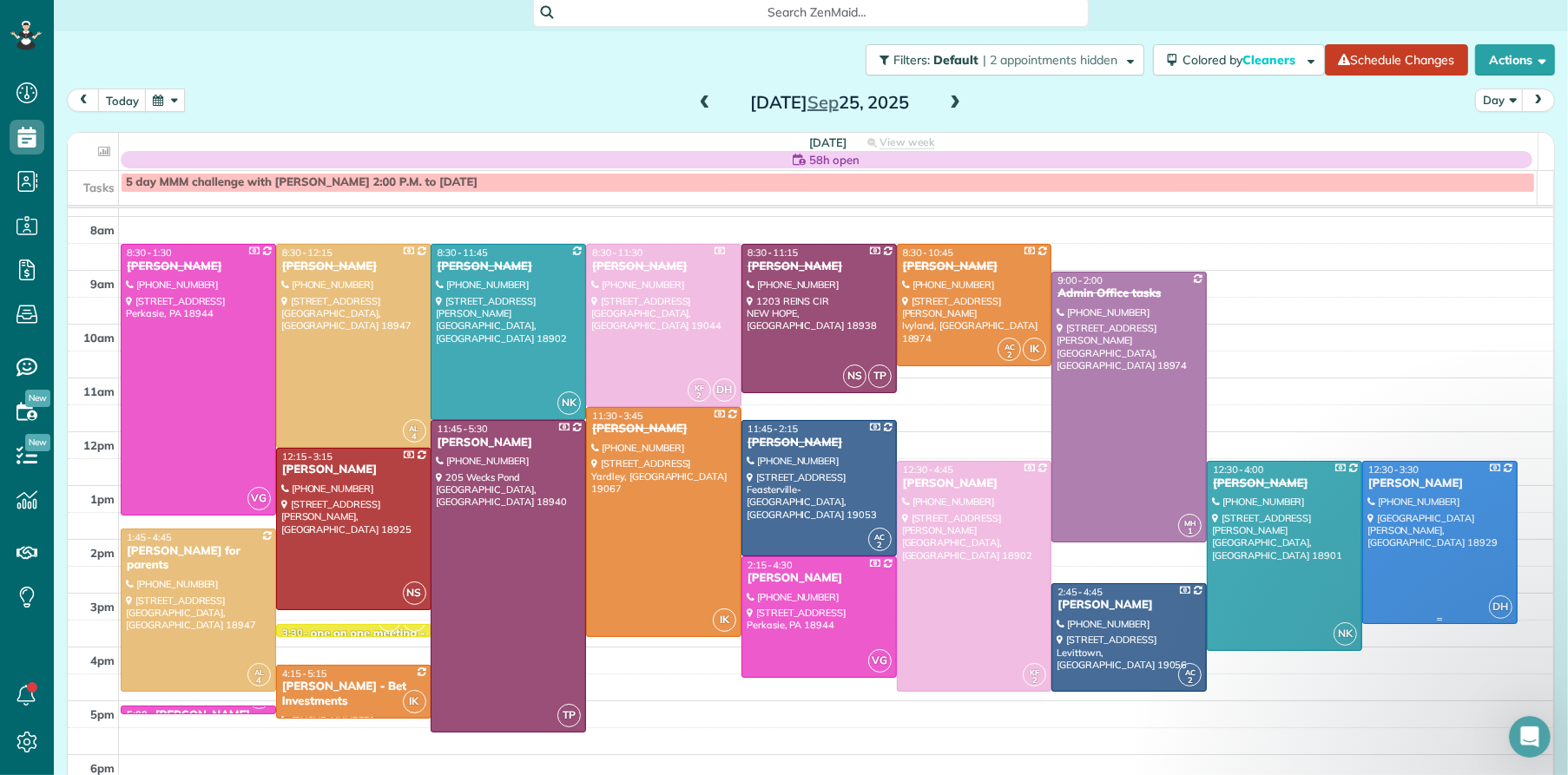
click at [1378, 481] on div "[PERSON_NAME]" at bounding box center [1440, 483] width 145 height 15
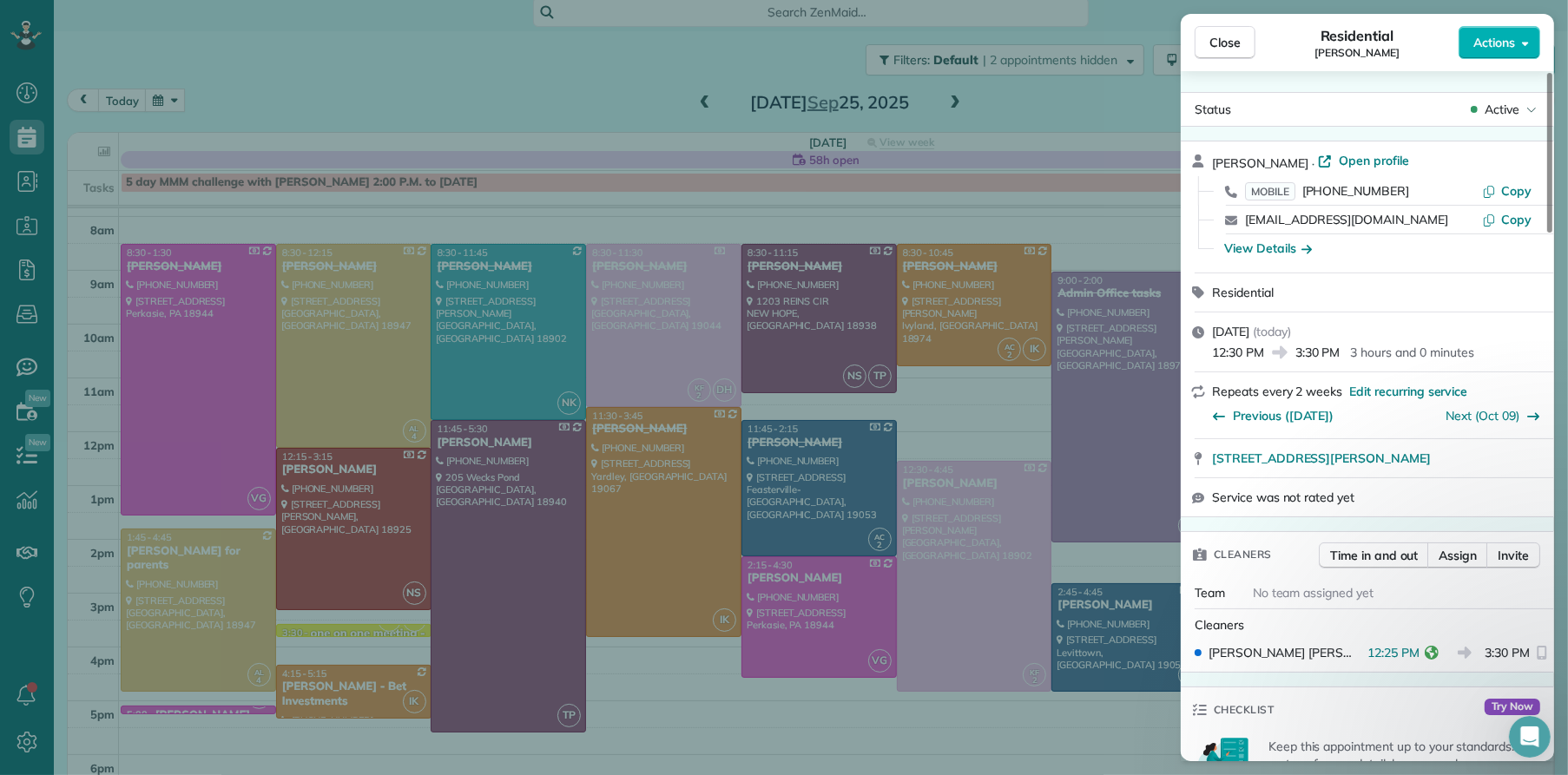
drag, startPoint x: 1204, startPoint y: 56, endPoint x: 1078, endPoint y: 535, distance: 495.3
click at [1204, 56] on button "Close" at bounding box center [1225, 43] width 61 height 33
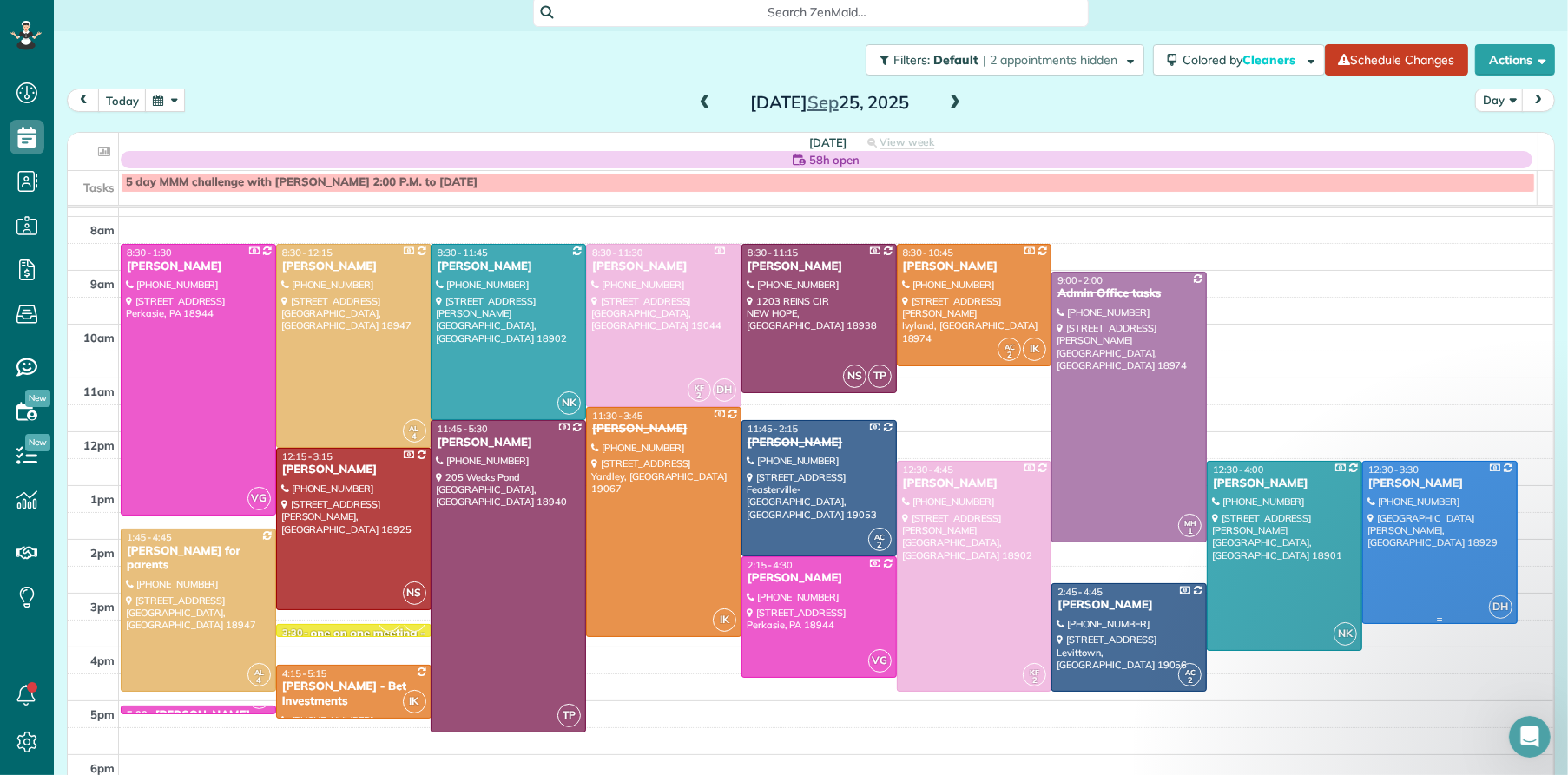
click at [1368, 481] on div "[PERSON_NAME]" at bounding box center [1440, 483] width 145 height 15
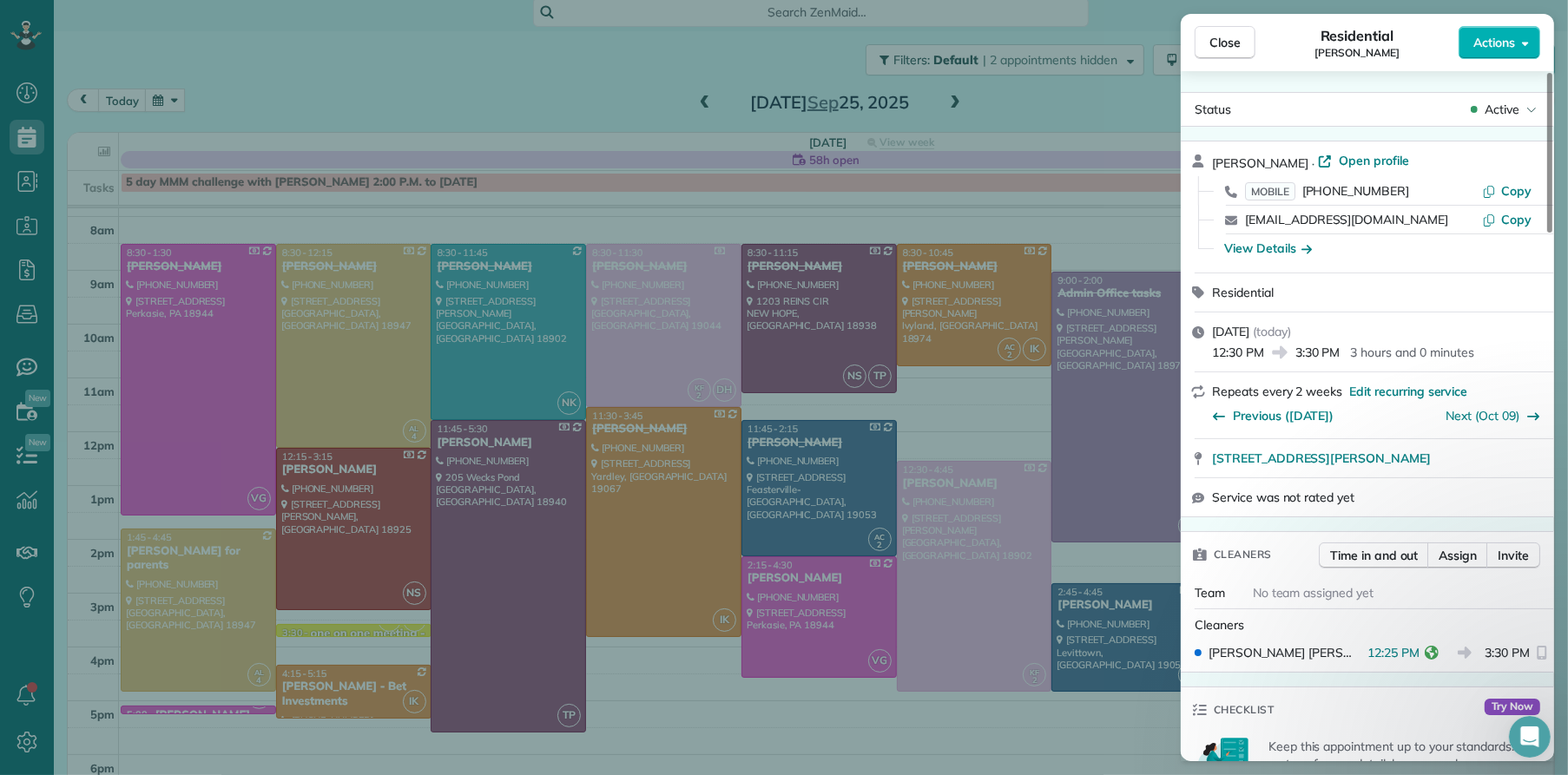
drag, startPoint x: 1239, startPoint y: 46, endPoint x: 1232, endPoint y: 136, distance: 90.3
click at [1239, 47] on span "Close" at bounding box center [1225, 42] width 31 height 18
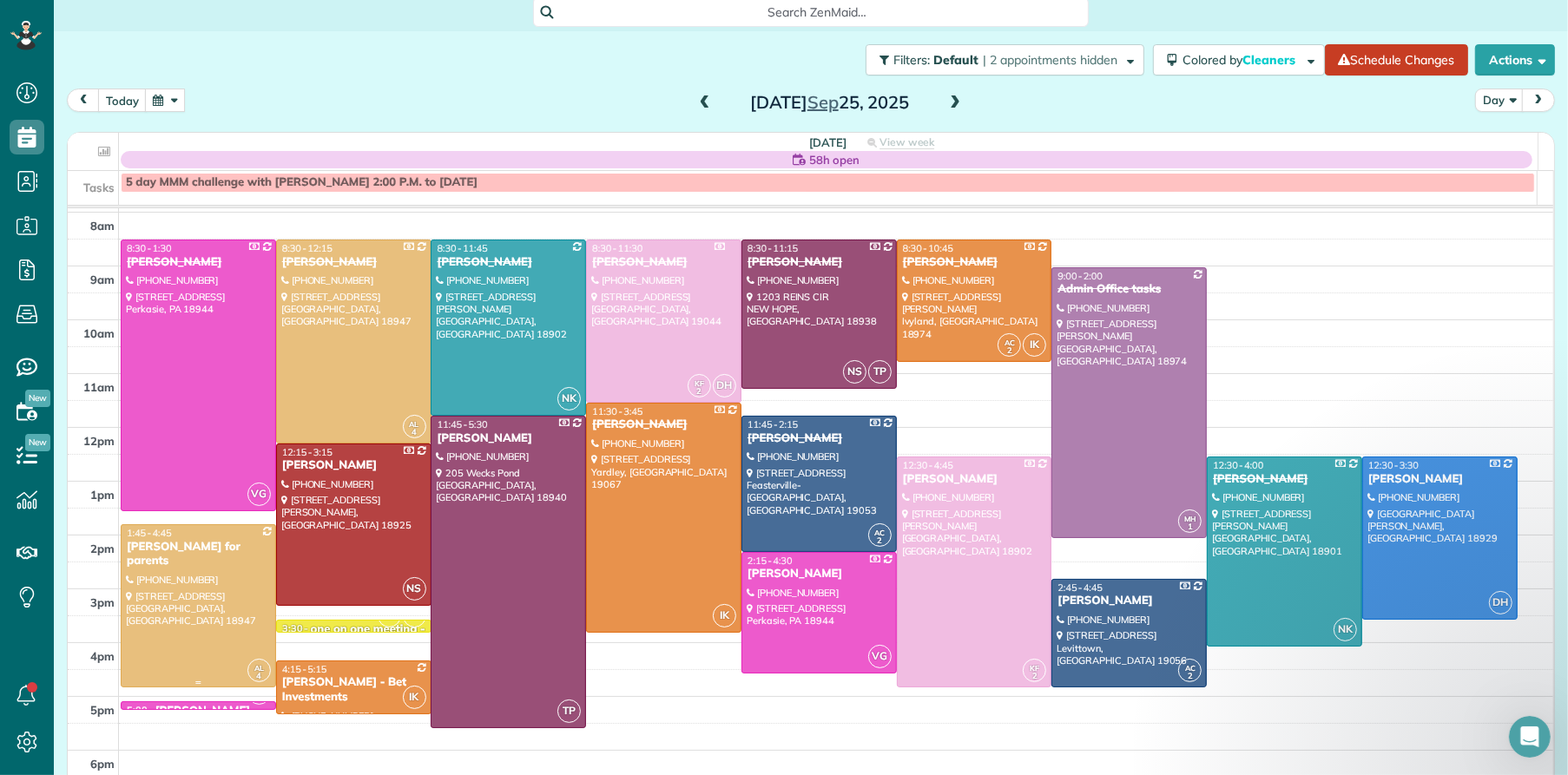
scroll to position [54, 0]
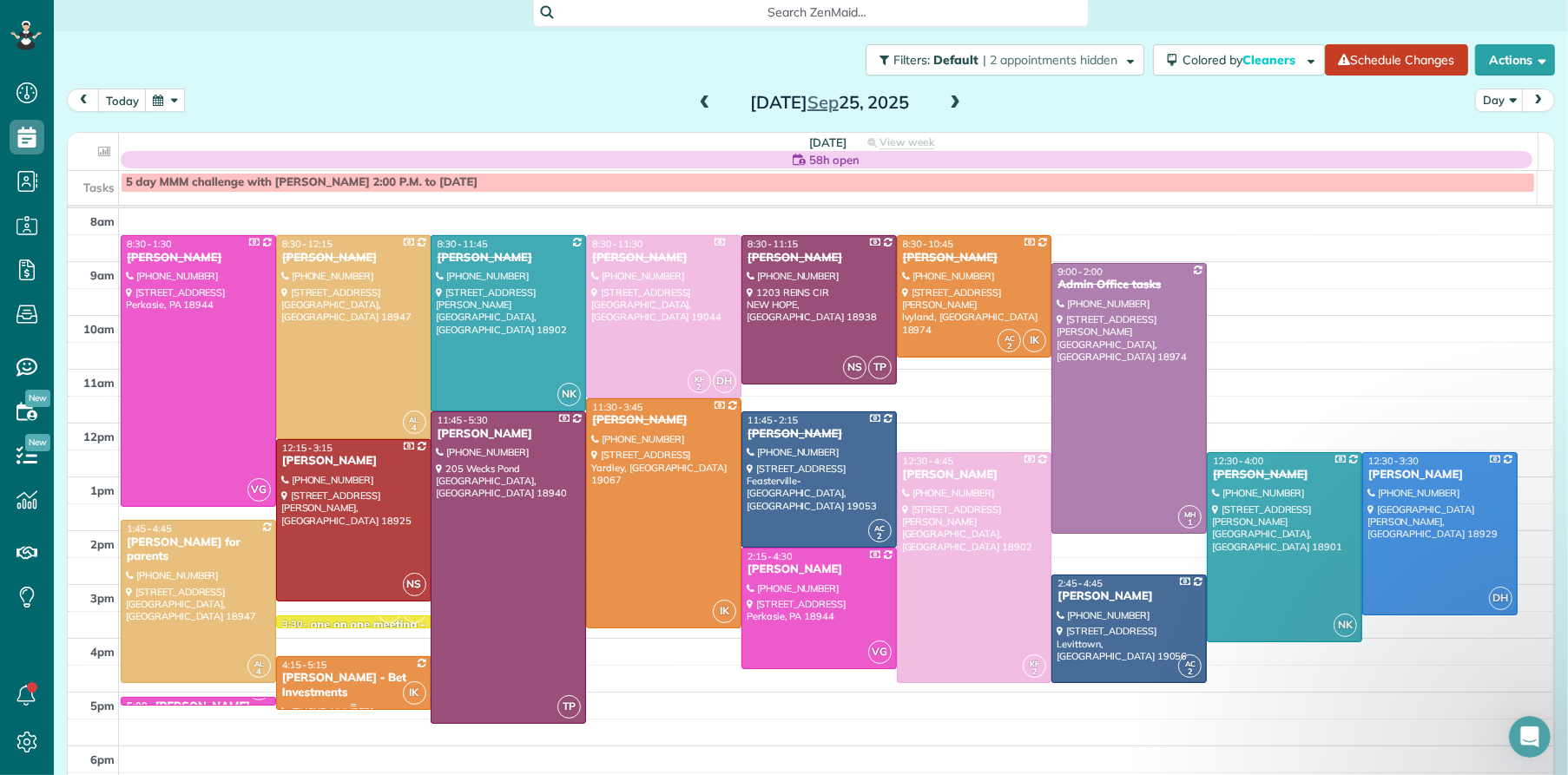
click at [335, 672] on div "[PERSON_NAME] - Bet Investments" at bounding box center [354, 686] width 145 height 29
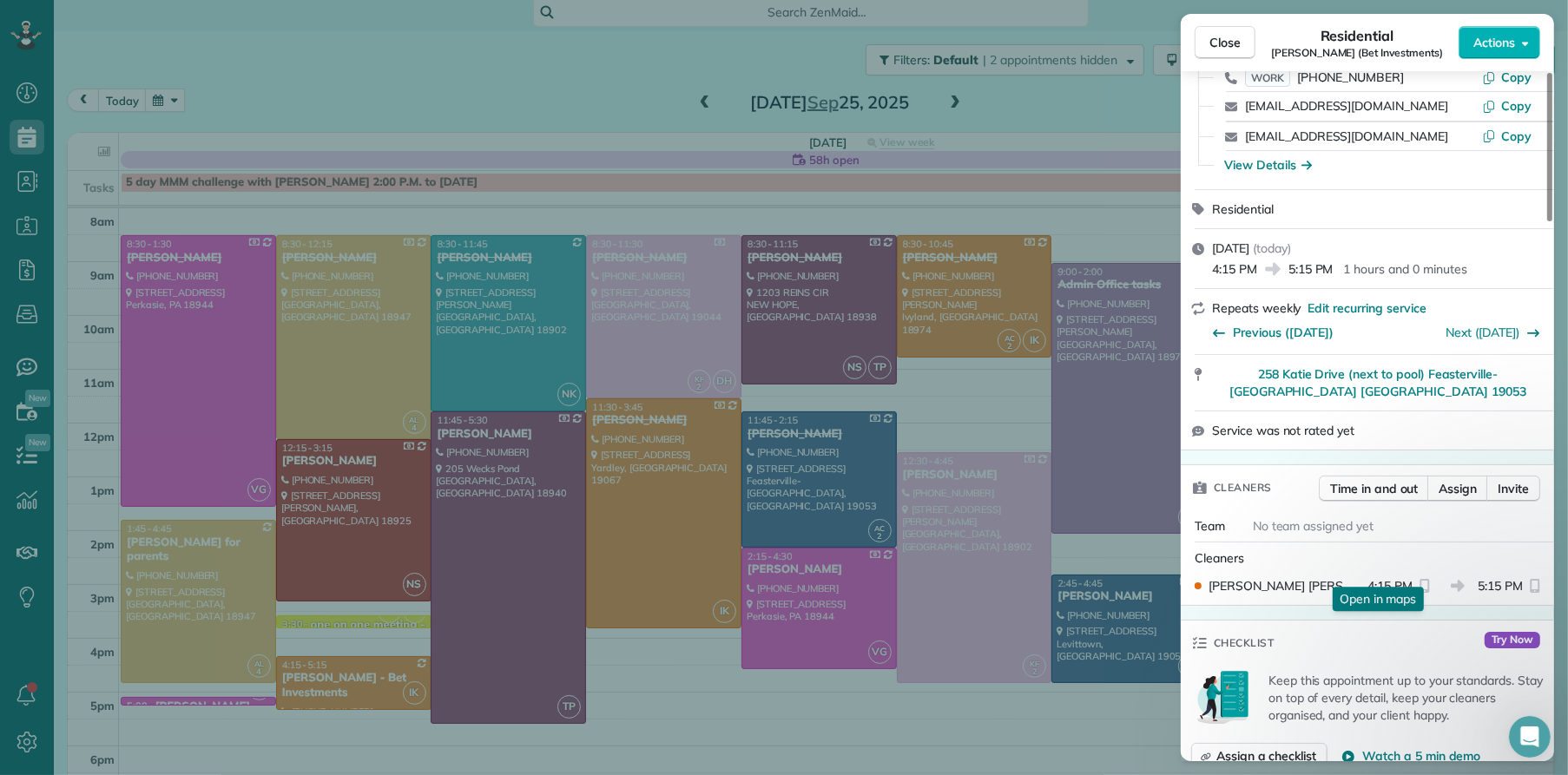
scroll to position [249, 0]
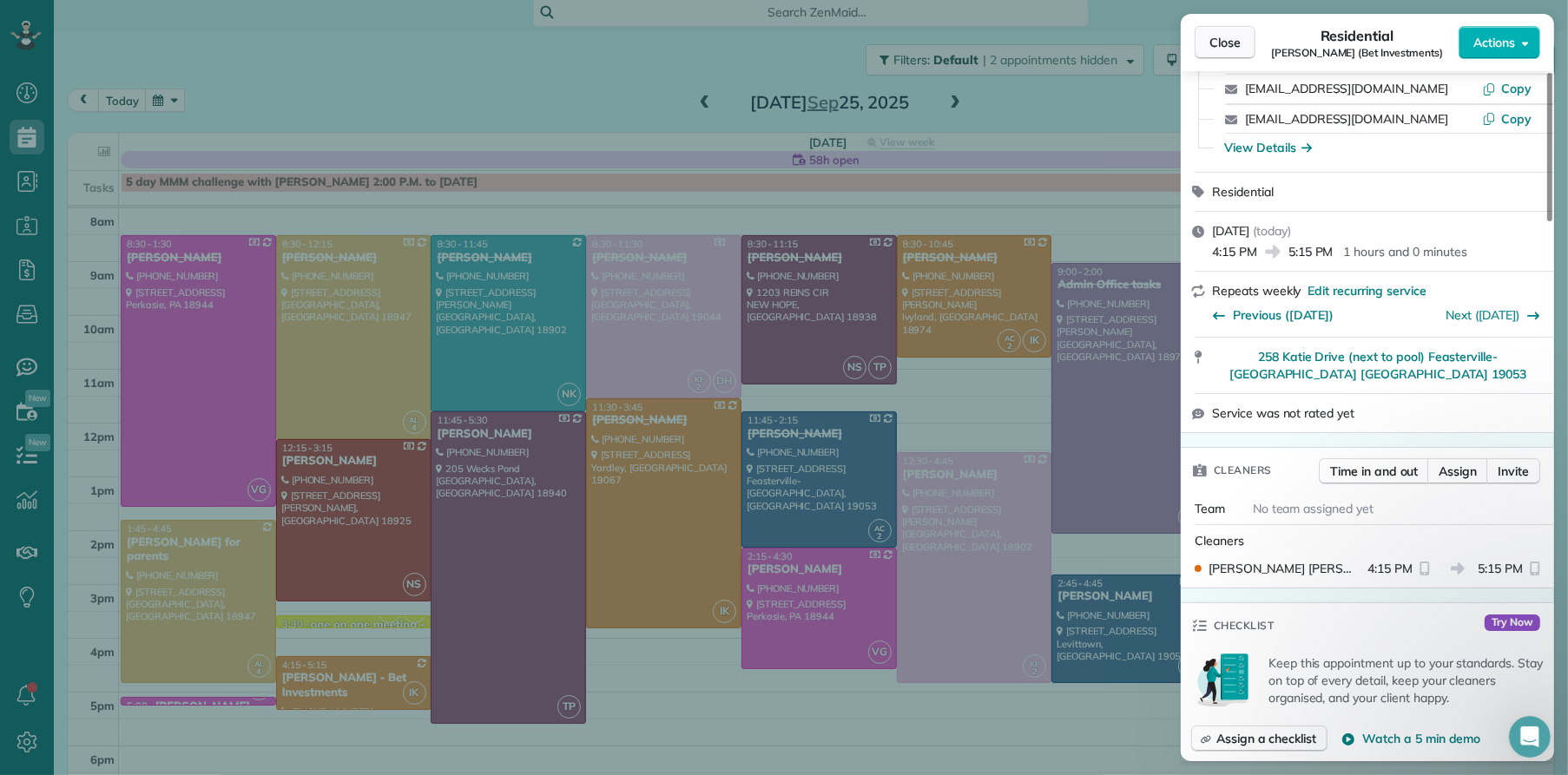
click at [1213, 48] on span "Close" at bounding box center [1225, 42] width 31 height 18
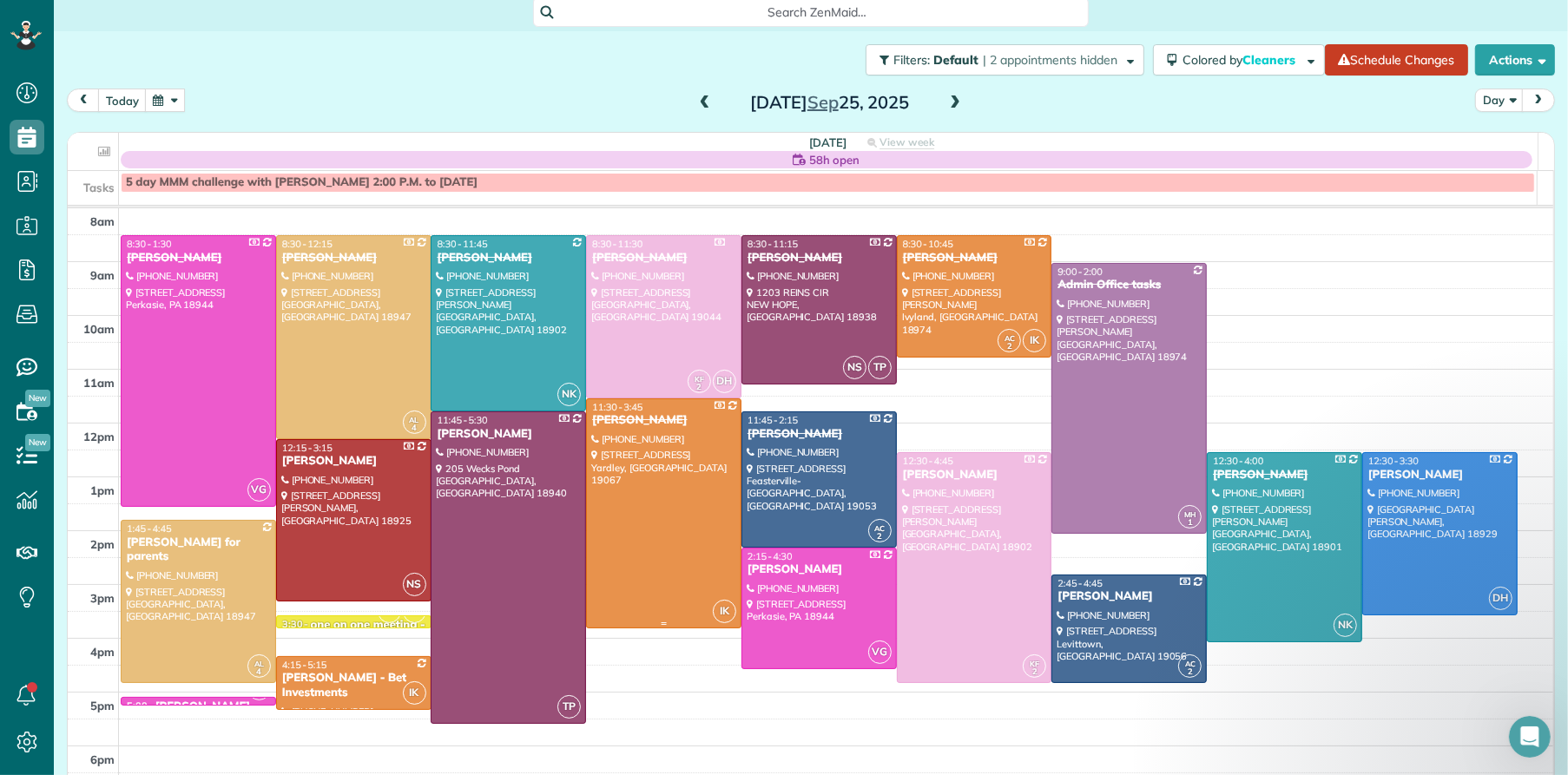
click at [622, 416] on div "[PERSON_NAME]" at bounding box center [664, 420] width 145 height 15
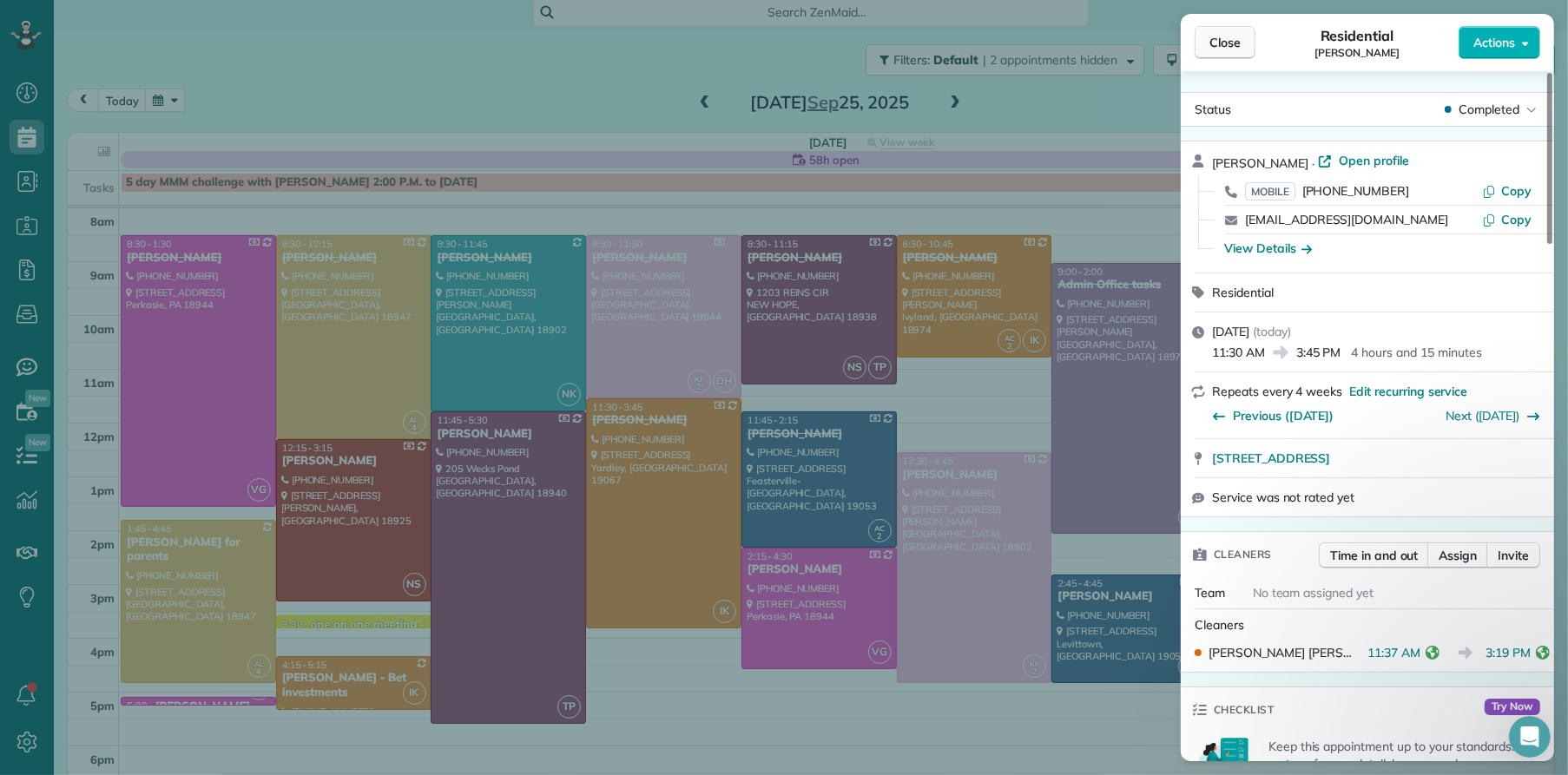
click at [1231, 40] on span "Close" at bounding box center [1225, 42] width 31 height 18
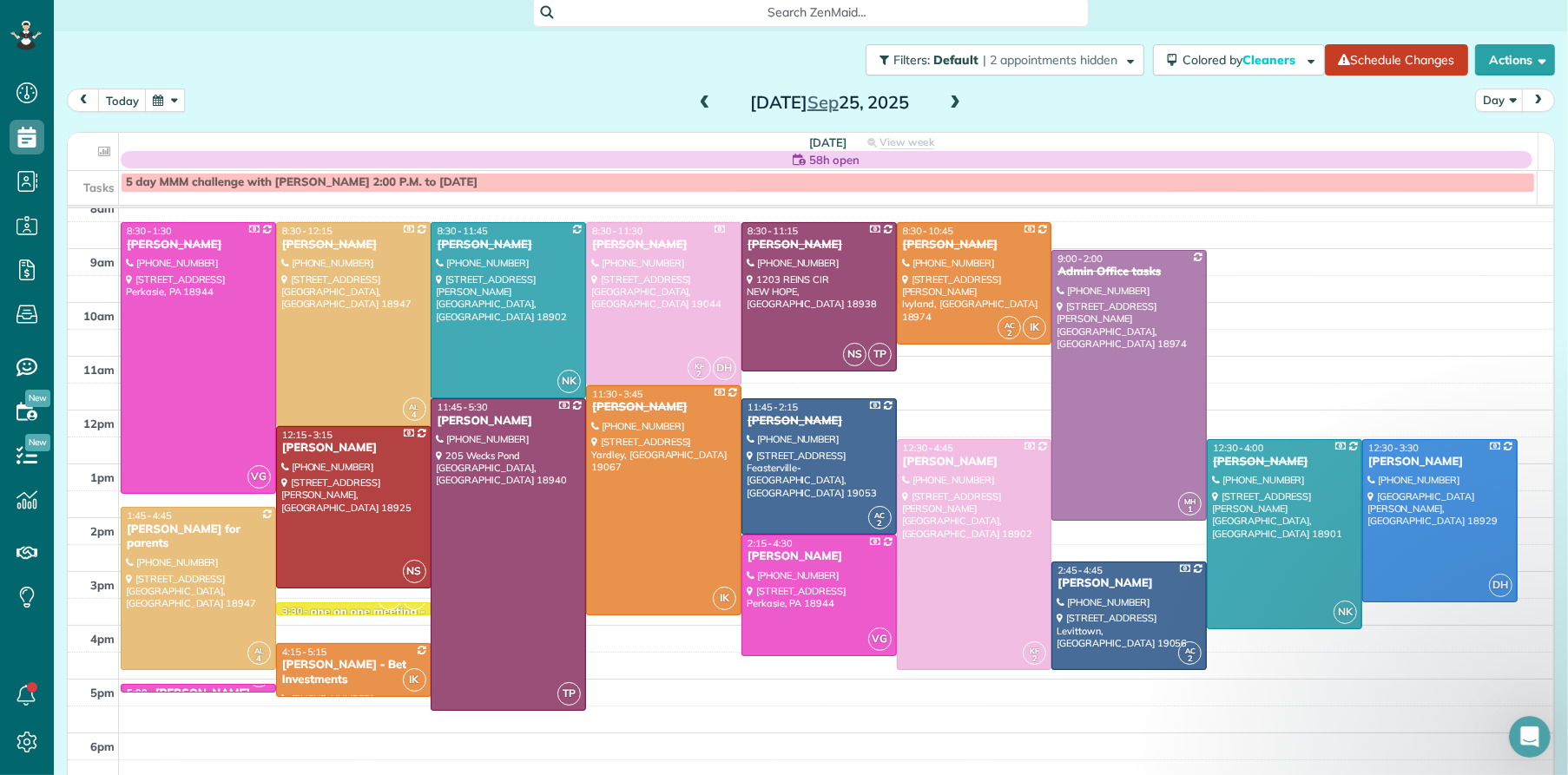
scroll to position [93, 0]
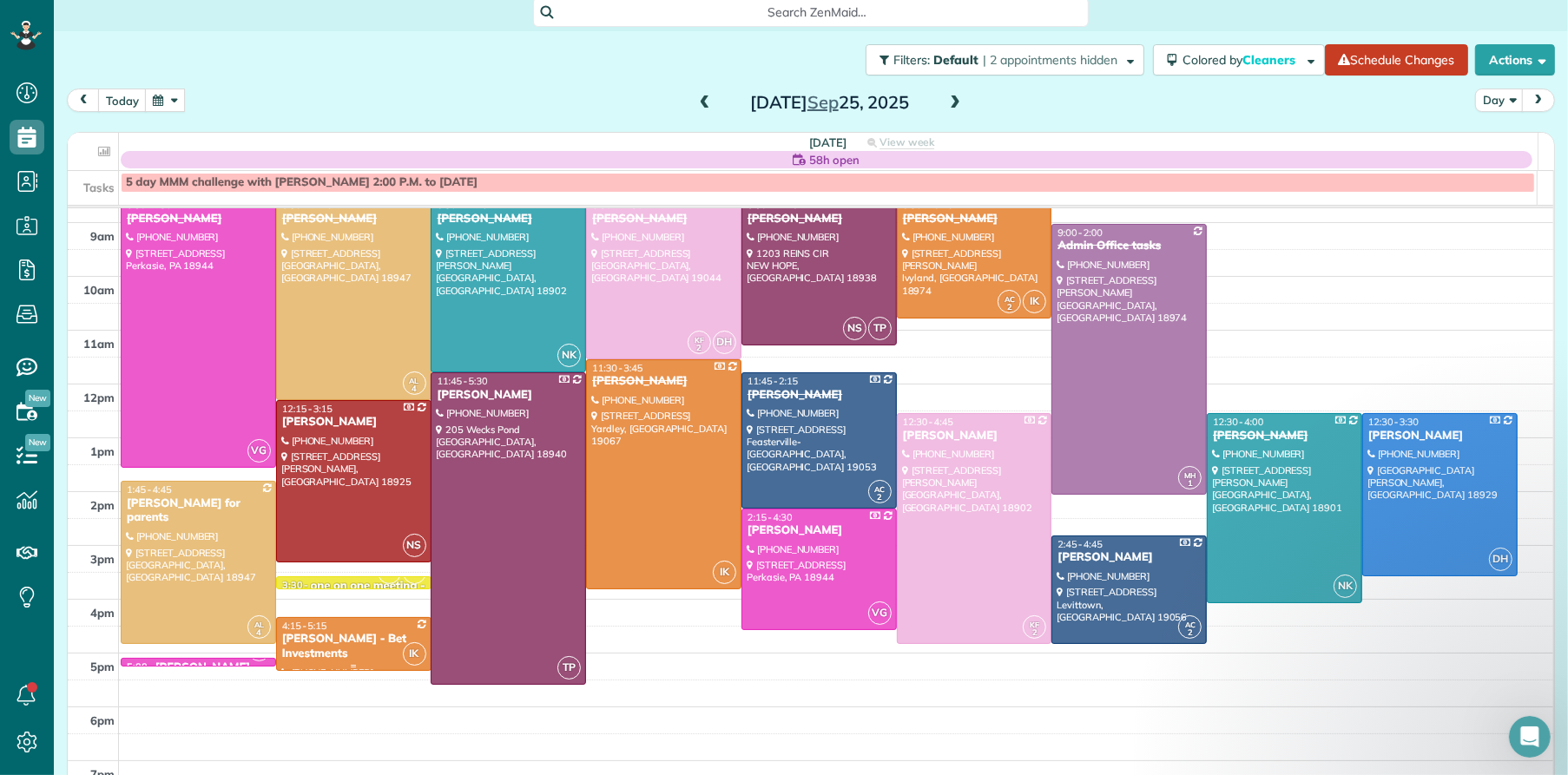
click at [318, 624] on span "4:15 - 5:15" at bounding box center [305, 626] width 45 height 12
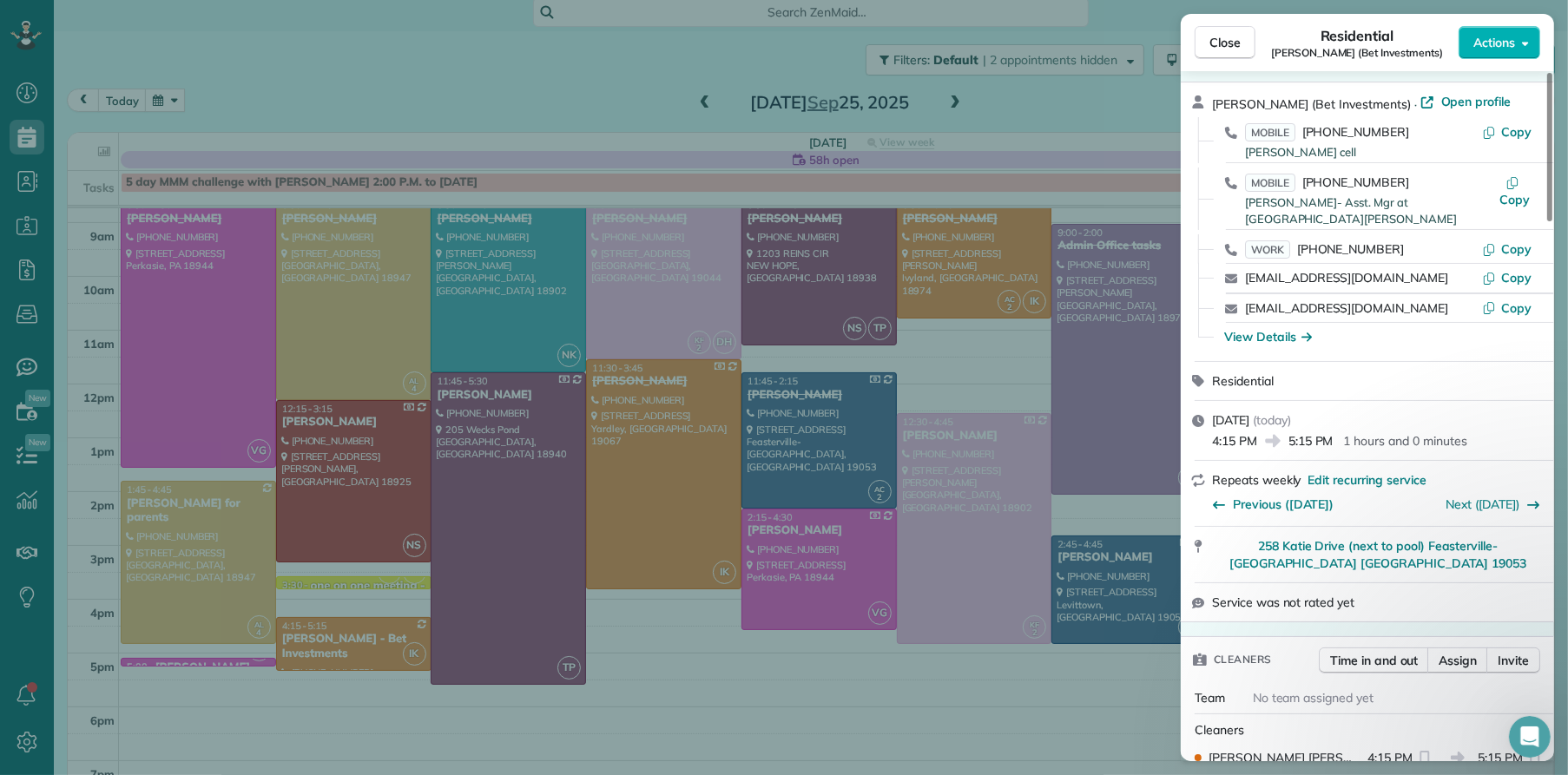
scroll to position [57, 0]
drag, startPoint x: 1235, startPoint y: 32, endPoint x: 663, endPoint y: 311, distance: 636.4
click at [1234, 35] on button "Close" at bounding box center [1225, 43] width 61 height 33
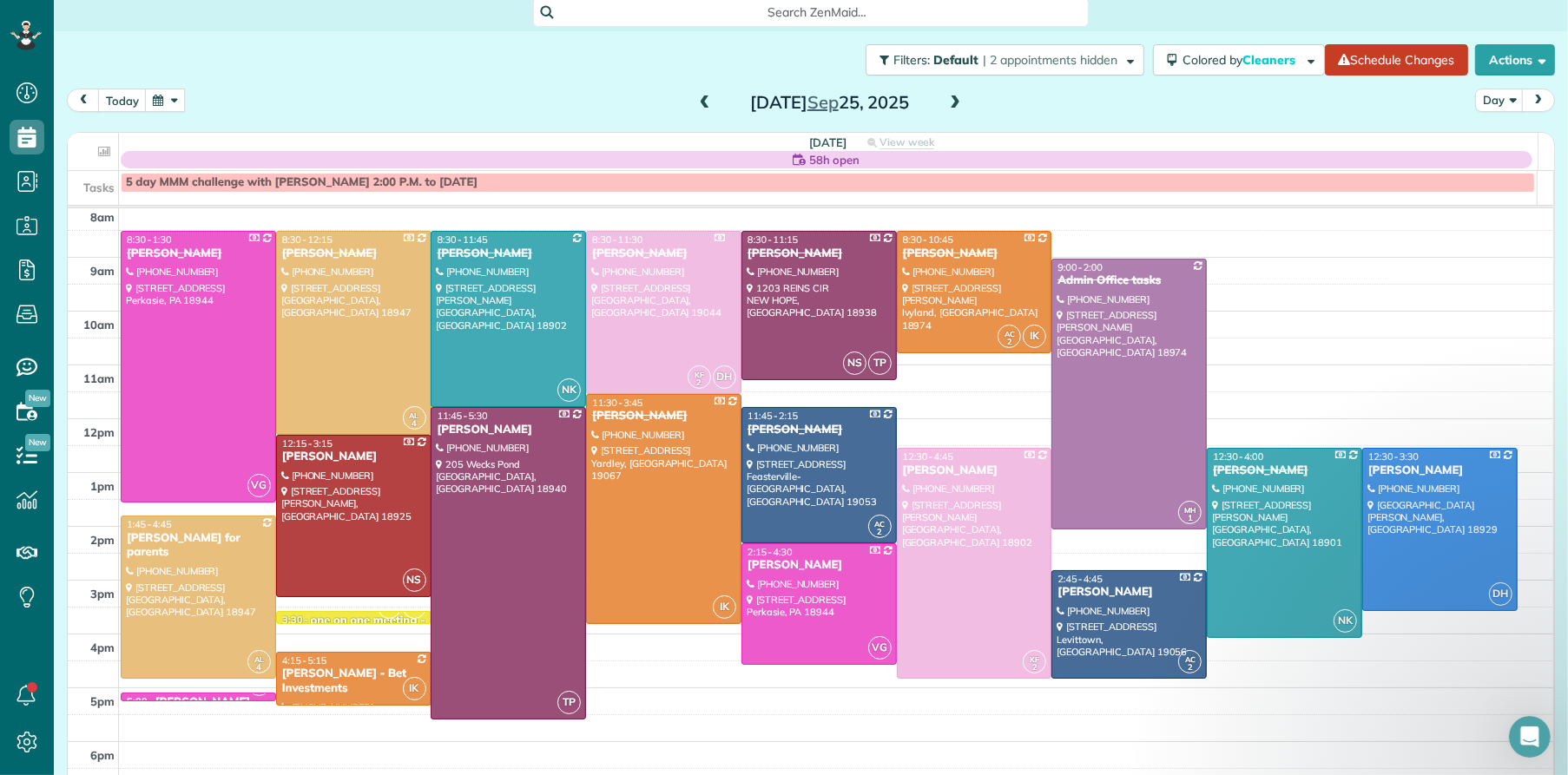
scroll to position [68, 0]
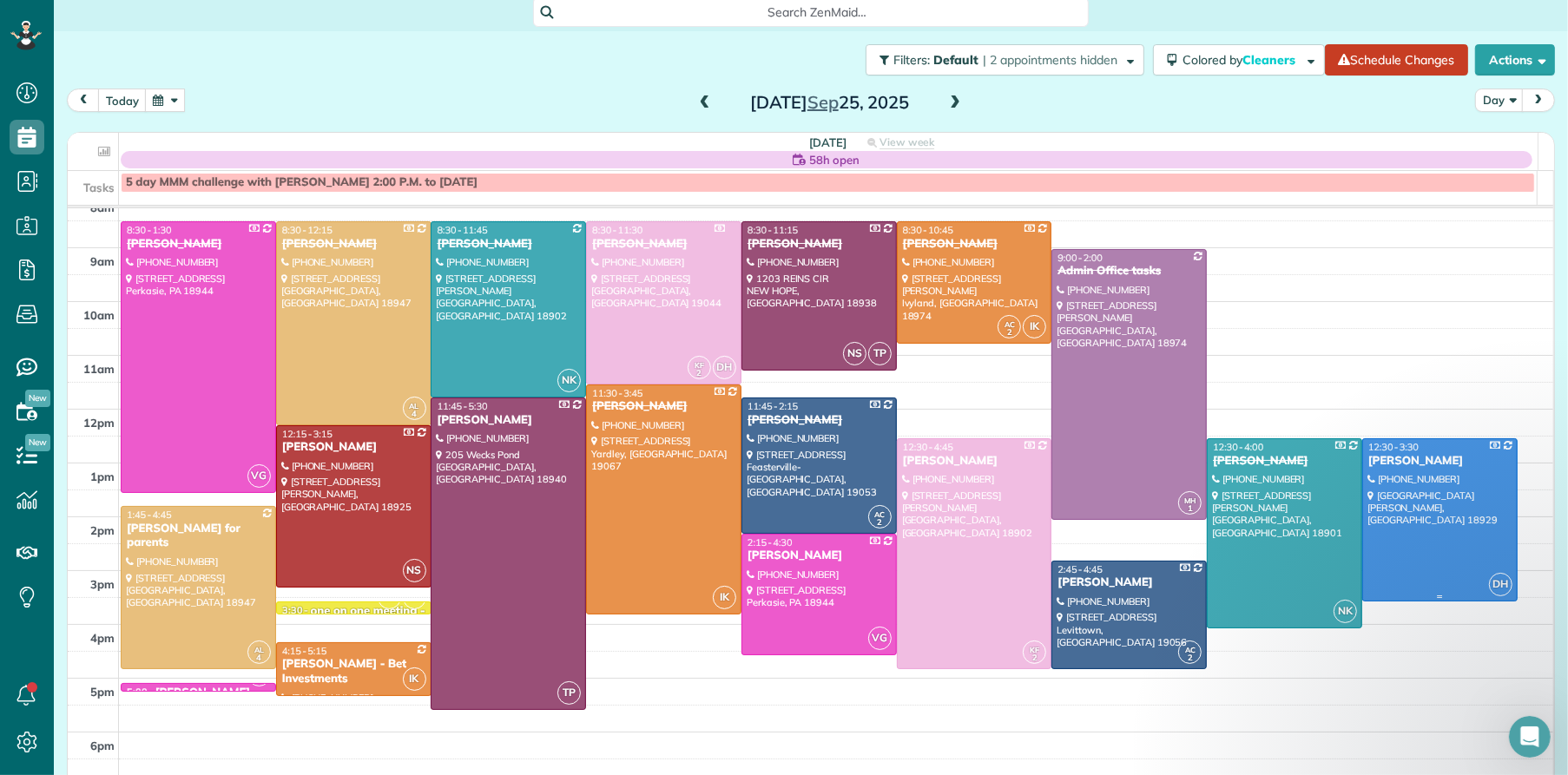
click at [1395, 458] on div "[PERSON_NAME]" at bounding box center [1440, 461] width 145 height 15
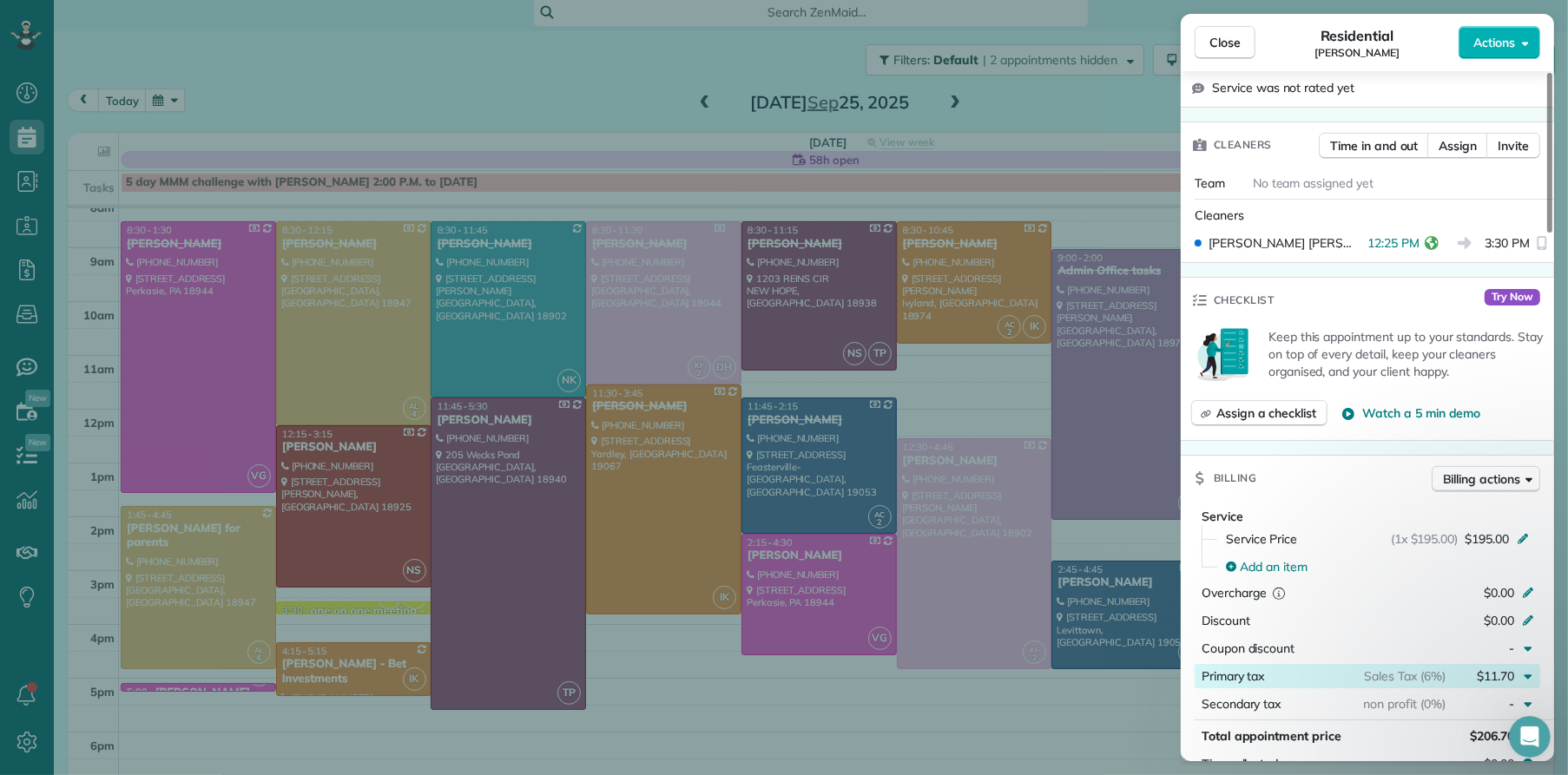
scroll to position [330, 0]
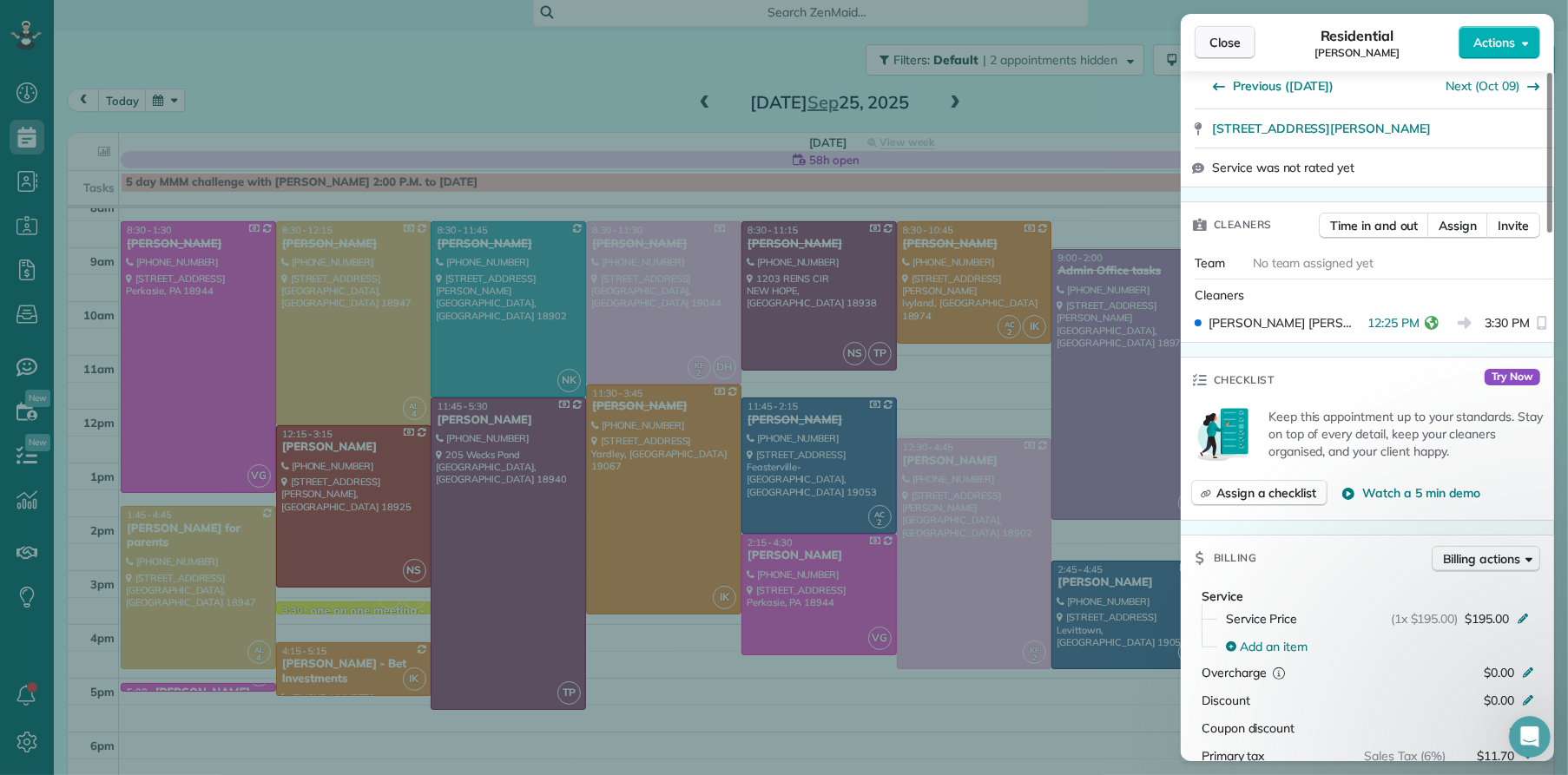
drag, startPoint x: 1243, startPoint y: 46, endPoint x: 562, endPoint y: 8, distance: 682.1
click at [1243, 46] on button "Close" at bounding box center [1225, 43] width 61 height 33
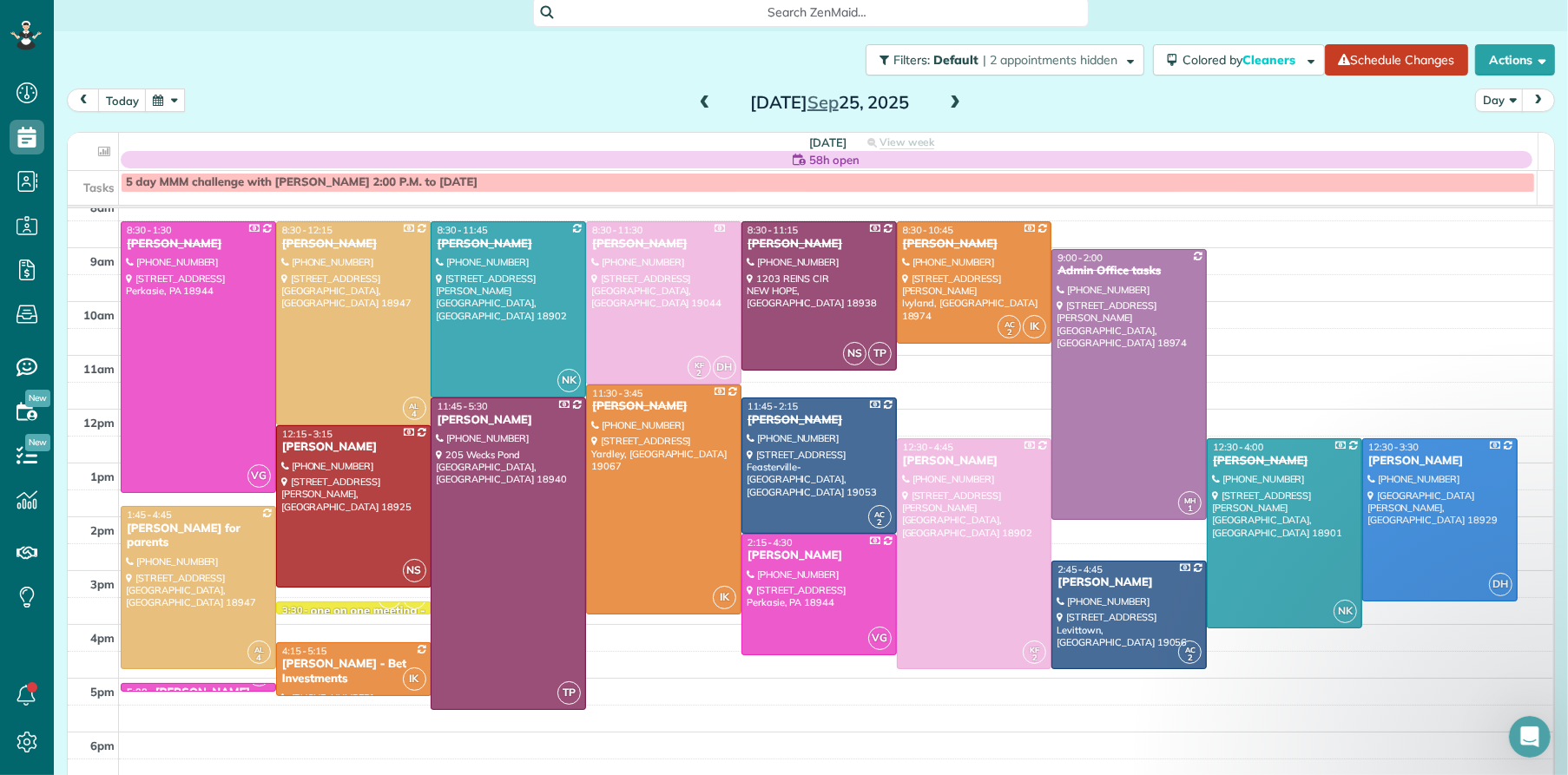
scroll to position [64, 0]
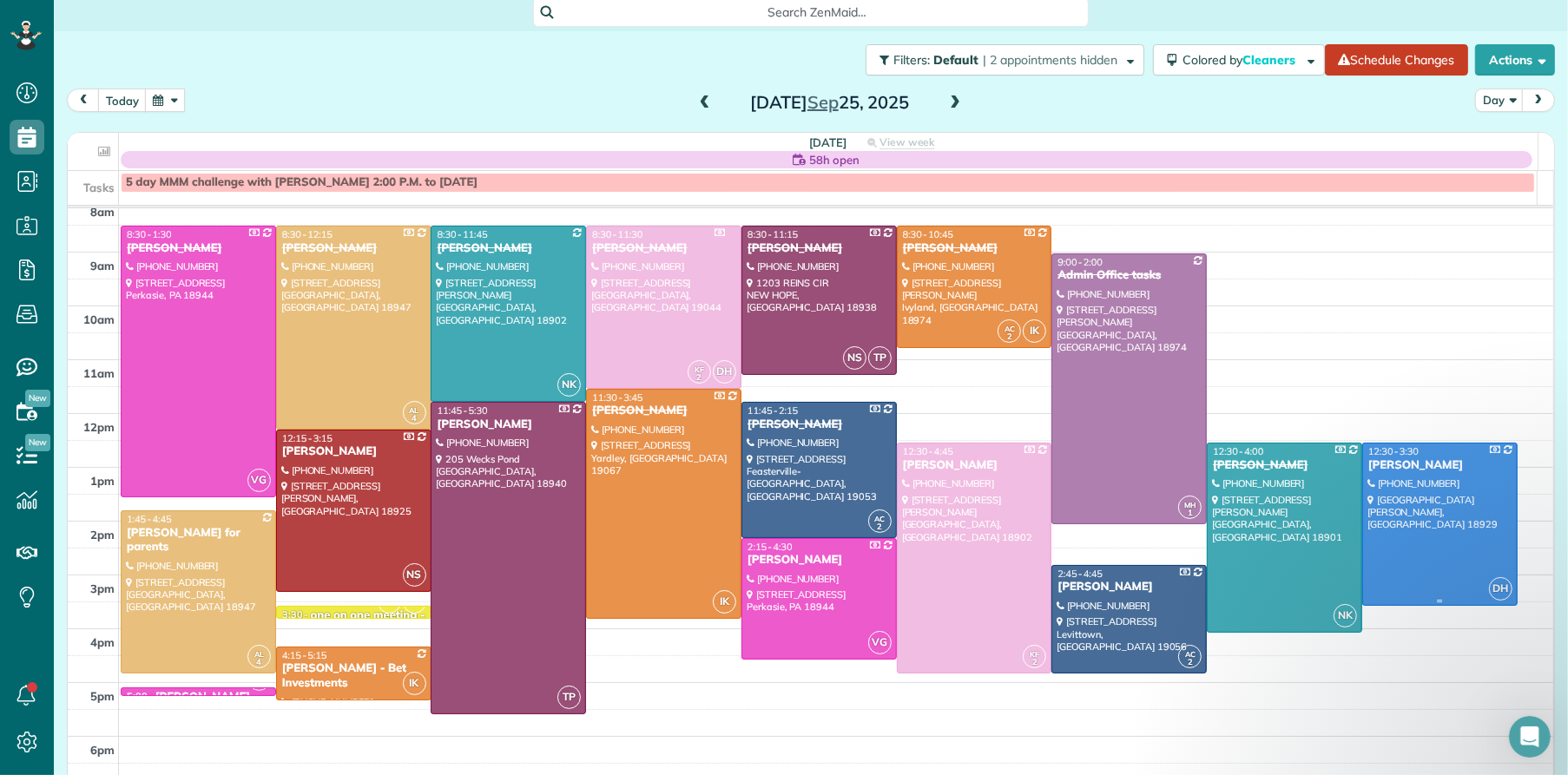
click at [1381, 461] on div "[PERSON_NAME]" at bounding box center [1440, 466] width 145 height 15
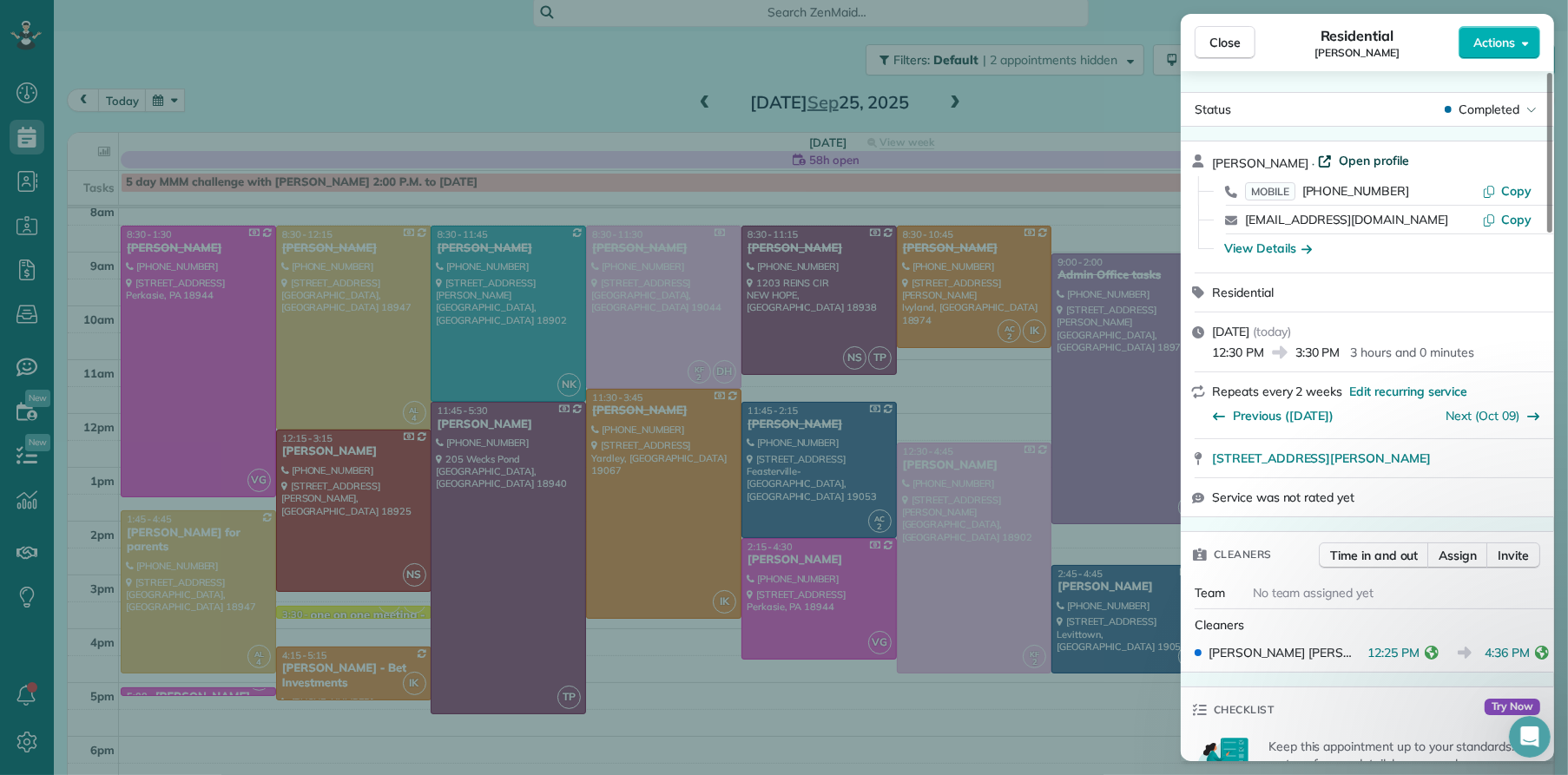
click at [1360, 154] on span "Open profile" at bounding box center [1374, 161] width 71 height 18
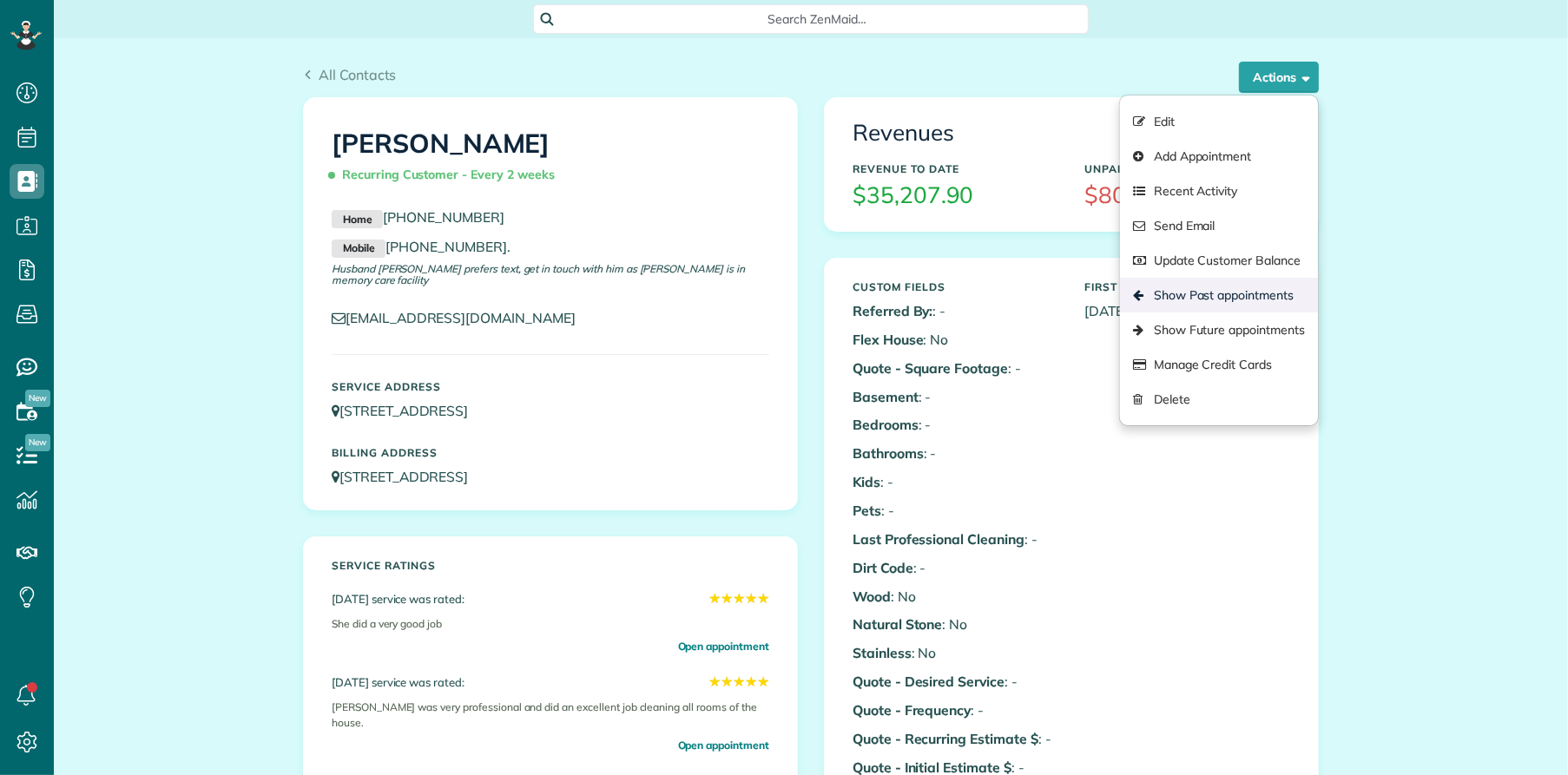
scroll to position [7, 7]
click at [1273, 289] on link "Show Past appointments" at bounding box center [1218, 295] width 197 height 34
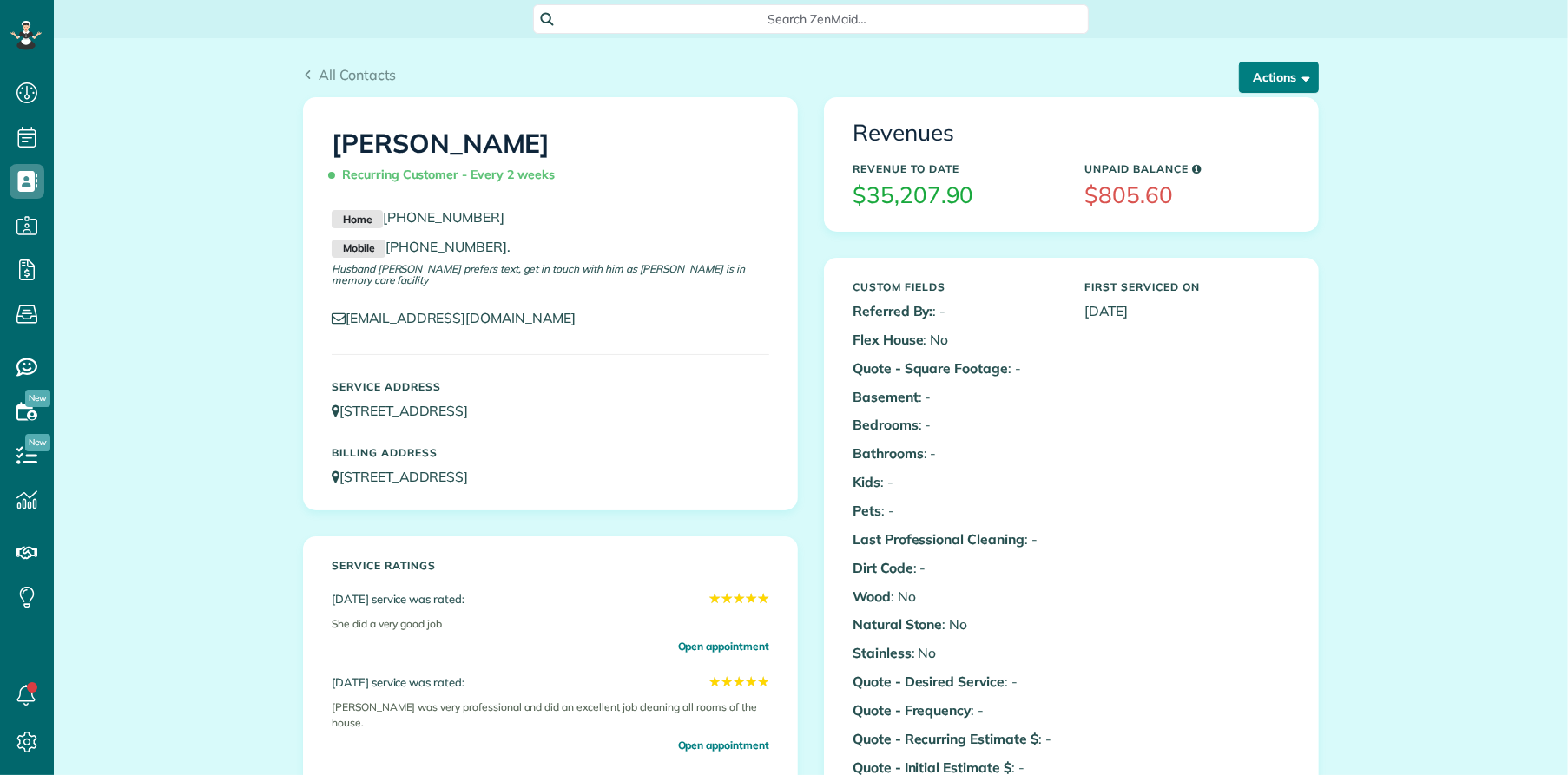
click at [1261, 86] on button "Actions" at bounding box center [1278, 78] width 80 height 31
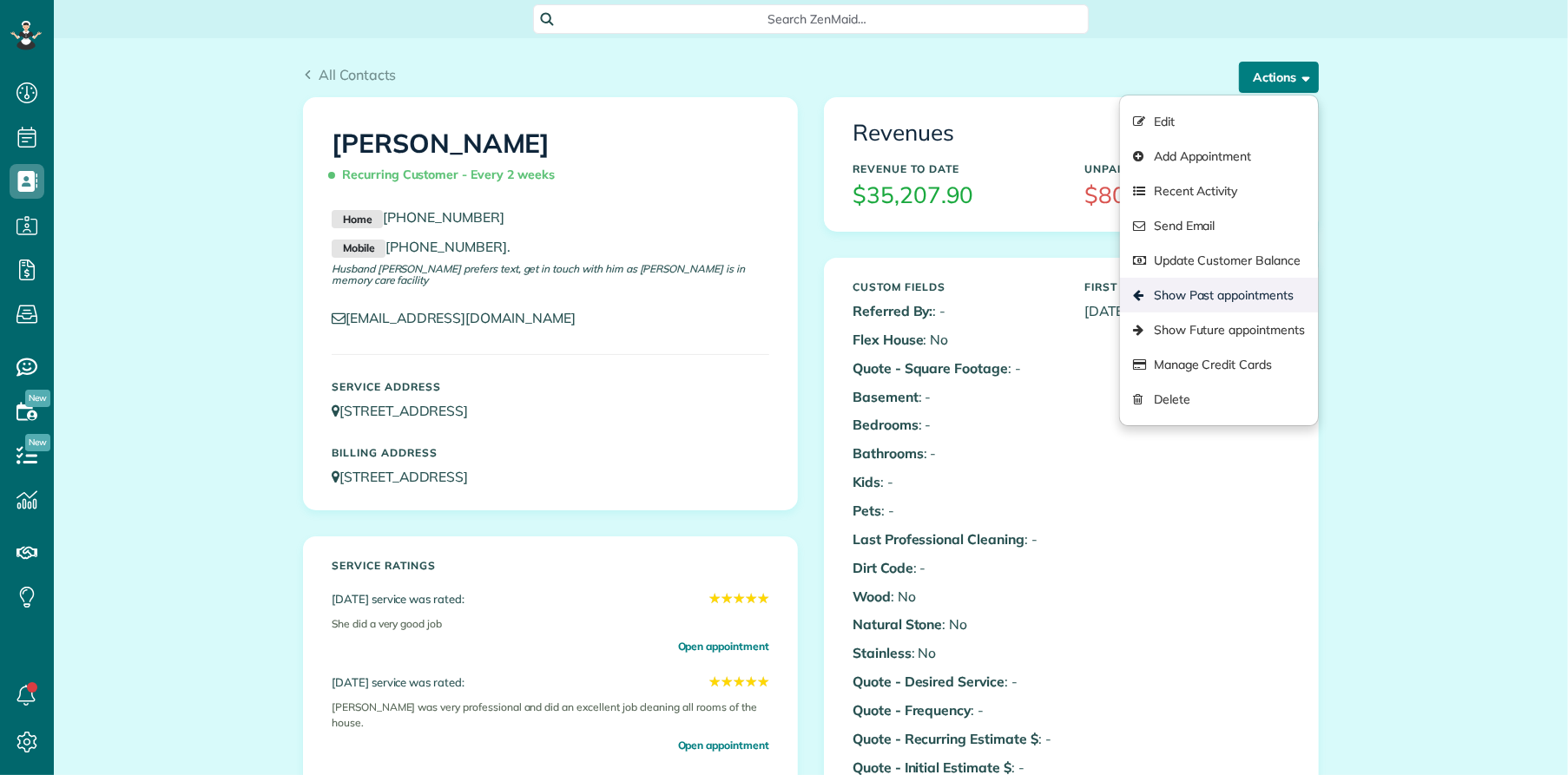
scroll to position [7, 7]
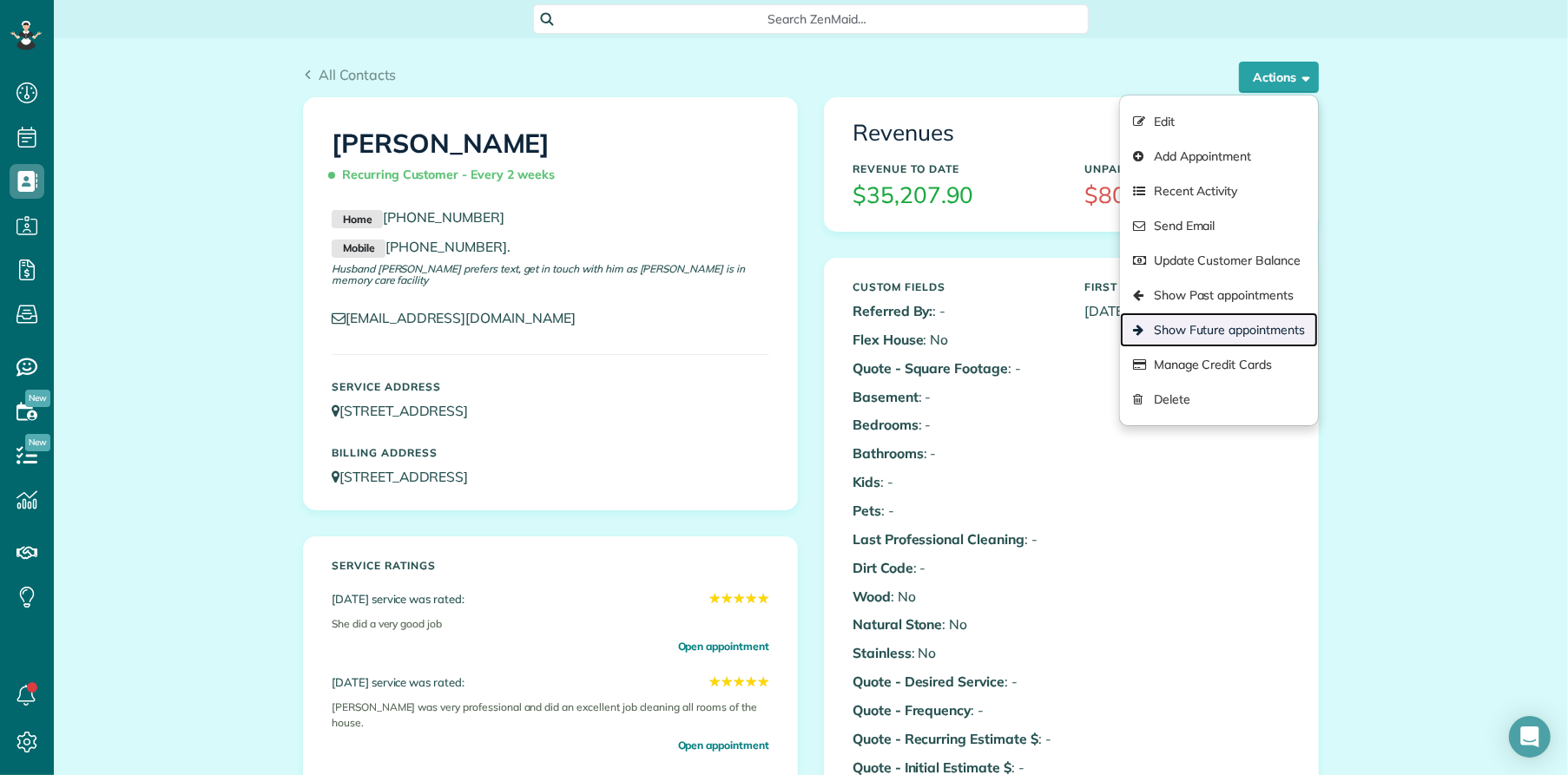
click at [1247, 327] on link "Show Future appointments" at bounding box center [1218, 329] width 197 height 34
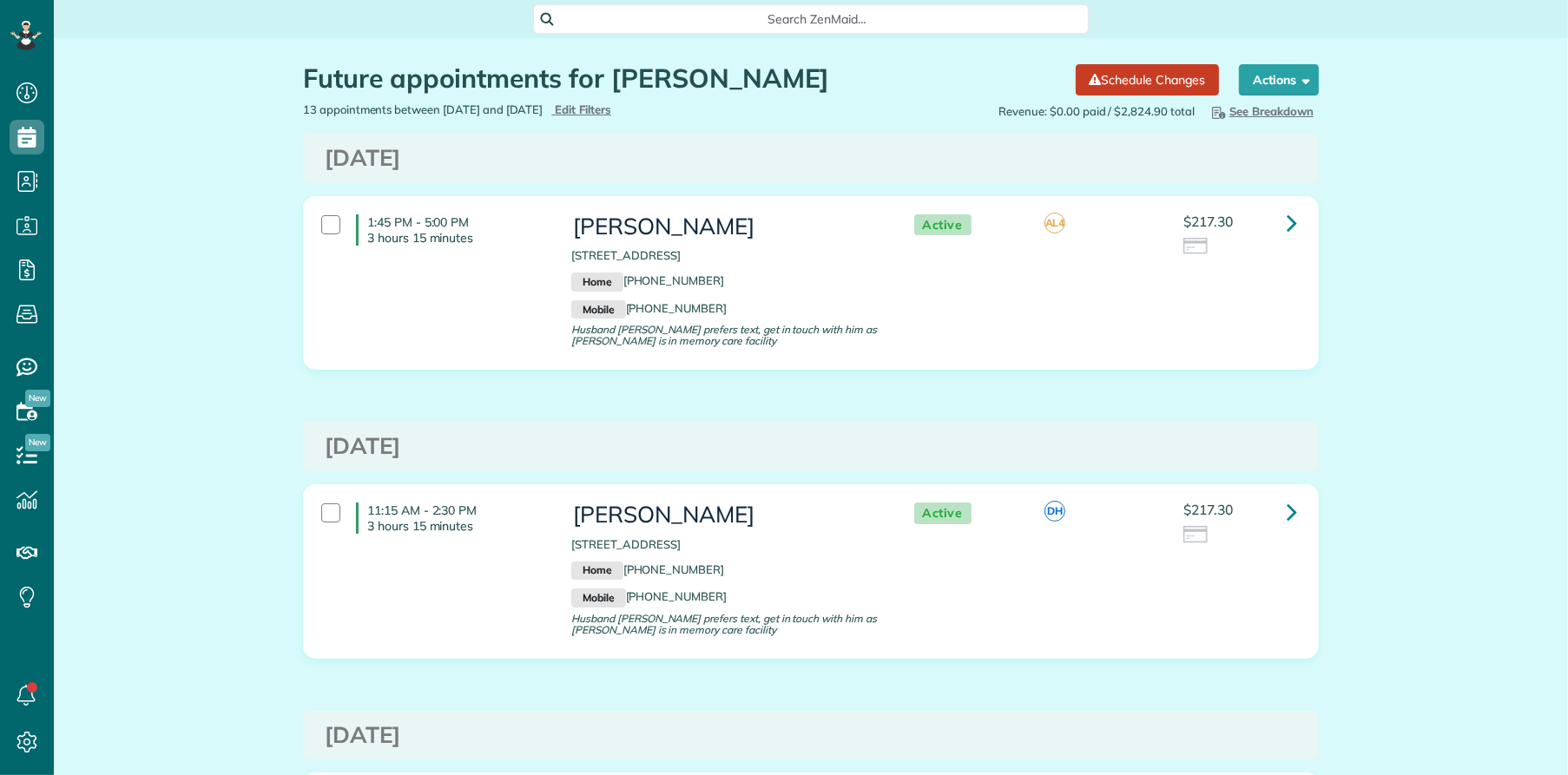
scroll to position [7, 7]
click at [1287, 223] on icon at bounding box center [1292, 222] width 11 height 30
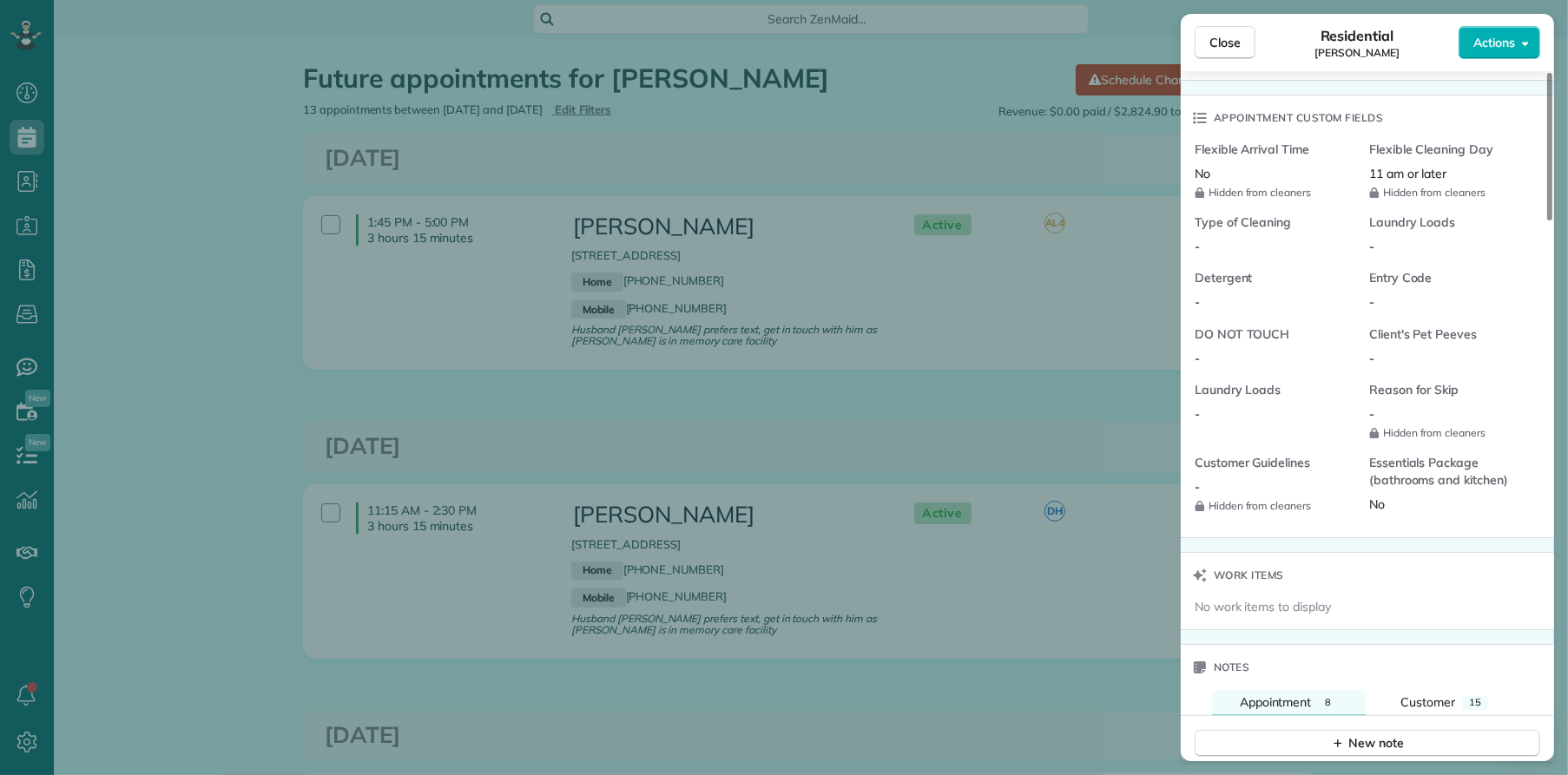
scroll to position [1522, 0]
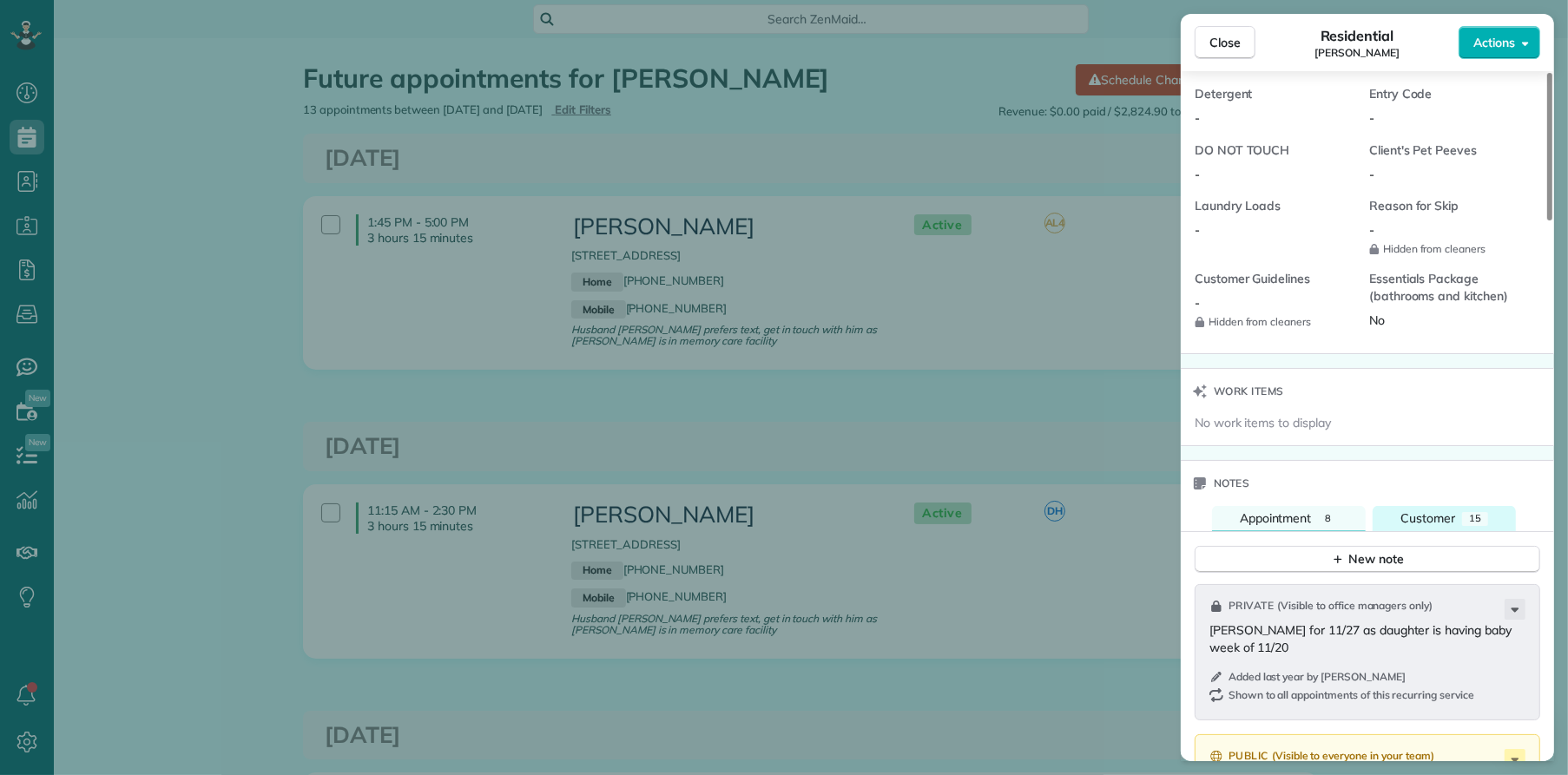
click at [1448, 516] on span "Customer" at bounding box center [1428, 519] width 55 height 16
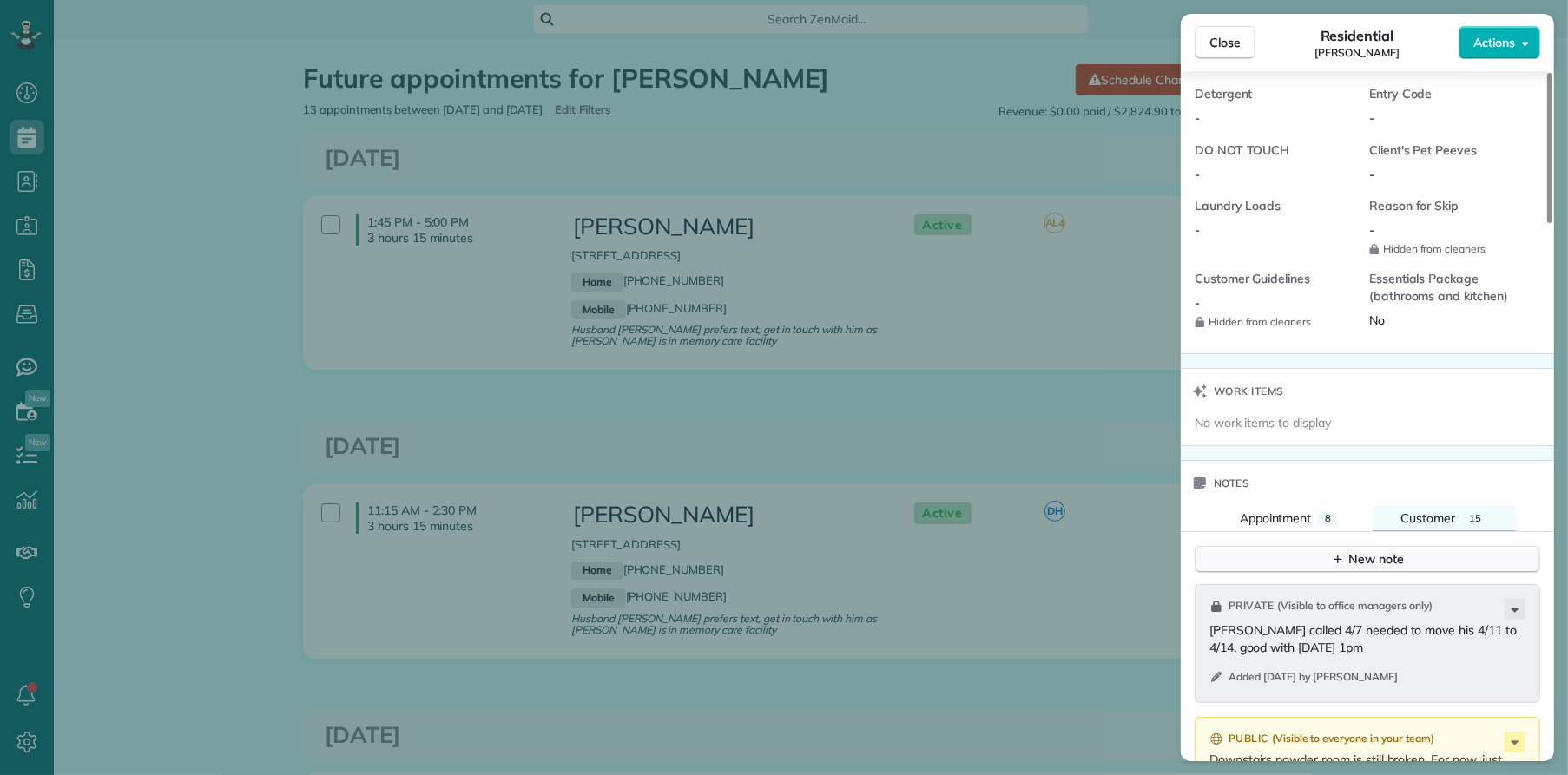
click at [1437, 546] on button "New note" at bounding box center [1368, 559] width 346 height 27
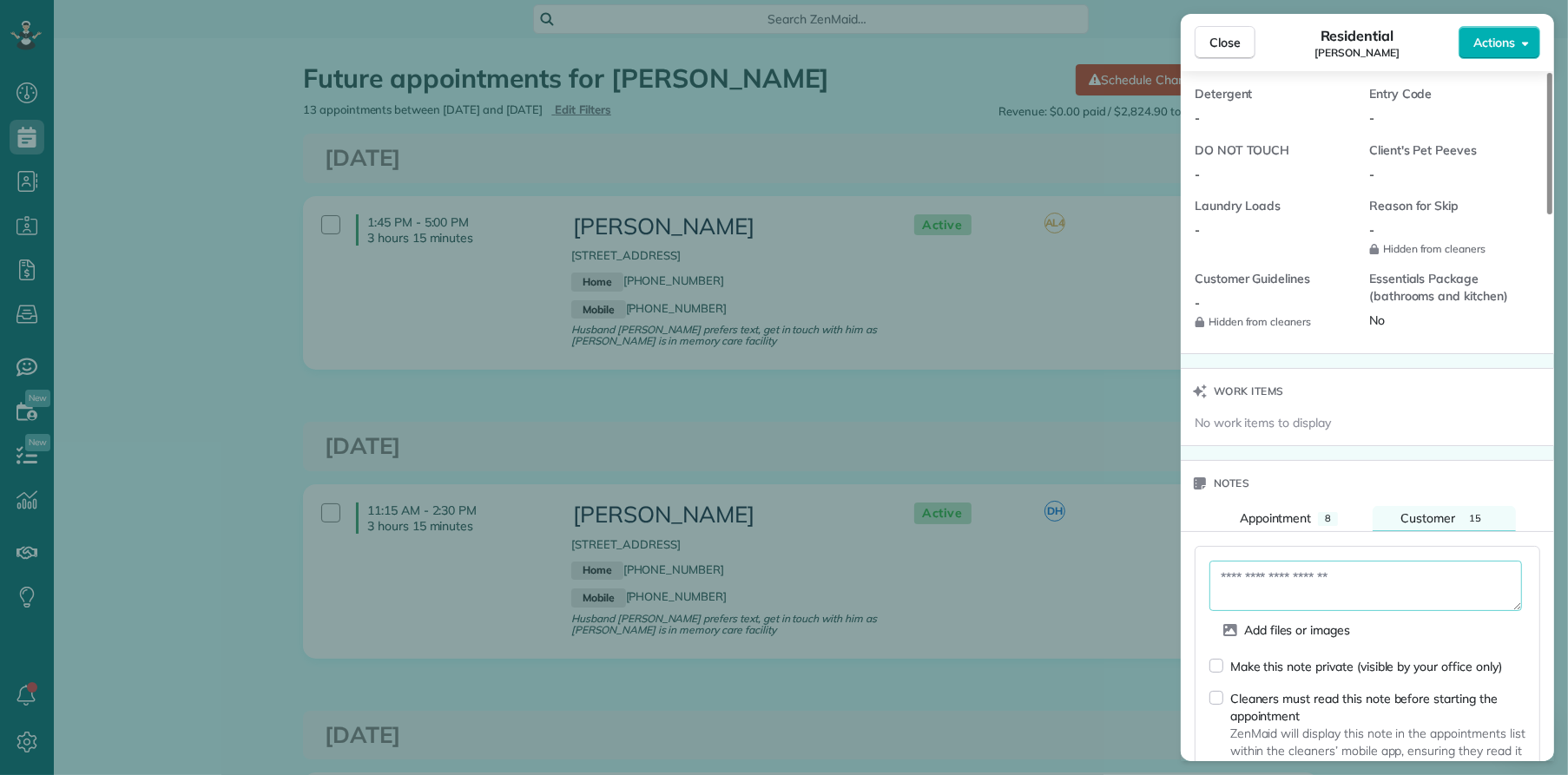
click at [1353, 577] on textarea at bounding box center [1366, 585] width 312 height 50
click at [1256, 591] on textarea "**********" at bounding box center [1366, 585] width 312 height 50
click at [1429, 574] on textarea "**********" at bounding box center [1366, 585] width 312 height 50
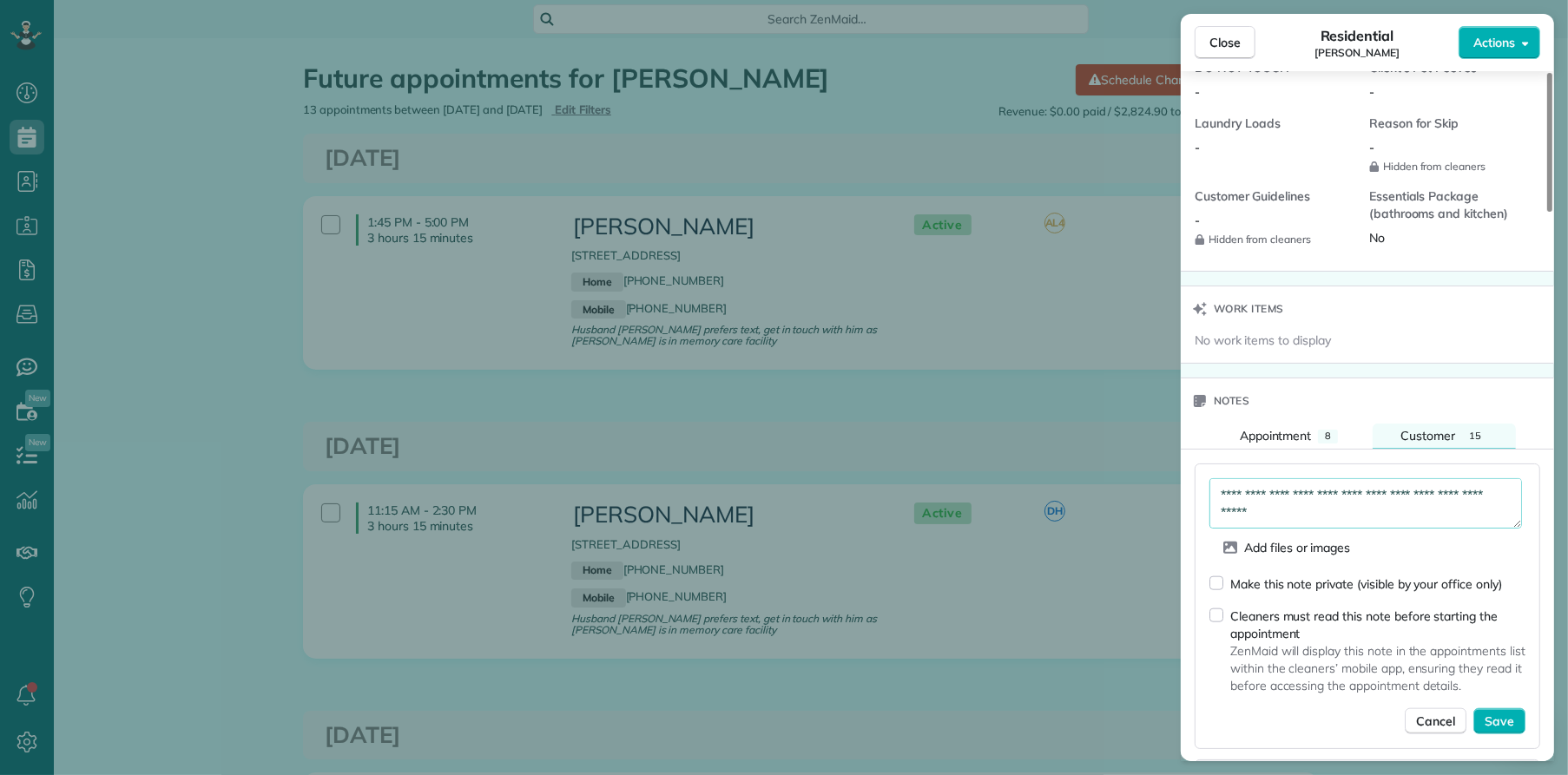
scroll to position [1664, 0]
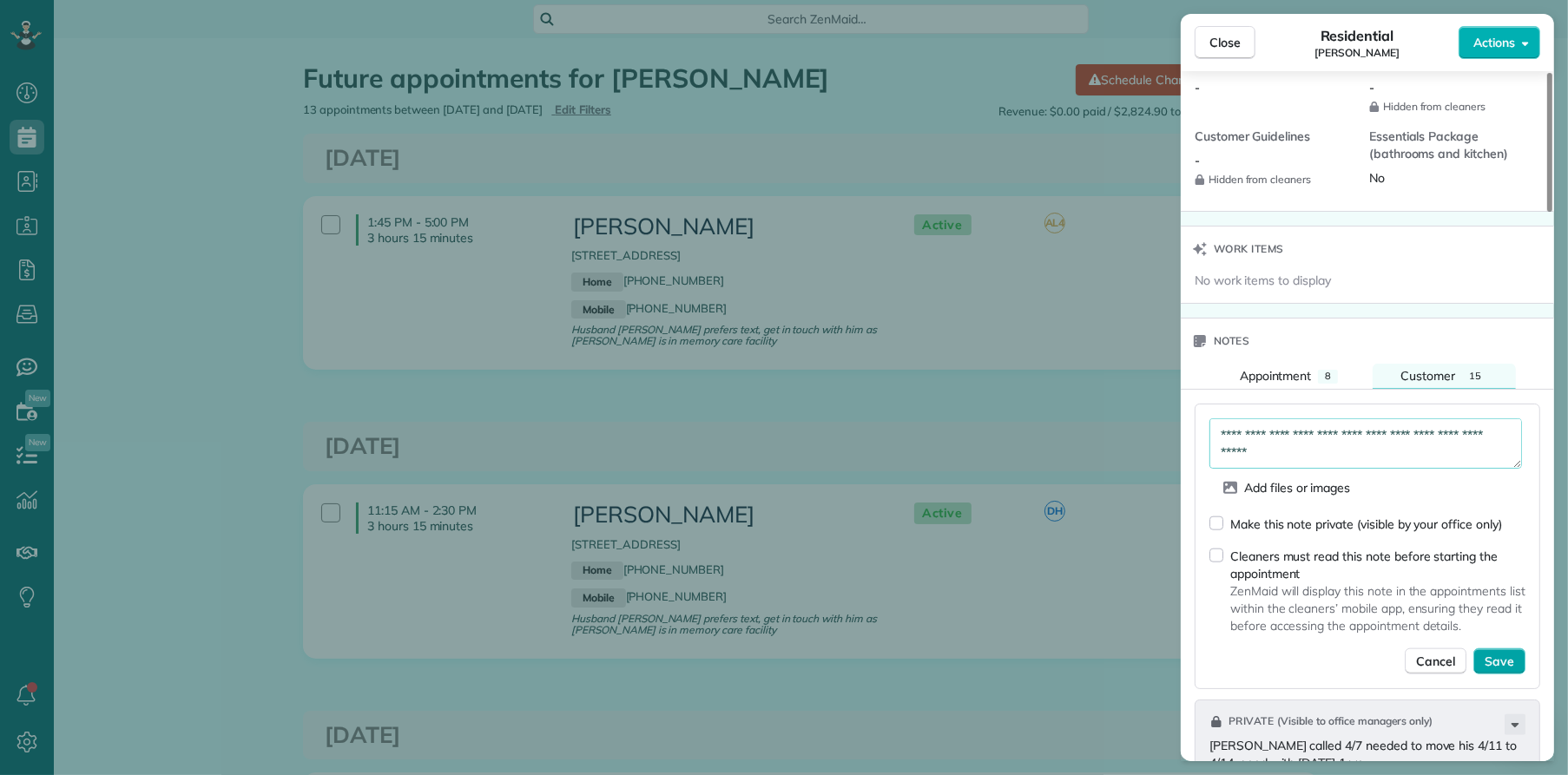
type textarea "**********"
click at [1504, 658] on span "Save" at bounding box center [1499, 662] width 29 height 18
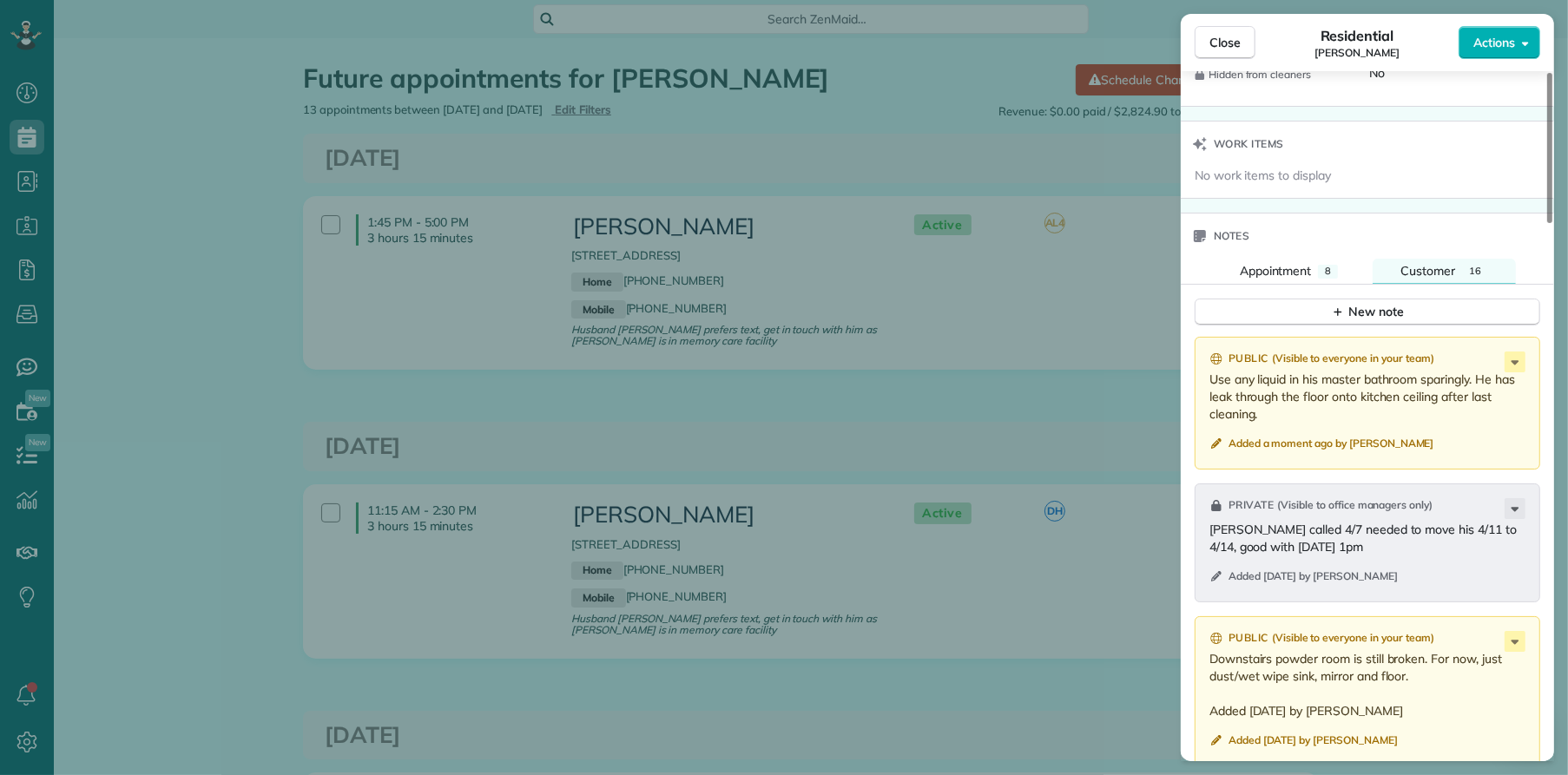
scroll to position [1764, 0]
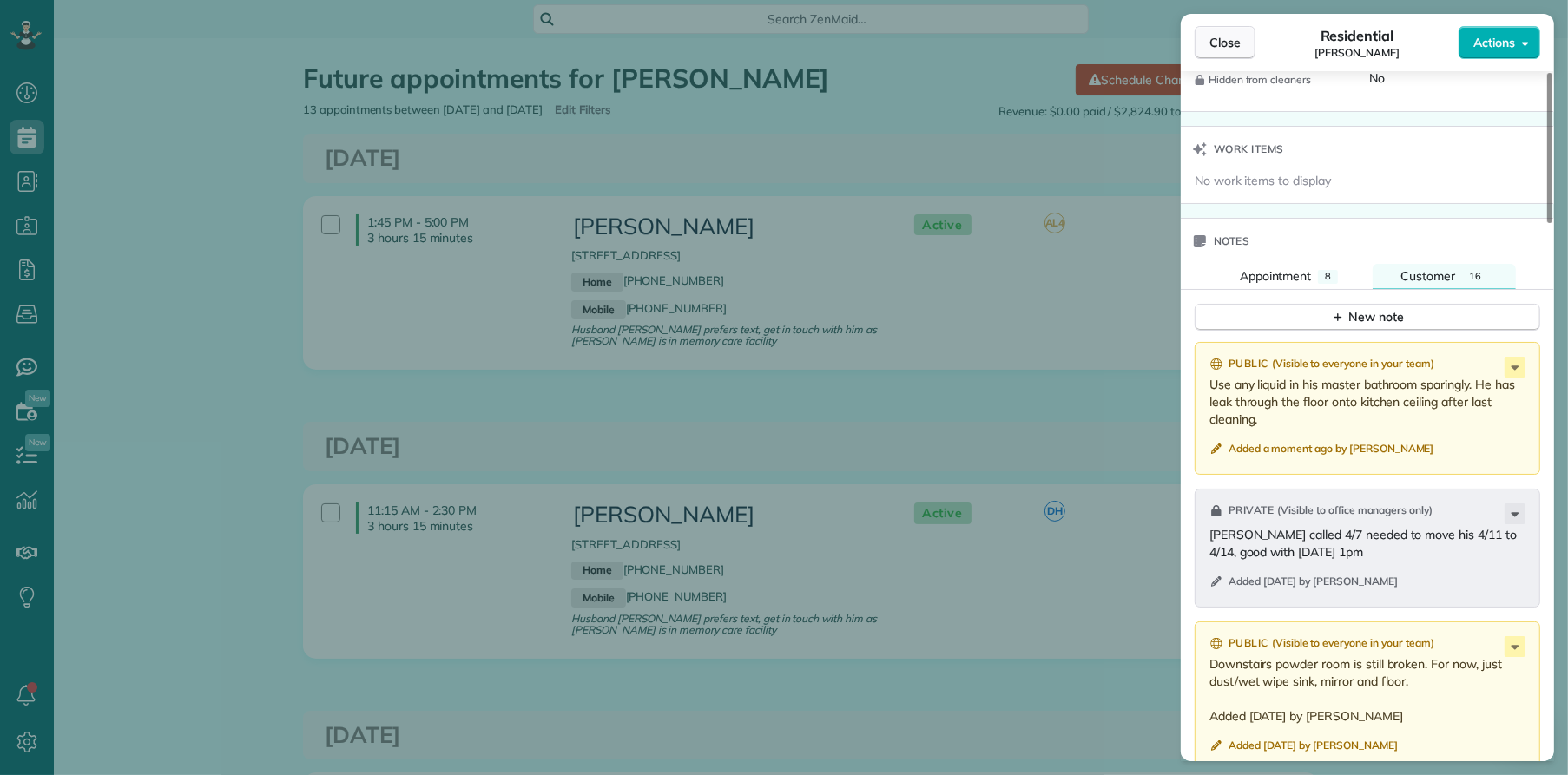
click at [1212, 58] on button "Close" at bounding box center [1225, 43] width 61 height 33
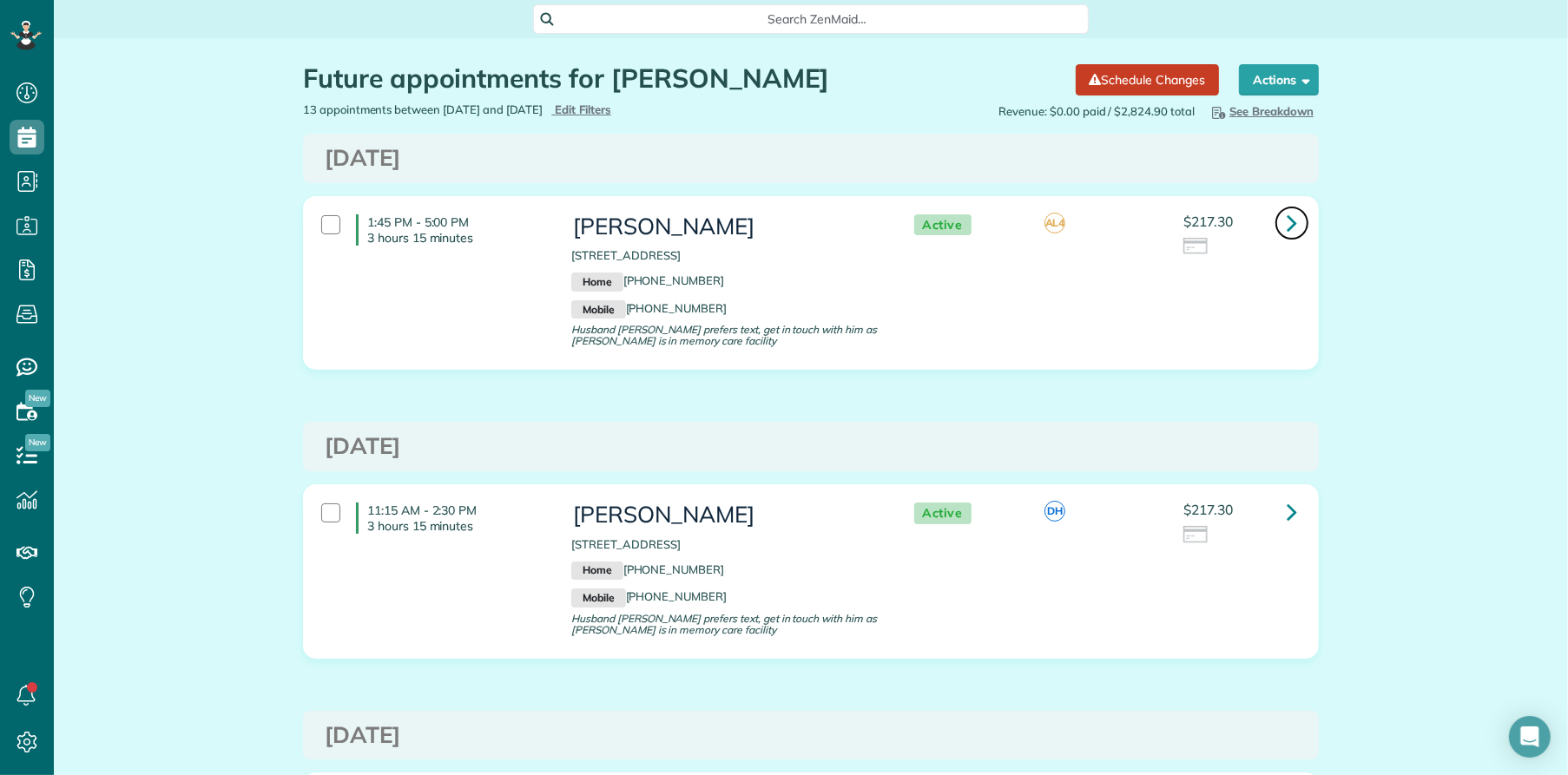
click at [1287, 223] on icon at bounding box center [1292, 222] width 11 height 30
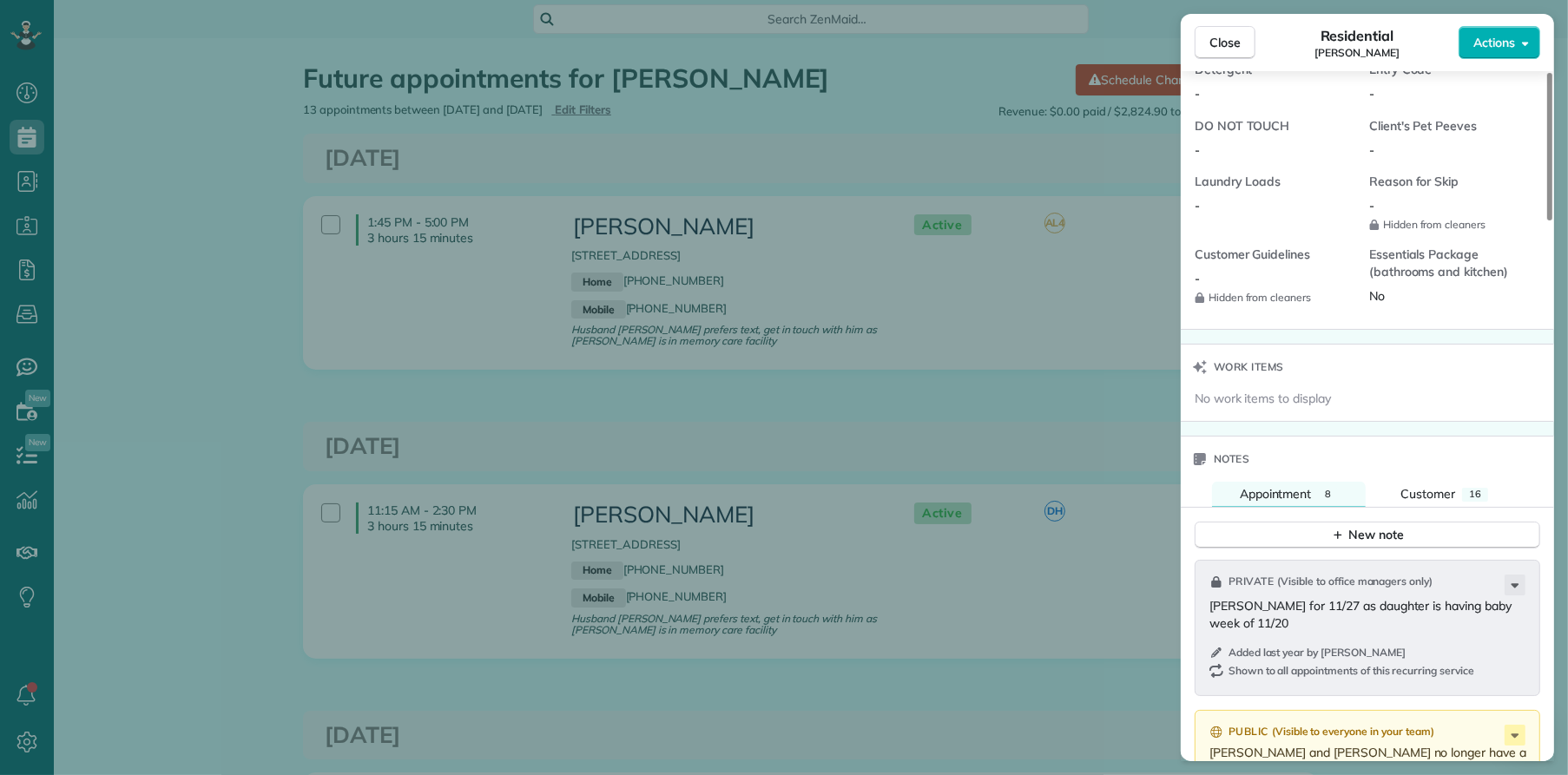
scroll to position [1672, 0]
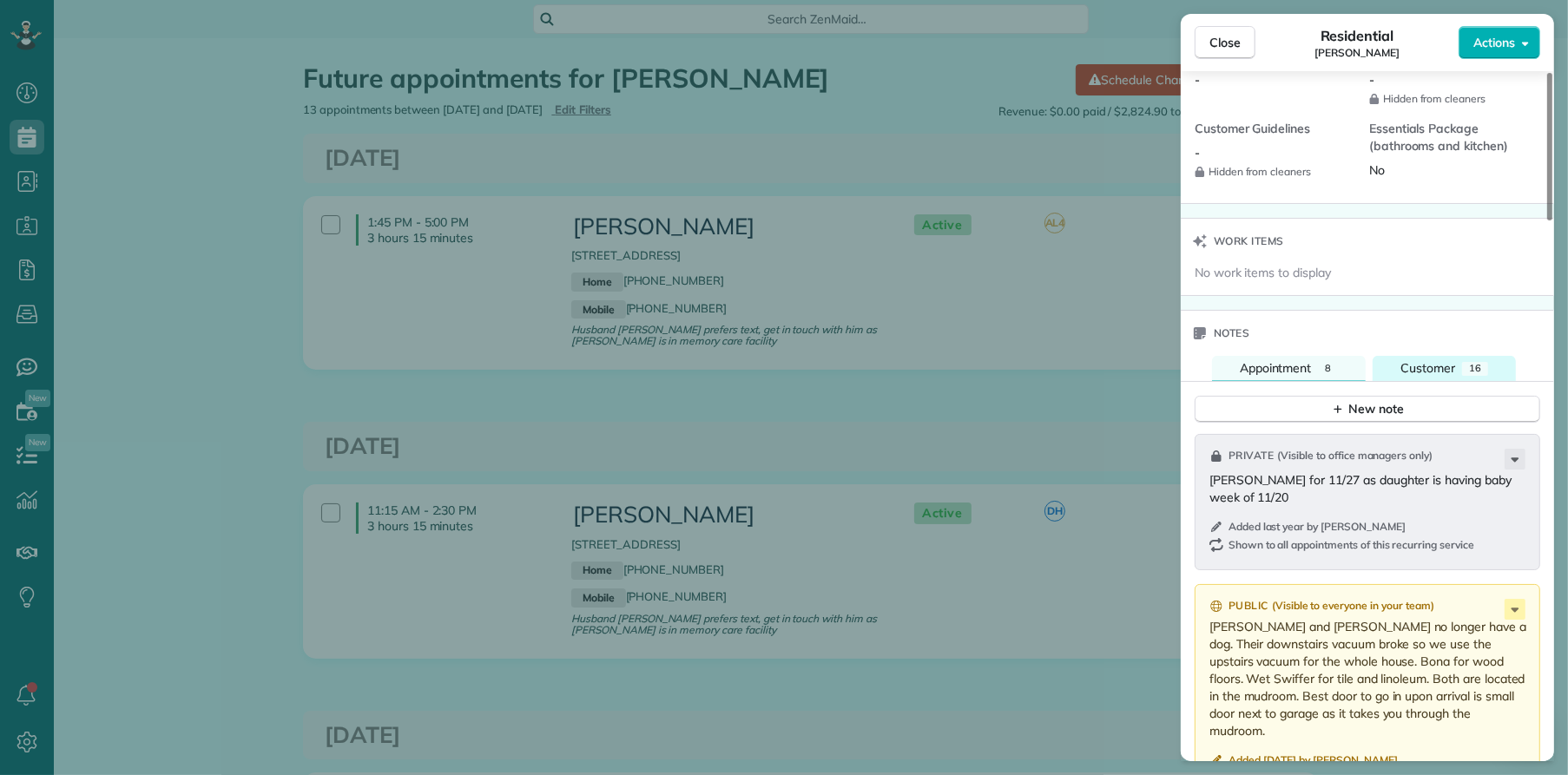
click at [1423, 360] on span "Customer" at bounding box center [1428, 368] width 55 height 16
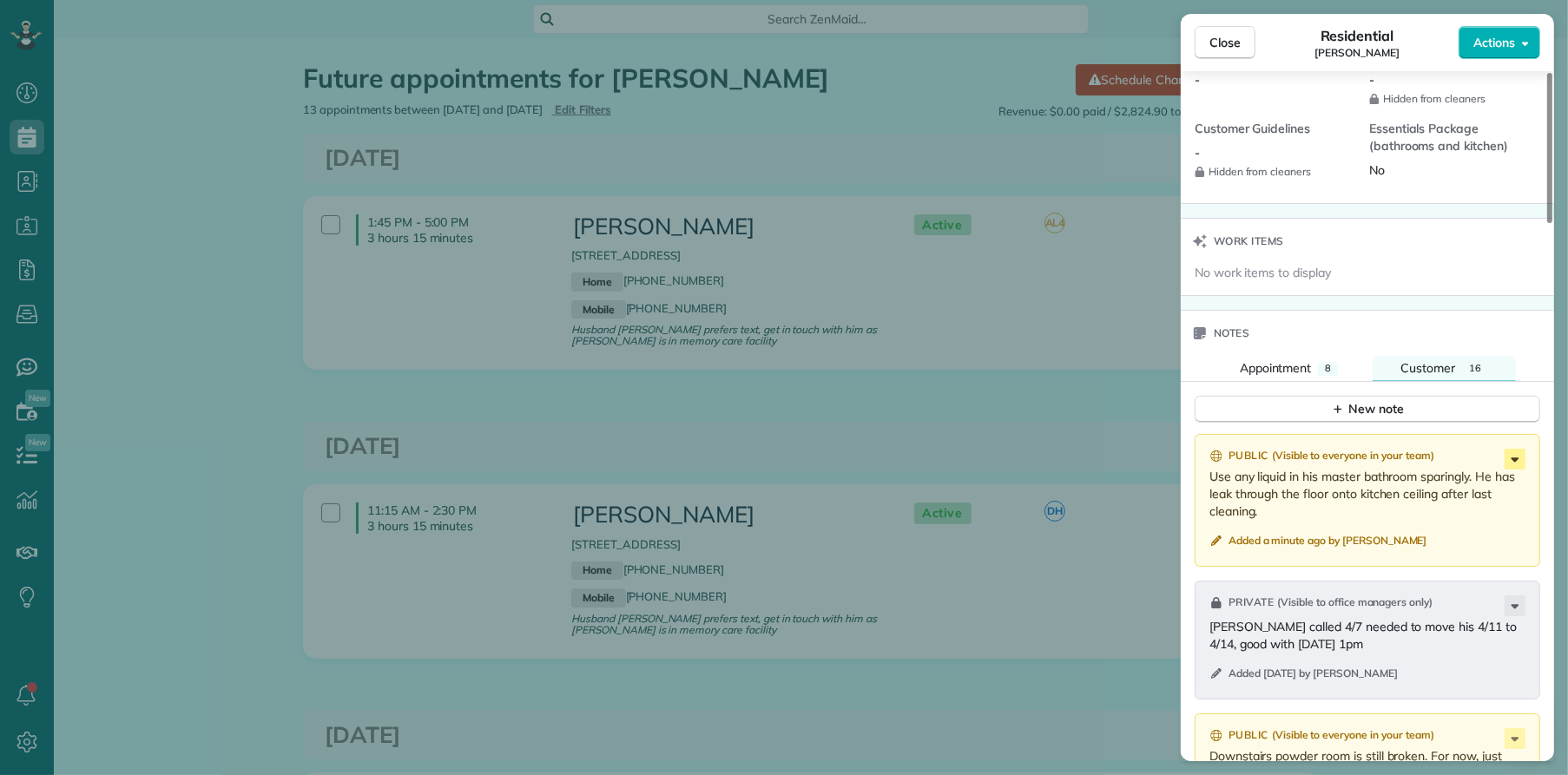
click at [1508, 449] on icon at bounding box center [1515, 459] width 21 height 21
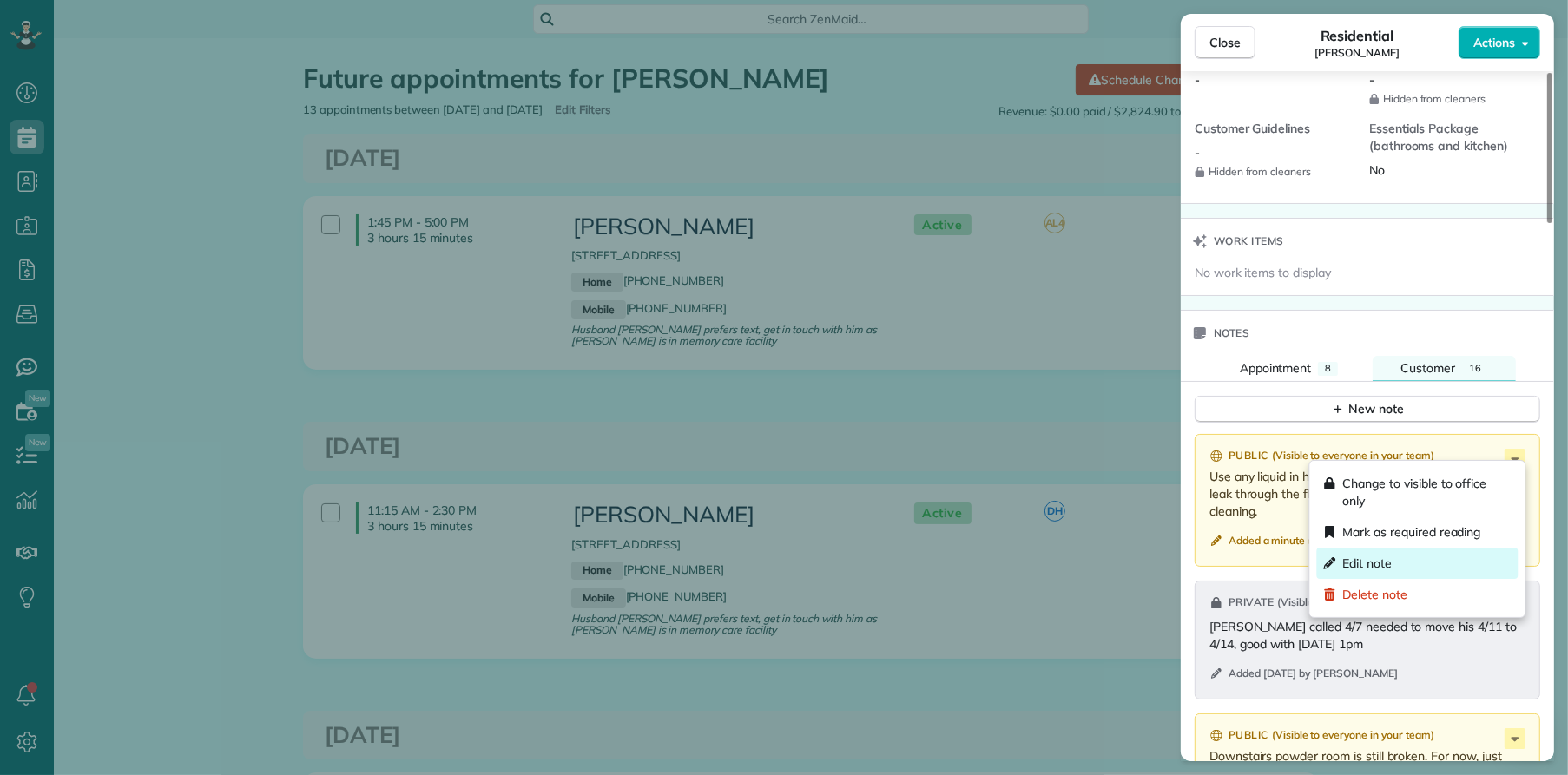
click at [1436, 565] on div "Edit note" at bounding box center [1418, 564] width 201 height 31
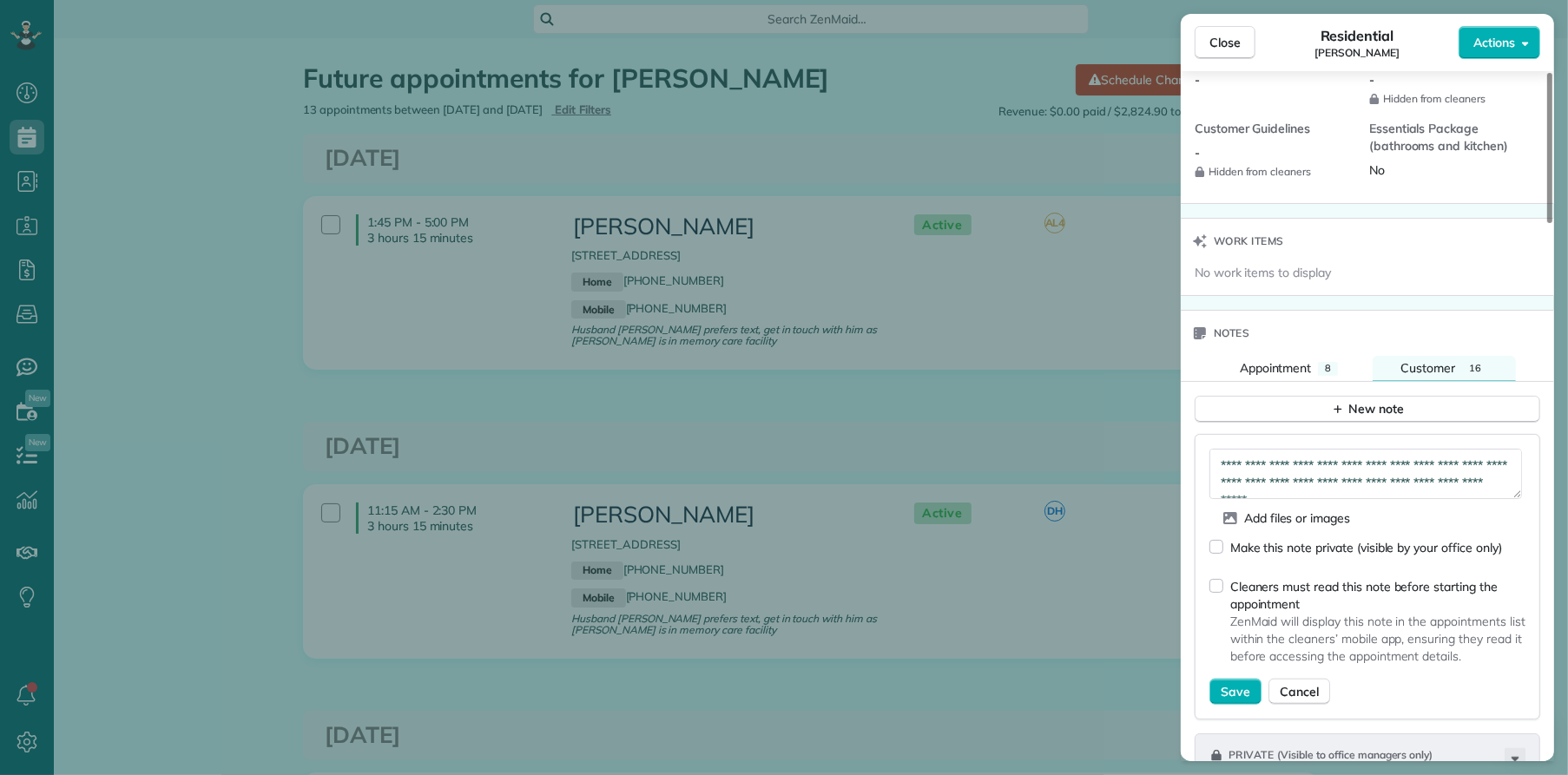
scroll to position [18, 0]
click at [1372, 481] on textarea "**********" at bounding box center [1366, 473] width 312 height 50
type textarea "**********"
click at [1245, 684] on span "Save" at bounding box center [1236, 692] width 29 height 18
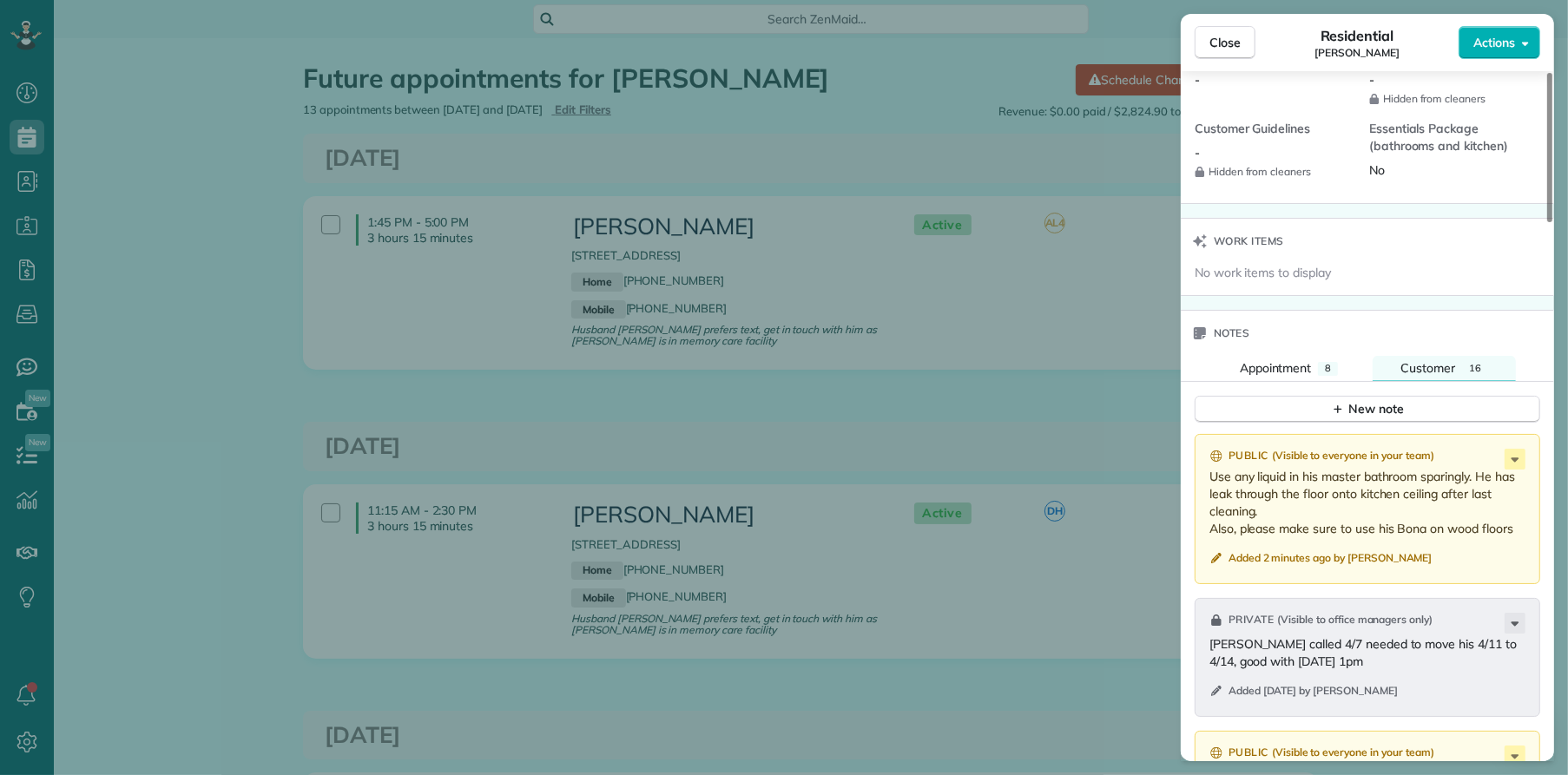
drag, startPoint x: 1219, startPoint y: 30, endPoint x: 1461, endPoint y: 327, distance: 383.1
click at [1220, 35] on button "Close" at bounding box center [1225, 43] width 61 height 33
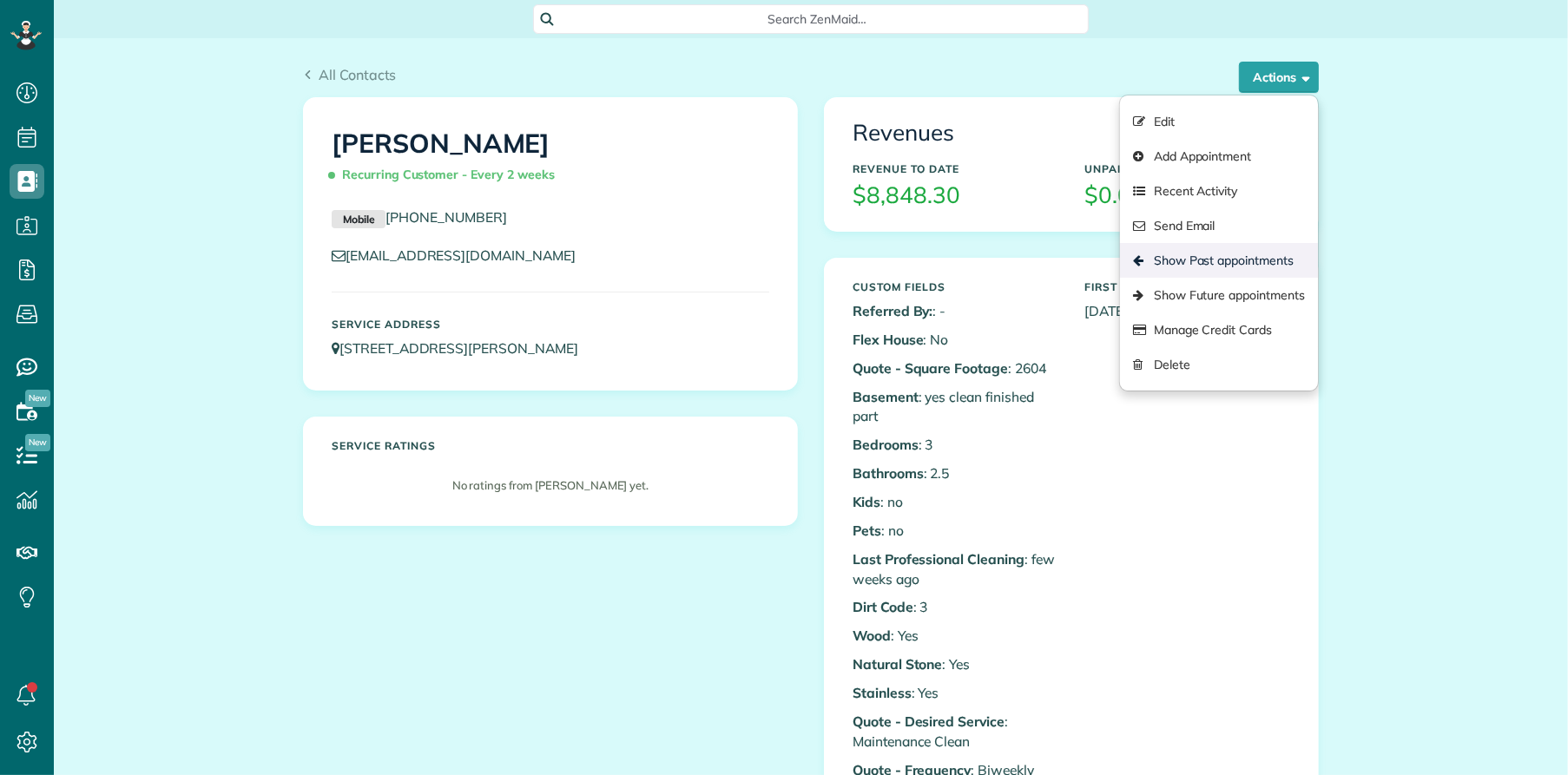
scroll to position [7, 7]
click at [1196, 250] on link "Show Past appointments" at bounding box center [1218, 259] width 197 height 34
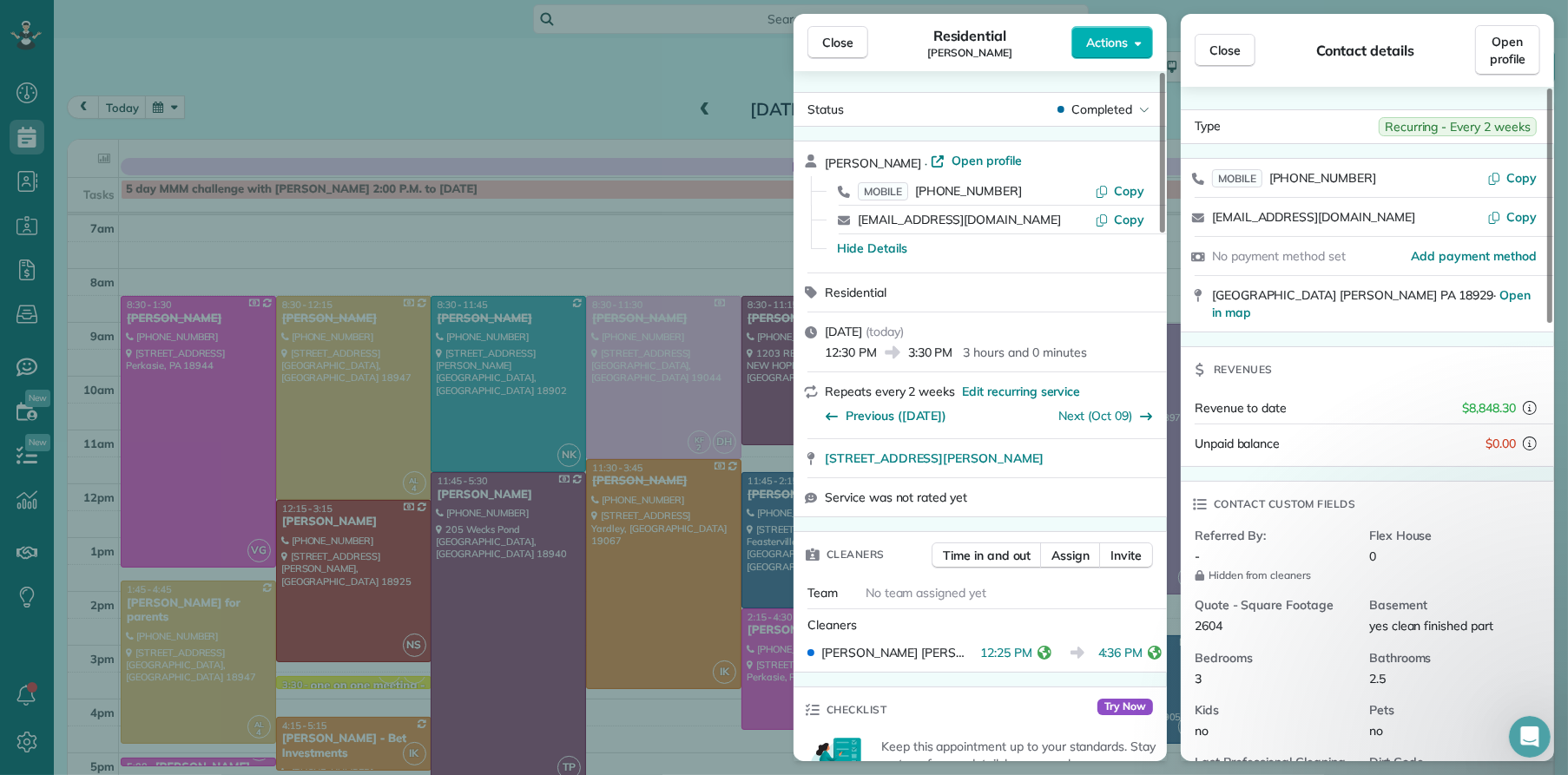
click at [860, 41] on button "Close" at bounding box center [838, 43] width 61 height 33
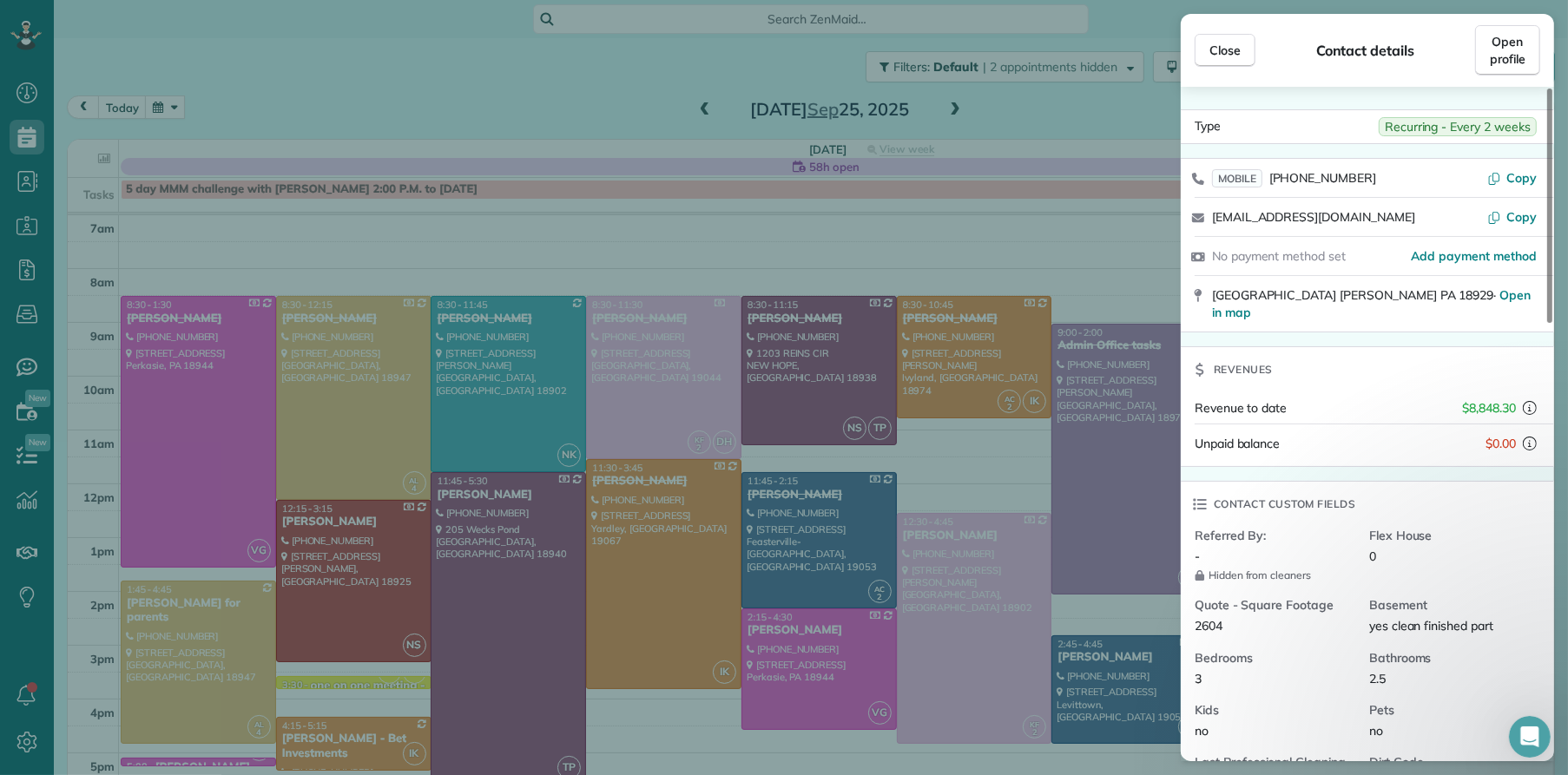
scroll to position [64, 0]
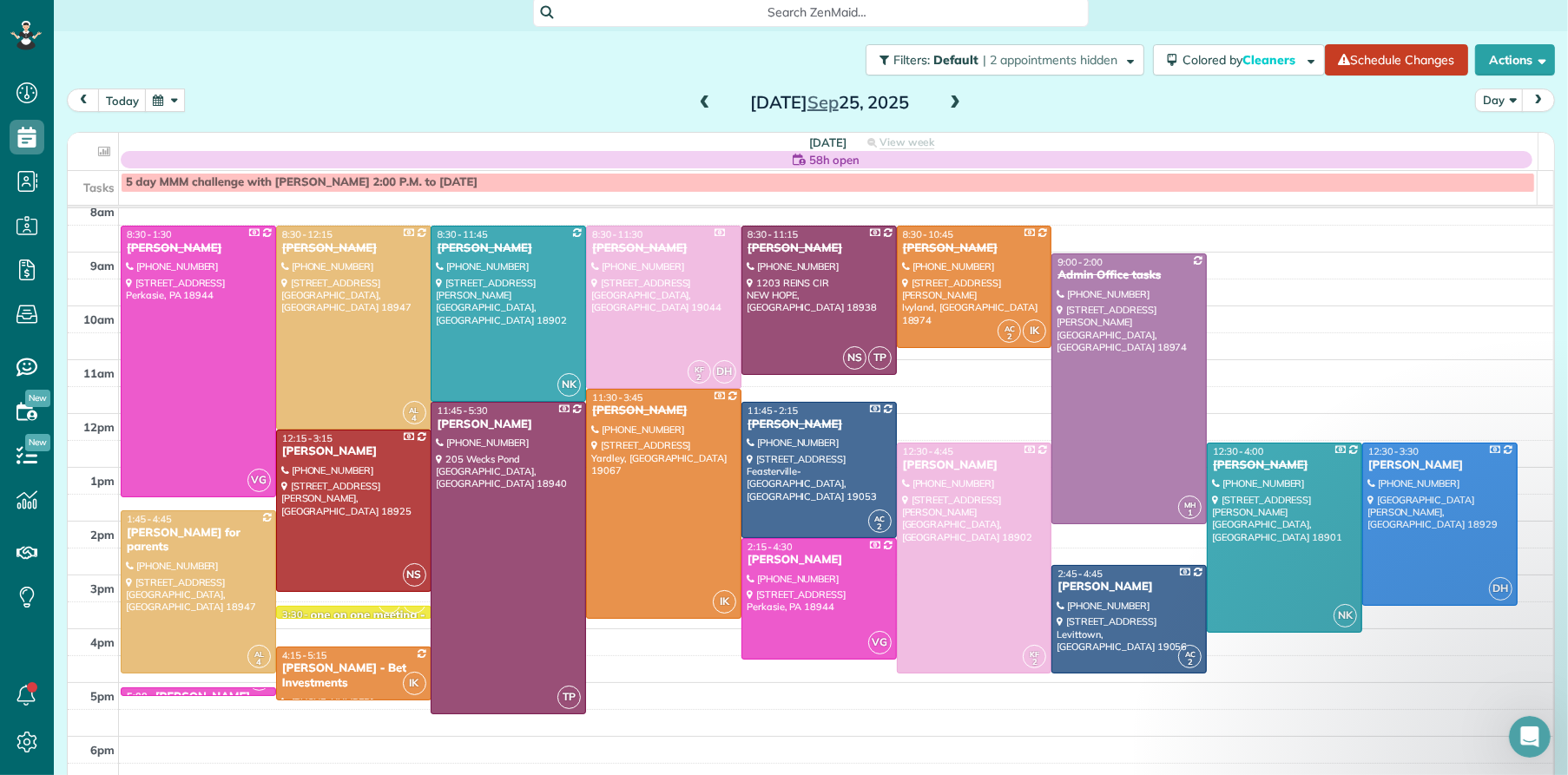
click at [945, 99] on span at bounding box center [954, 103] width 19 height 16
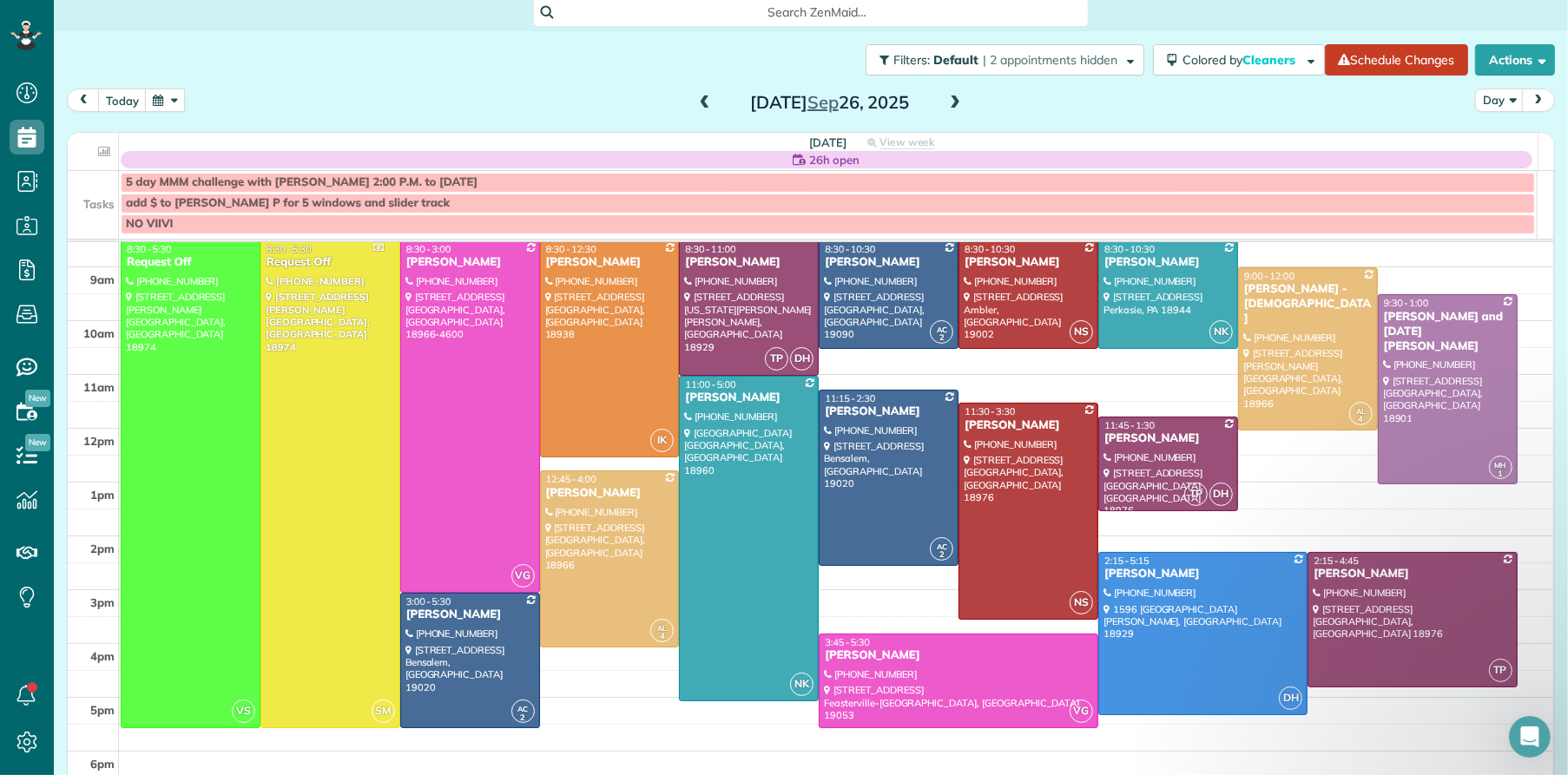
scroll to position [83, 0]
click at [696, 106] on span at bounding box center [704, 103] width 19 height 16
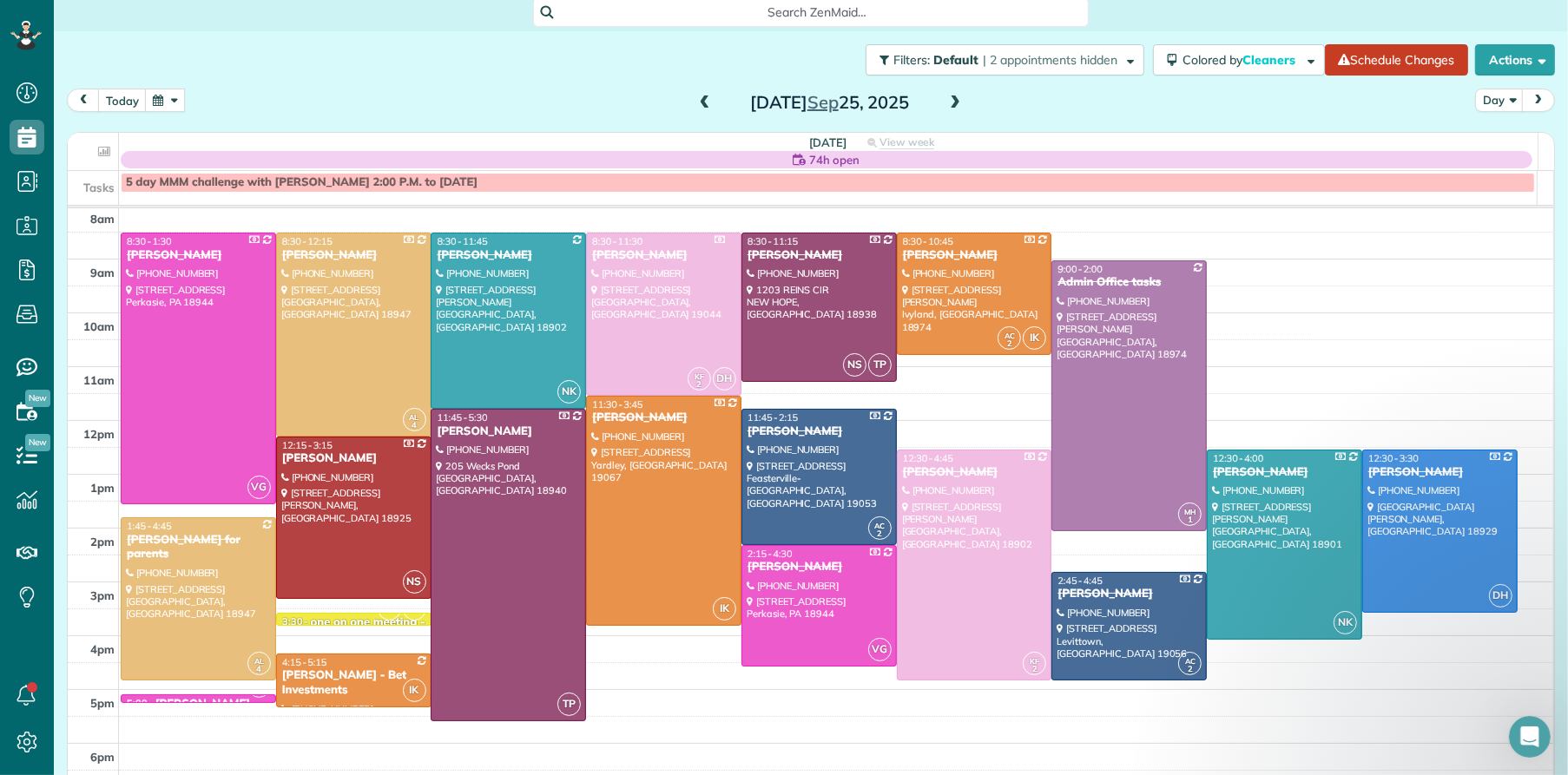
scroll to position [50, 0]
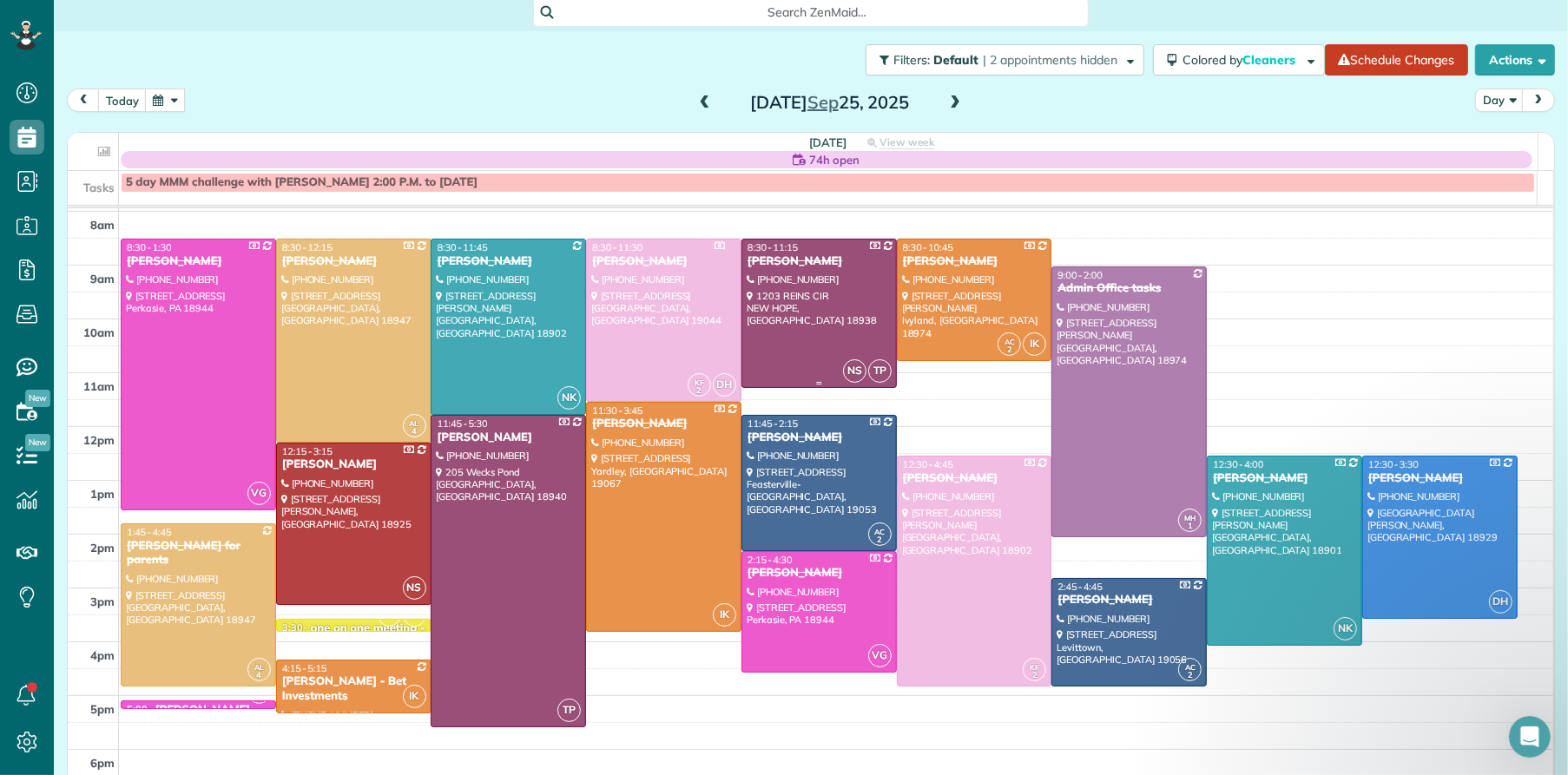
click at [770, 347] on div at bounding box center [819, 313] width 153 height 147
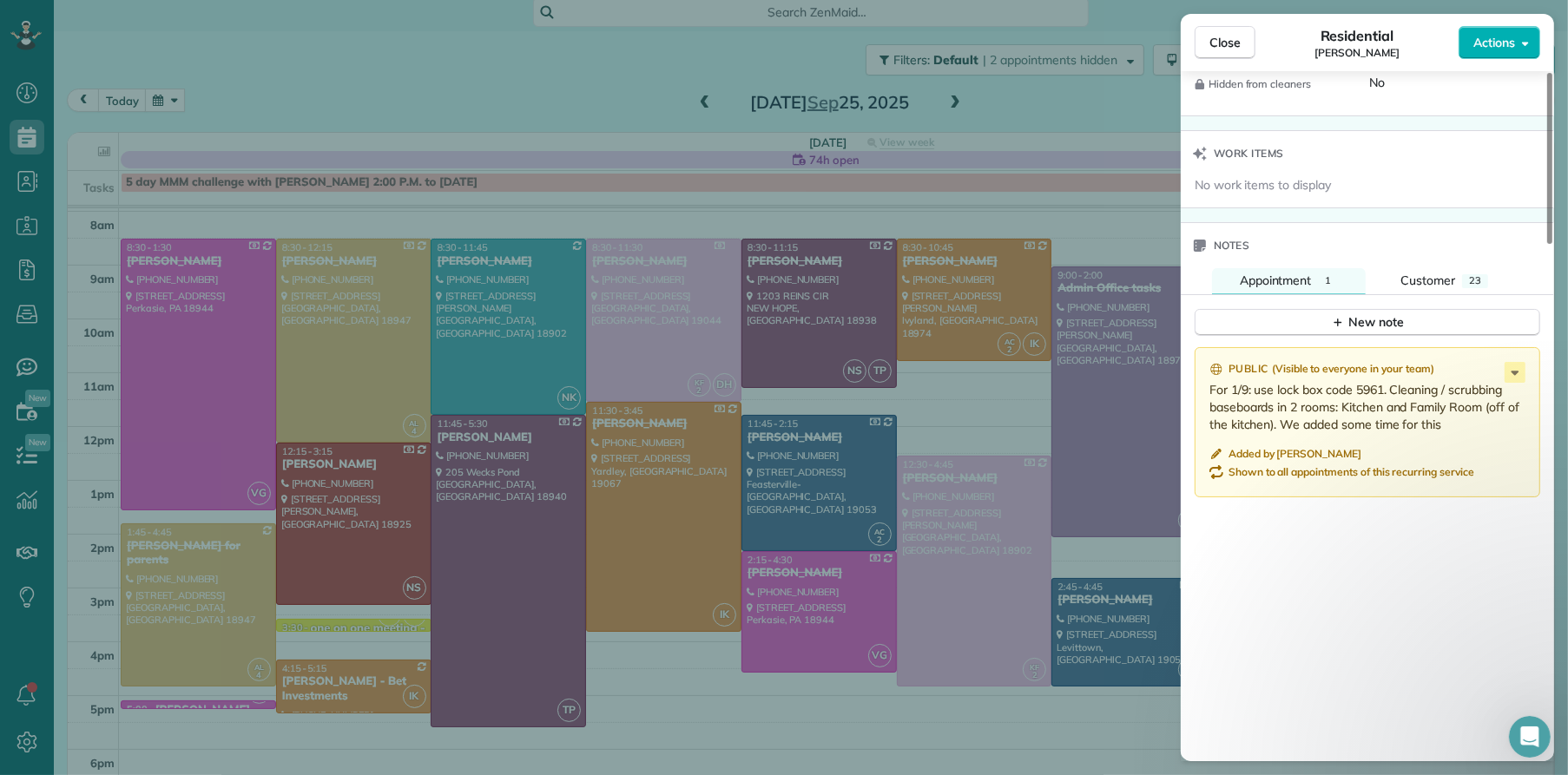
scroll to position [1711, 0]
click at [1433, 284] on span "Customer" at bounding box center [1428, 276] width 55 height 16
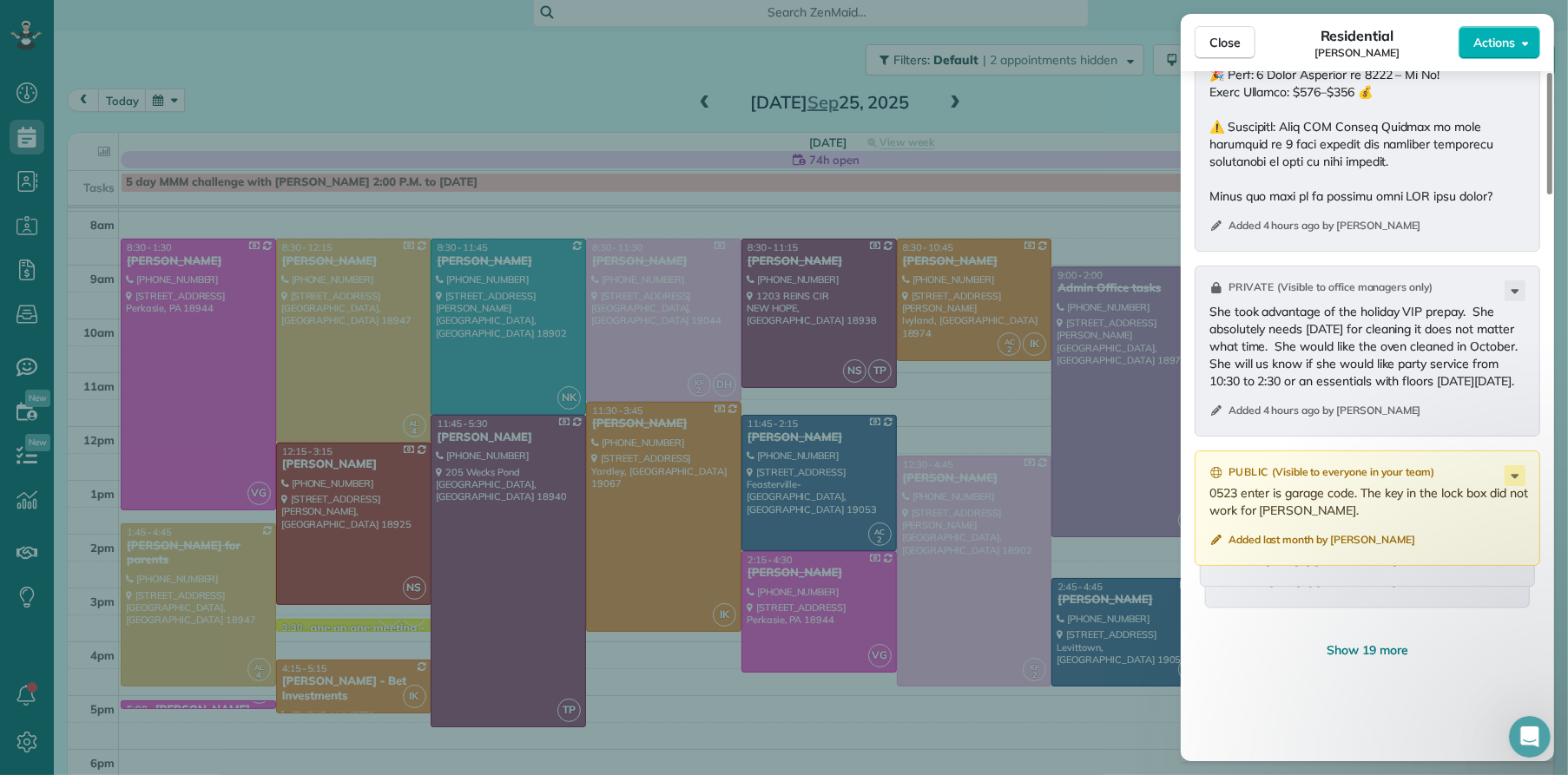
scroll to position [2705, 0]
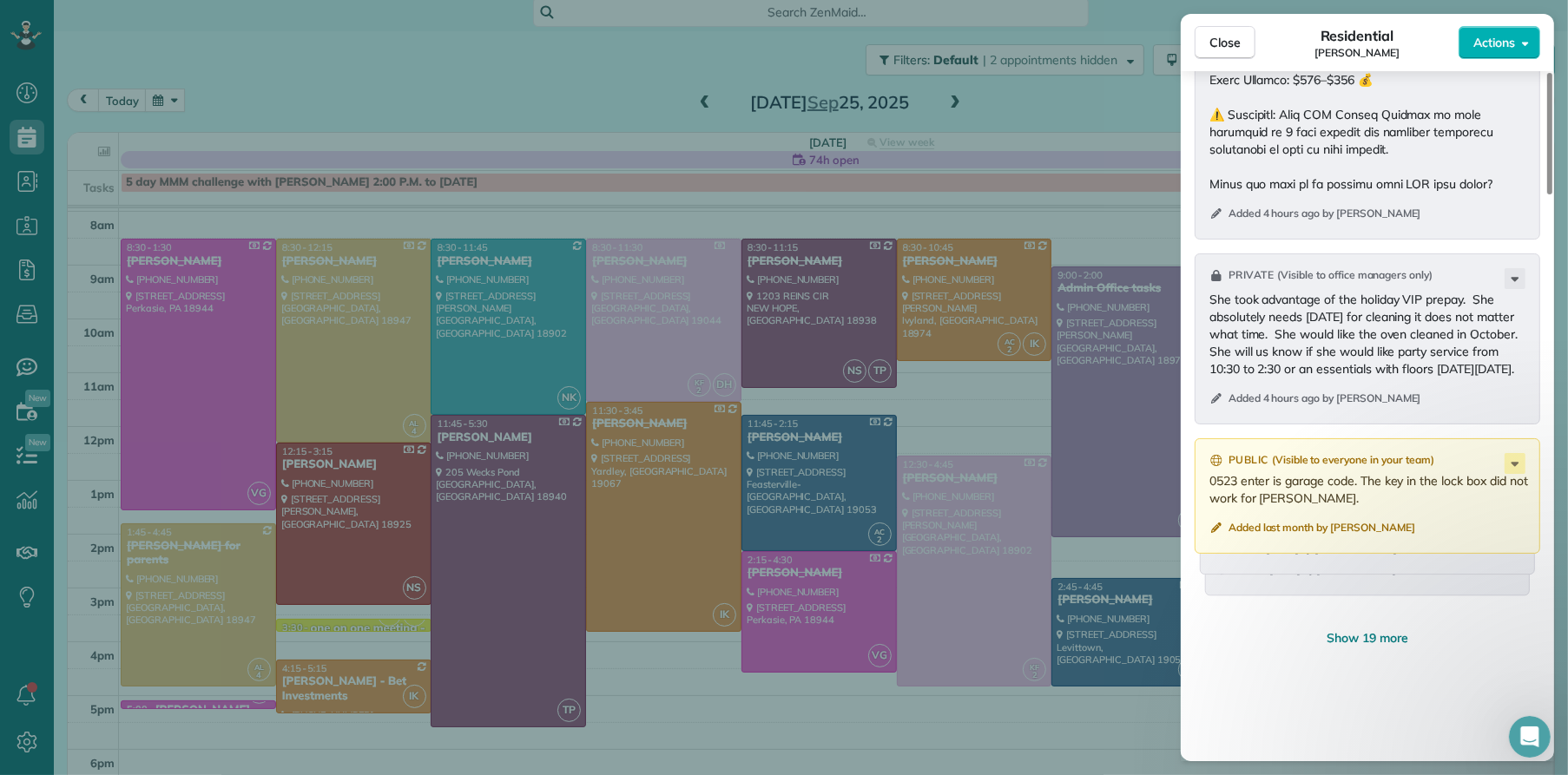
click at [1378, 643] on span "Show 19 more" at bounding box center [1367, 638] width 82 height 18
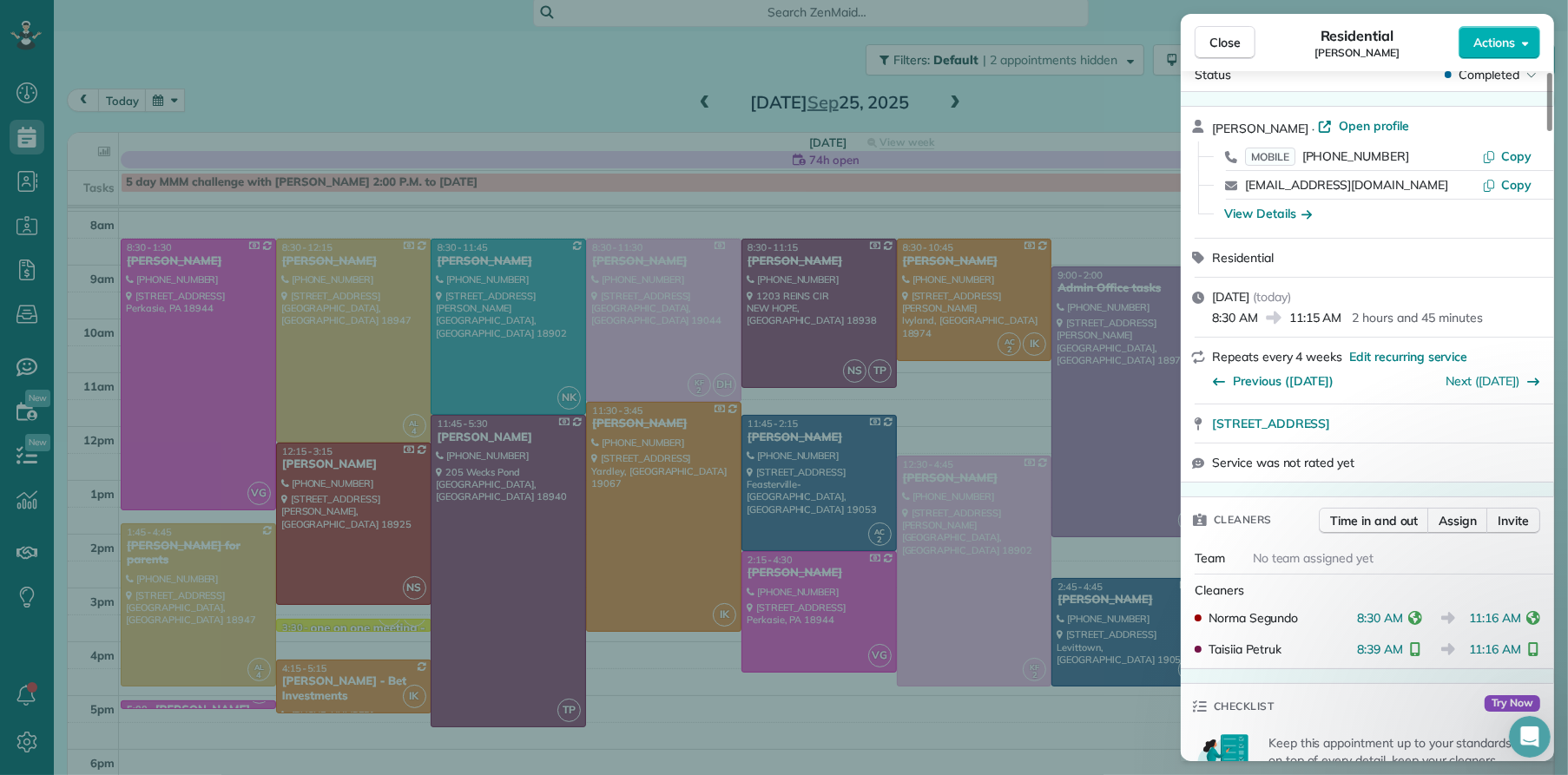
scroll to position [0, 0]
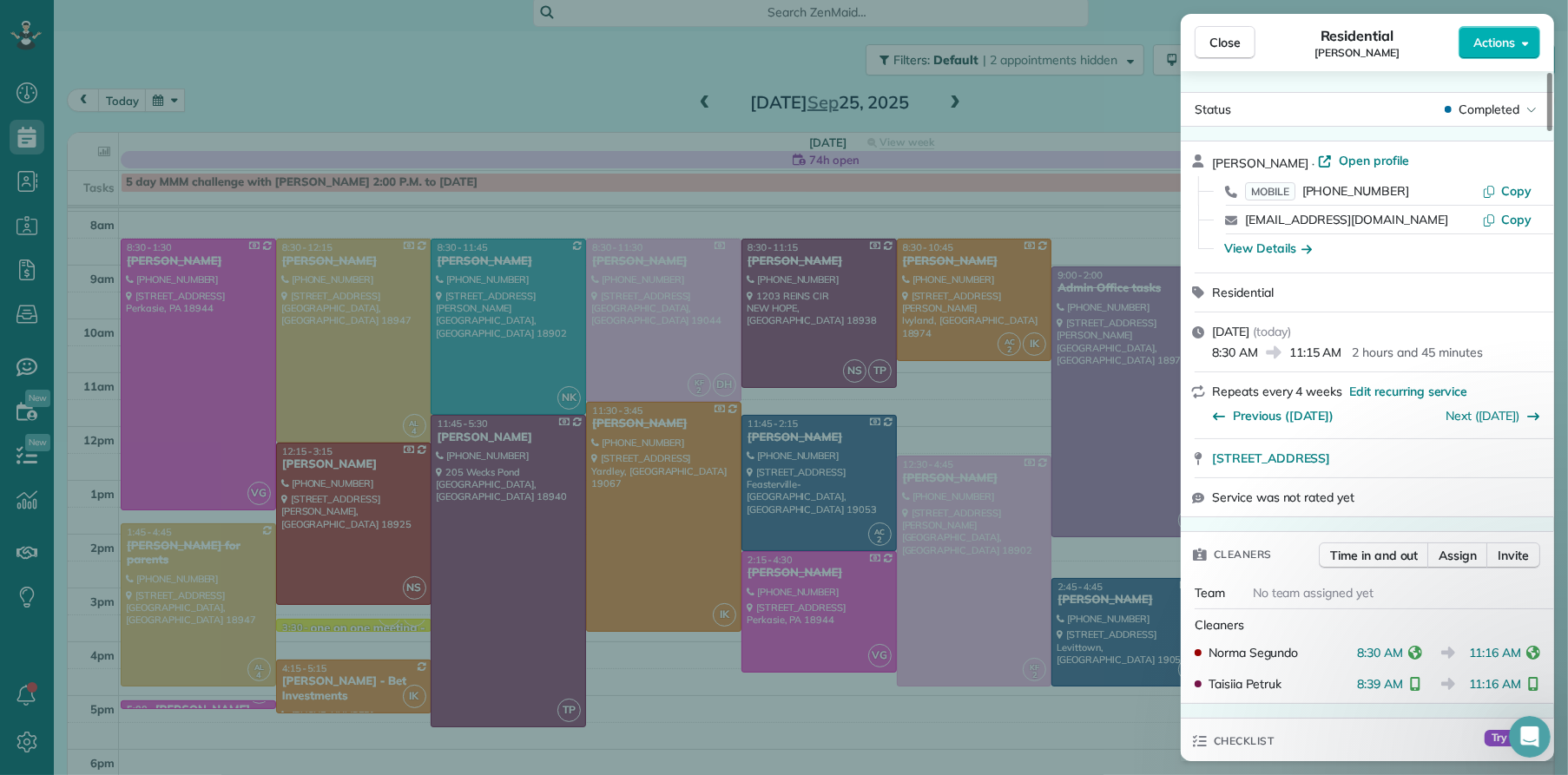
drag, startPoint x: 1240, startPoint y: 46, endPoint x: 1054, endPoint y: 140, distance: 208.4
click at [1239, 47] on span "Close" at bounding box center [1225, 42] width 31 height 18
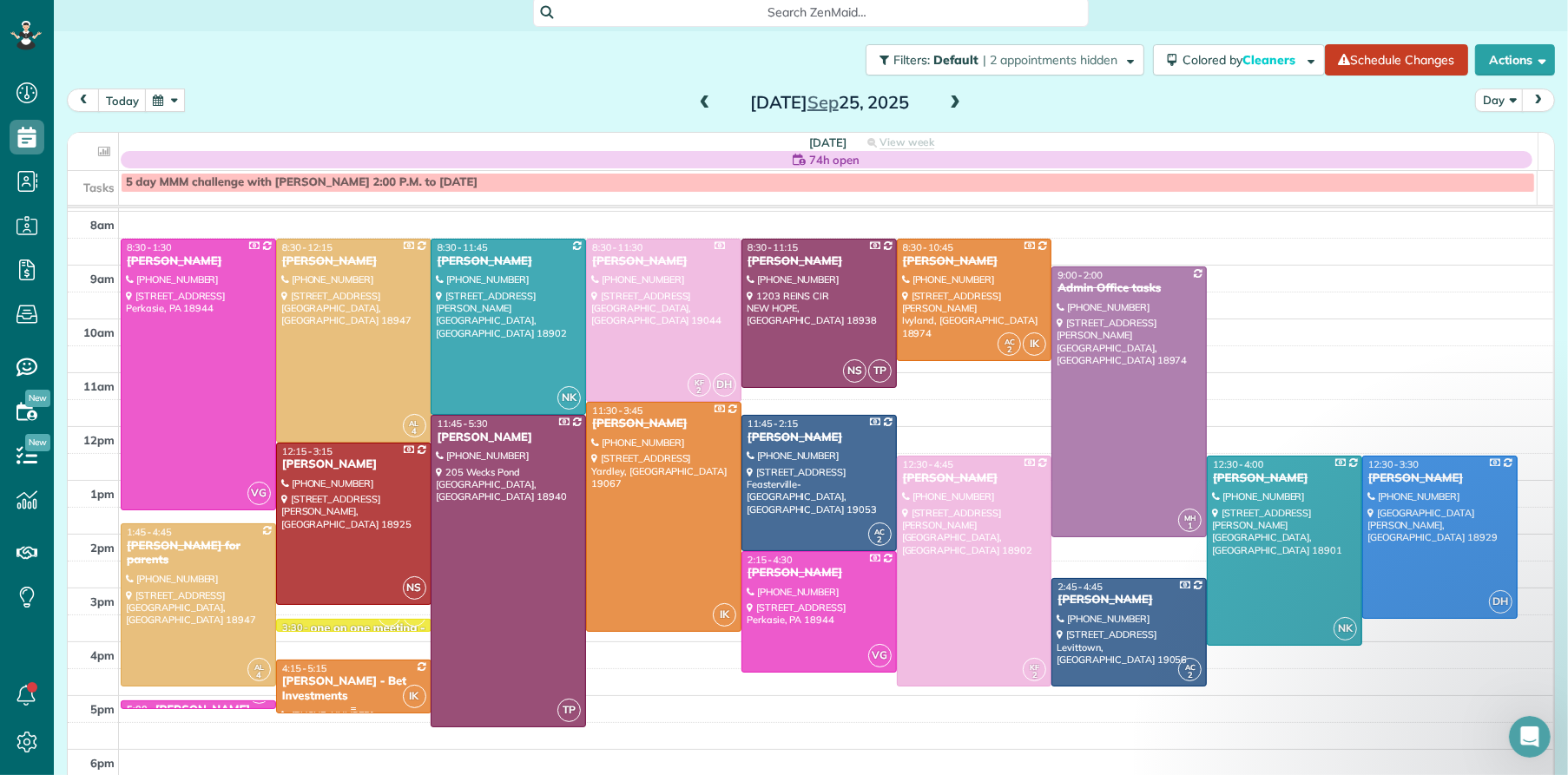
click at [324, 680] on div "[PERSON_NAME] - Bet Investments" at bounding box center [354, 690] width 145 height 29
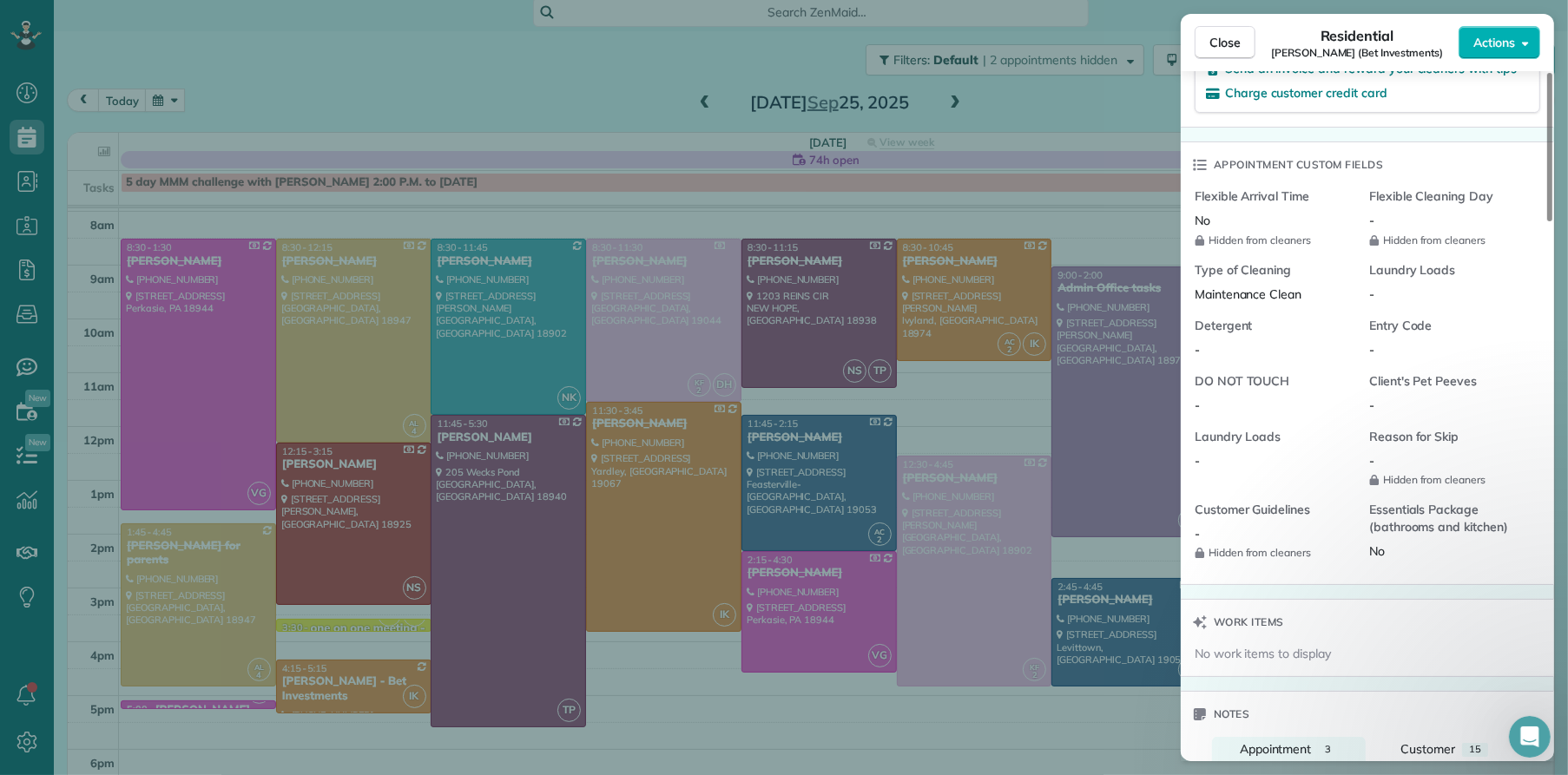
scroll to position [1789, 0]
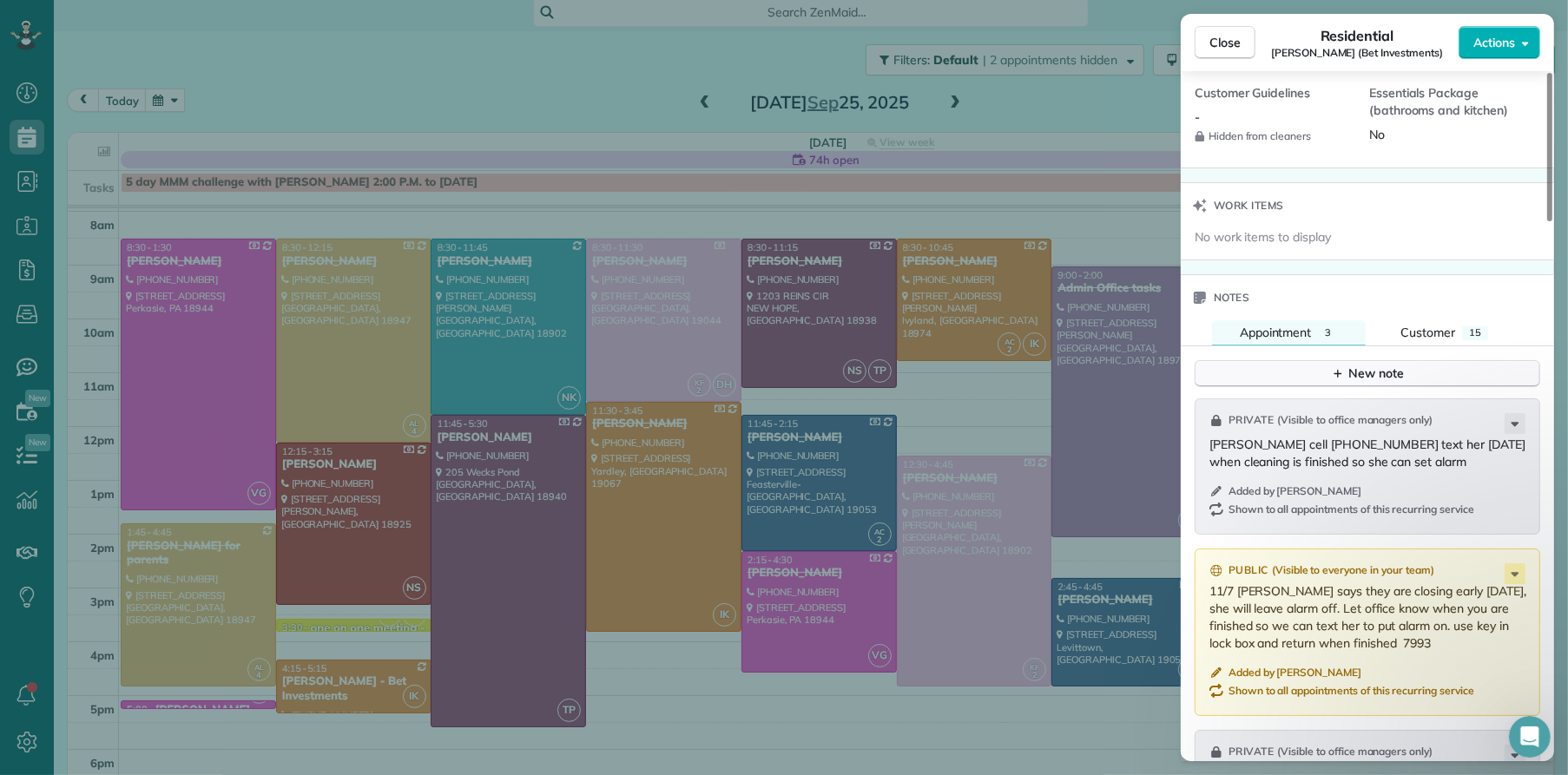
click at [1362, 364] on div "New note" at bounding box center [1368, 373] width 73 height 19
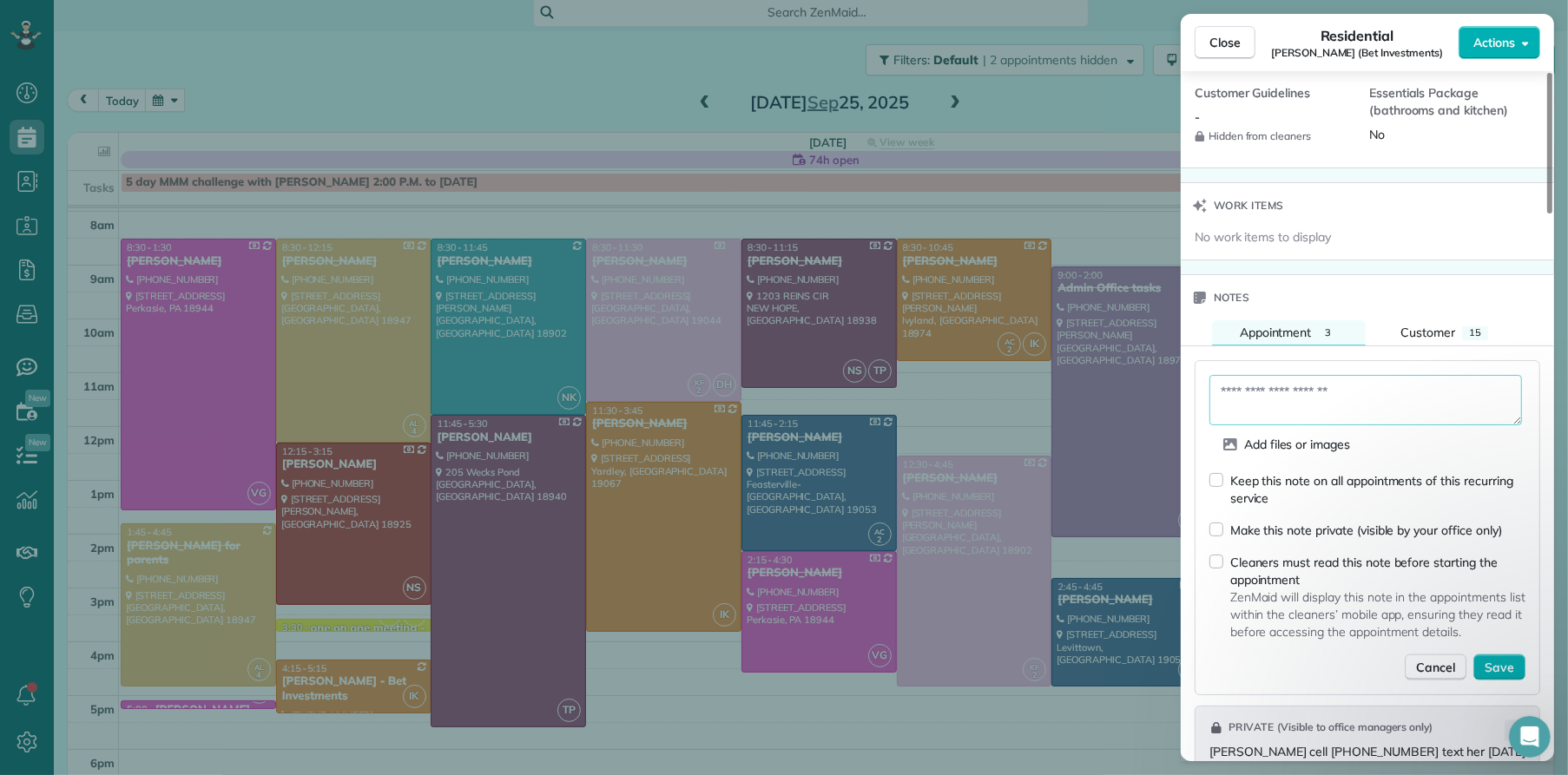
click at [1341, 378] on textarea at bounding box center [1366, 400] width 312 height 50
type textarea "**********"
click at [1504, 659] on span "Save" at bounding box center [1499, 668] width 29 height 18
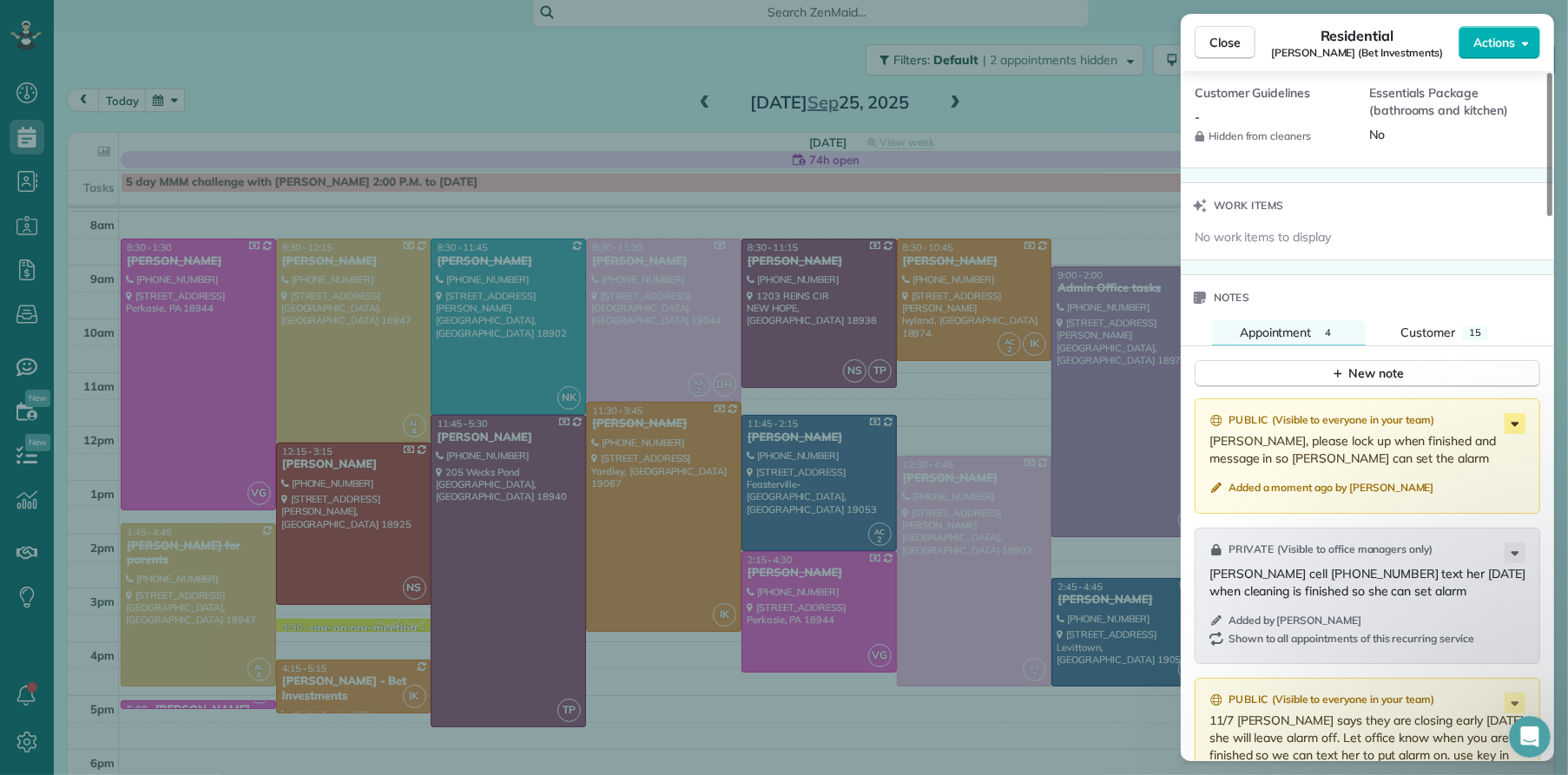
click at [1517, 415] on icon at bounding box center [1515, 423] width 21 height 21
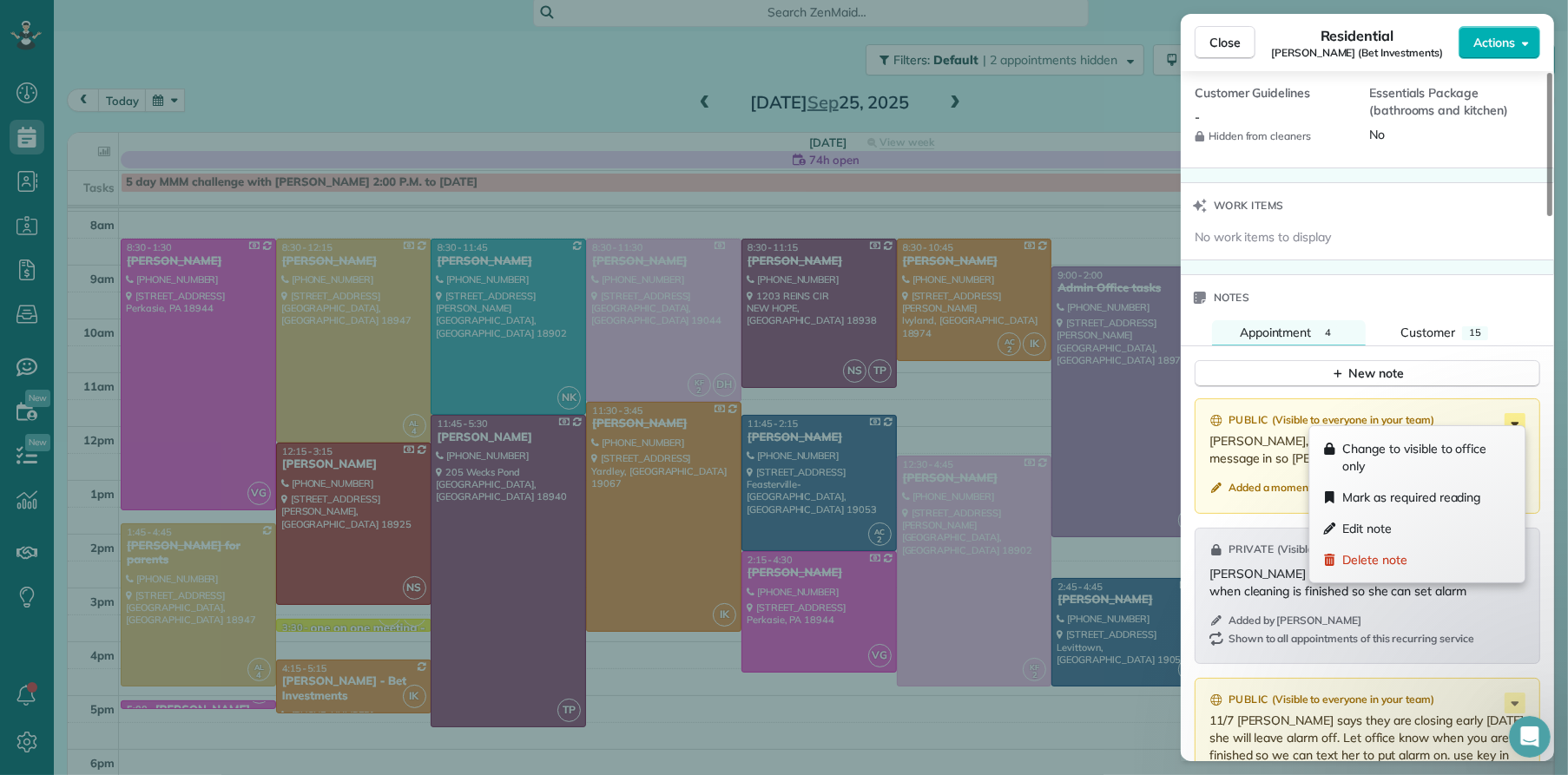
click at [1517, 415] on icon at bounding box center [1515, 423] width 21 height 21
click at [1515, 422] on icon at bounding box center [1516, 424] width 8 height 4
click at [1410, 519] on div "Edit note" at bounding box center [1418, 528] width 201 height 31
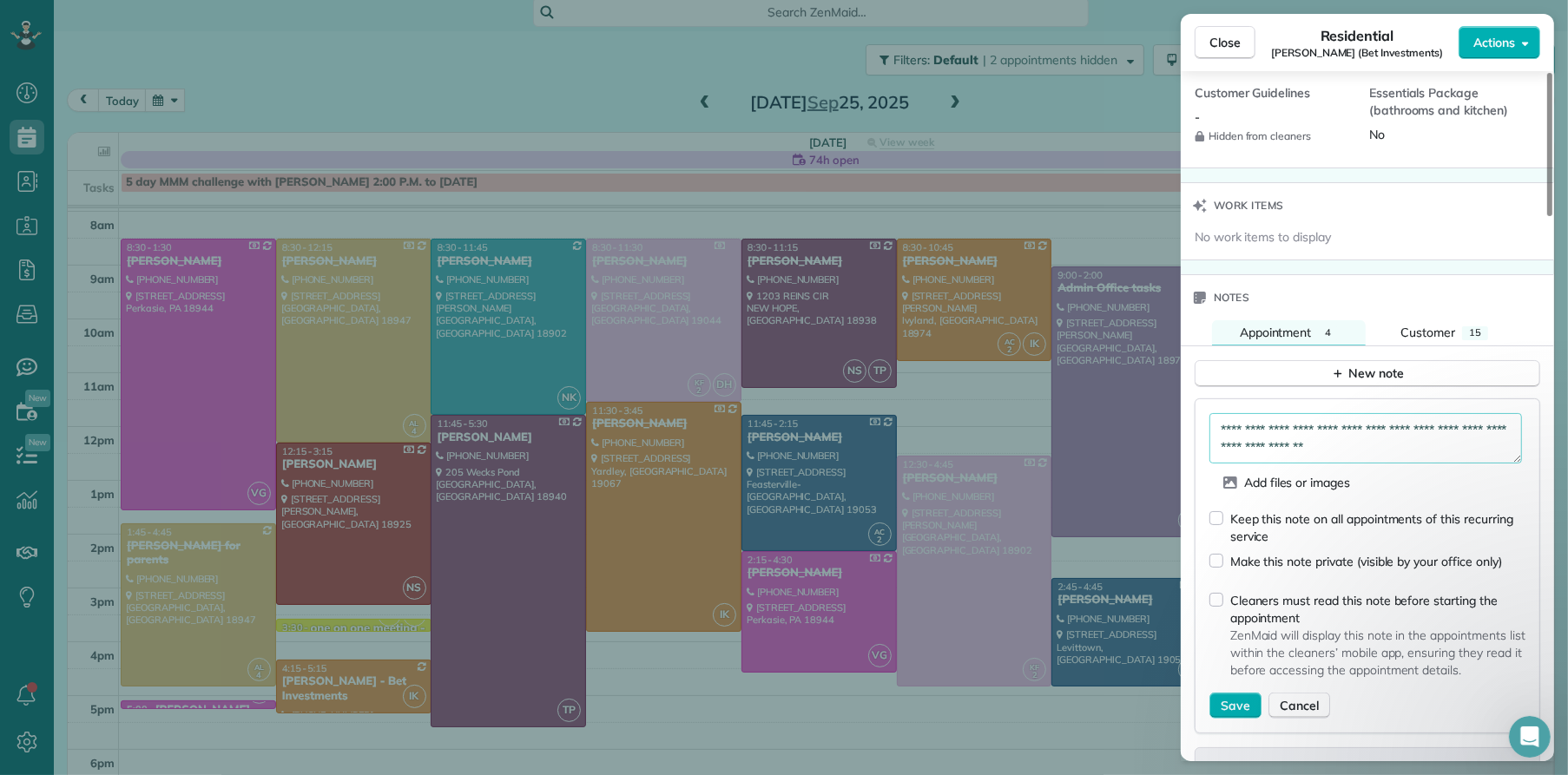
drag, startPoint x: 1221, startPoint y: 438, endPoint x: 1253, endPoint y: 458, distance: 37.7
click at [1221, 438] on textarea "**********" at bounding box center [1366, 438] width 312 height 50
type textarea "**********"
click at [1212, 697] on button "Save" at bounding box center [1235, 705] width 52 height 27
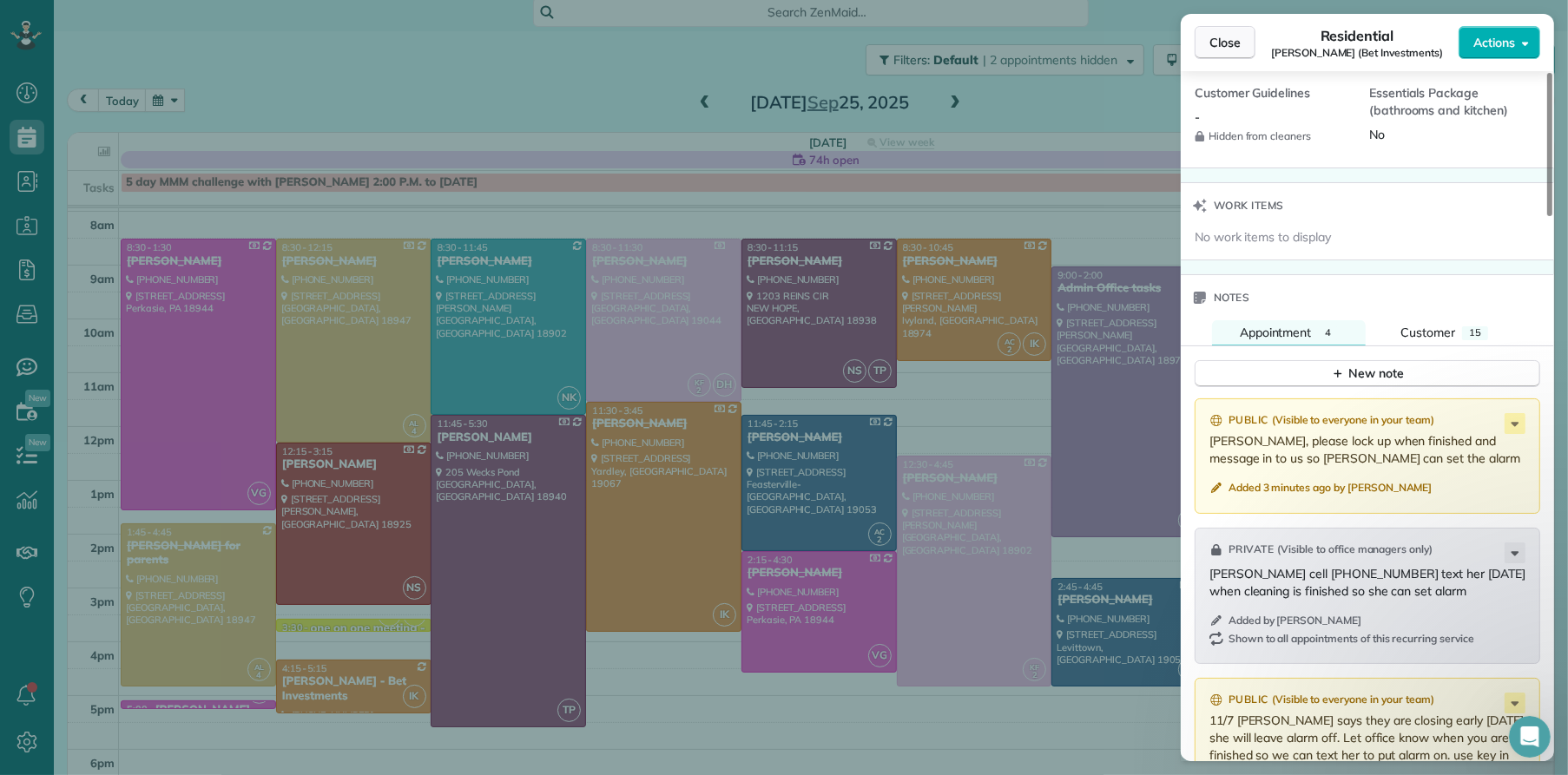
click at [1220, 41] on span "Close" at bounding box center [1225, 42] width 31 height 18
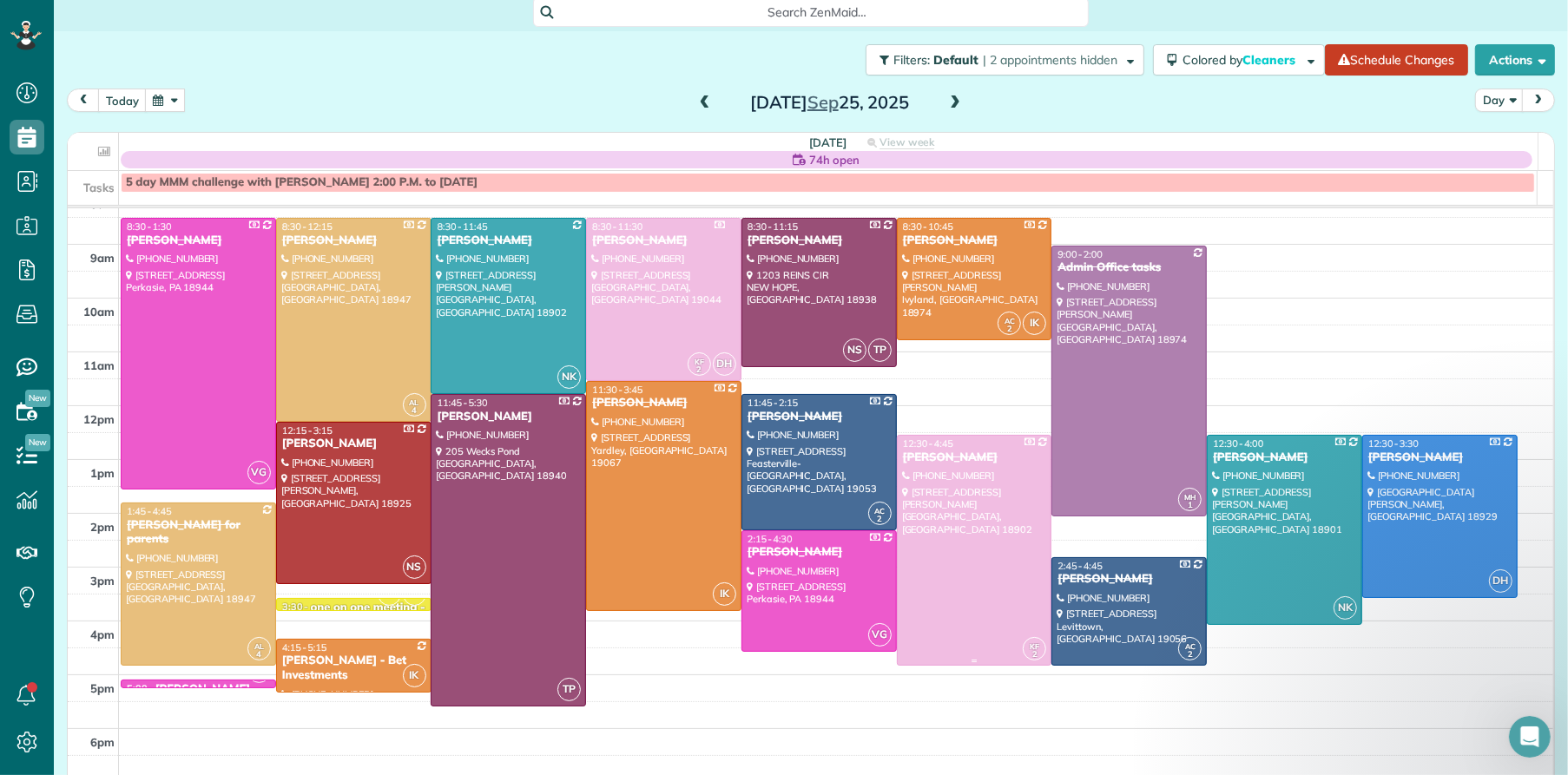
scroll to position [76, 0]
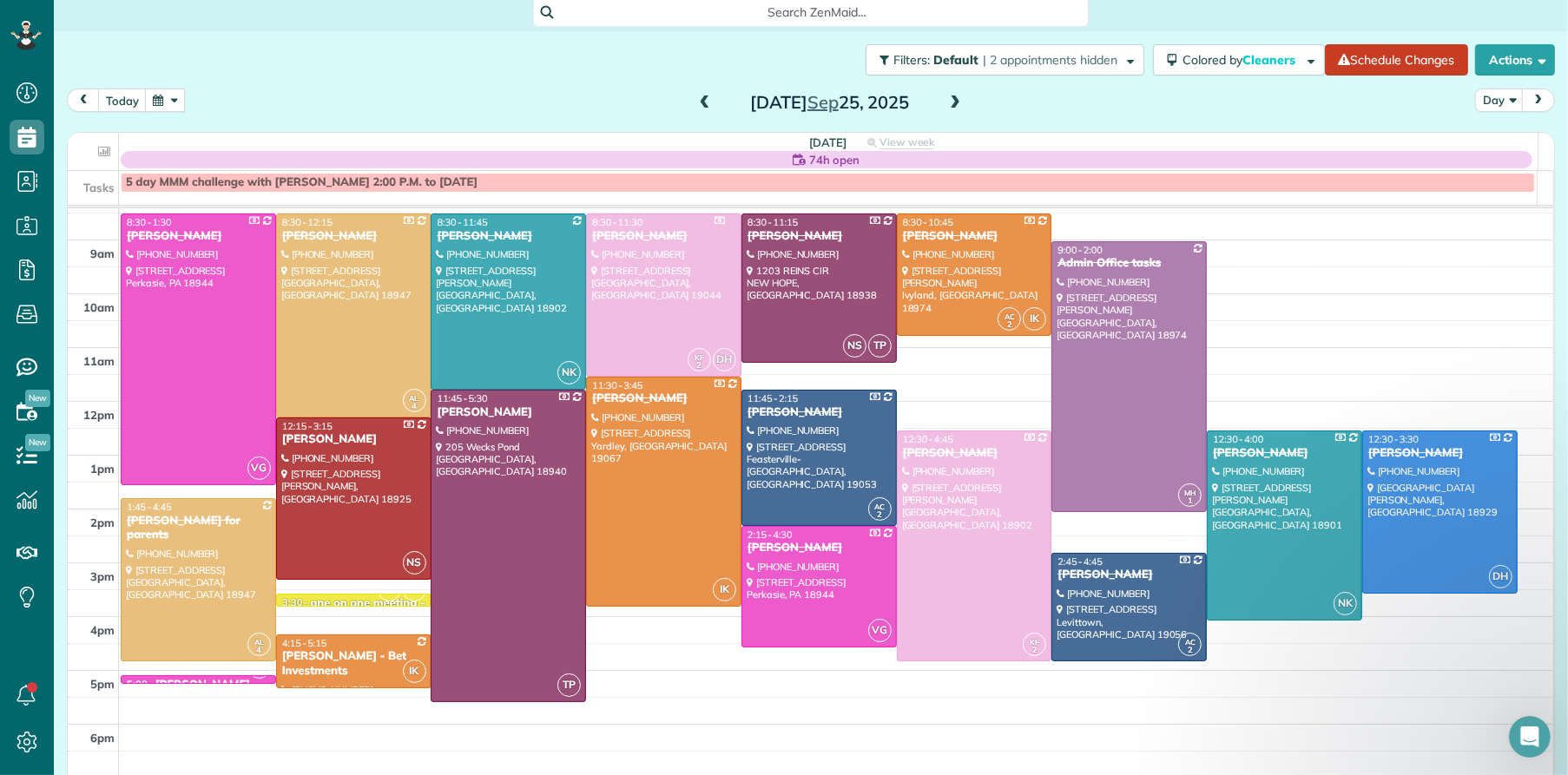
click at [945, 106] on span at bounding box center [954, 103] width 19 height 16
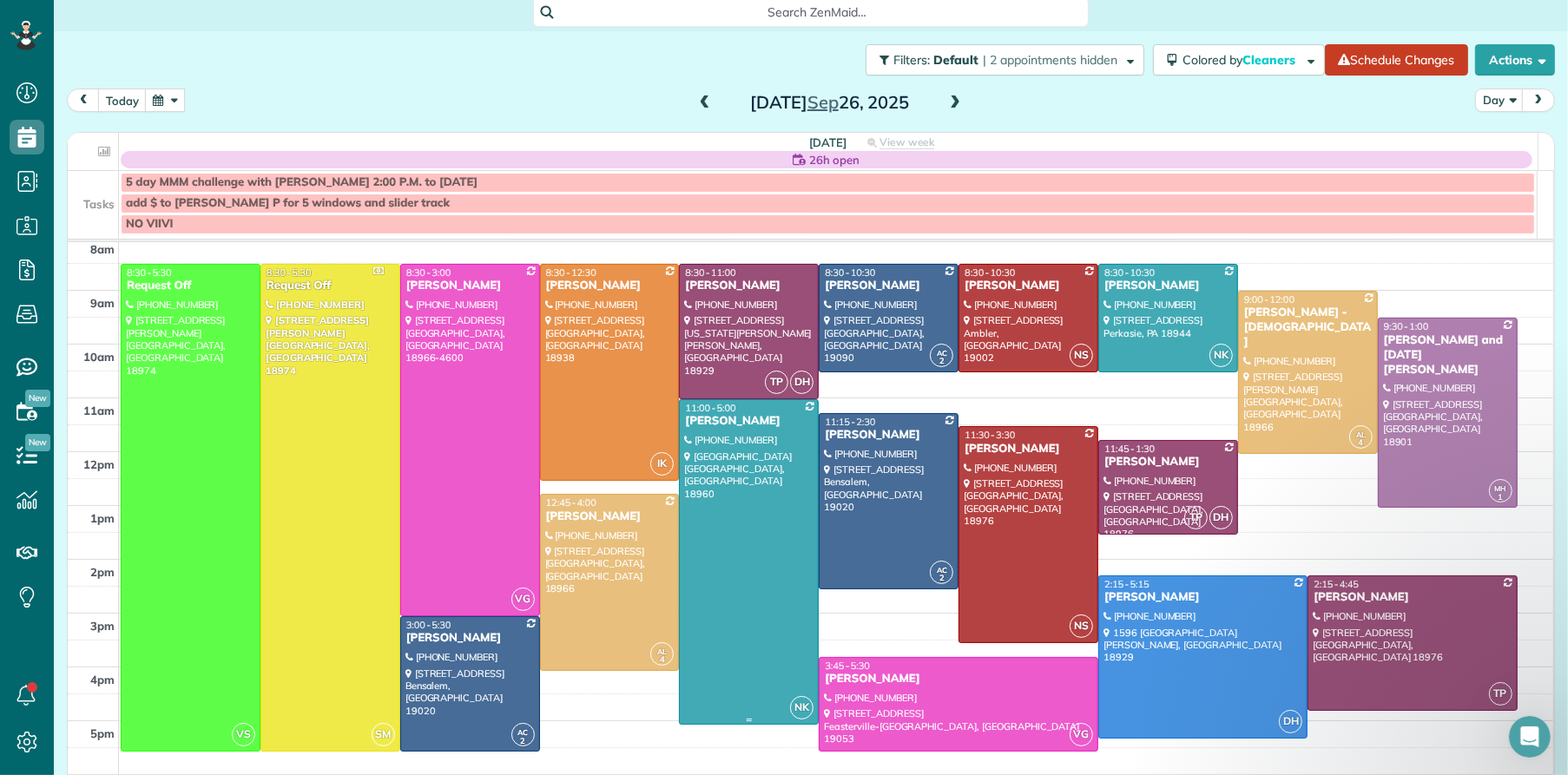
scroll to position [58, 0]
click at [696, 106] on span at bounding box center [704, 103] width 19 height 16
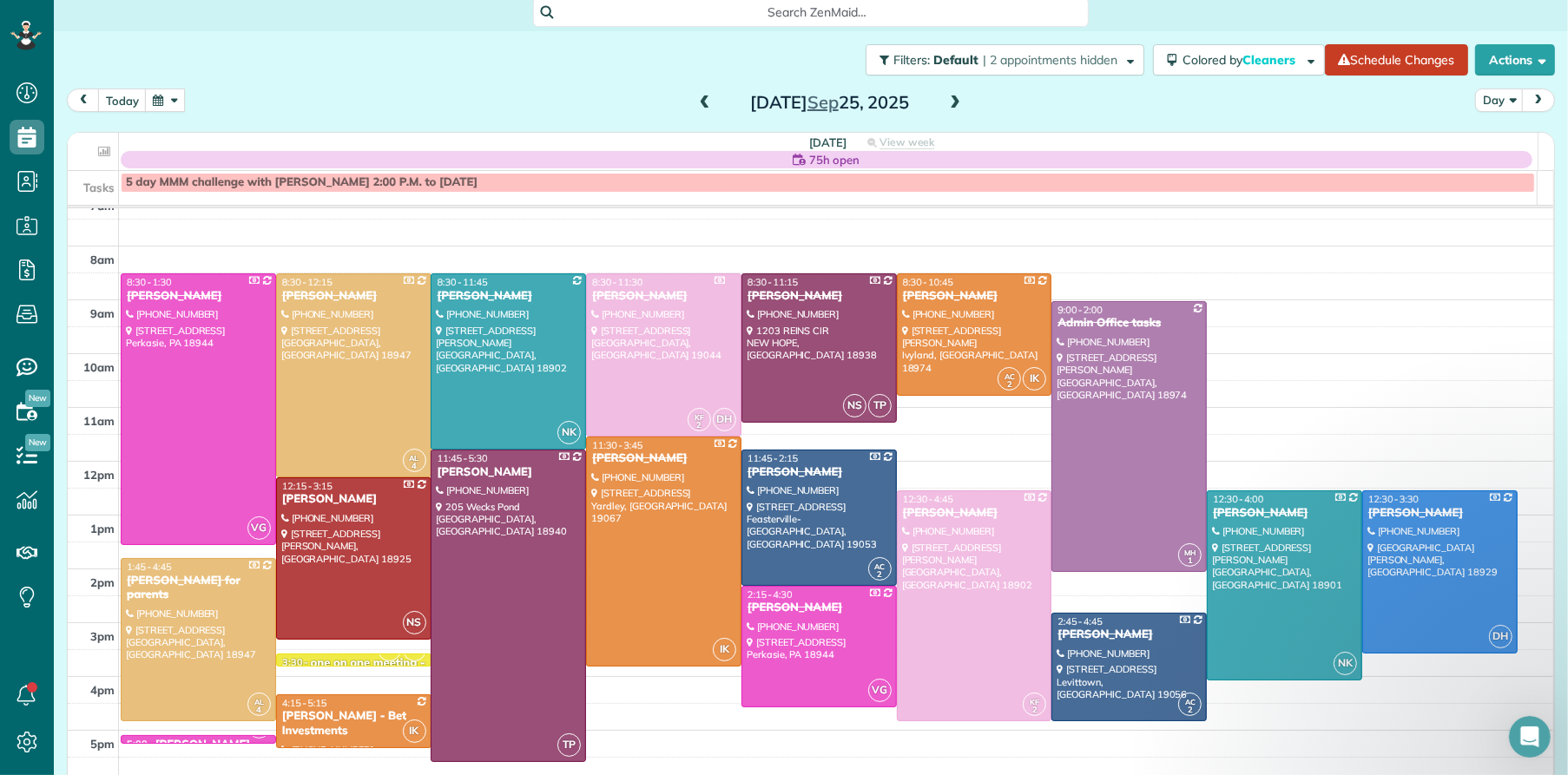
scroll to position [45, 0]
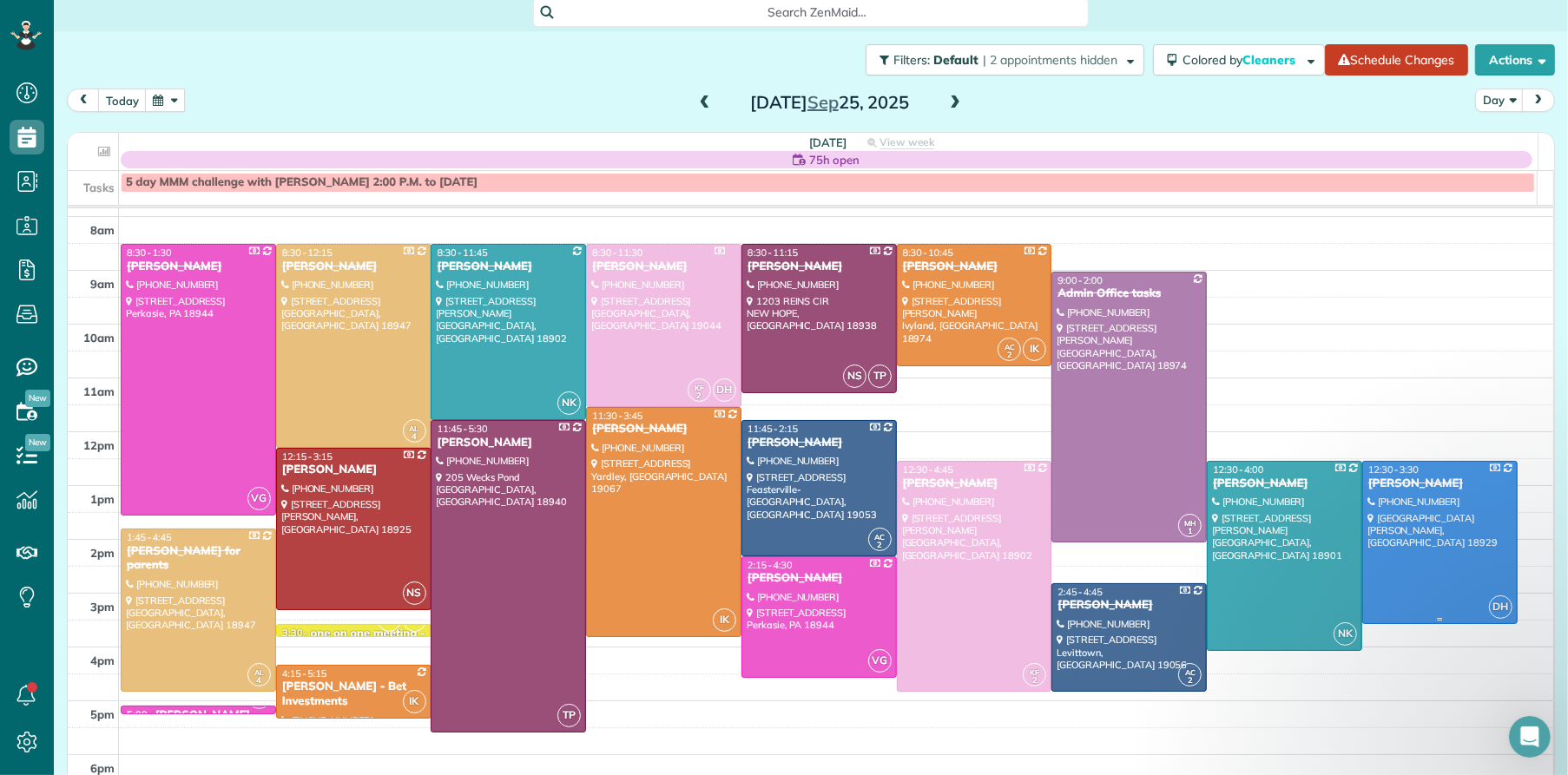
click at [1372, 481] on div "[PERSON_NAME]" at bounding box center [1440, 483] width 145 height 15
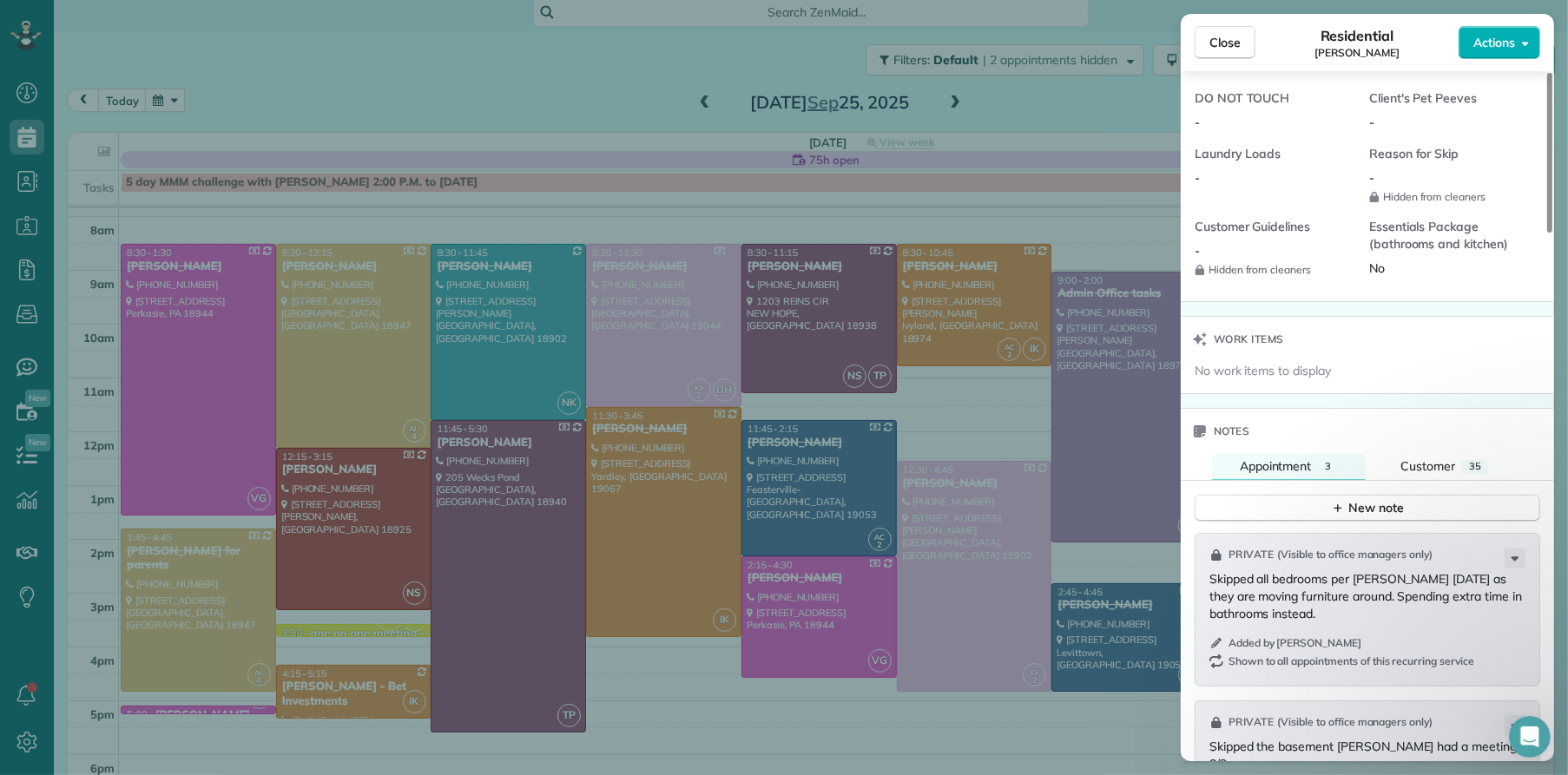
scroll to position [1574, 0]
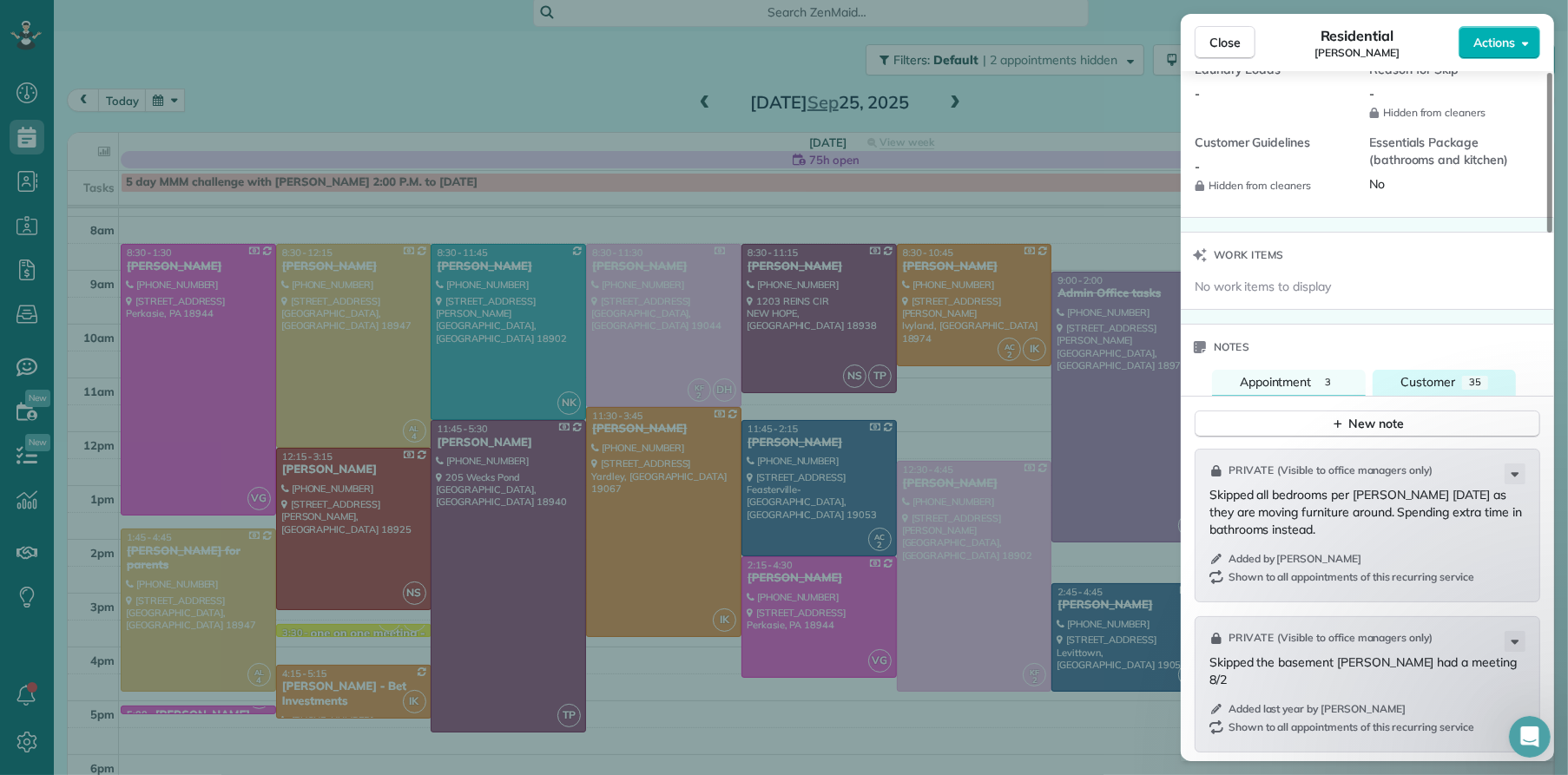
click at [1434, 390] on span "Customer" at bounding box center [1428, 382] width 55 height 16
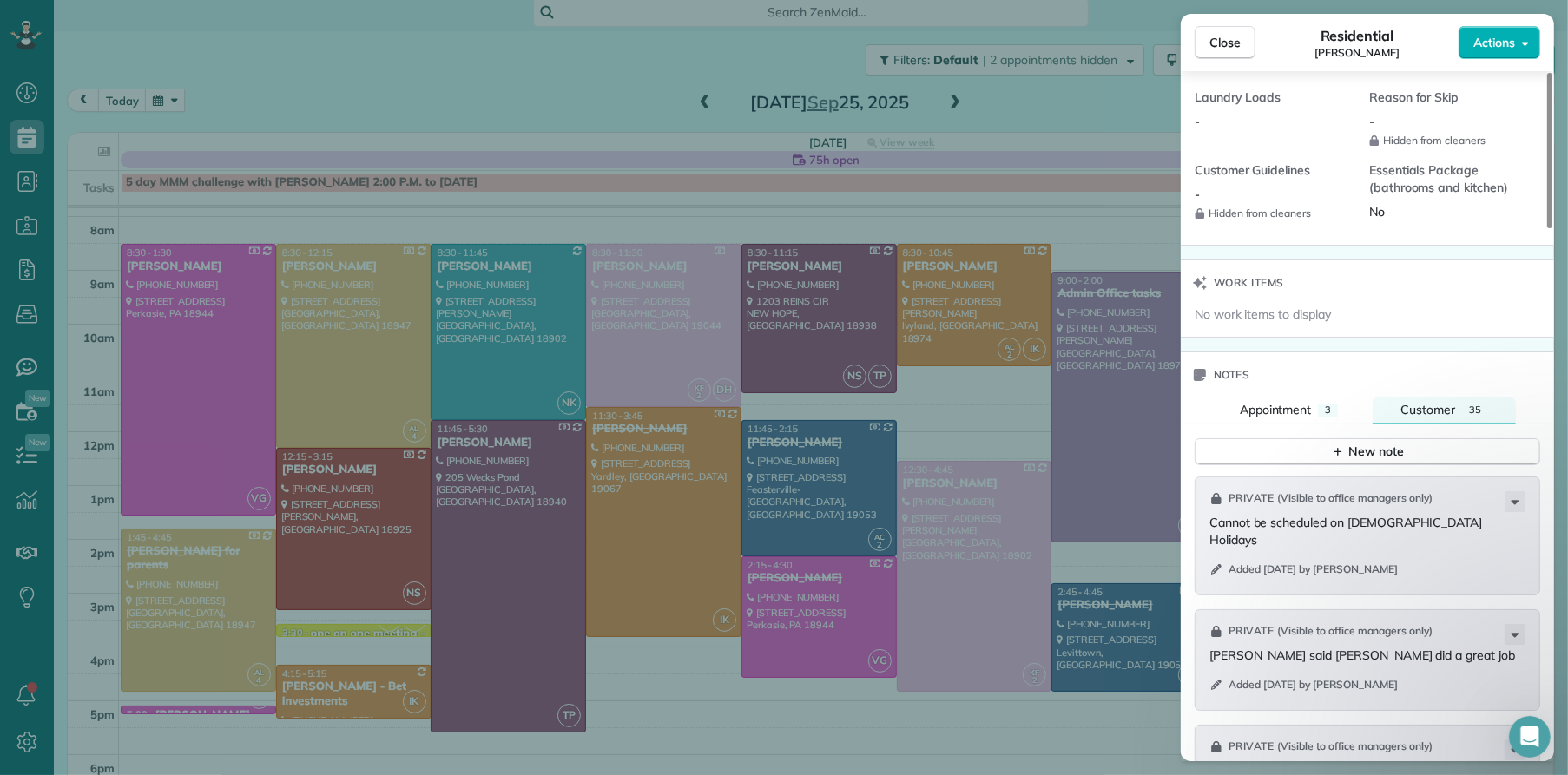
scroll to position [1533, 0]
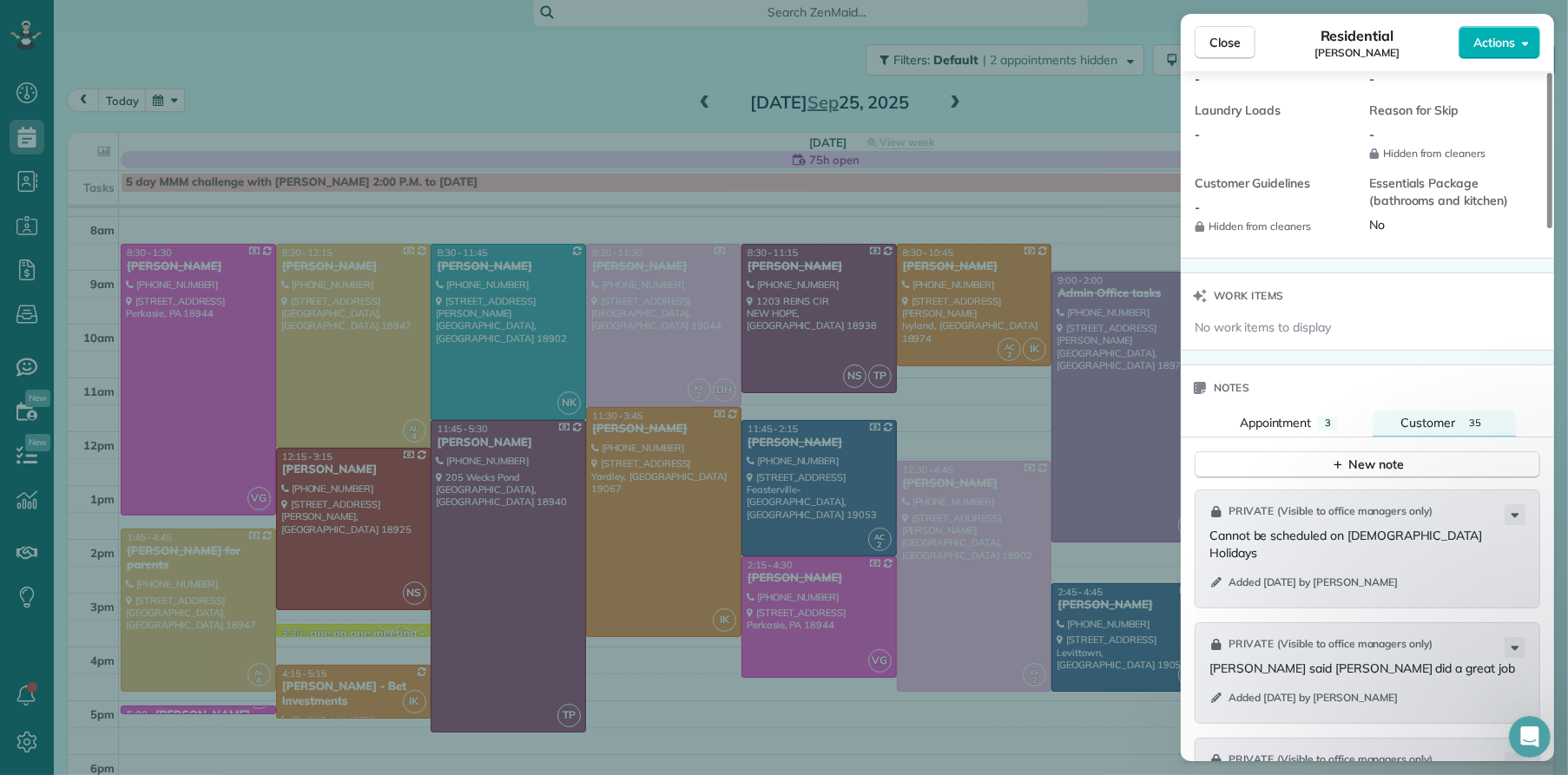
drag, startPoint x: 1217, startPoint y: 54, endPoint x: 1191, endPoint y: 460, distance: 406.8
click at [1217, 55] on button "Close" at bounding box center [1225, 43] width 61 height 33
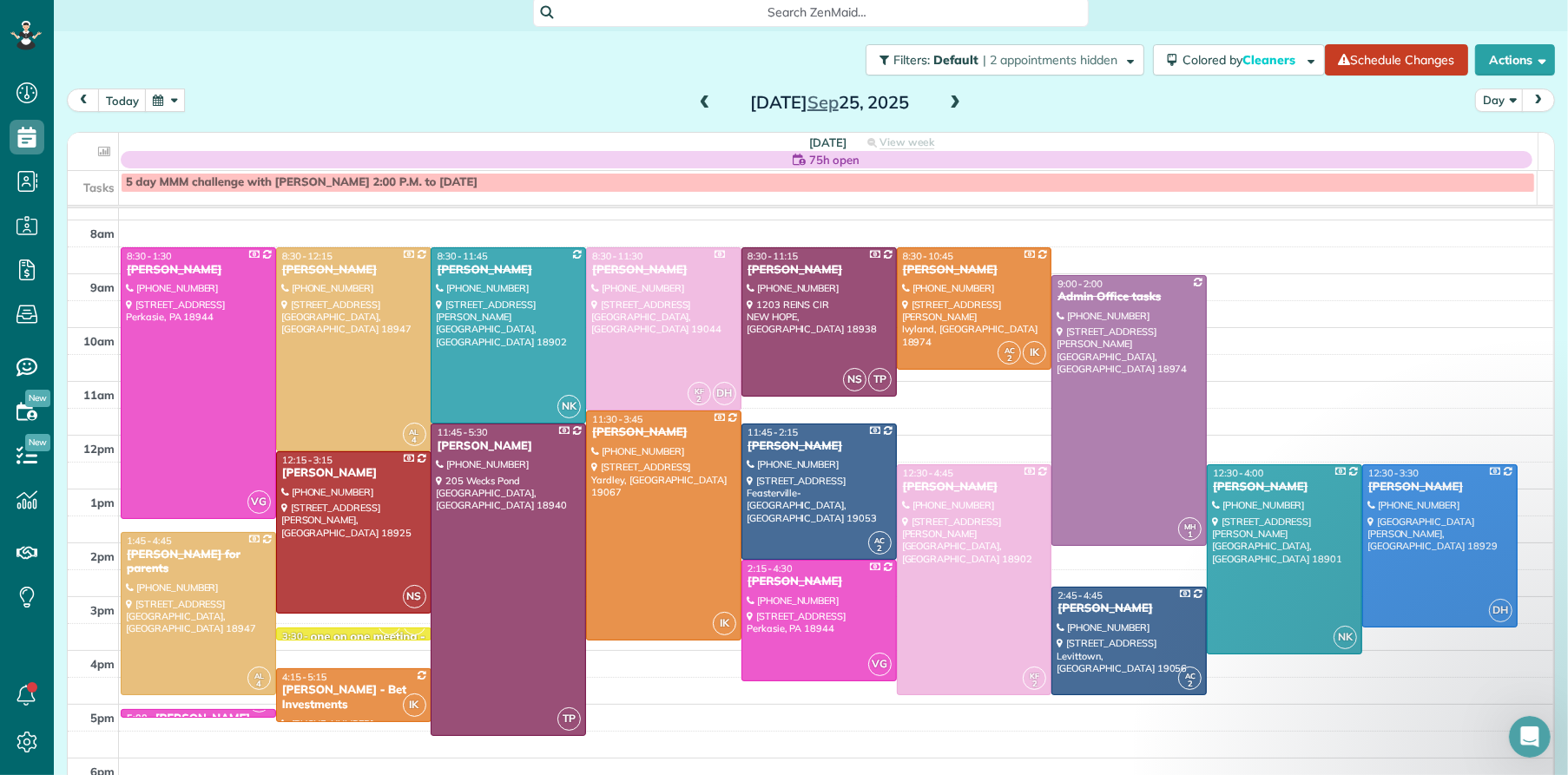
scroll to position [41, 0]
